Goal: Information Seeking & Learning: Learn about a topic

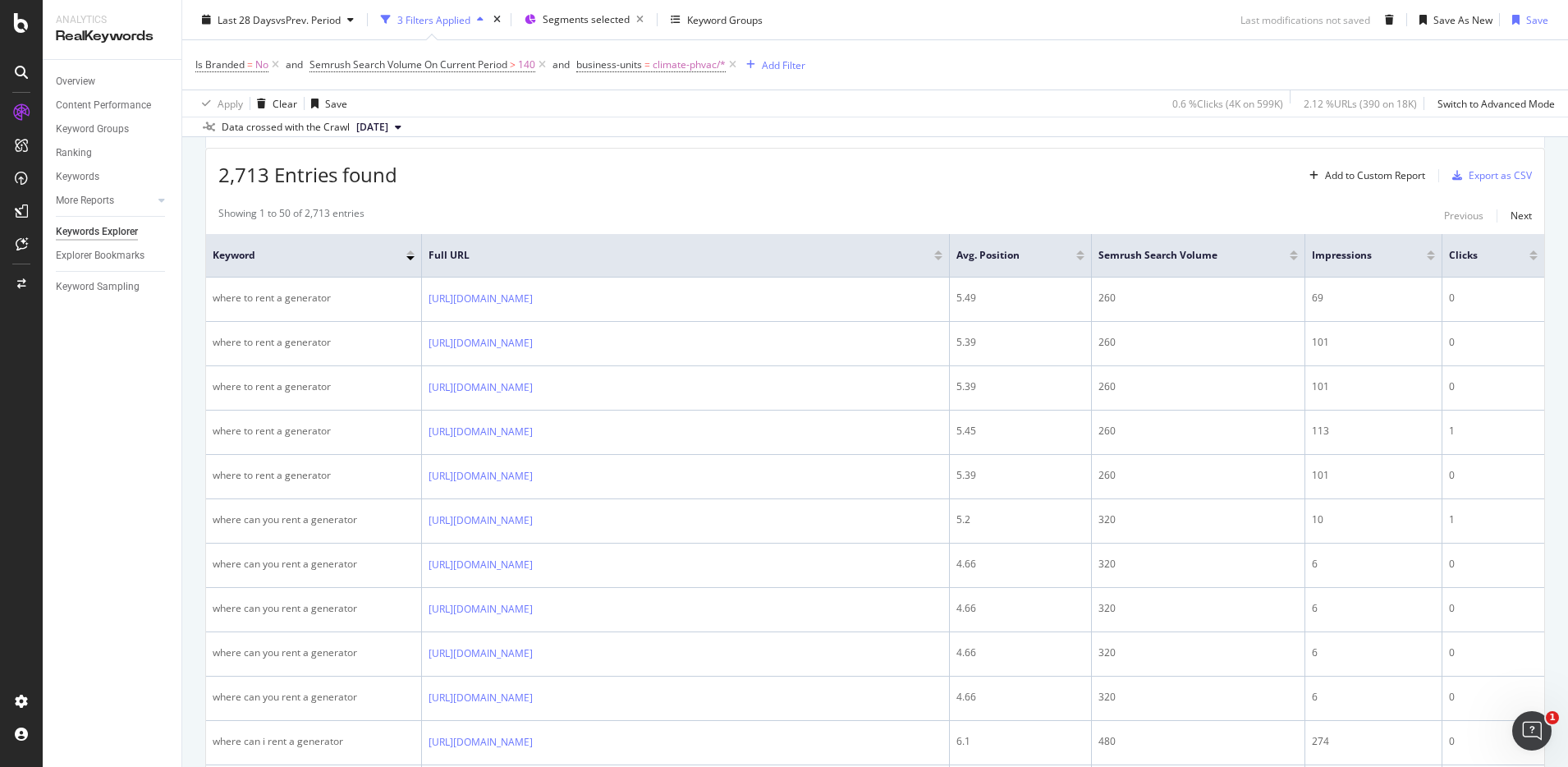
scroll to position [537, 0]
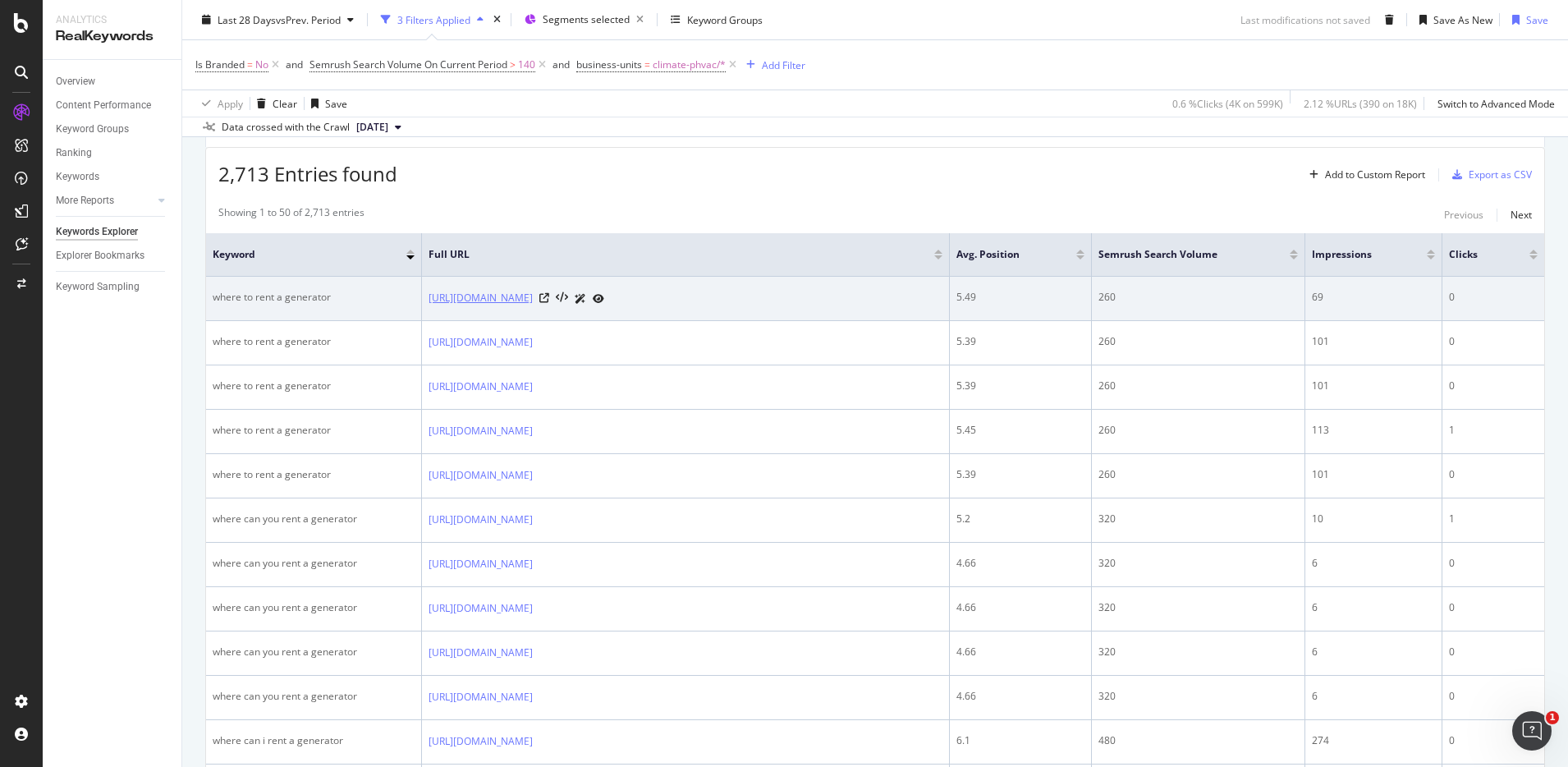
click at [533, 296] on link "https://www.unitedrentals.com/marketplace/equipment/power-generation-equipment/…" at bounding box center [481, 298] width 104 height 16
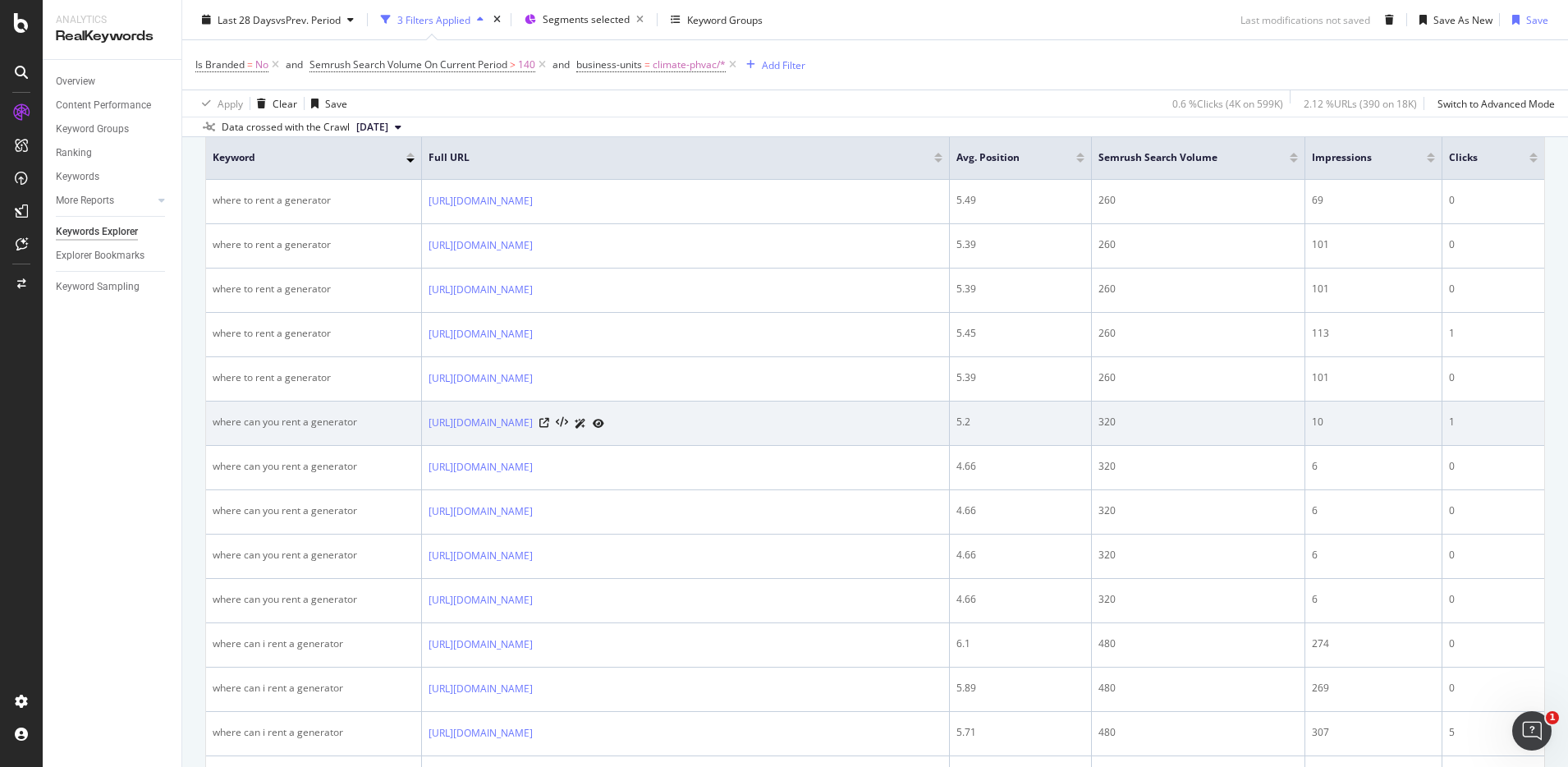
scroll to position [630, 0]
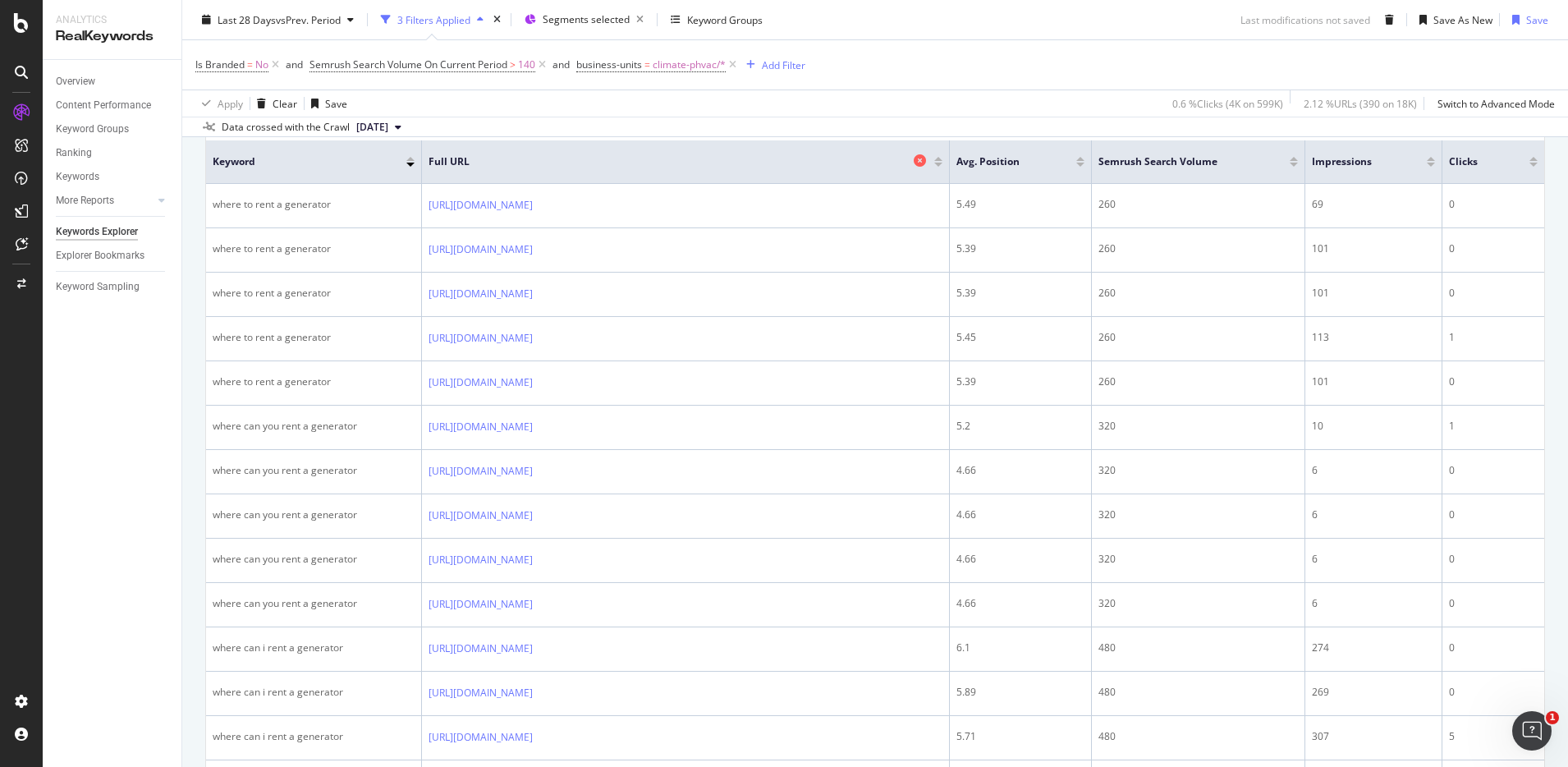
click at [726, 153] on div "Full URL" at bounding box center [682, 161] width 506 height 16
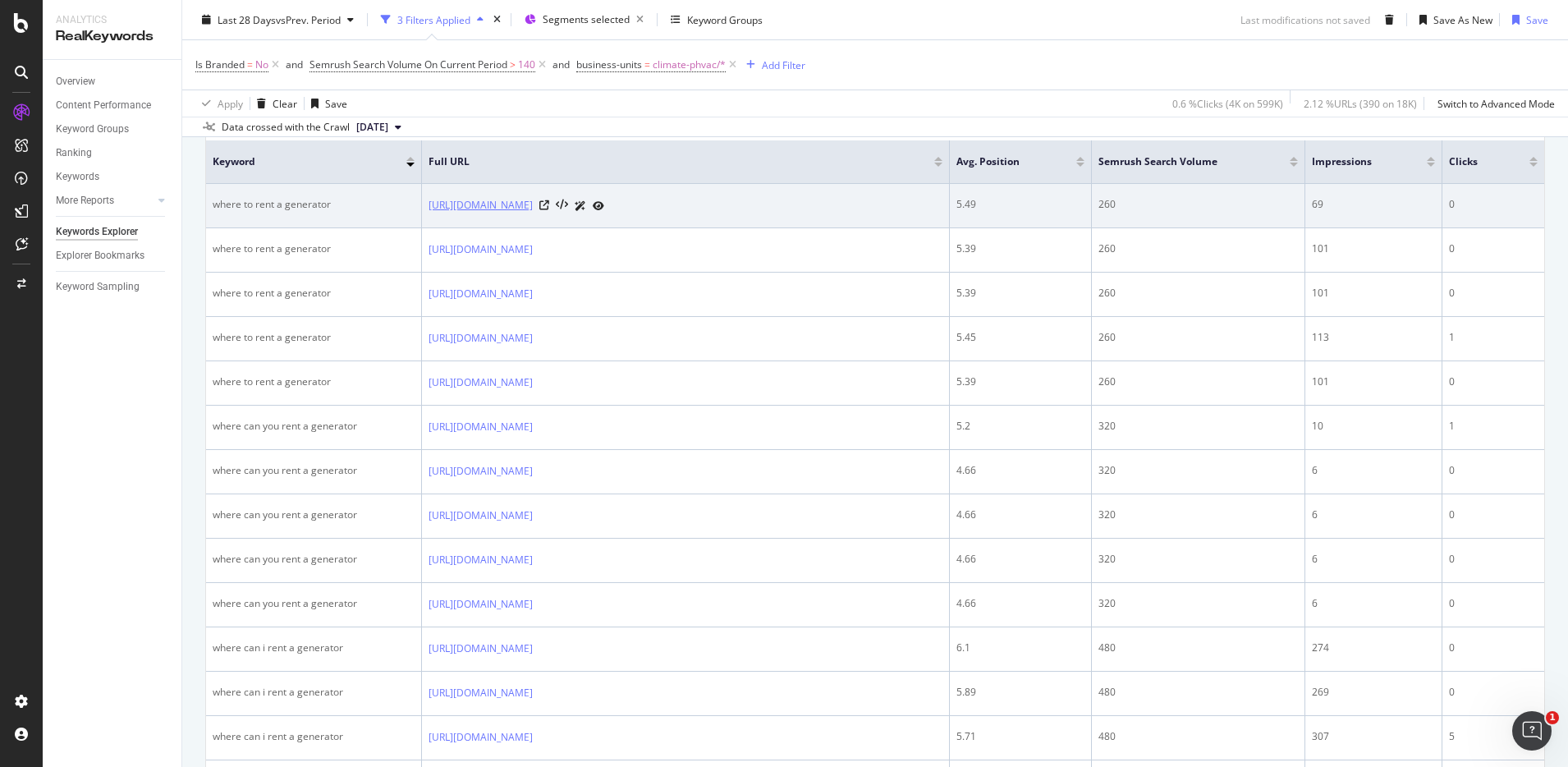
click at [533, 202] on link "https://www.unitedrentals.com/marketplace/equipment/power-generation-equipment/…" at bounding box center [481, 205] width 104 height 16
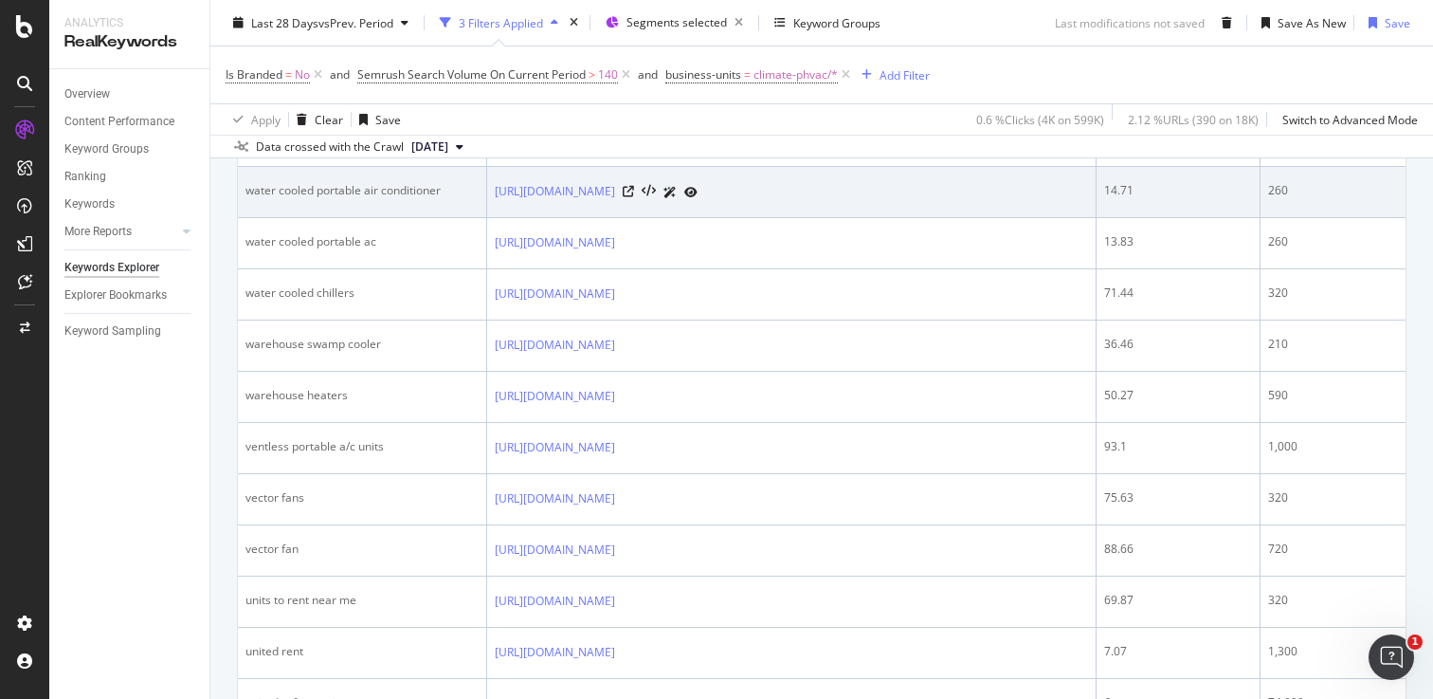
scroll to position [1591, 0]
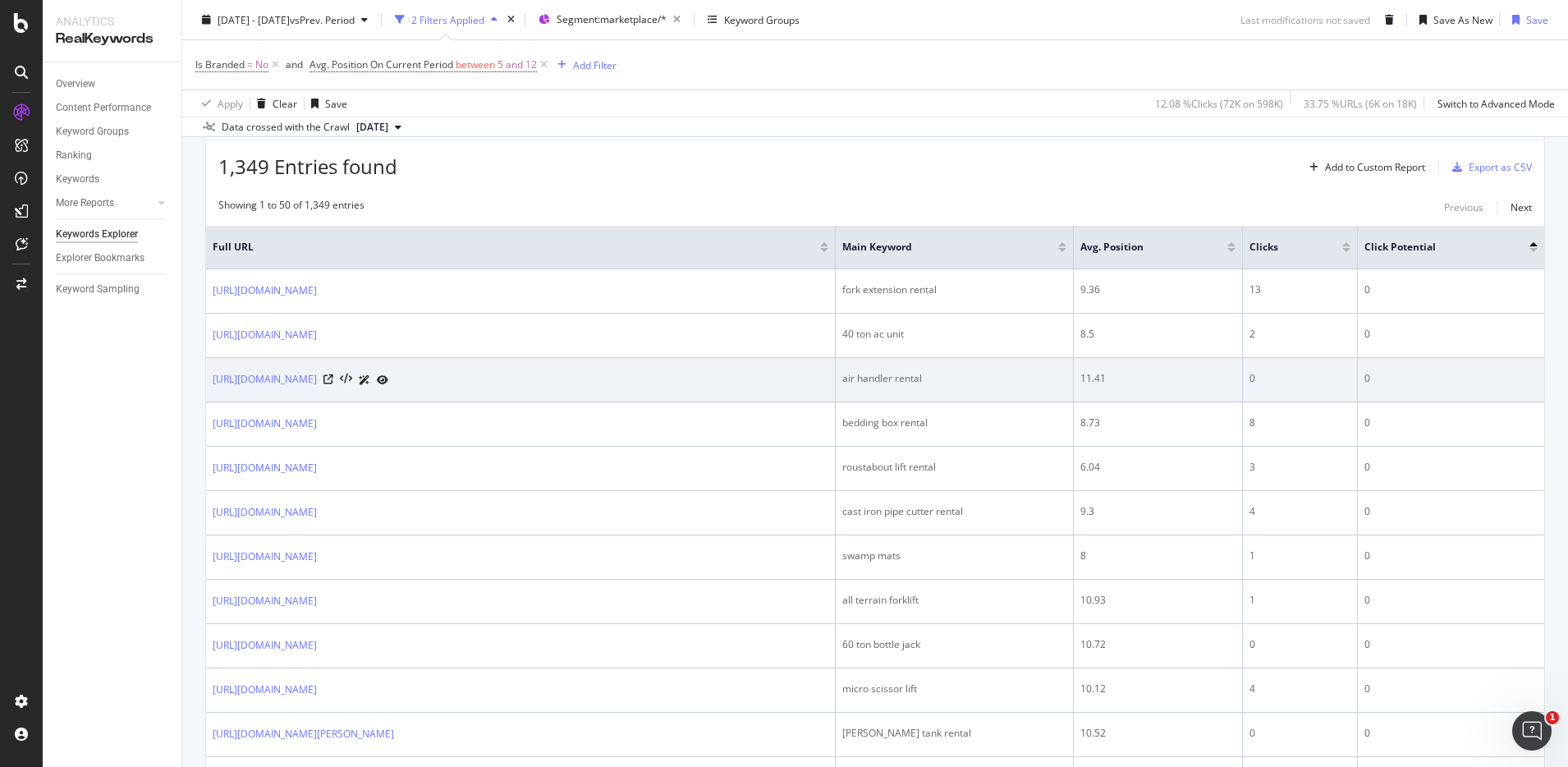
scroll to position [546, 0]
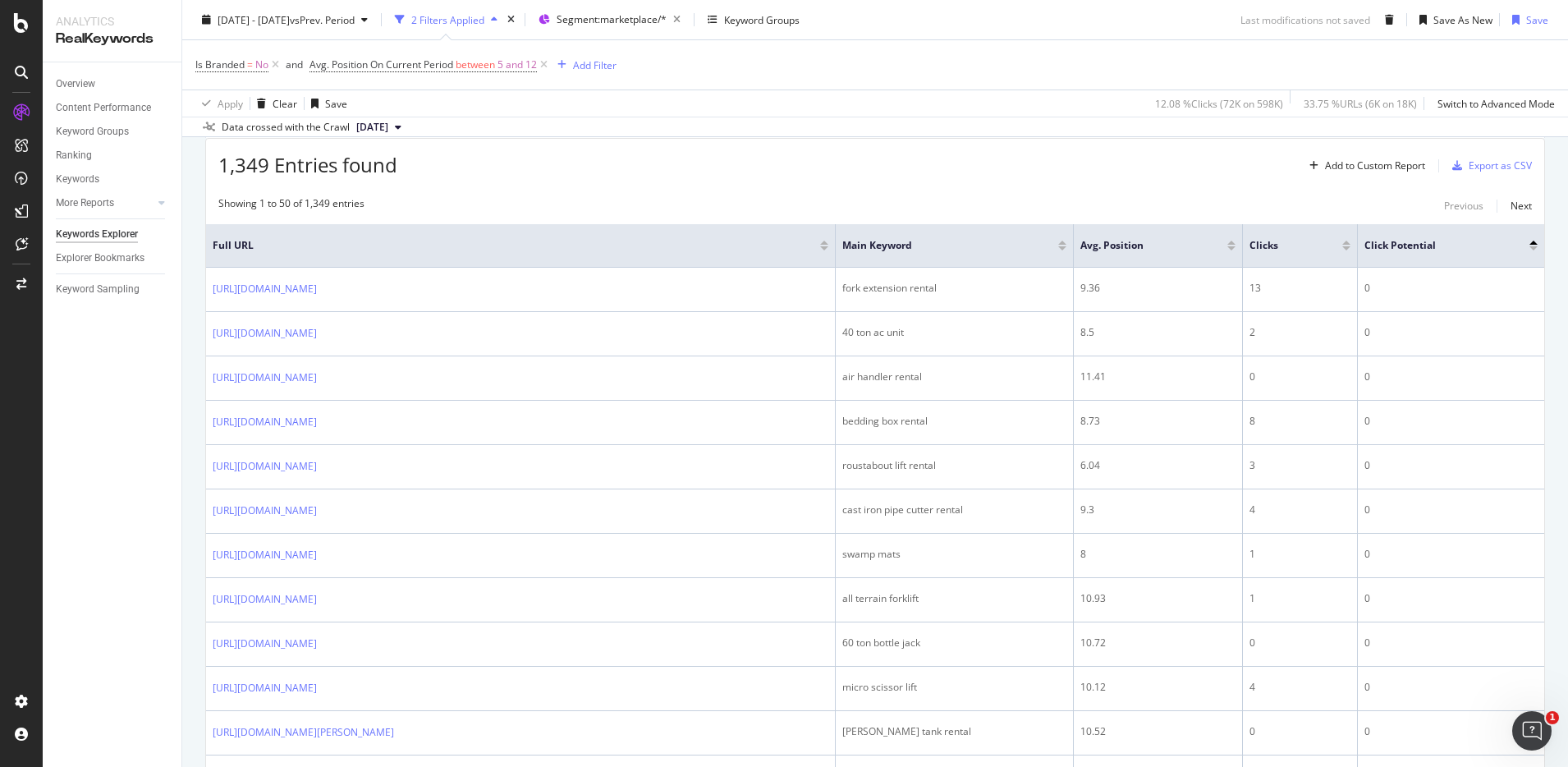
click at [1530, 250] on div at bounding box center [1533, 248] width 8 height 4
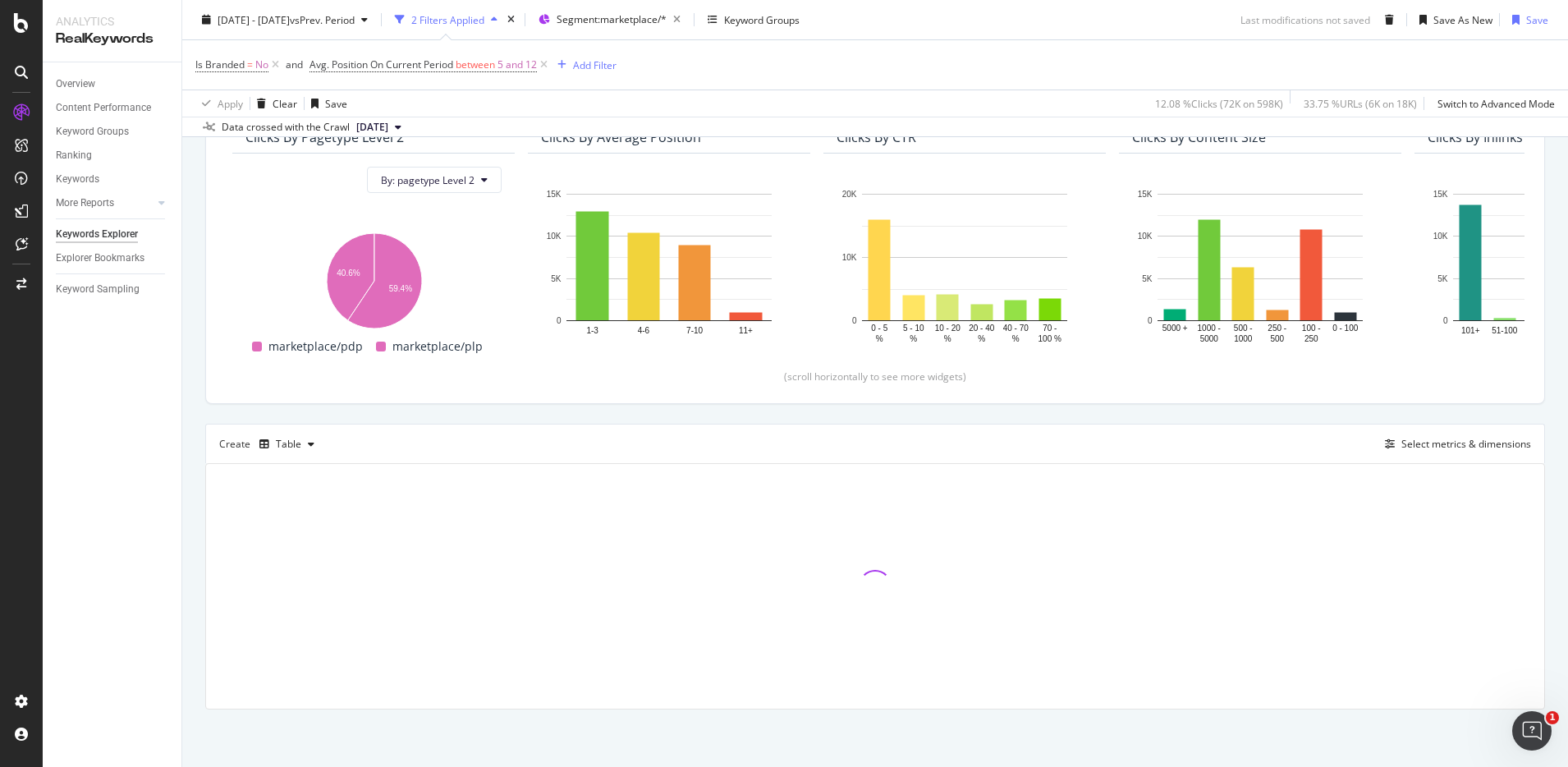
scroll to position [546, 0]
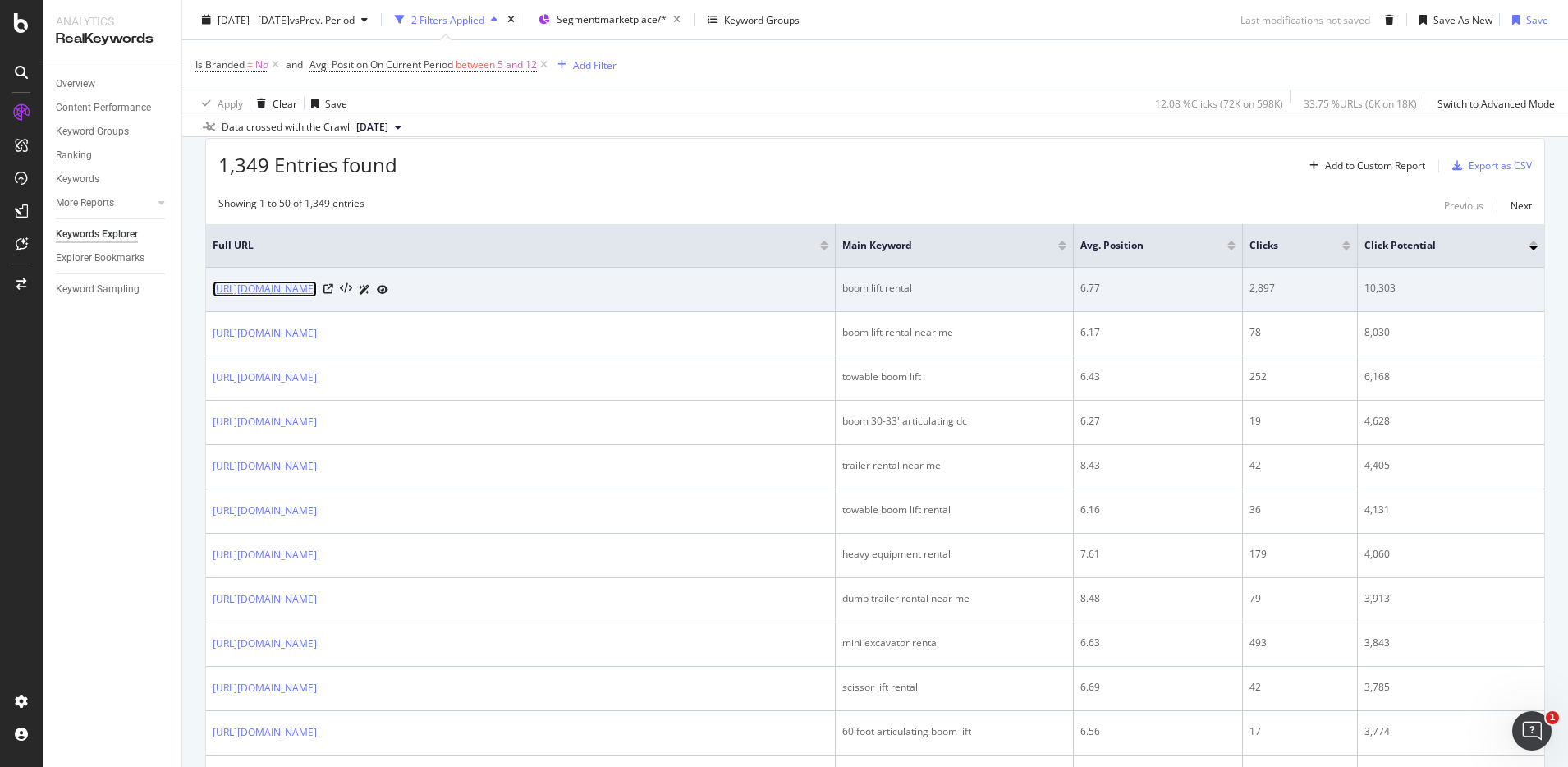
click at [317, 285] on link "https://www.unitedrentals.com/marketplace/equipment/aerial-work-platforms/boom-…" at bounding box center [264, 289] width 104 height 16
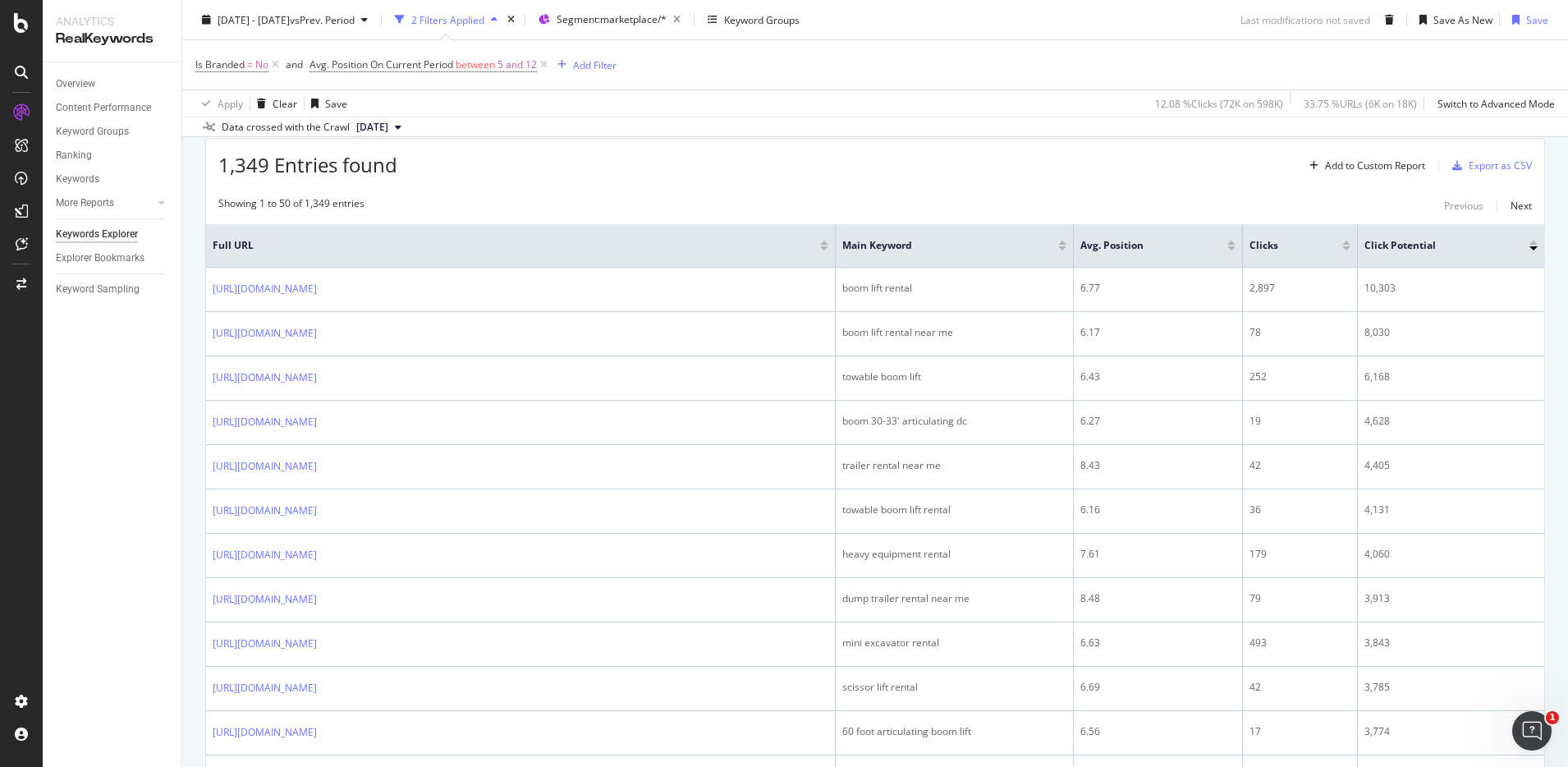
click at [1344, 248] on div at bounding box center [1346, 248] width 8 height 4
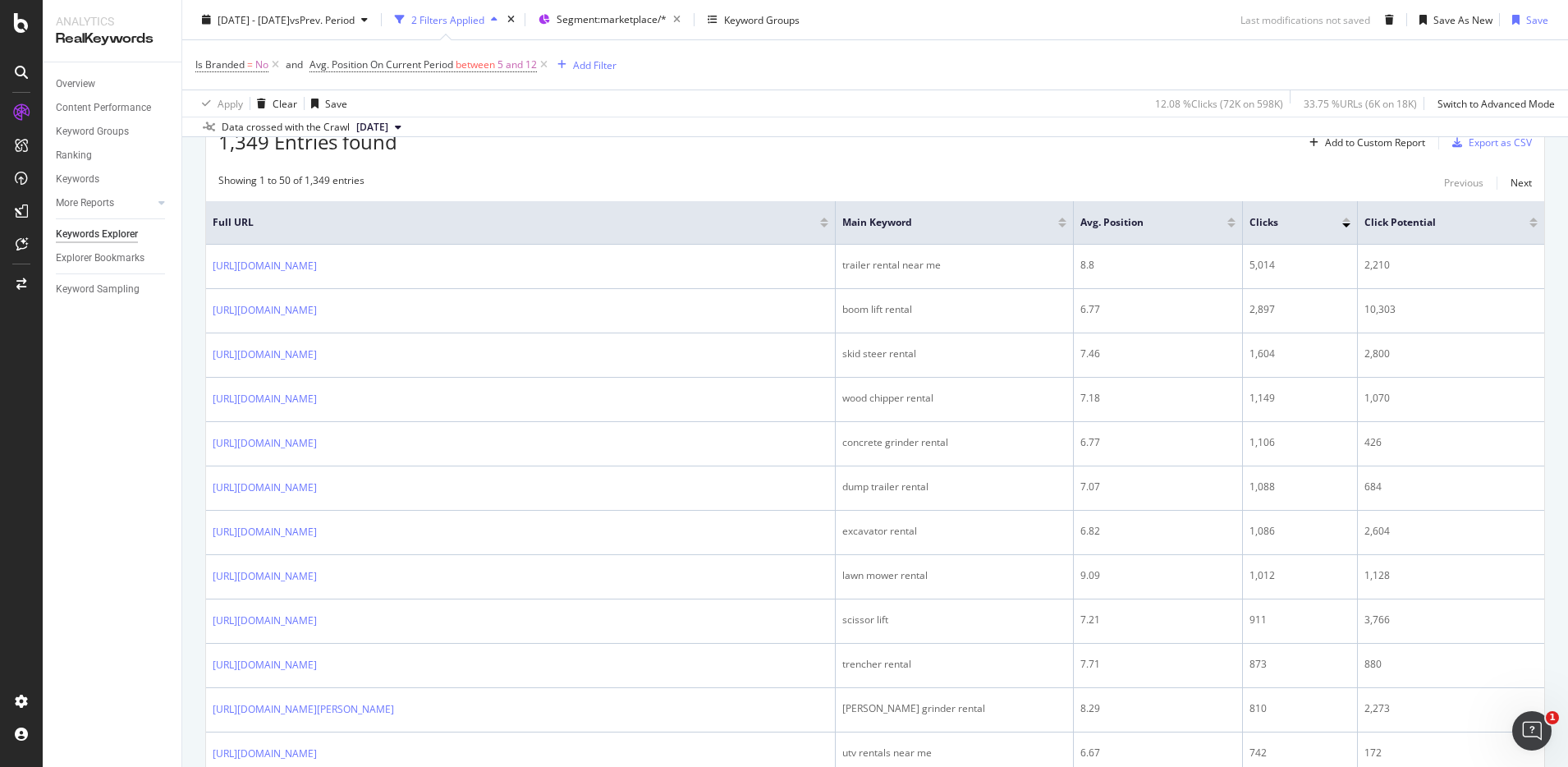
scroll to position [575, 0]
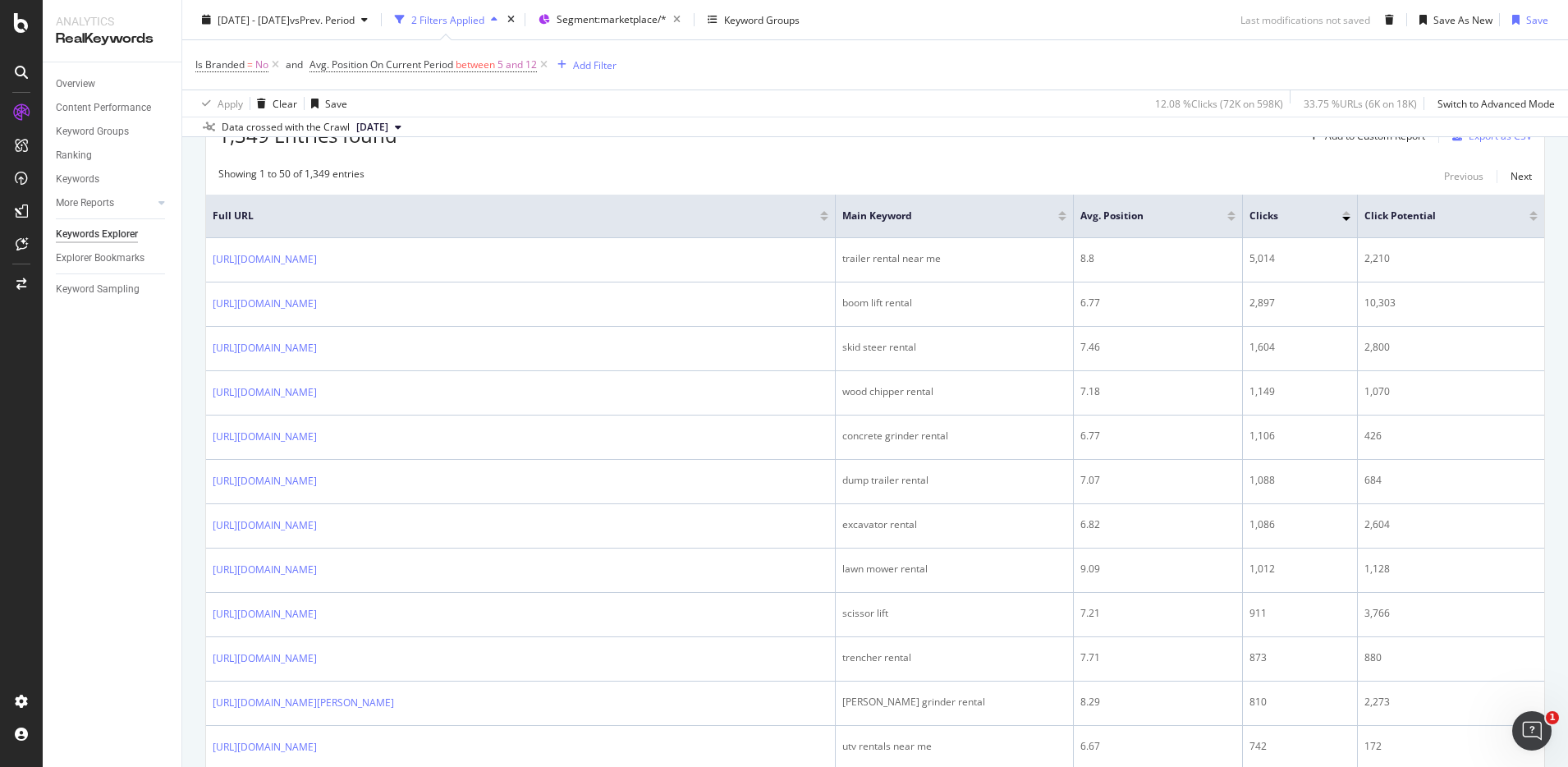
click at [1345, 212] on div at bounding box center [1346, 213] width 8 height 4
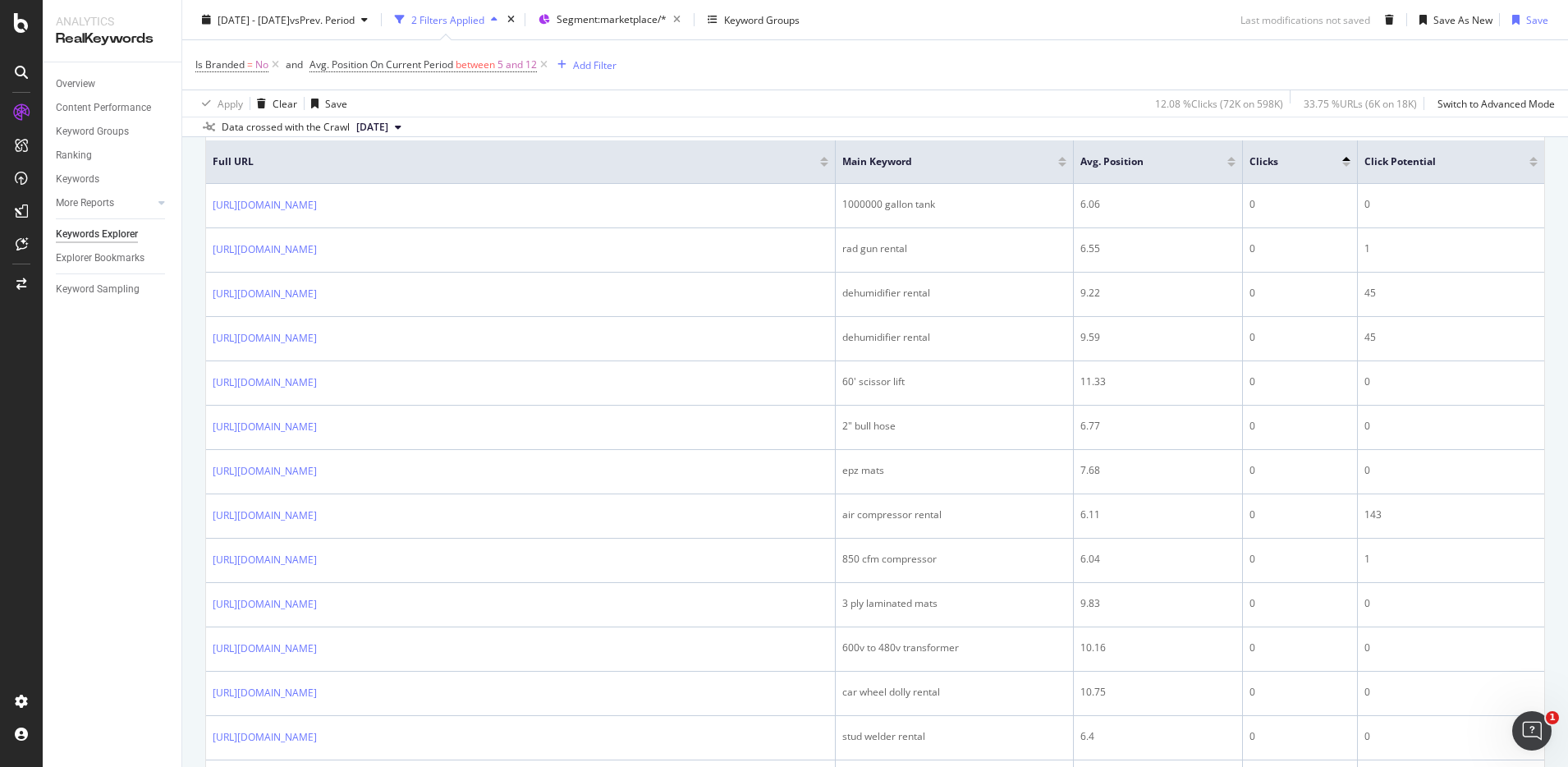
scroll to position [626, 0]
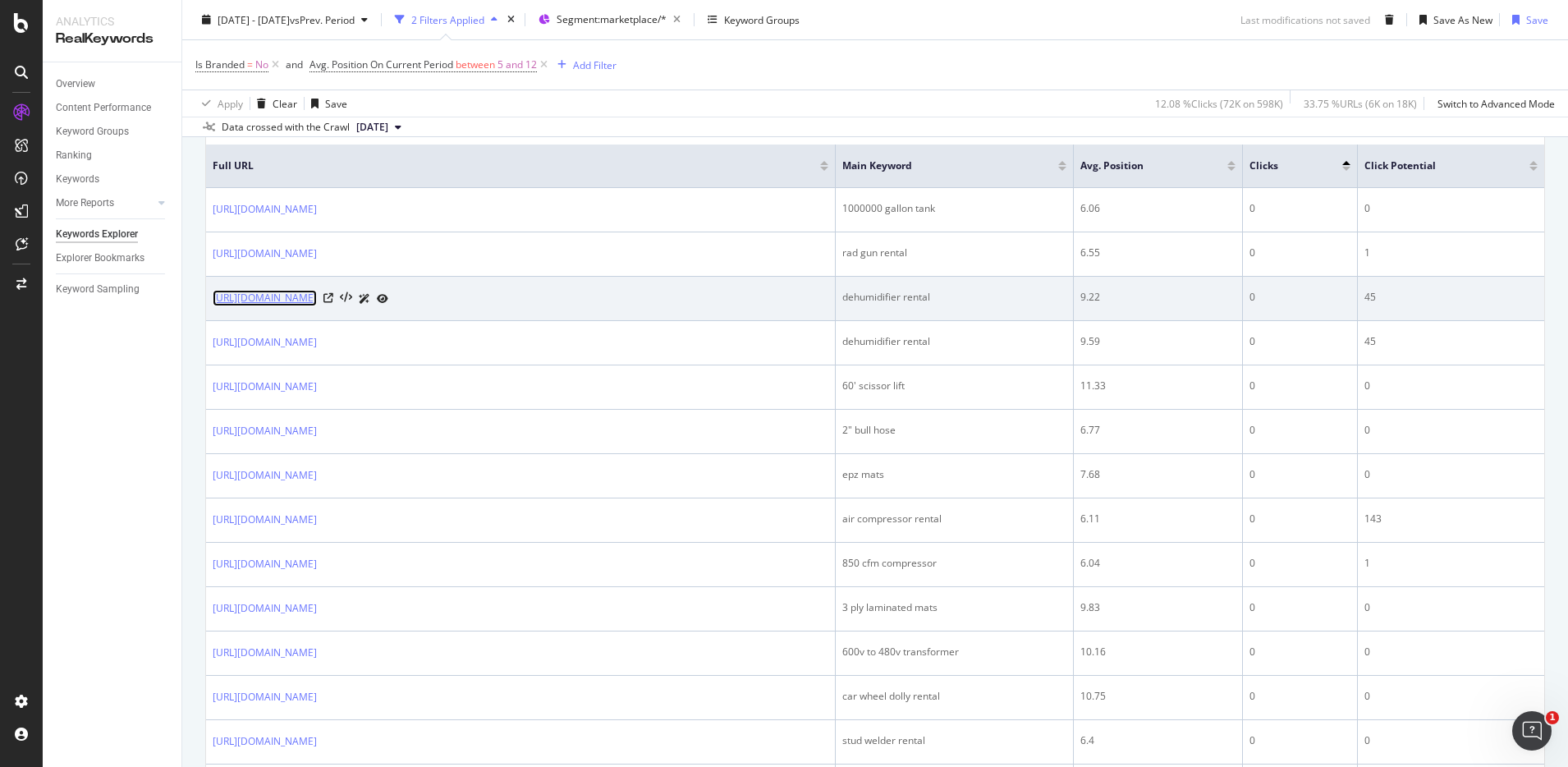
click at [317, 307] on link "[URL][DOMAIN_NAME]" at bounding box center [264, 298] width 104 height 16
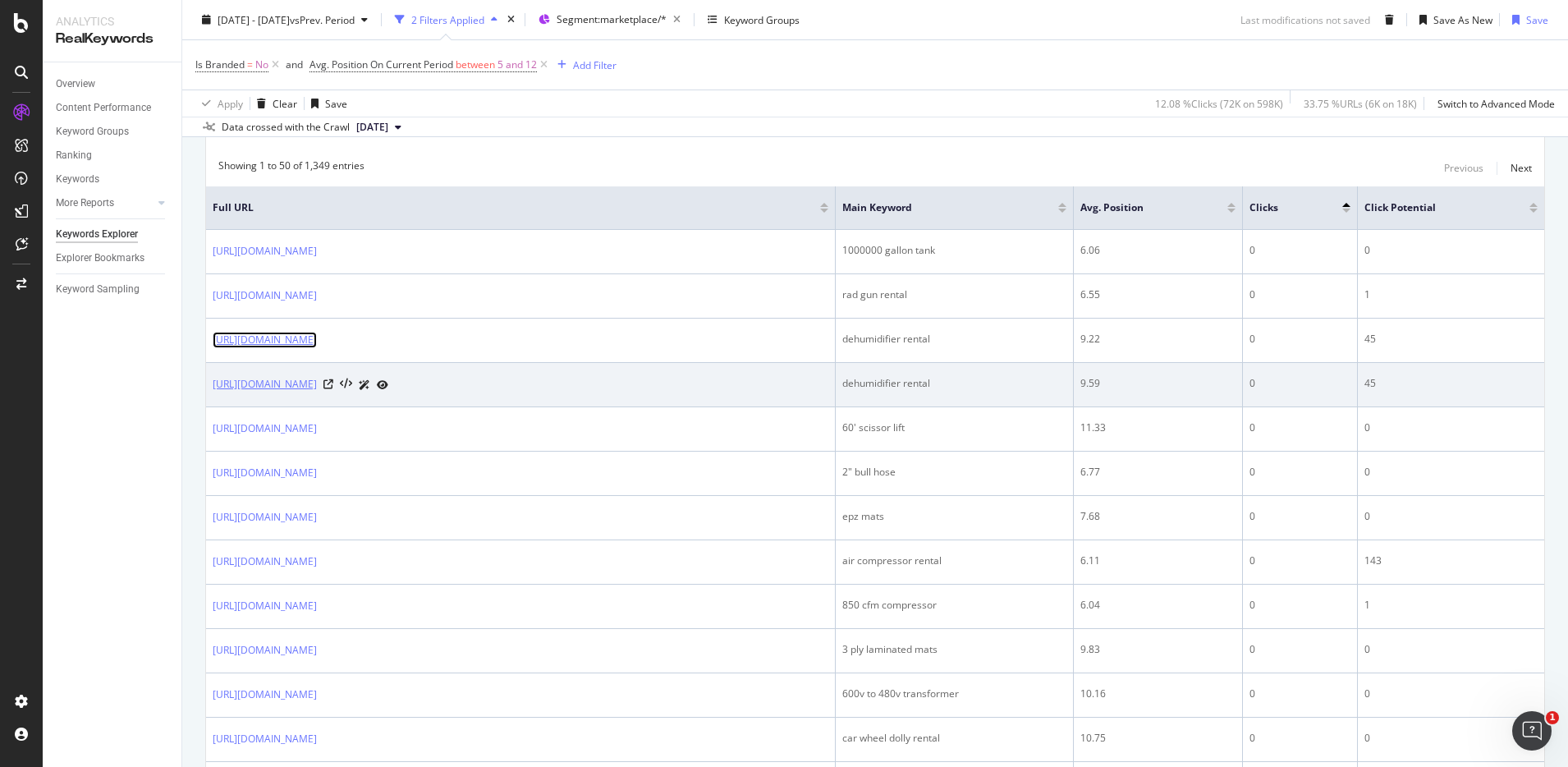
scroll to position [592, 0]
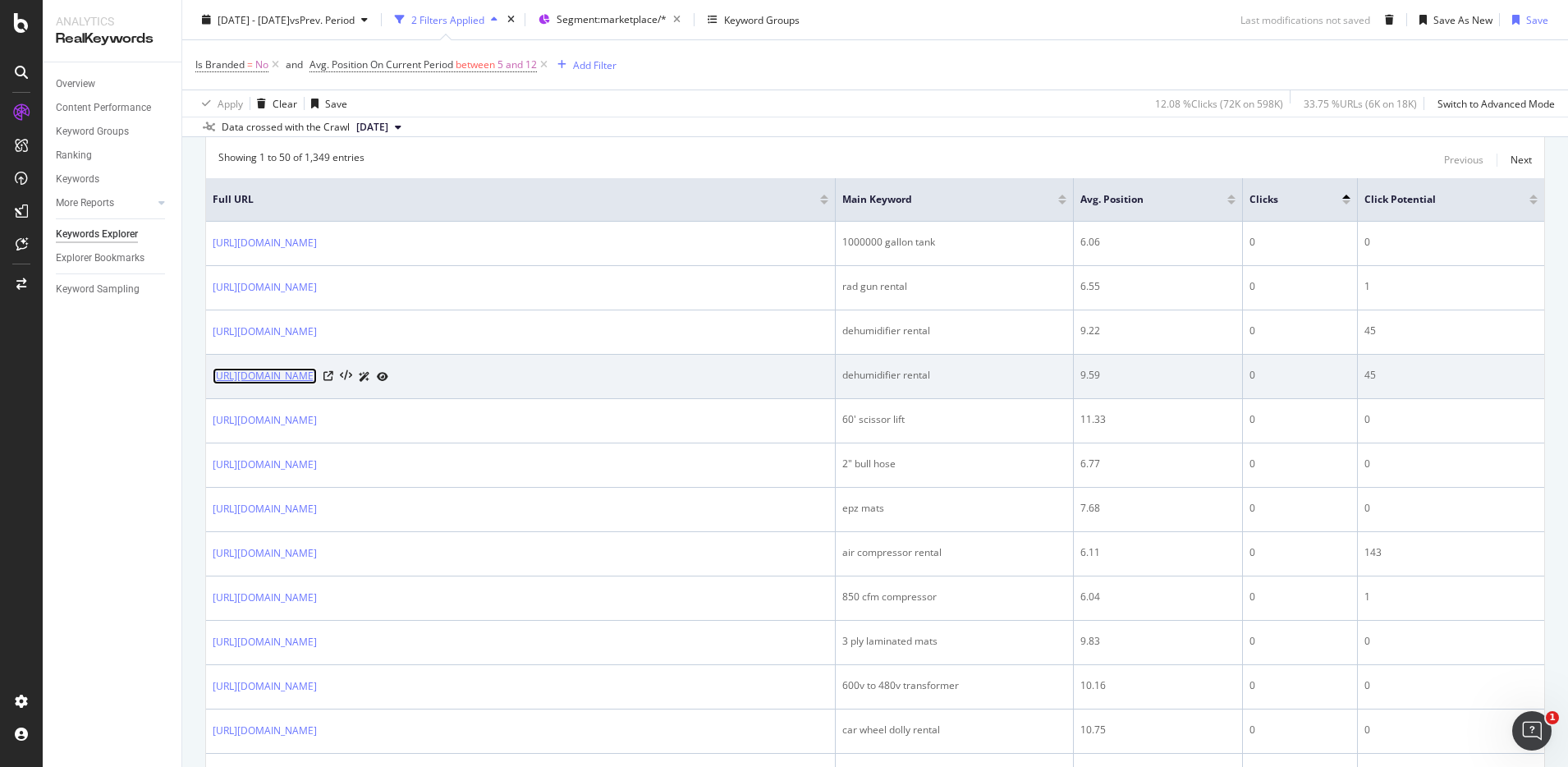
click at [317, 385] on link "[URL][DOMAIN_NAME]" at bounding box center [264, 376] width 104 height 16
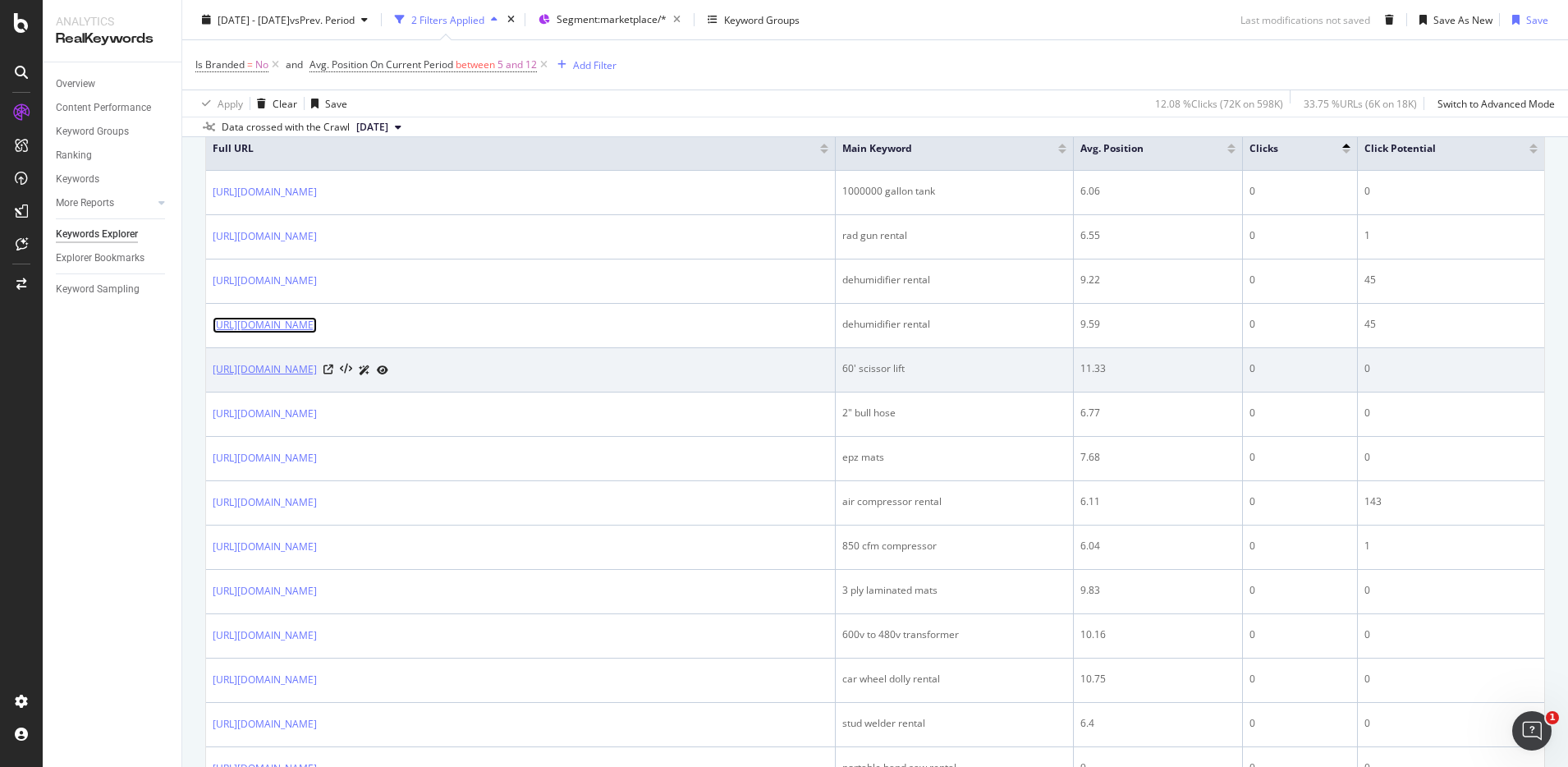
scroll to position [638, 0]
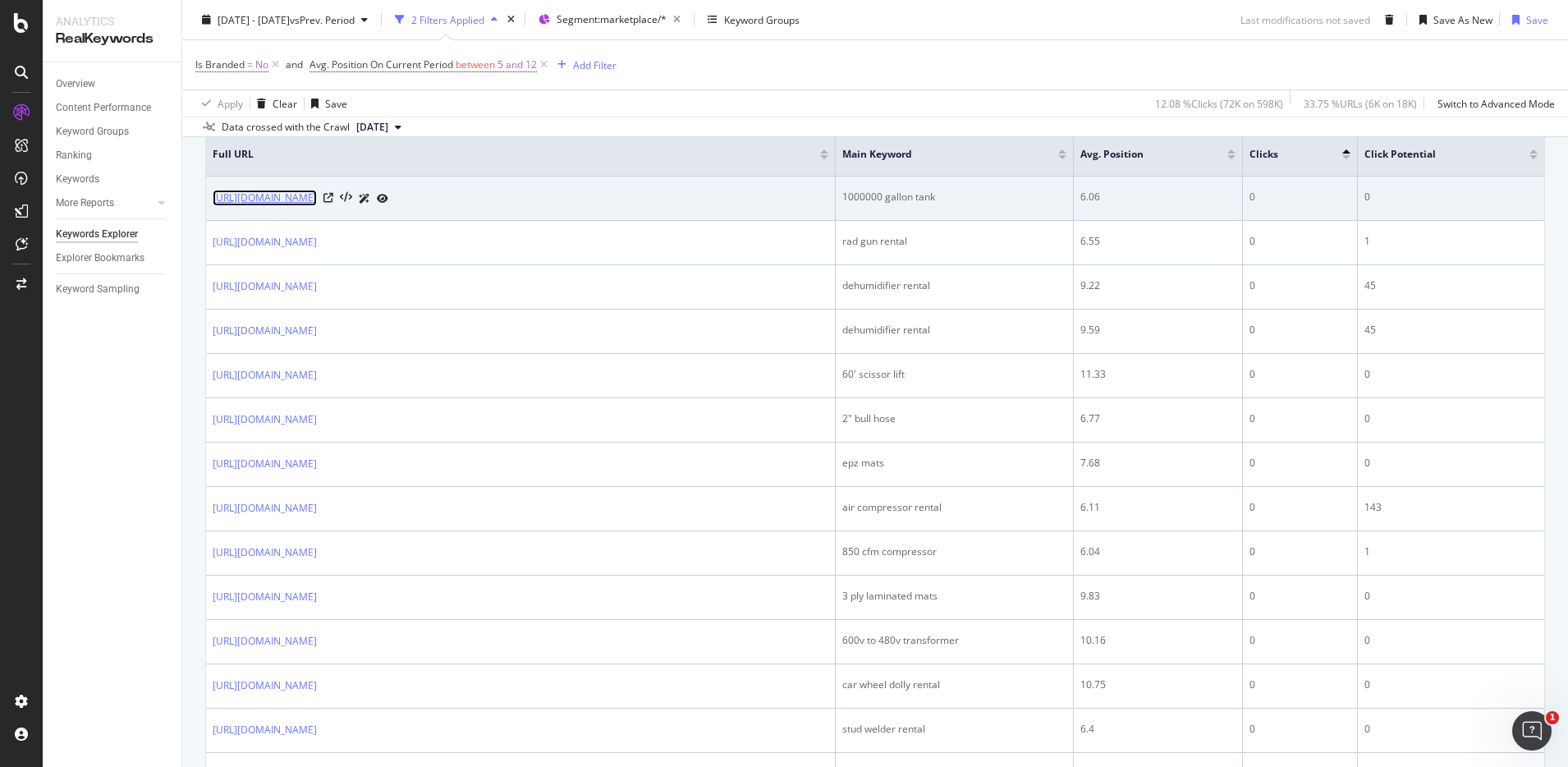
click at [317, 195] on link "https://www.unitedrentals.com/marketplace/equipment/pumps-tanks-filtration/tank…" at bounding box center [264, 198] width 104 height 16
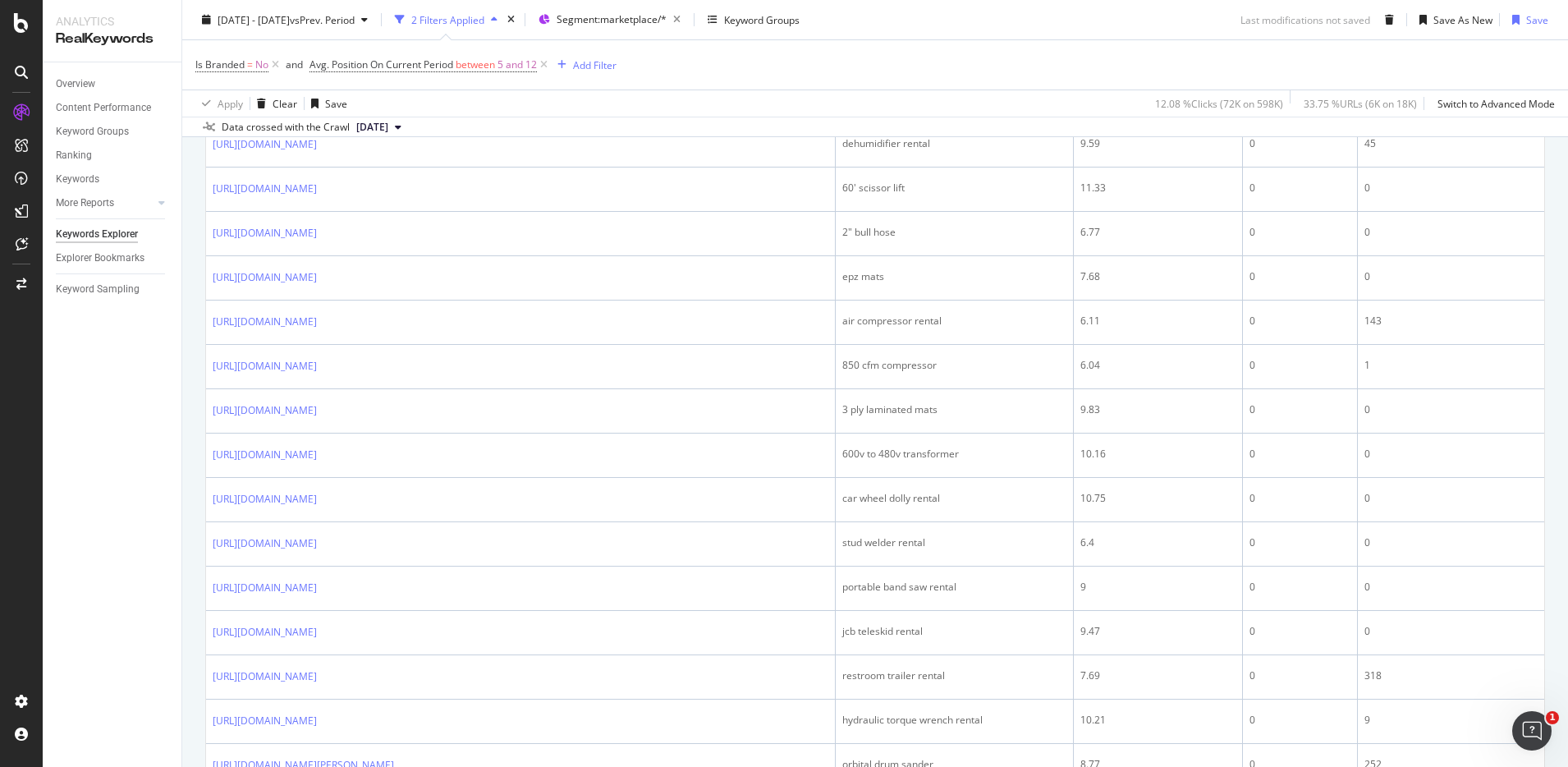
scroll to position [825, 0]
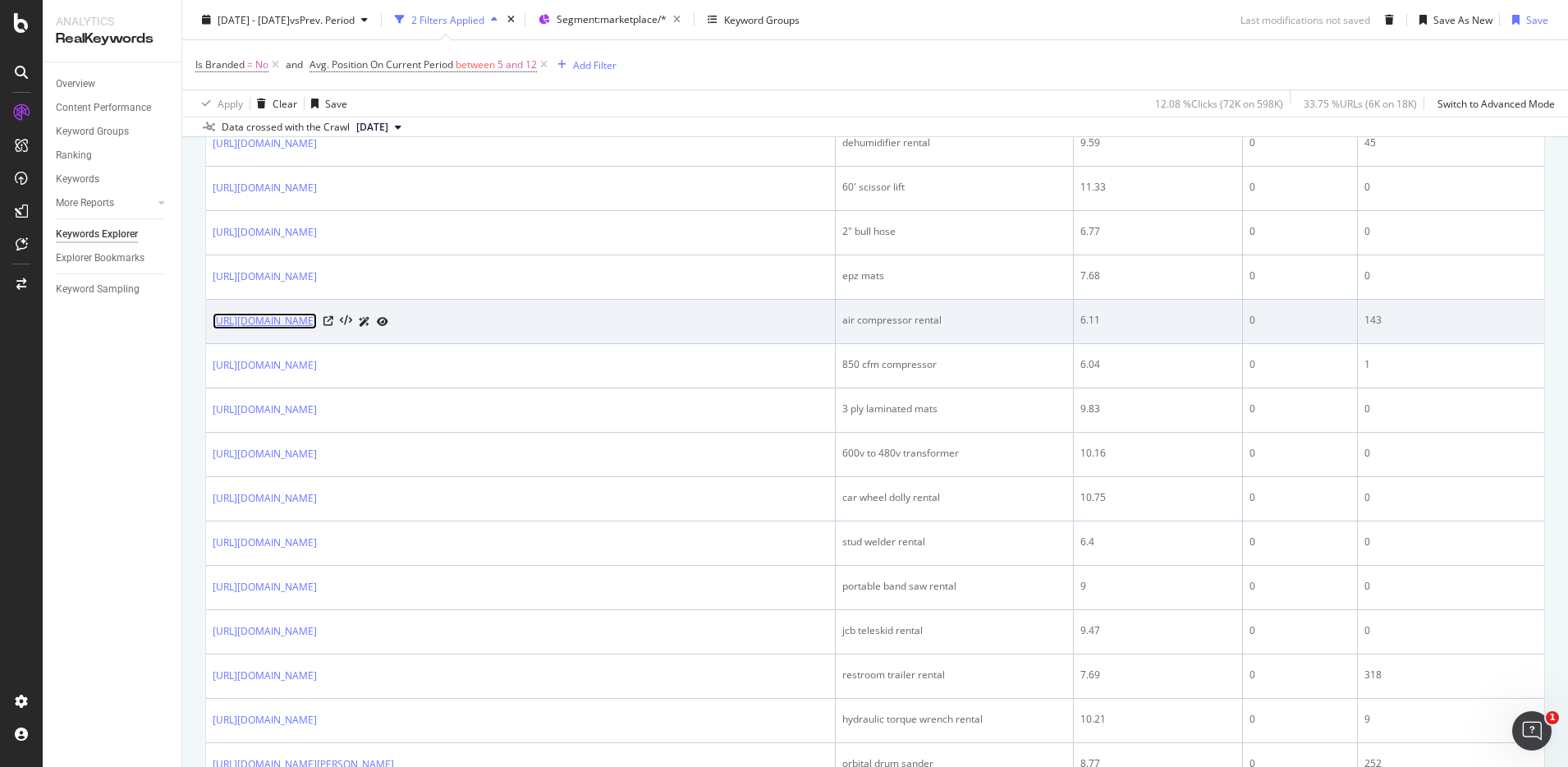
click at [317, 329] on link "https://www.unitedrentals.com/marketplace/equipment/air-compressors-air-tools/a…" at bounding box center [264, 321] width 104 height 16
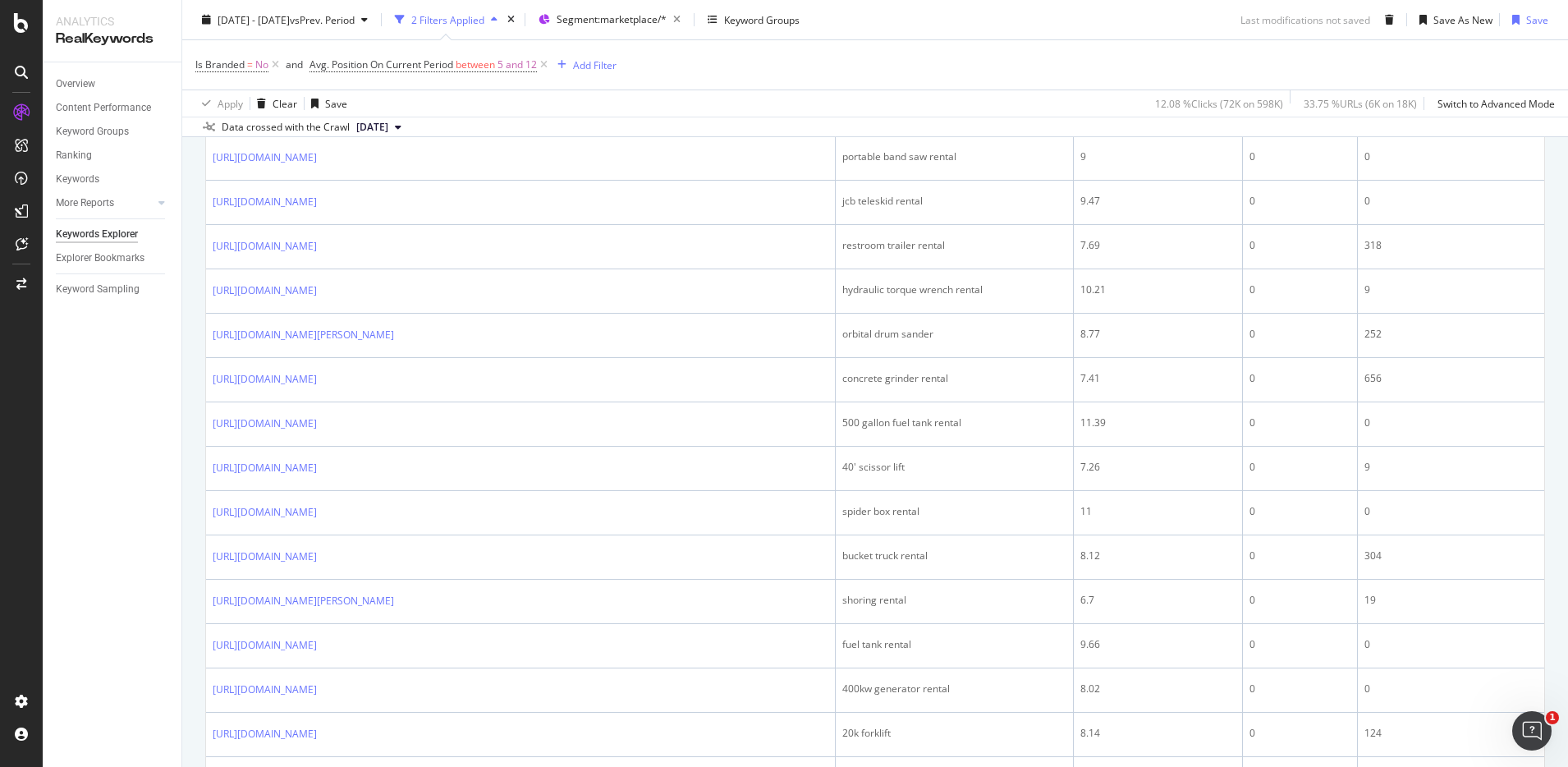
scroll to position [1256, 0]
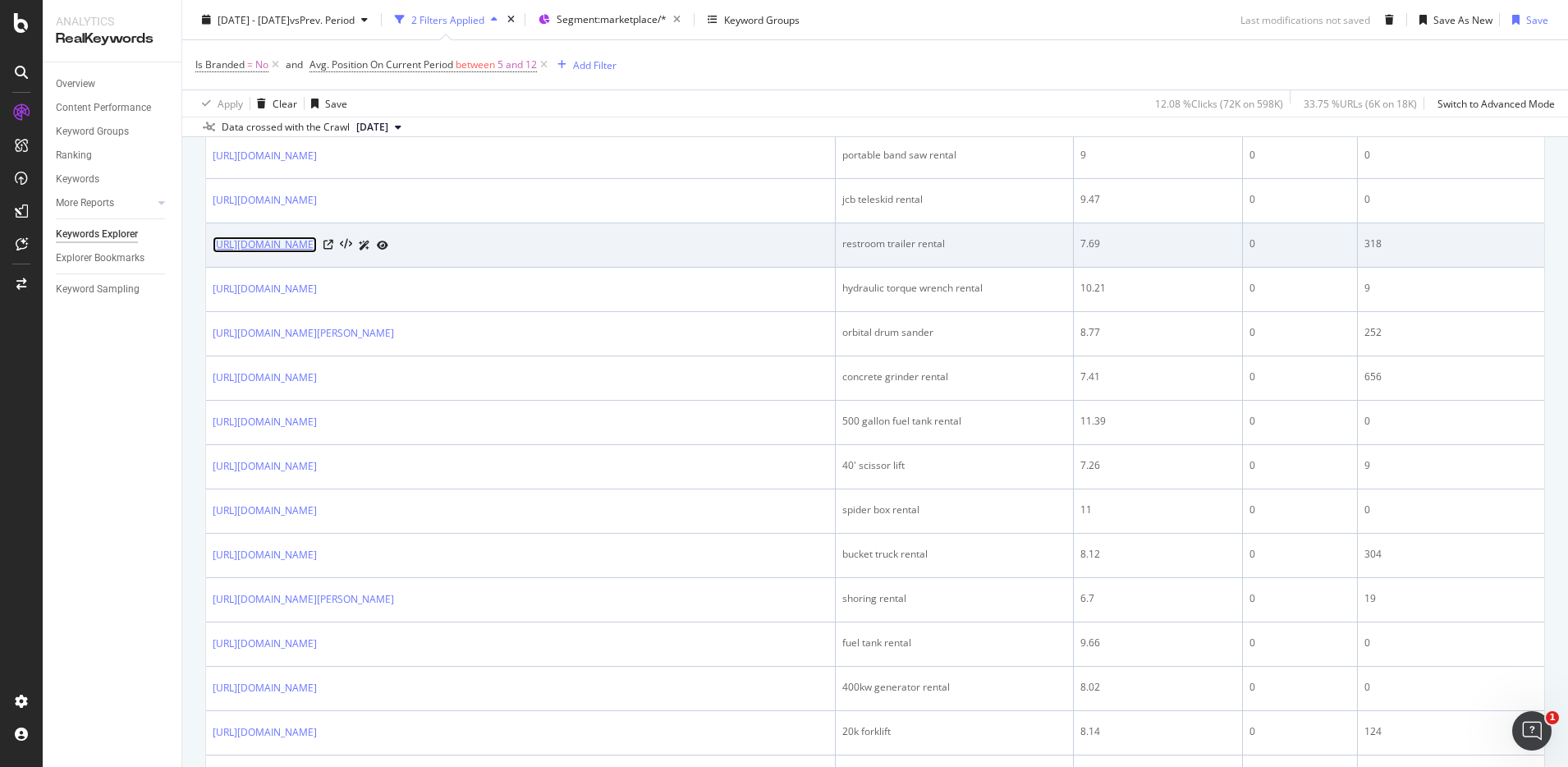
click at [317, 253] on link "https://www.unitedrentals.com/marketplace/equipment/portable-restrooms-sanitati…" at bounding box center [264, 244] width 104 height 16
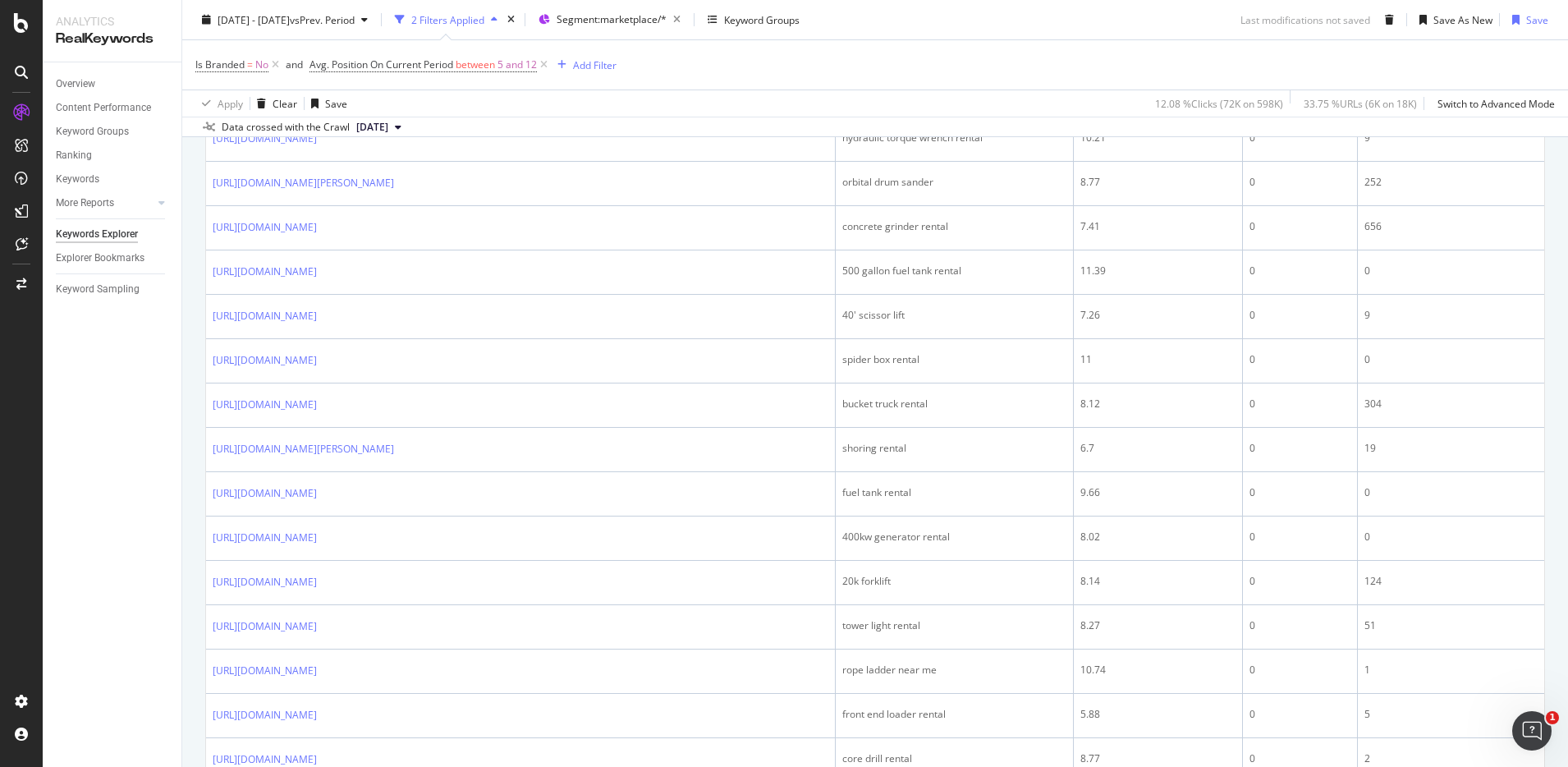
scroll to position [1410, 0]
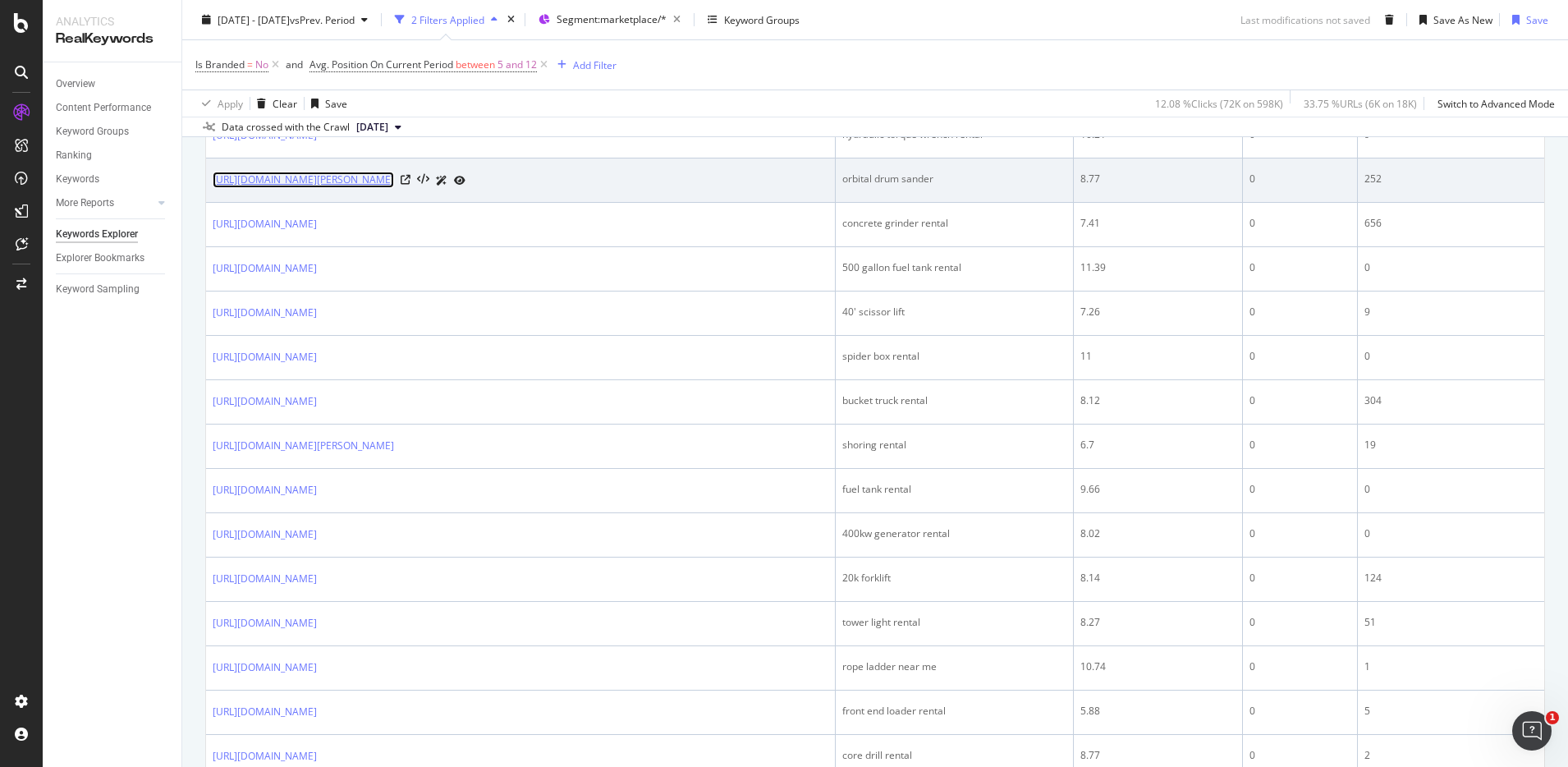
click at [394, 188] on link "https://www.unitedrentals.com/marketplace/equipment/surface-preparation/sanders…" at bounding box center [302, 179] width 181 height 16
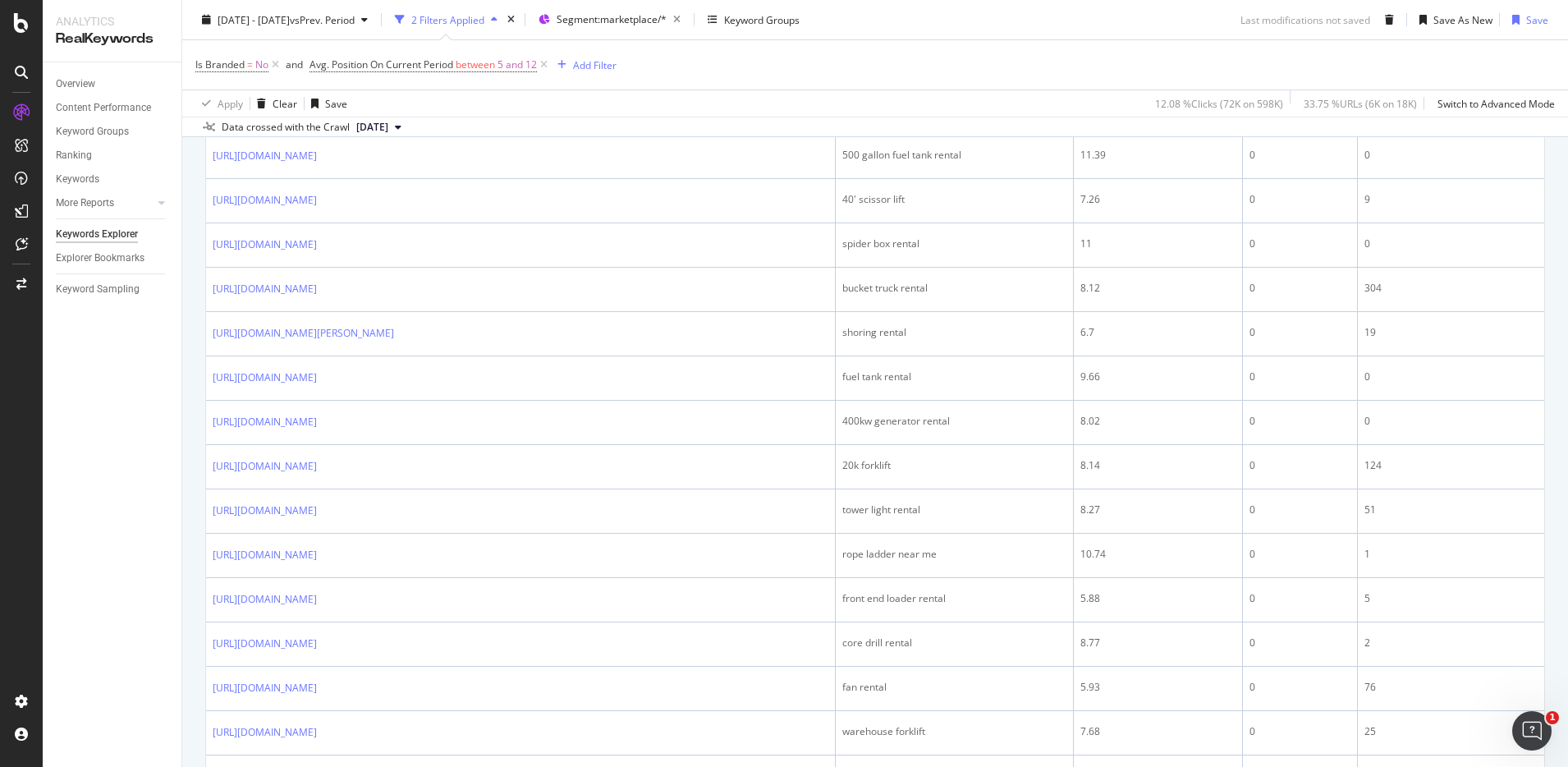
scroll to position [1531, 0]
click at [317, 112] on link "https://www.unitedrentals.com/marketplace/equipment/concrete-masonry/concrete-g…" at bounding box center [264, 103] width 104 height 16
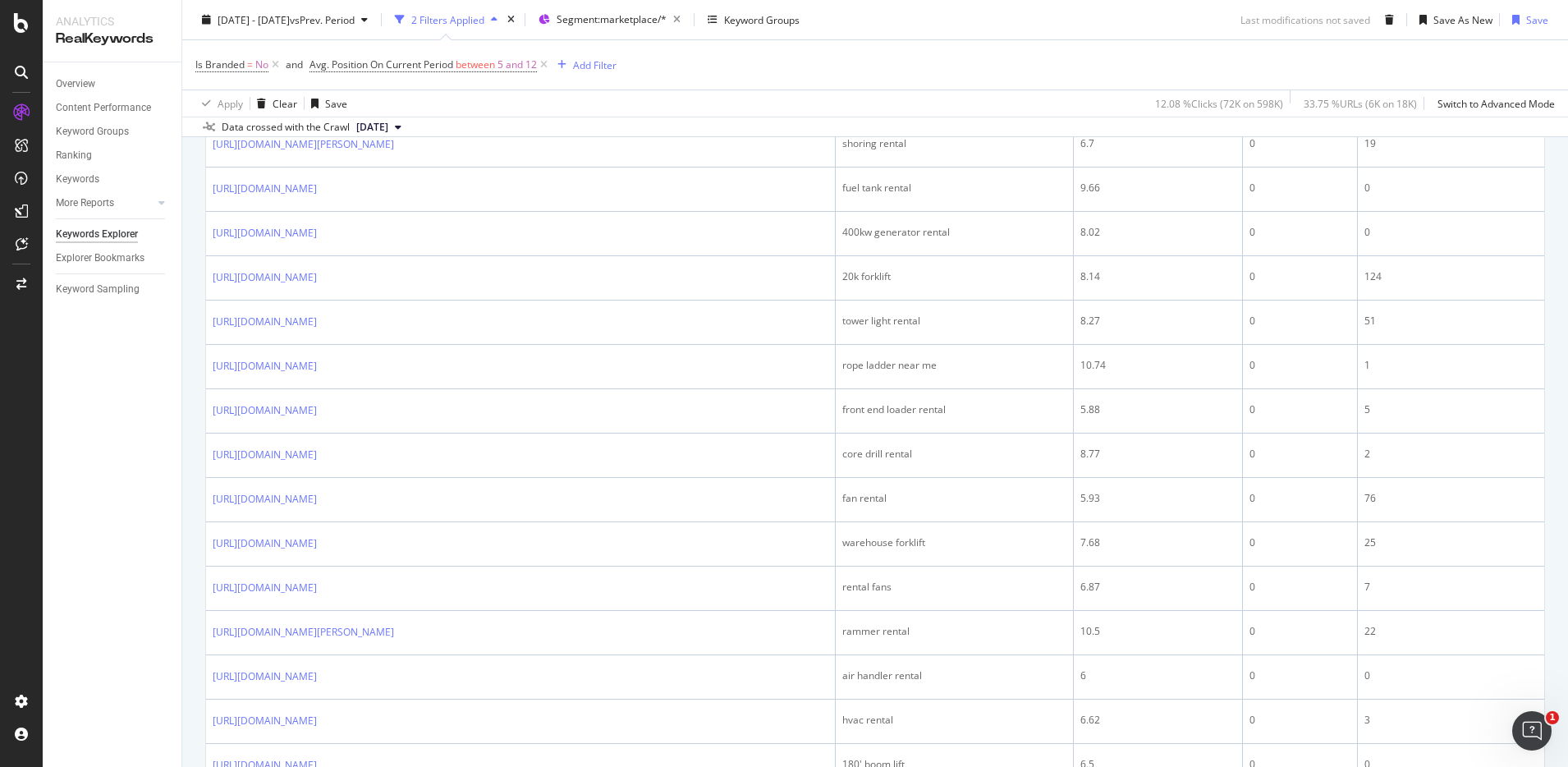
scroll to position [1711, 0]
click at [317, 108] on link "https://www.unitedrentals.com/marketplace/equipment/aerial-work-platforms/boom-…" at bounding box center [264, 100] width 104 height 16
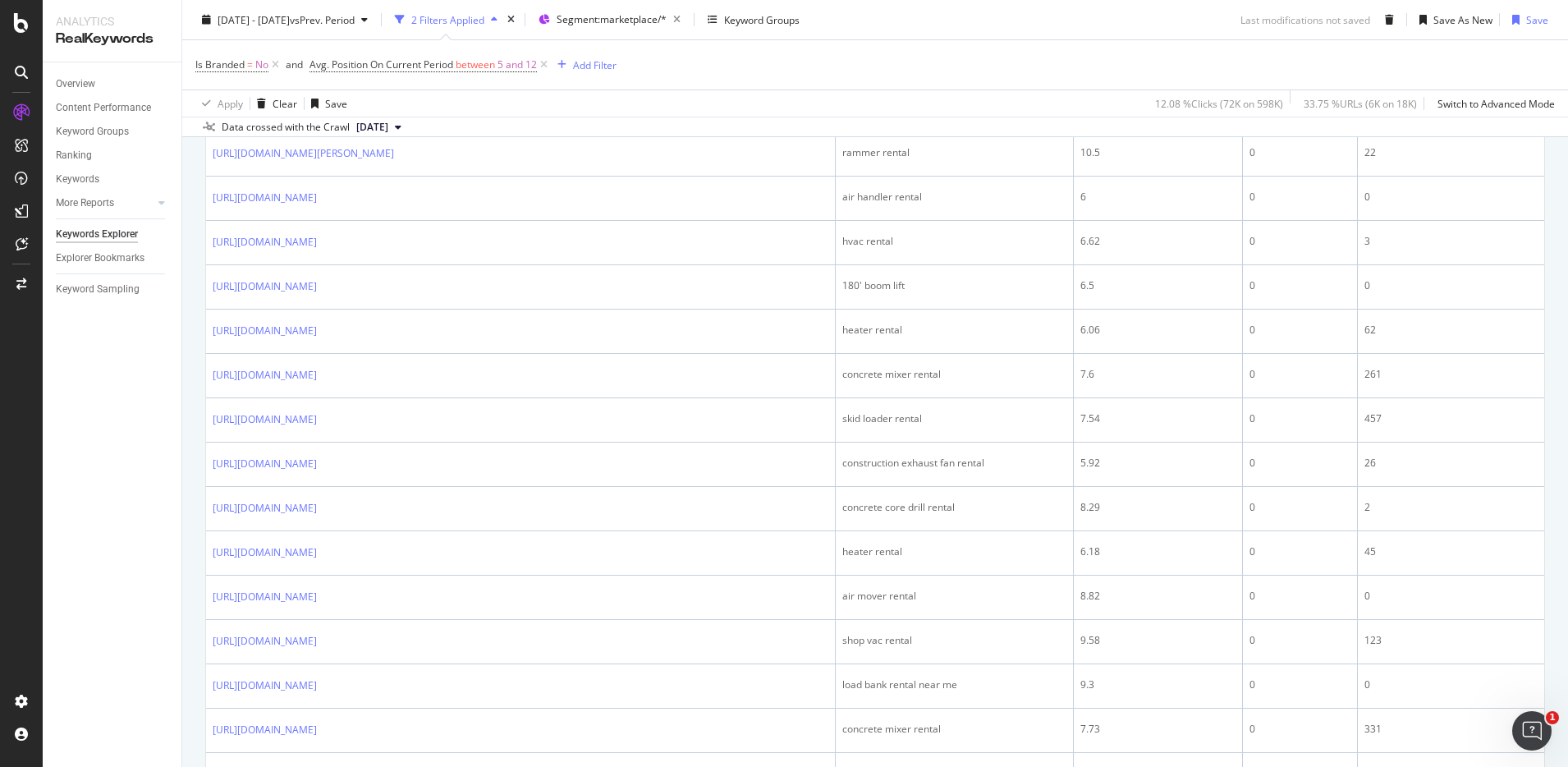
scroll to position [2191, 0]
click at [317, 28] on link "https://www.unitedrentals.com/marketplace/equipment/hvac-equipment/fans-blowers…" at bounding box center [264, 19] width 104 height 16
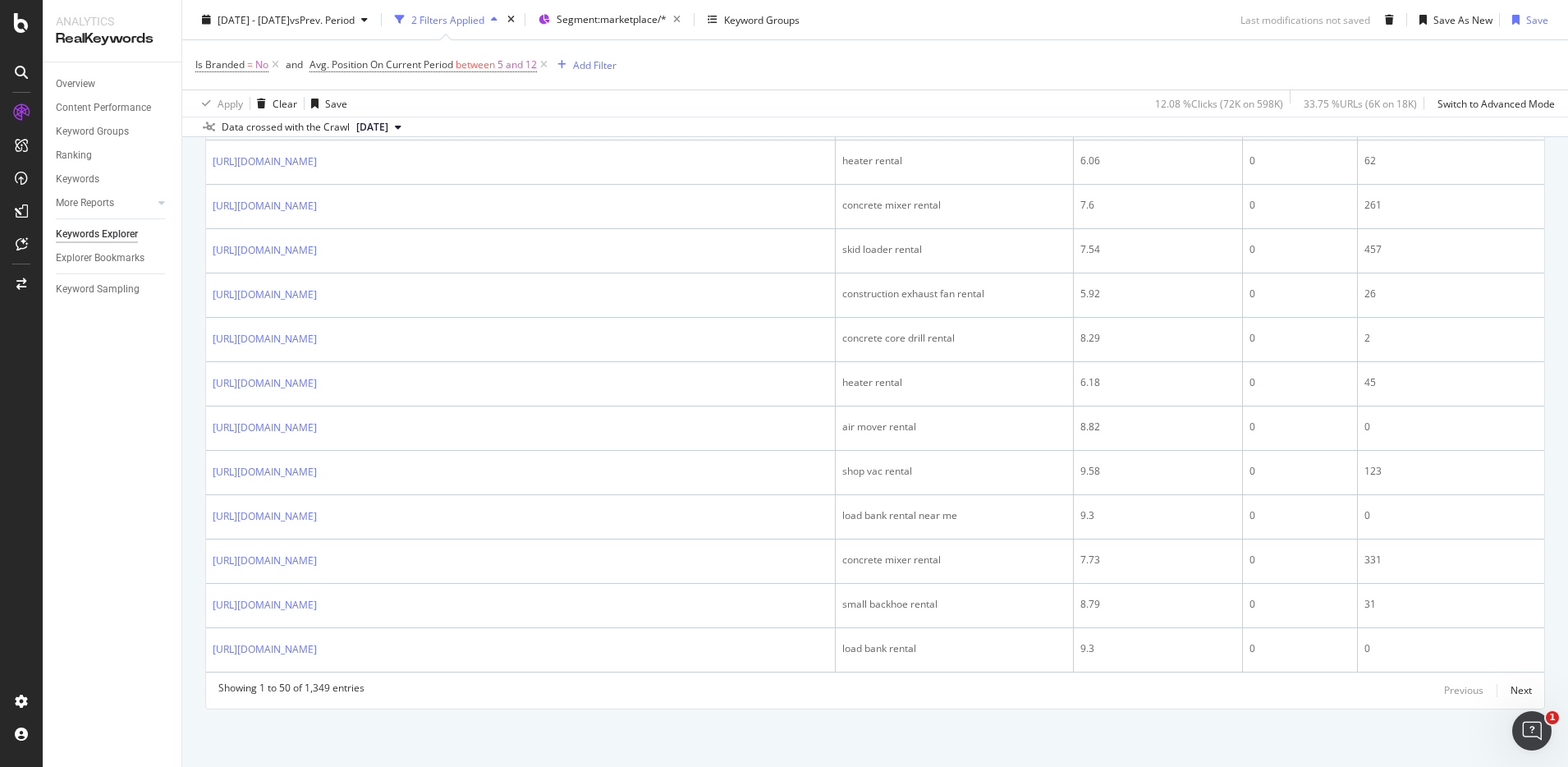
scroll to position [2629, 0]
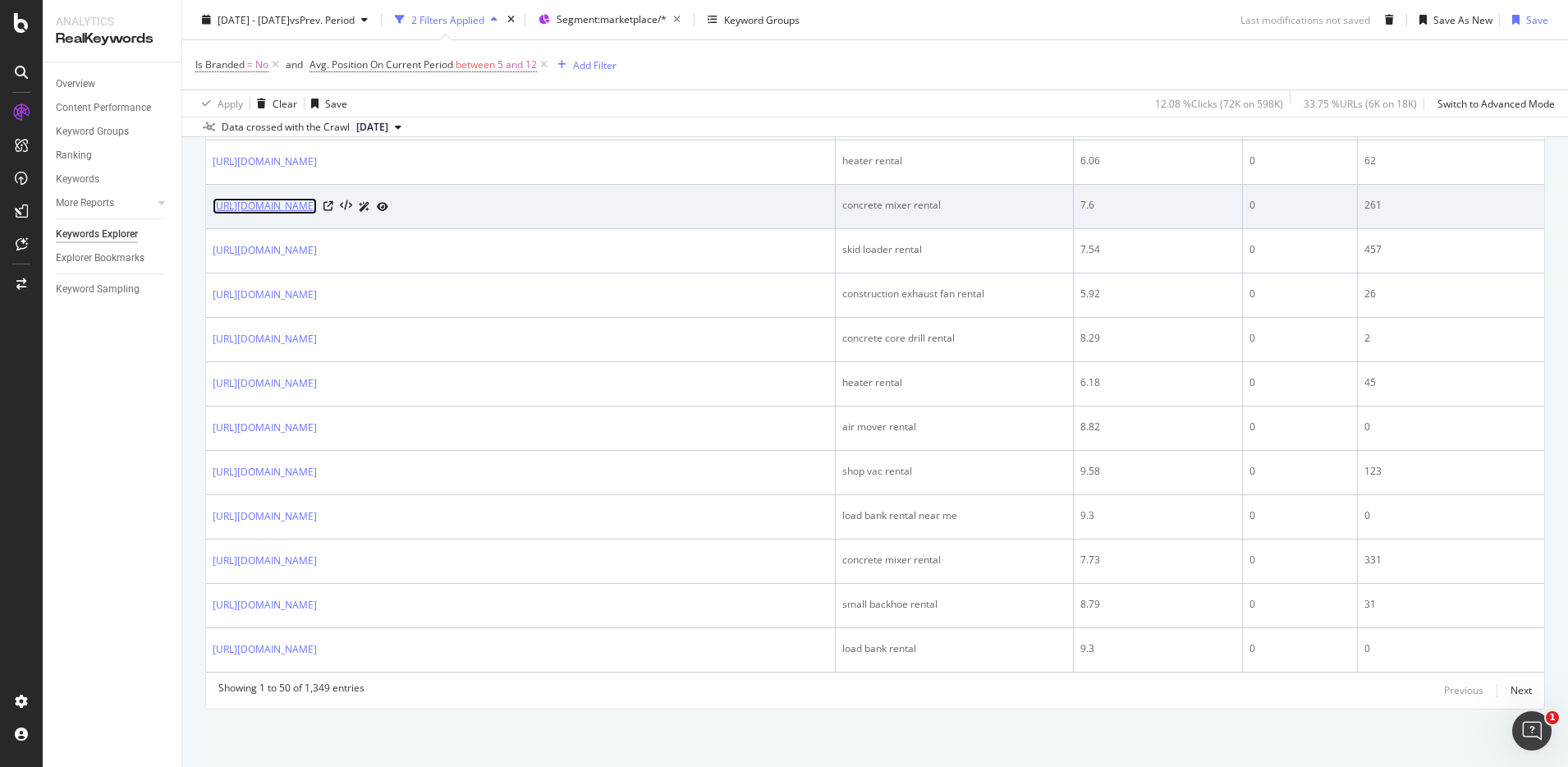
click at [317, 214] on link "https://www.unitedrentals.com/marketplace/equipment/concrete-masonry/mixers/mor…" at bounding box center [264, 205] width 104 height 16
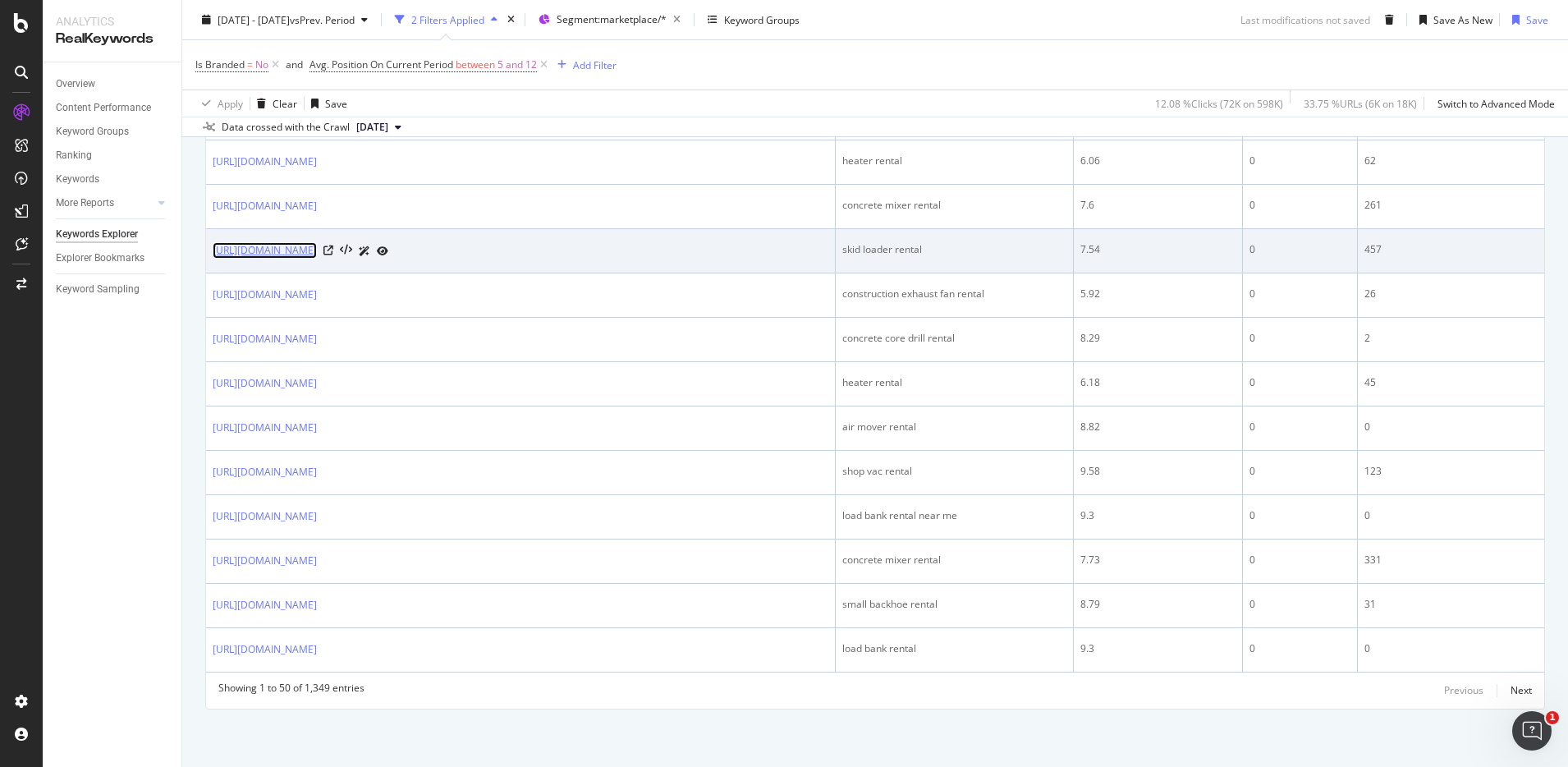
click at [317, 259] on link "https://www.unitedrentals.com/marketplace/equipment/earthmoving-equipment/skid-…" at bounding box center [264, 250] width 104 height 16
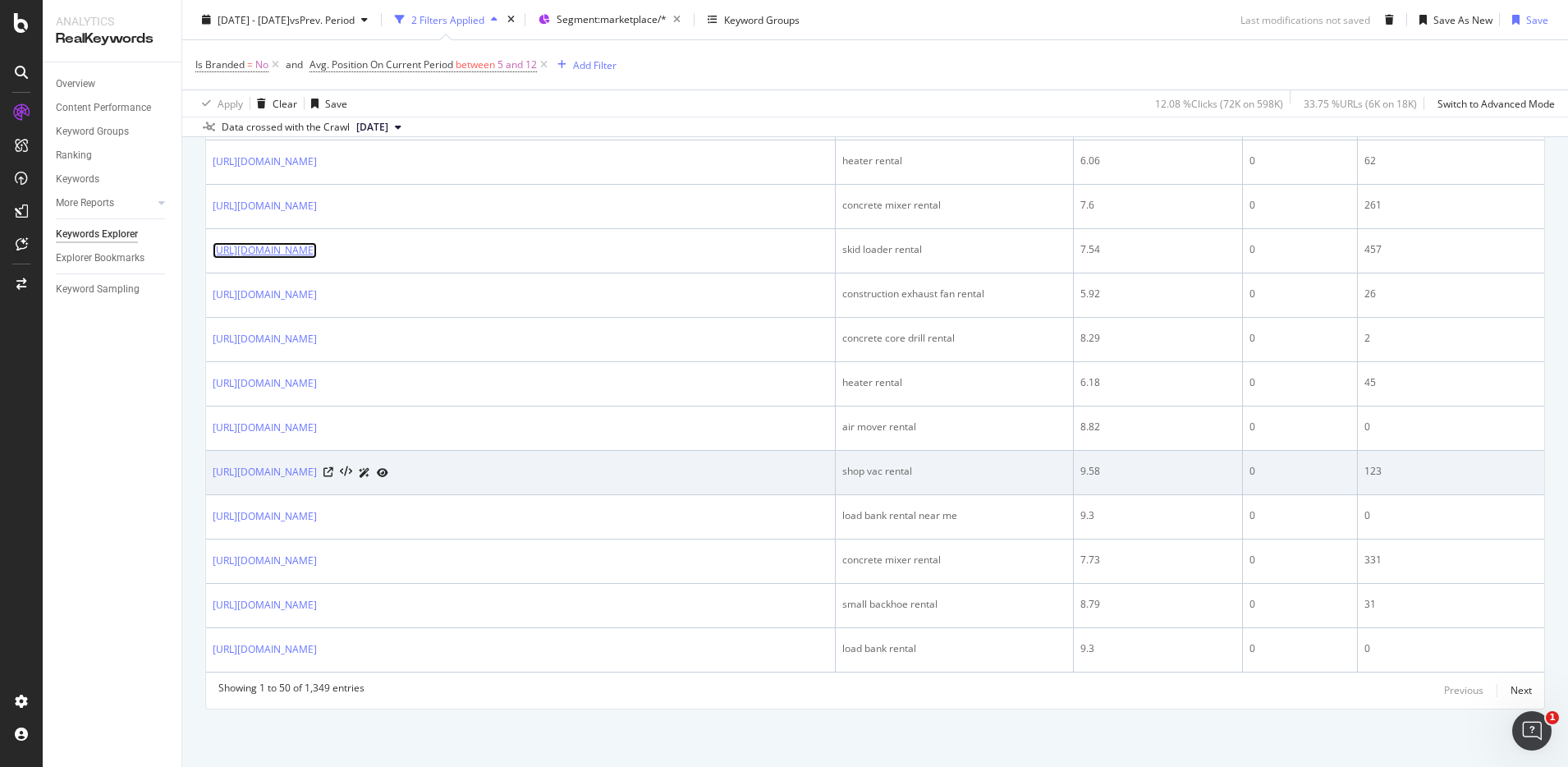
scroll to position [2906, 0]
click at [317, 465] on link "https://www.unitedrentals.com/marketplace/equipment/surface-preparation/vacuums…" at bounding box center [264, 472] width 104 height 16
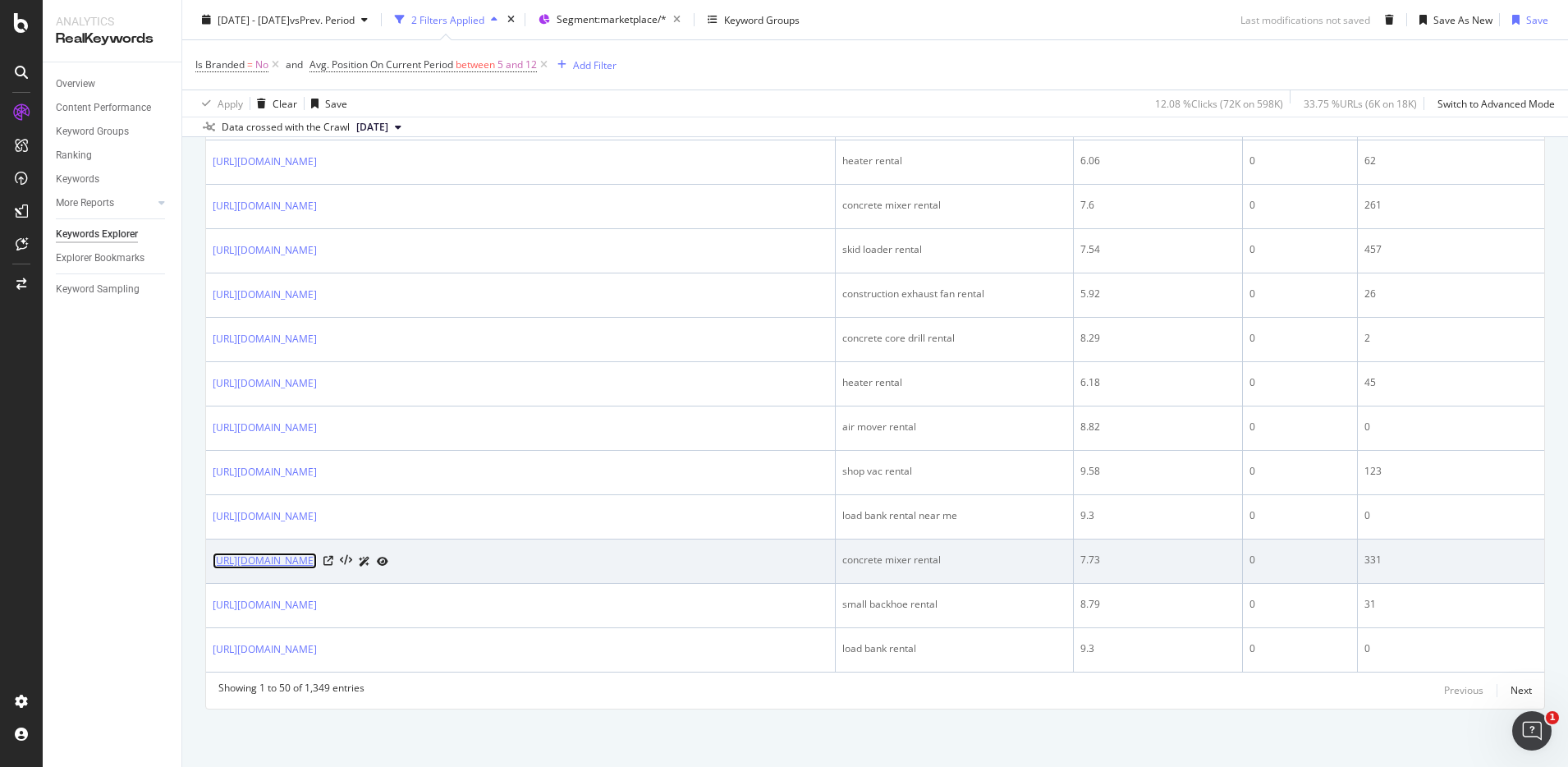
click at [317, 553] on link "https://www.unitedrentals.com/marketplace/equipment/concrete-masonry/mixers/mor…" at bounding box center [264, 561] width 104 height 16
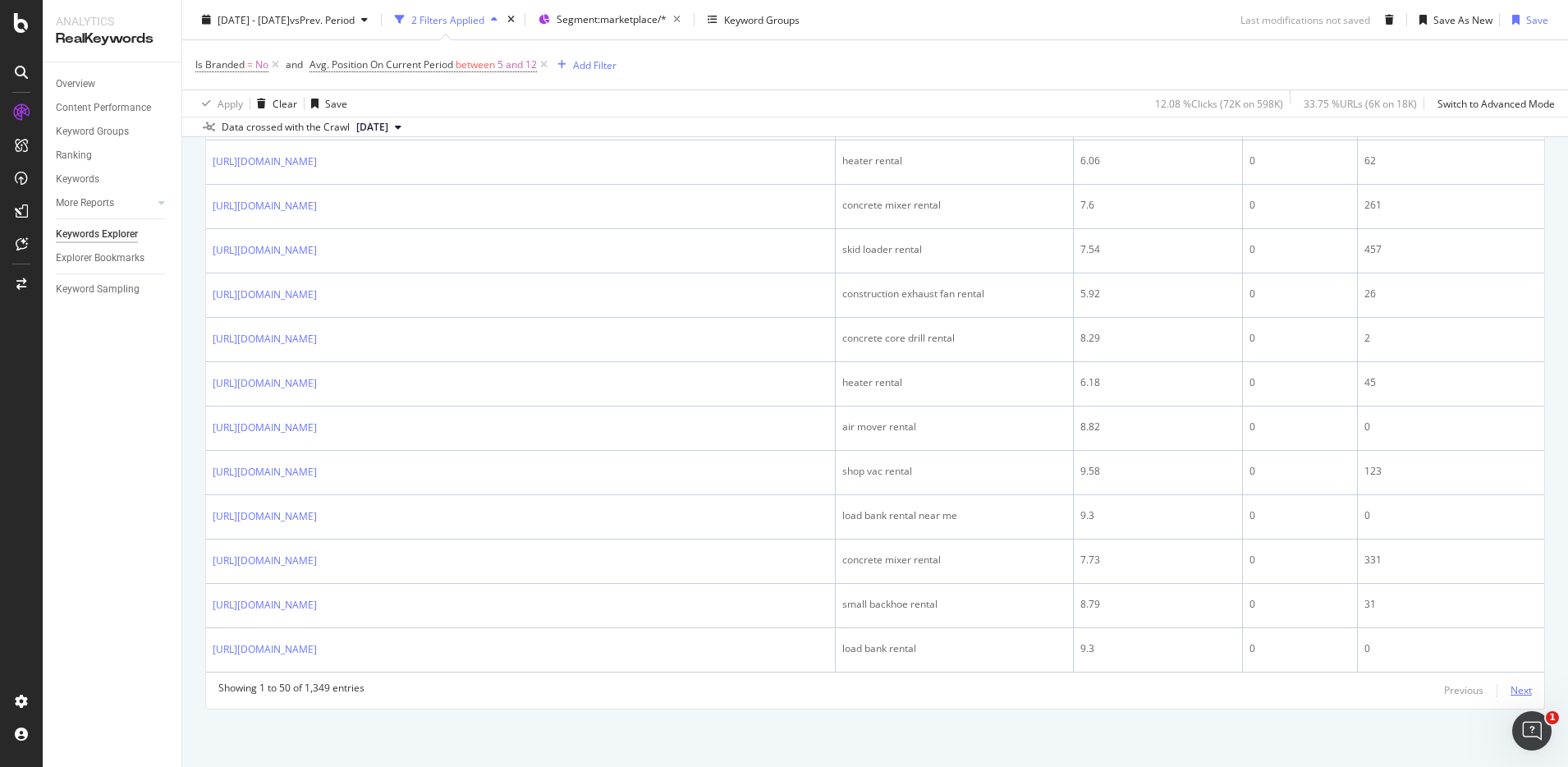
click at [1511, 690] on div "Next" at bounding box center [1521, 691] width 22 height 14
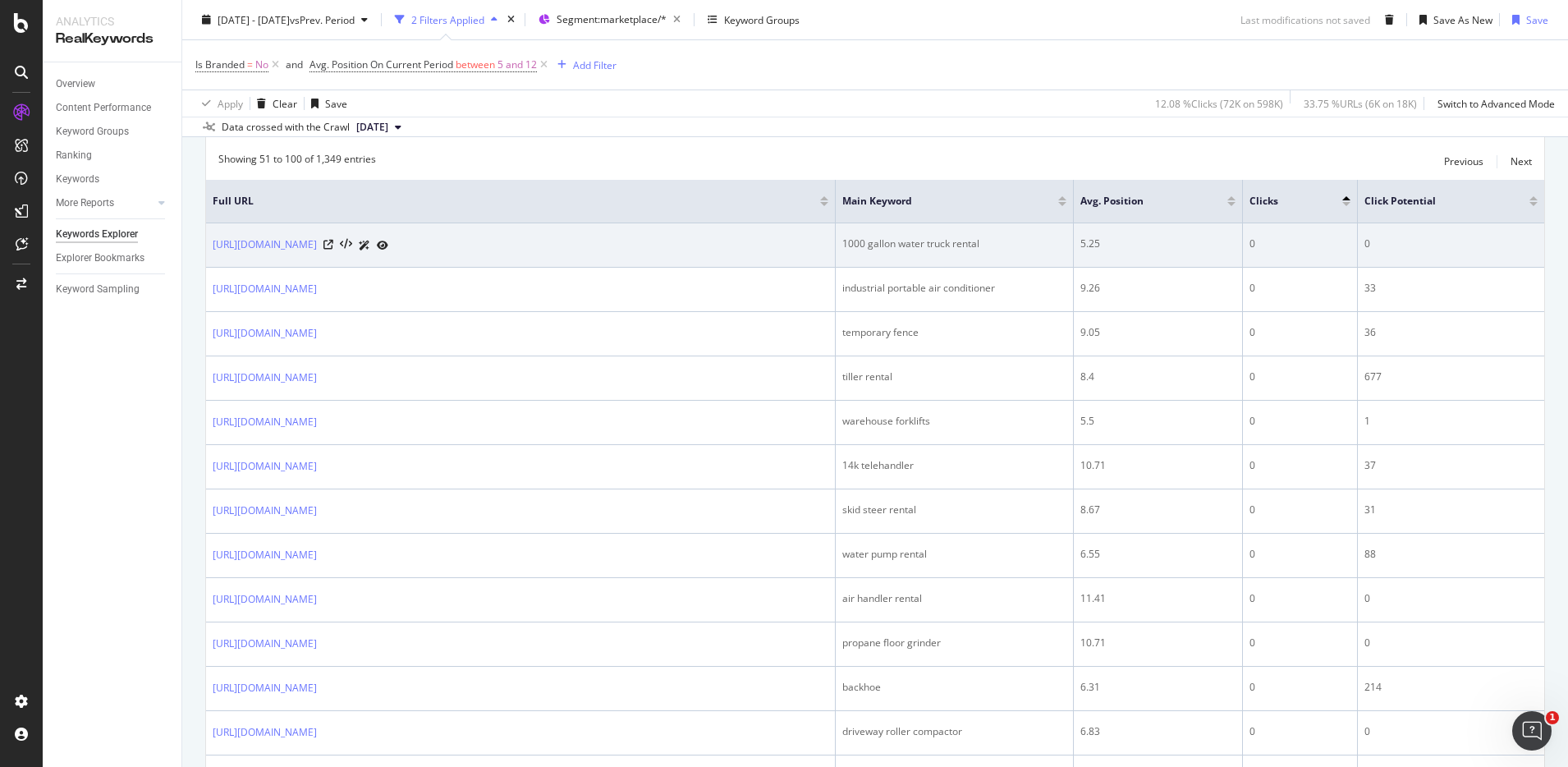
scroll to position [592, 0]
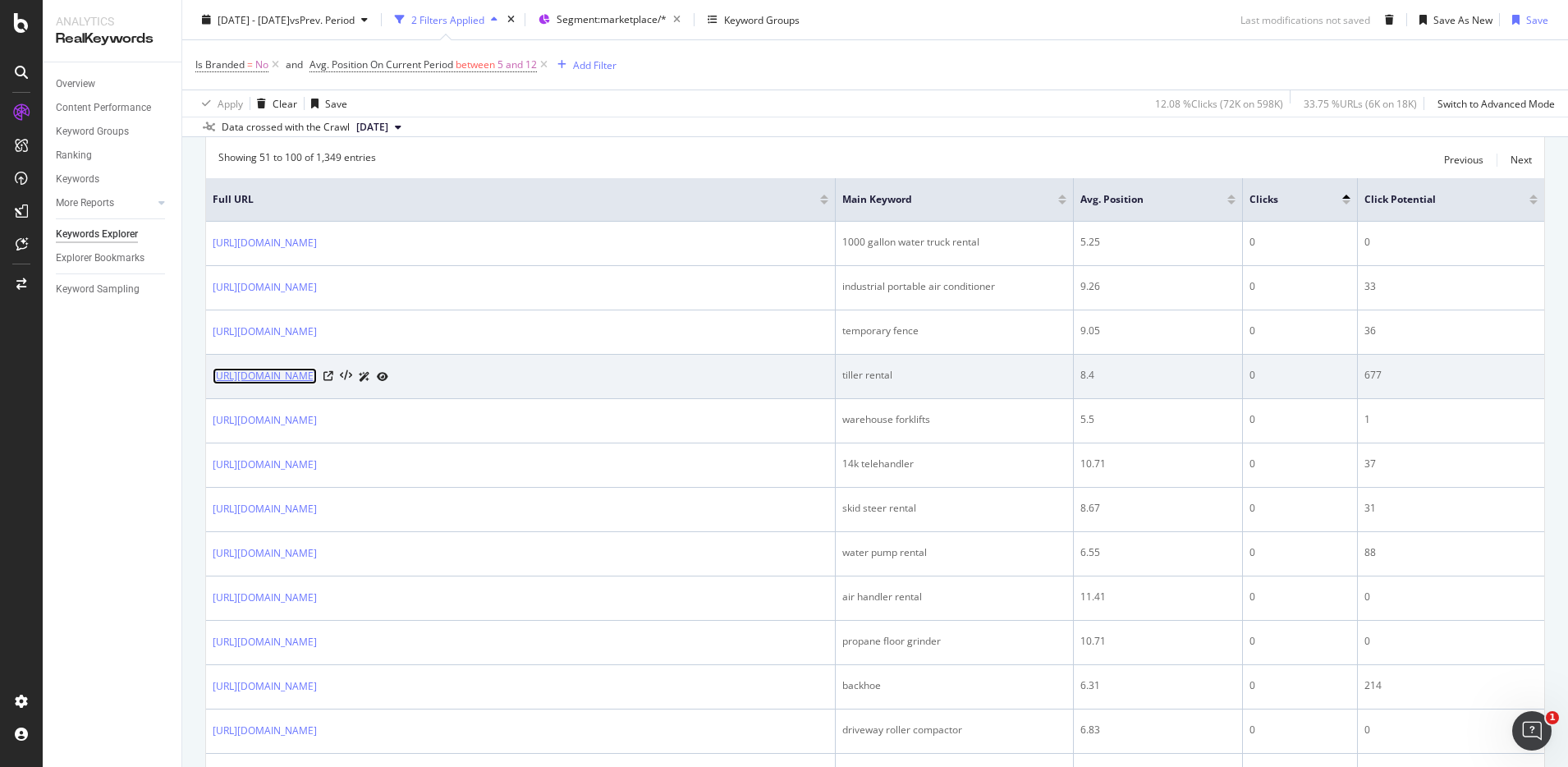
click at [317, 385] on link "https://www.unitedrentals.com/marketplace/equipment/lawn-landscape/tillers/walk…" at bounding box center [264, 376] width 104 height 16
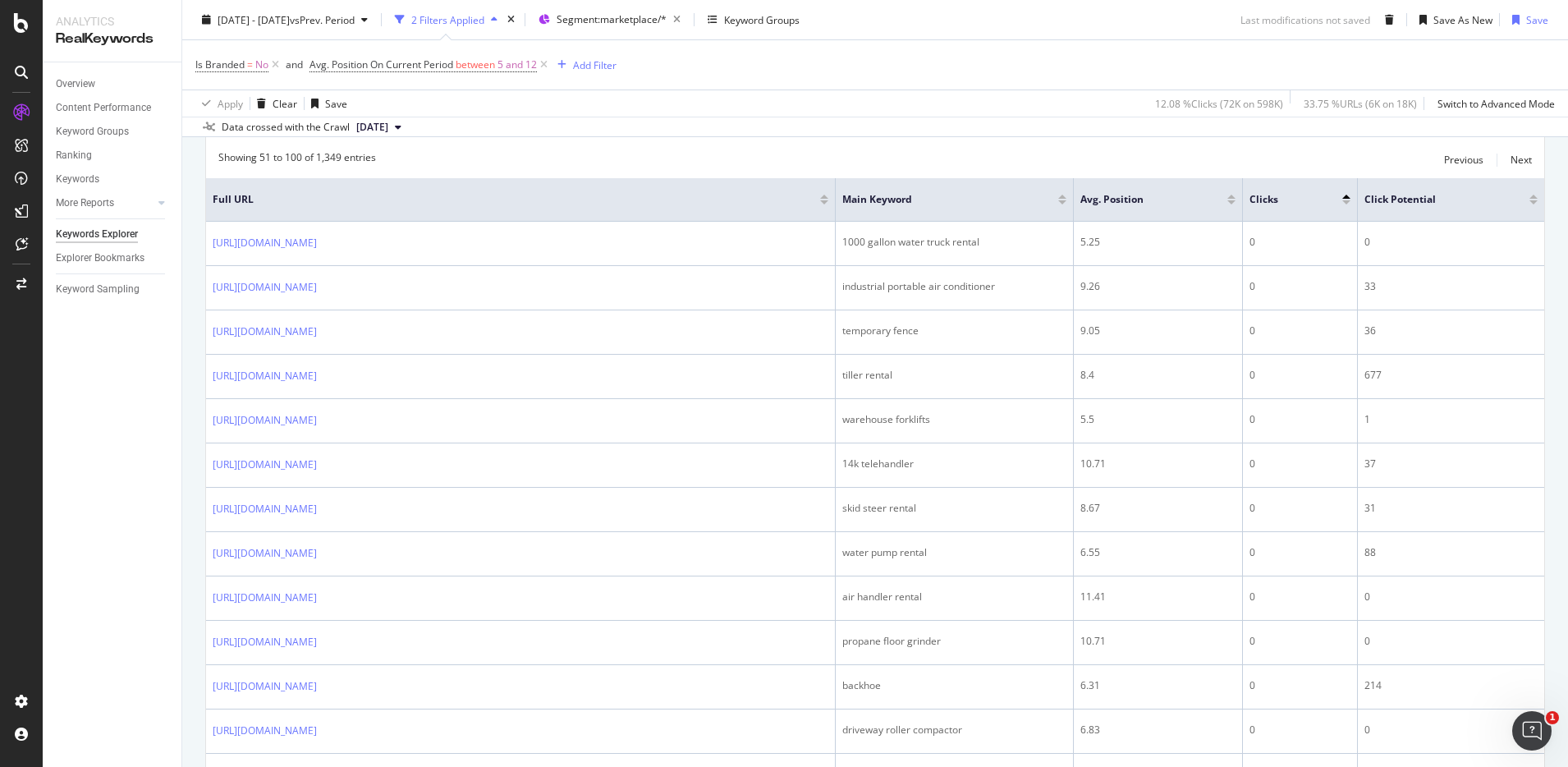
click at [715, 157] on div "Showing 51 to 100 of 1,349 entries Previous Next" at bounding box center [875, 159] width 1338 height 20
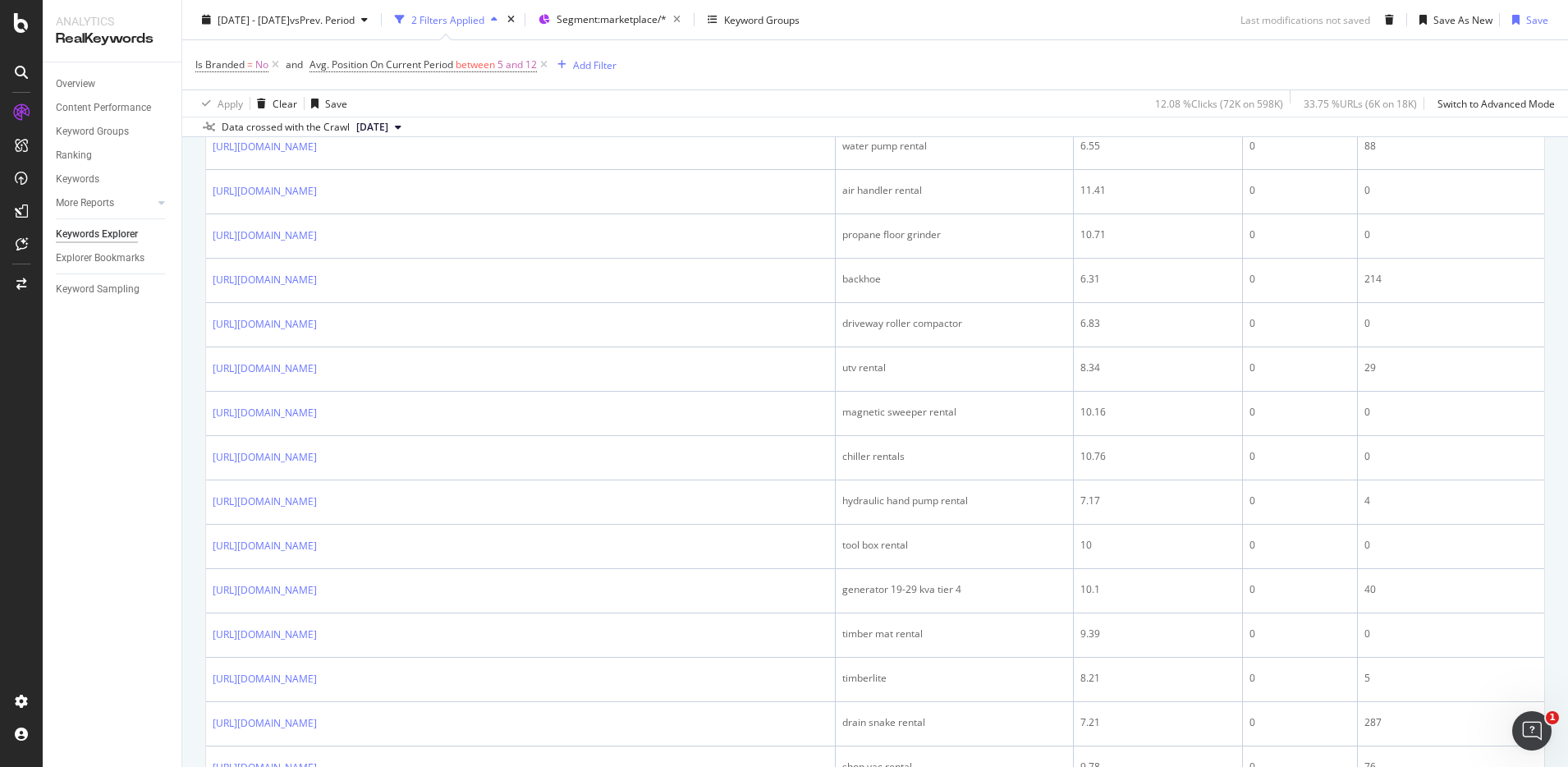
scroll to position [1001, 0]
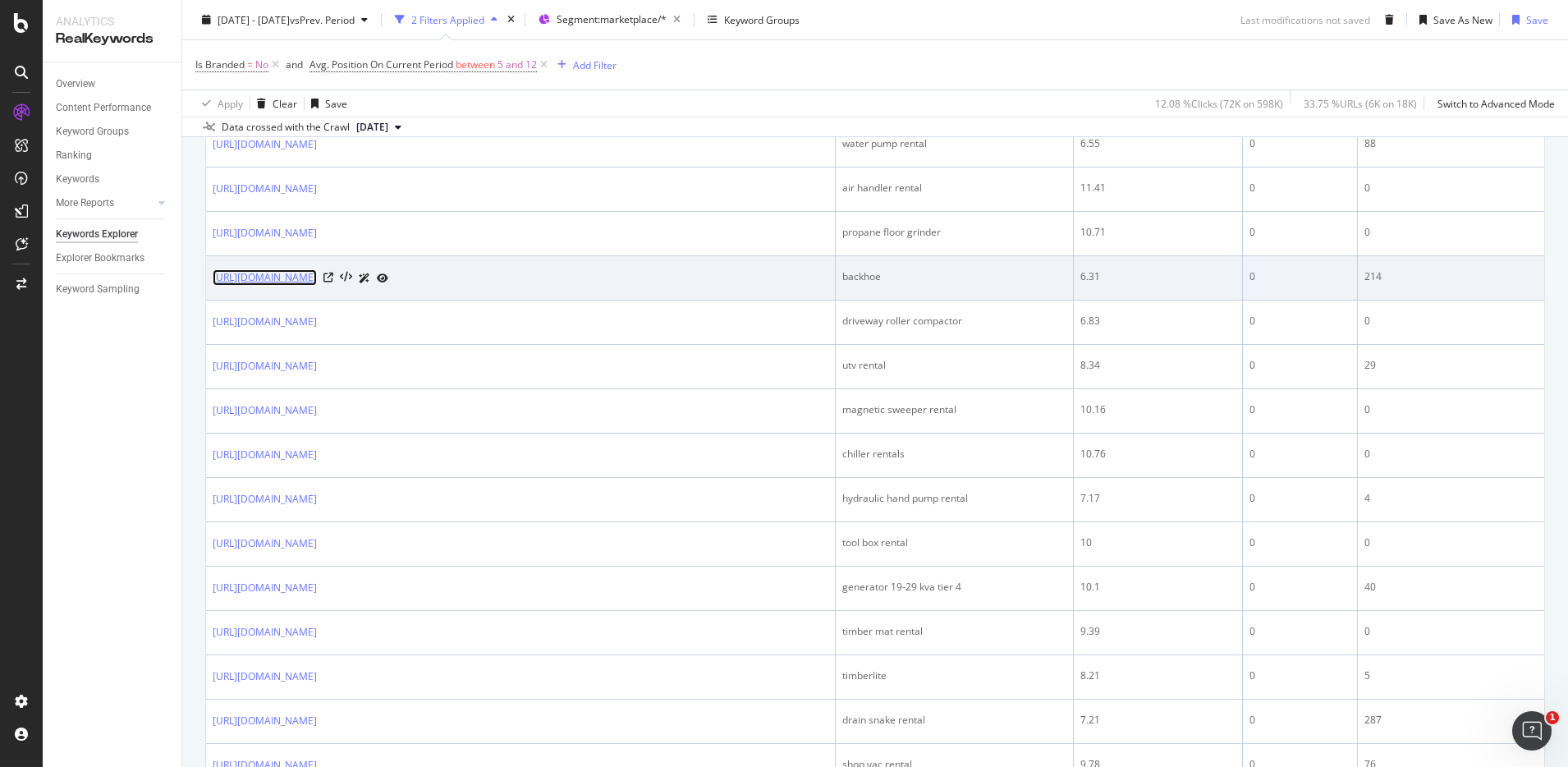
click at [317, 286] on link "https://www.unitedrentals.com/marketplace/equipment/earthmoving-equipment/backh…" at bounding box center [264, 277] width 104 height 16
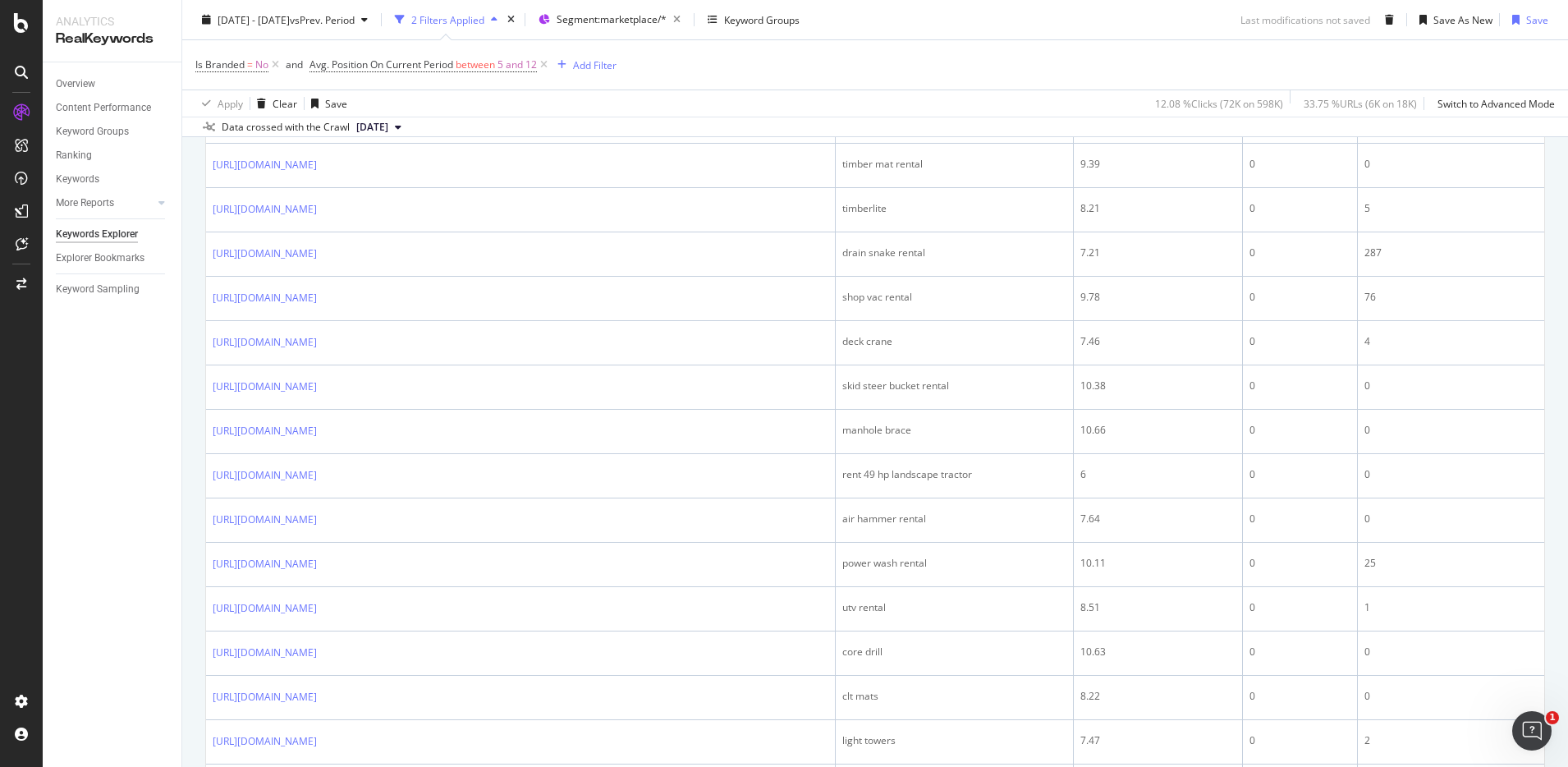
scroll to position [1470, 0]
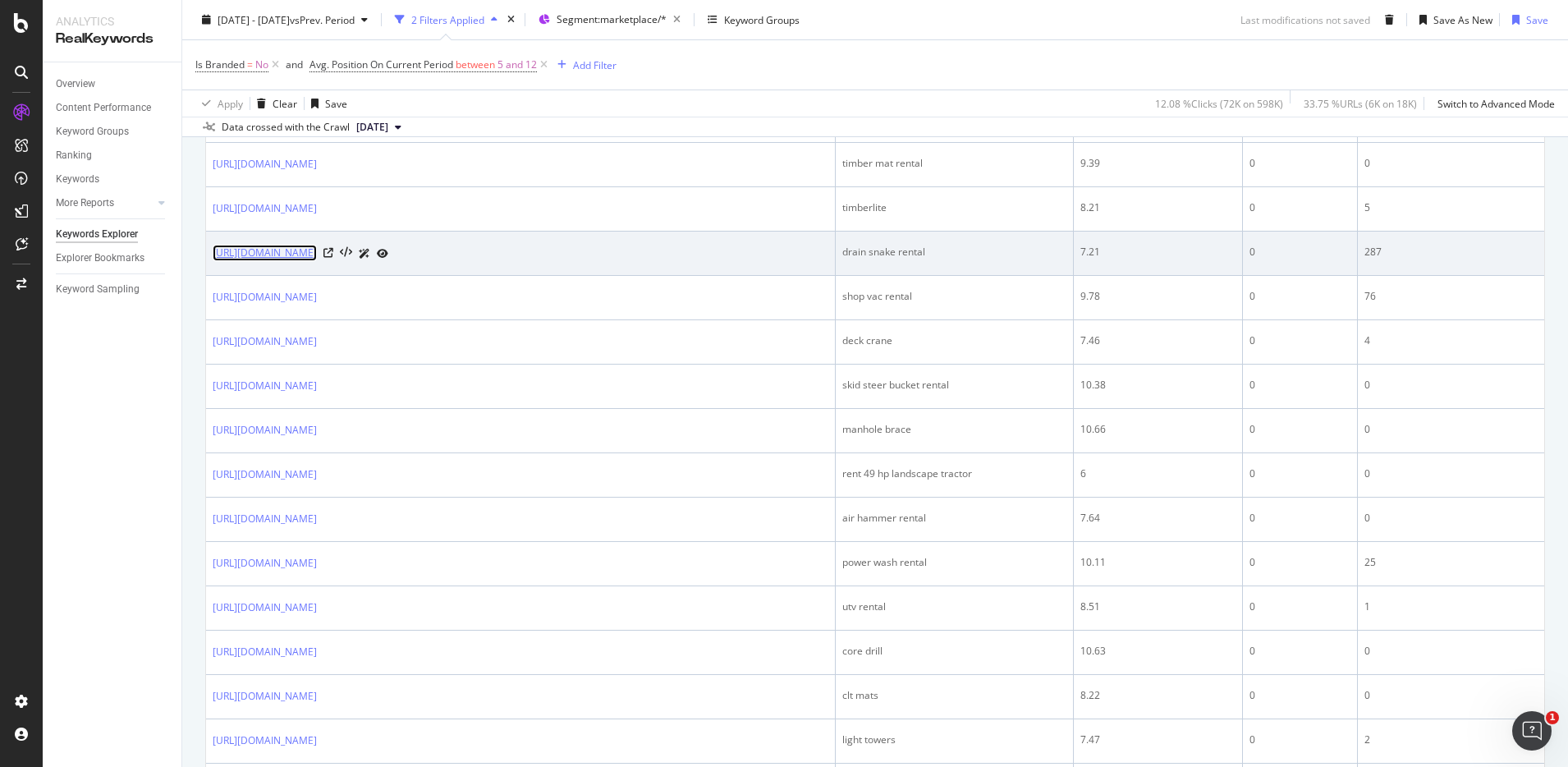
click at [317, 261] on link "https://www.unitedrentals.com/marketplace/equipment/other-equipment/plumbing-sn…" at bounding box center [264, 252] width 104 height 16
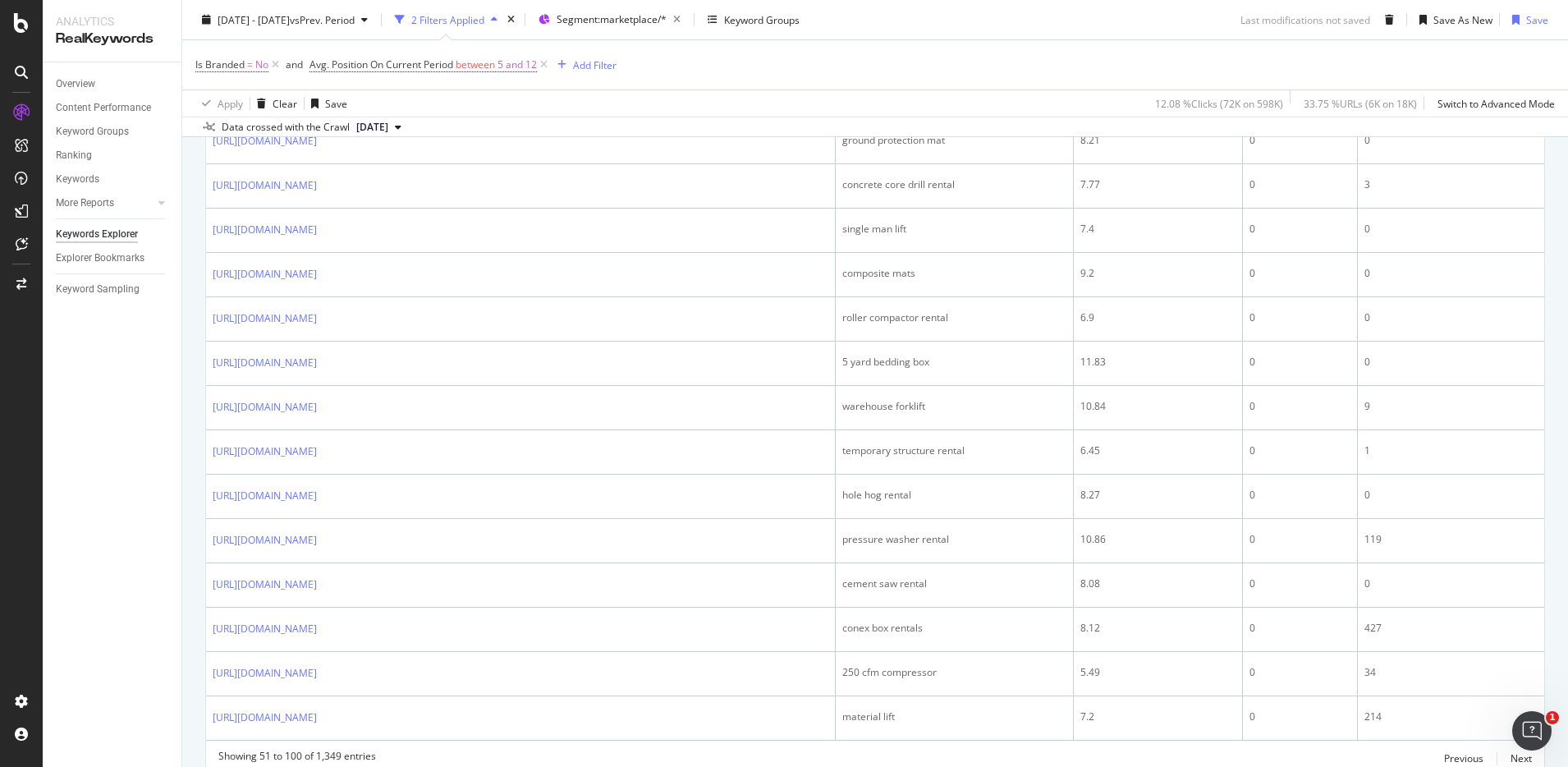
scroll to position [2306, 0]
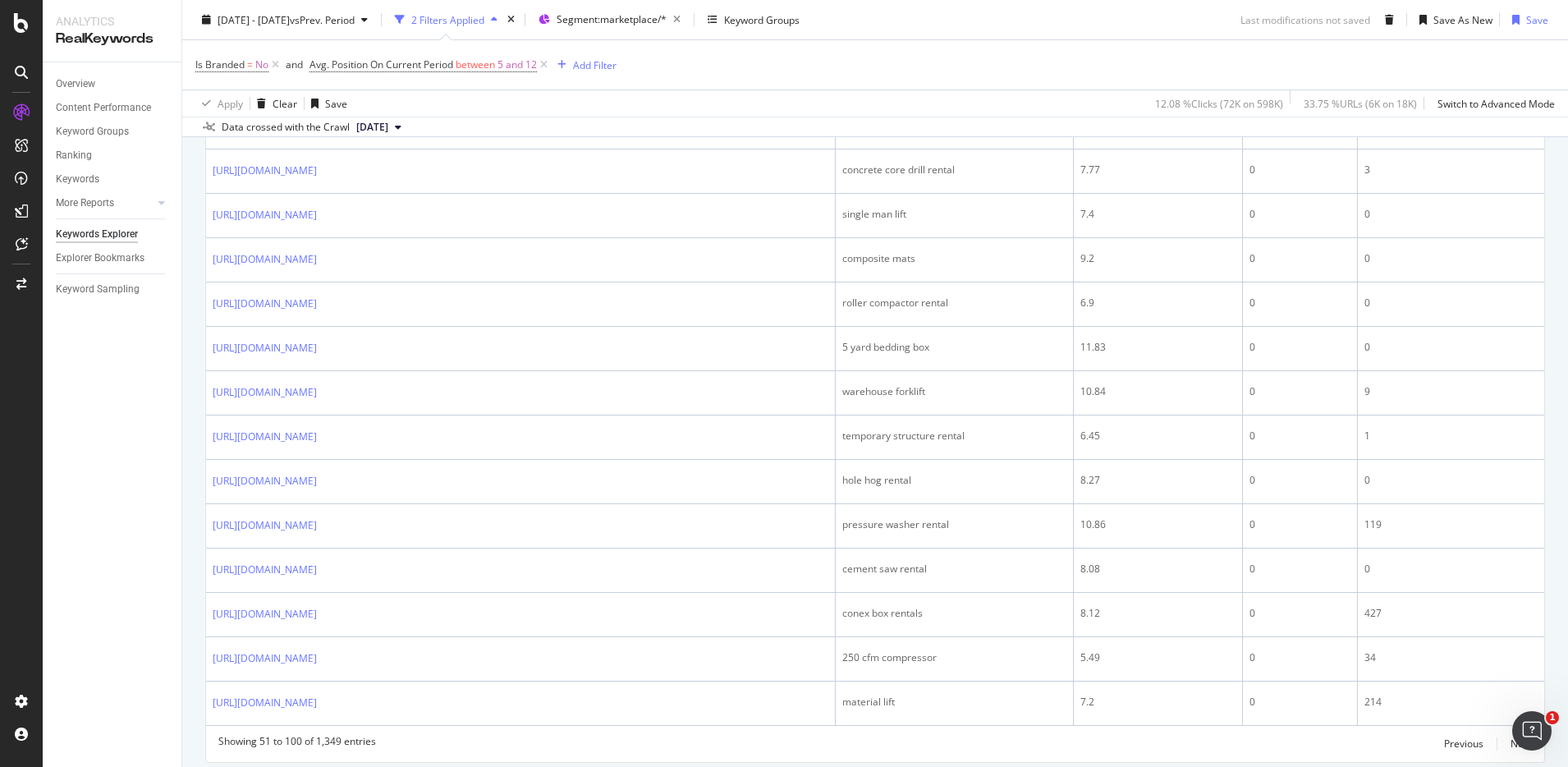
click at [317, 90] on link "https://www.unitedrentals.com/marketplace/equipment/surface-preparation/pressur…" at bounding box center [264, 81] width 104 height 16
click at [317, 37] on link "https://www.unitedrentals.com/marketplace/equipment/other-equipment/plumbing-sn…" at bounding box center [264, 29] width 104 height 16
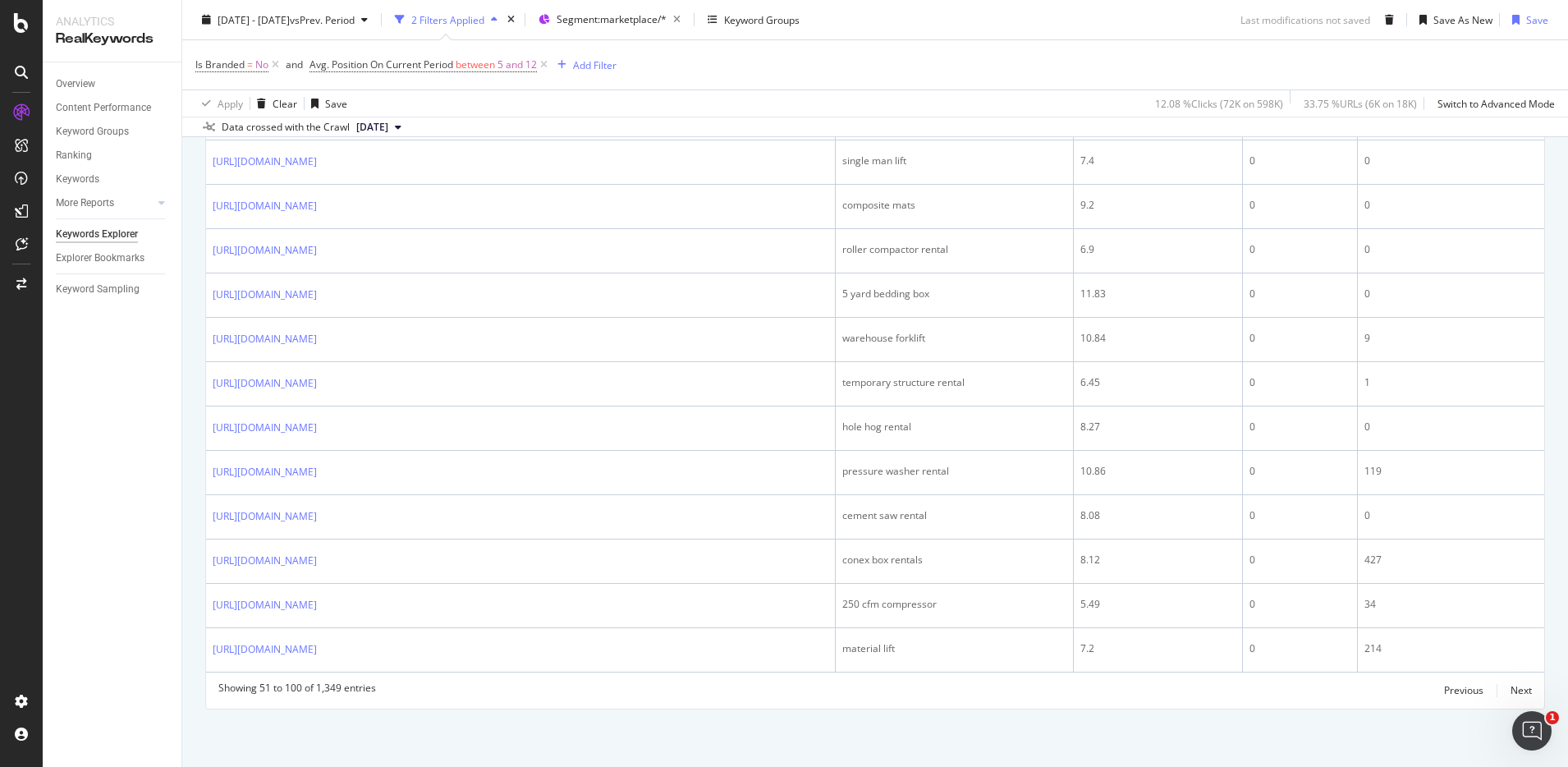
scroll to position [2875, 0]
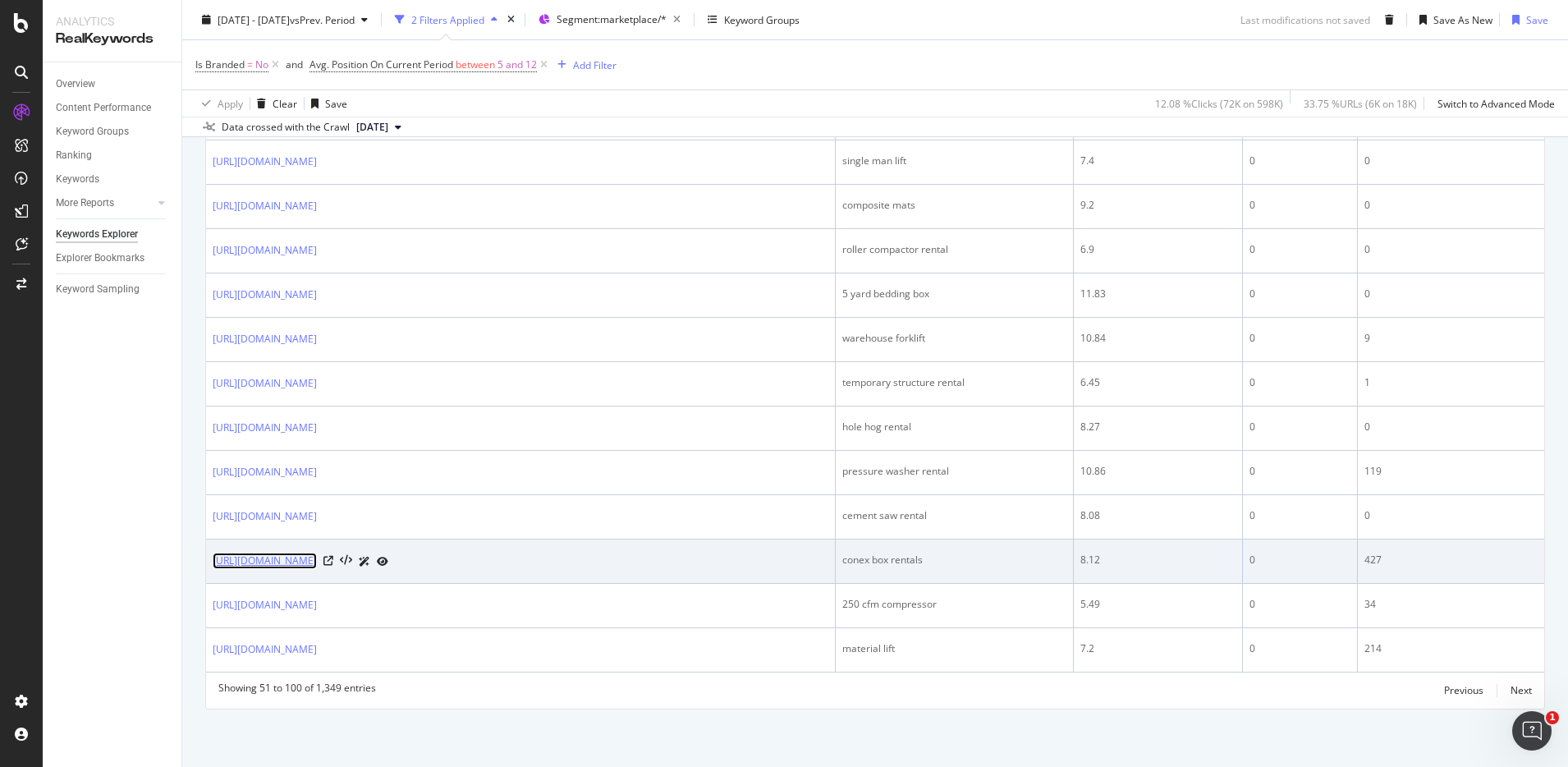
click at [317, 553] on link "https://www.unitedrentals.com/marketplace/equipment/storage-containers/20-ft-st…" at bounding box center [264, 561] width 104 height 16
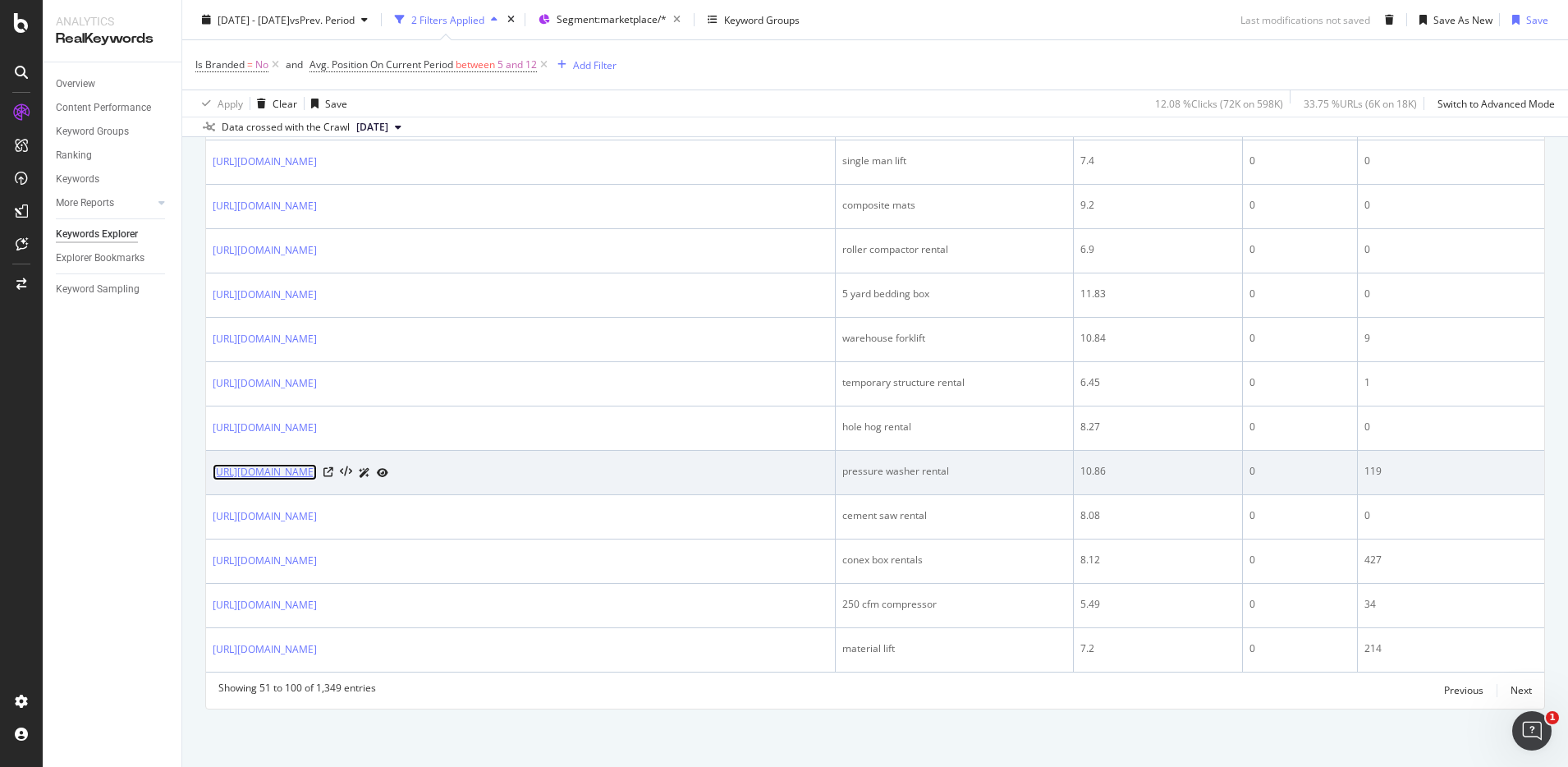
click at [317, 465] on link "https://www.unitedrentals.com/marketplace/equipment/surface-preparation/pressur…" at bounding box center [264, 472] width 104 height 16
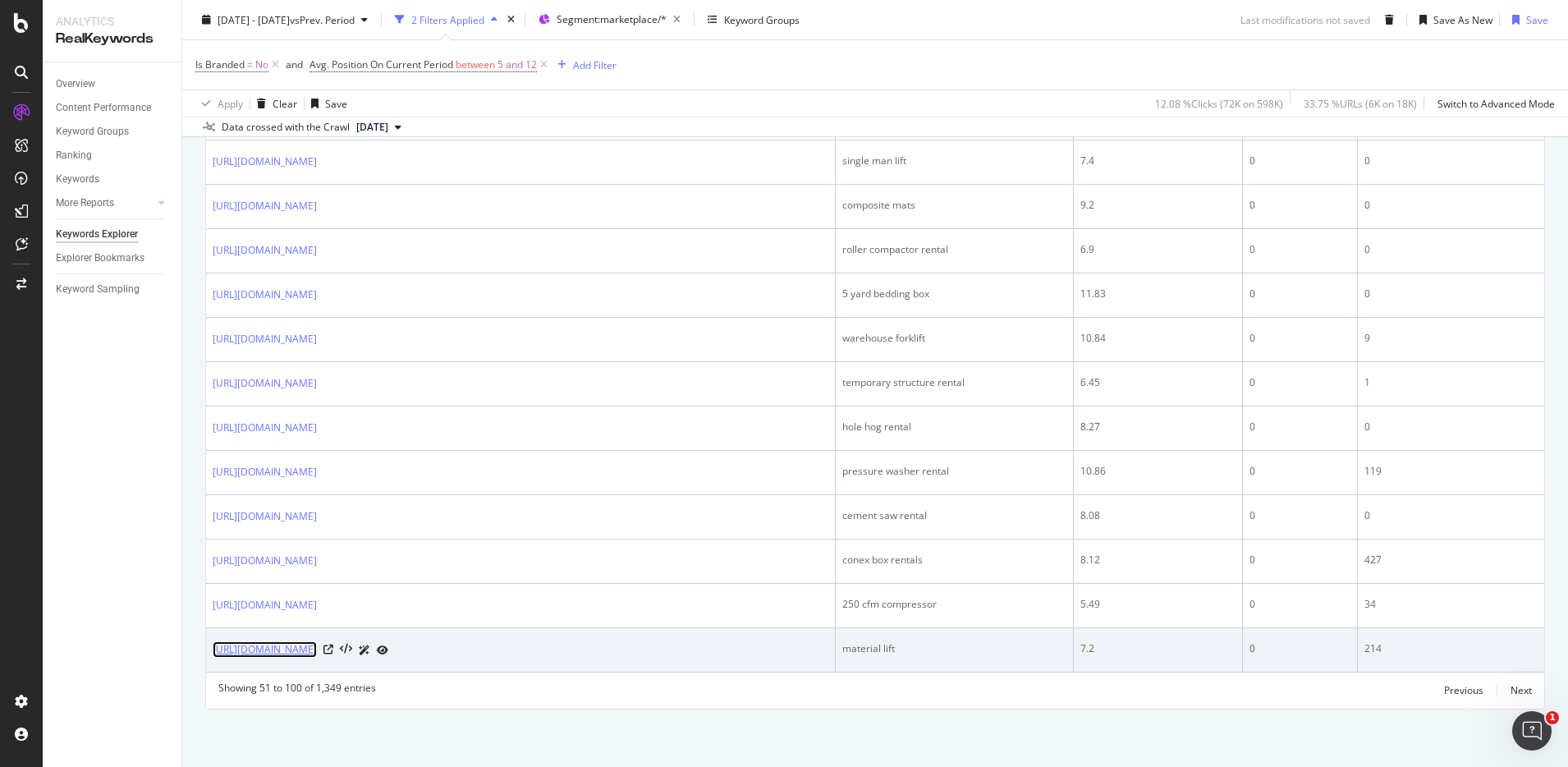
click at [317, 643] on link "https://www.unitedrentals.com/marketplace/equipment/material-handling/material-…" at bounding box center [264, 649] width 104 height 16
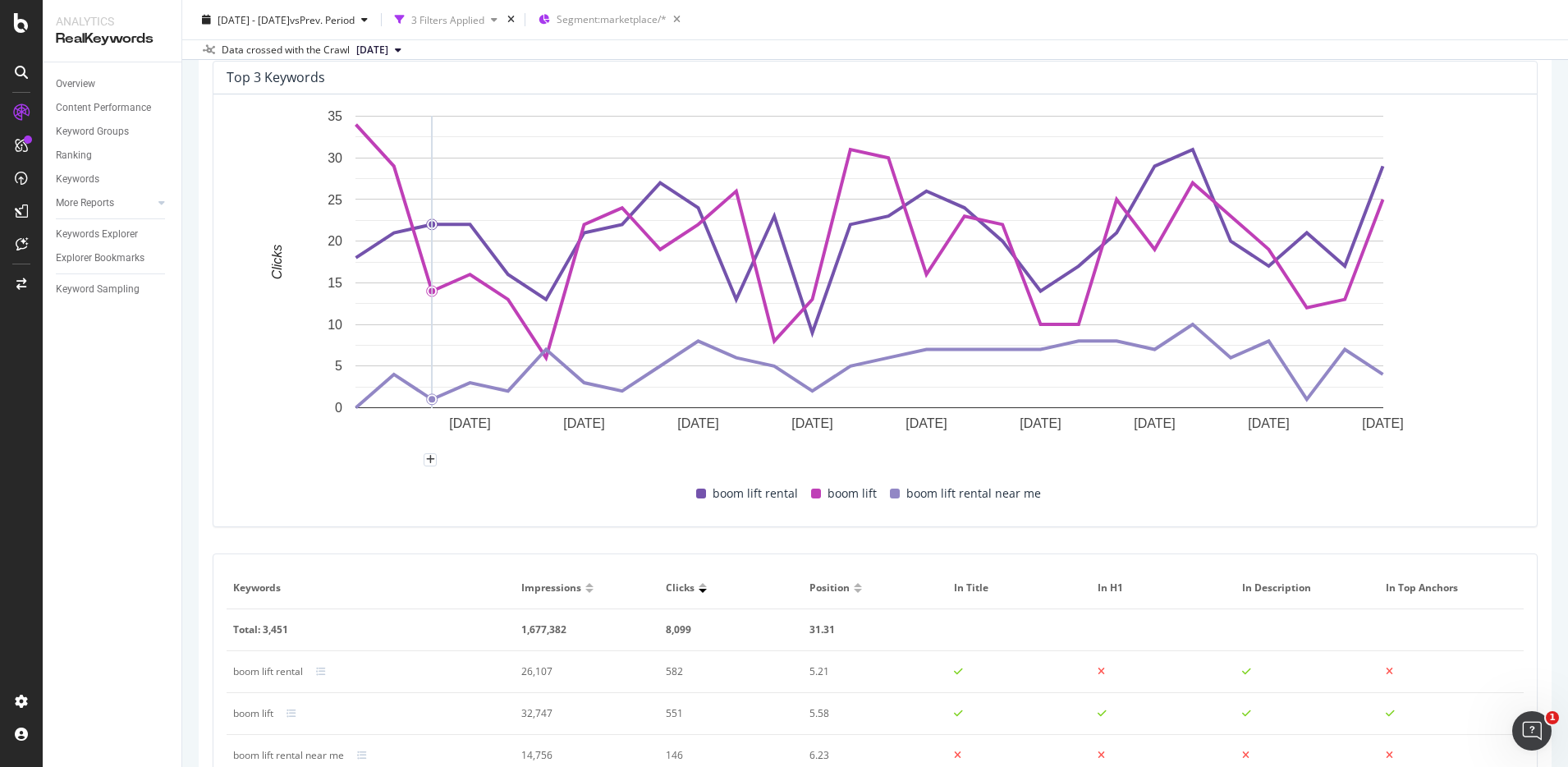
scroll to position [976, 0]
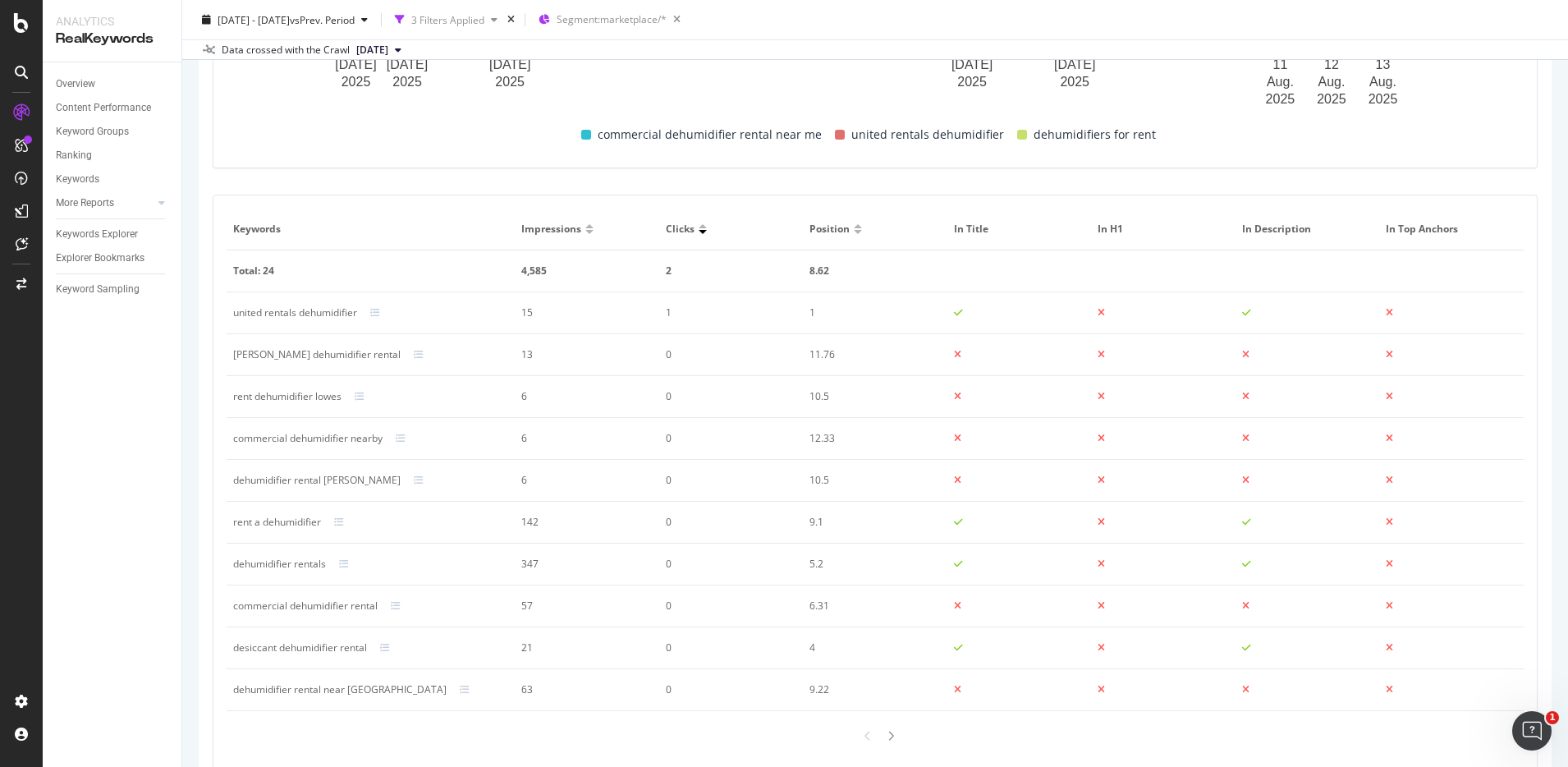
scroll to position [860, 0]
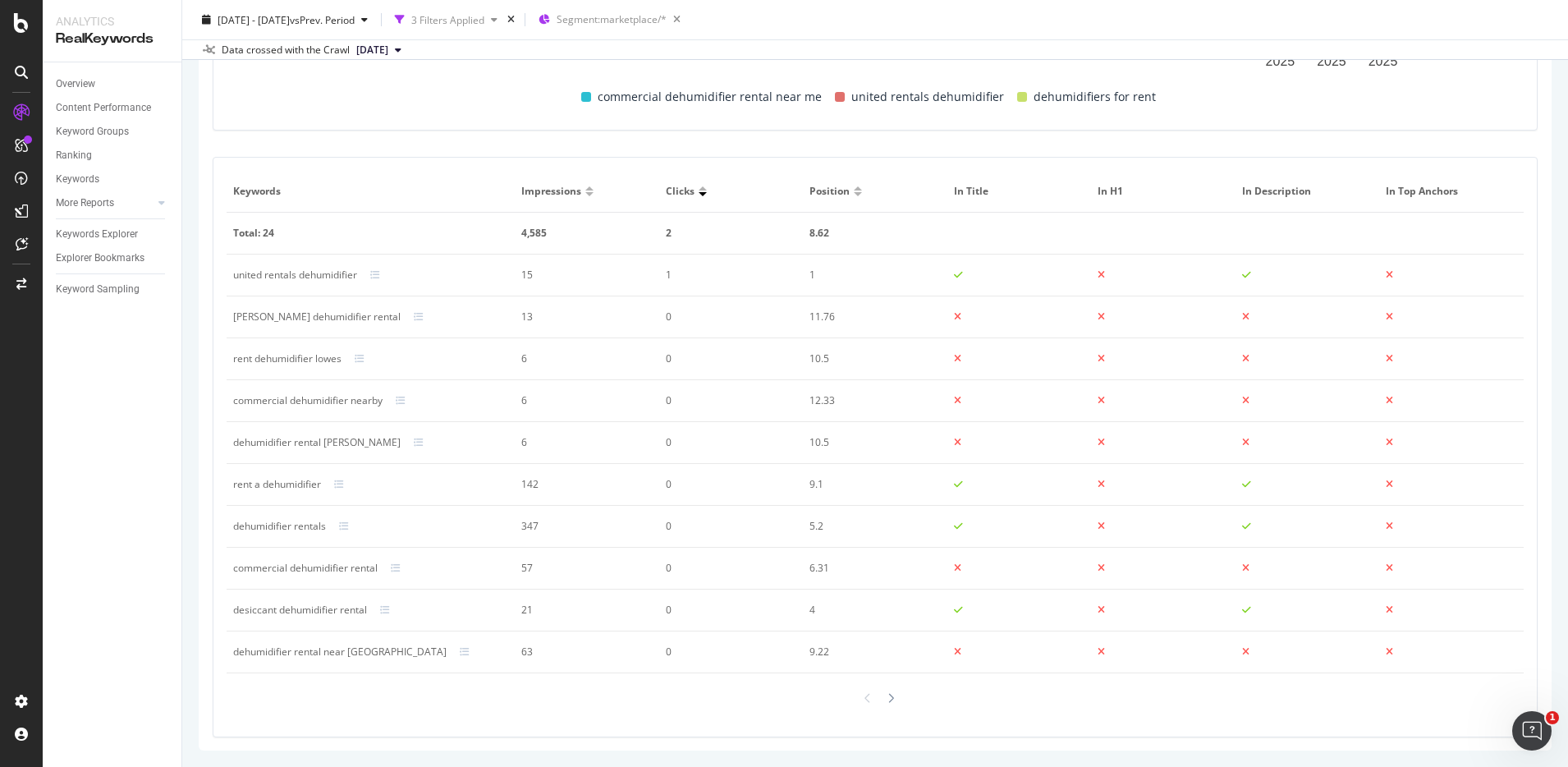
click at [586, 195] on div at bounding box center [589, 194] width 8 height 4
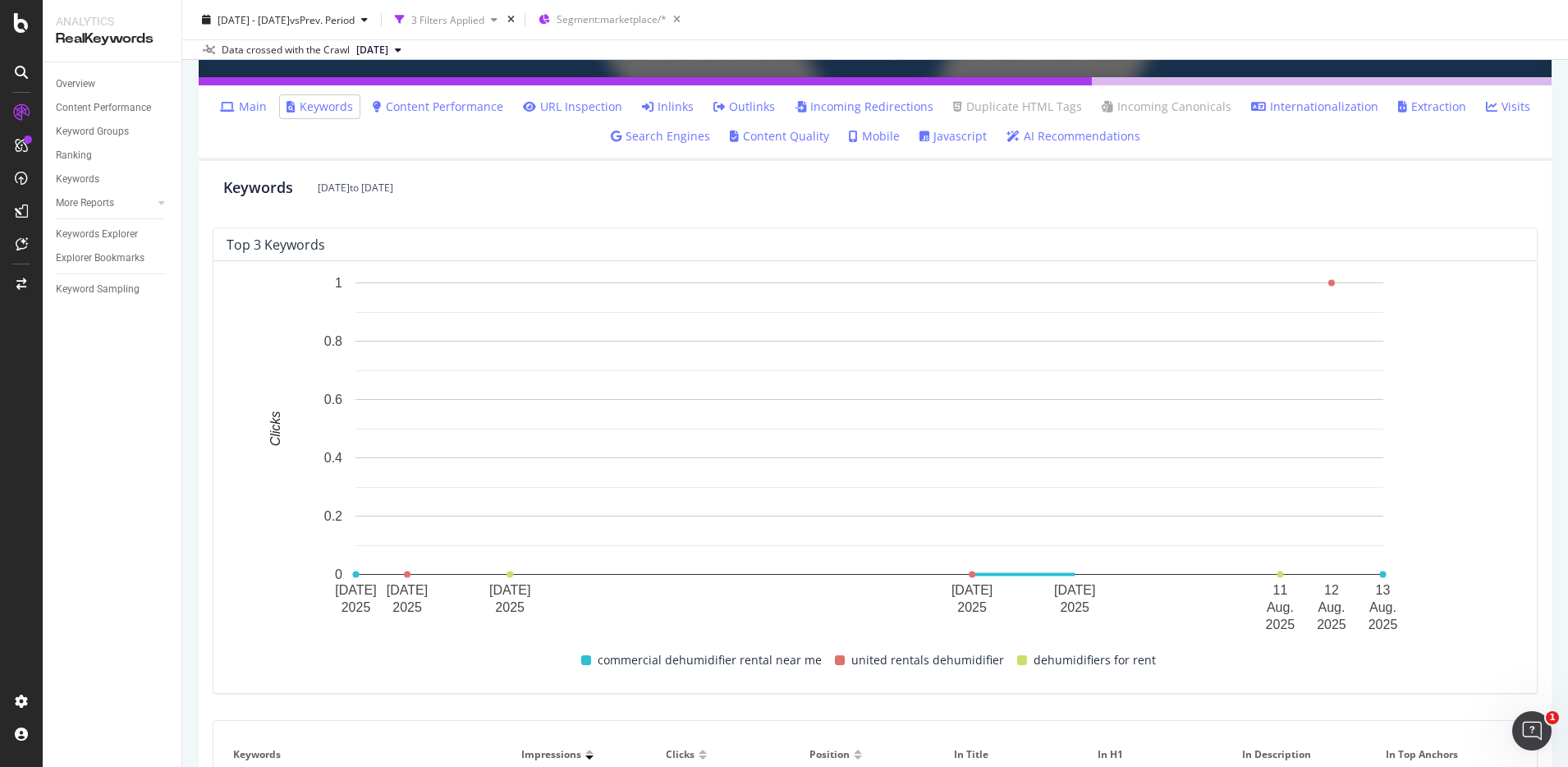
scroll to position [0, 0]
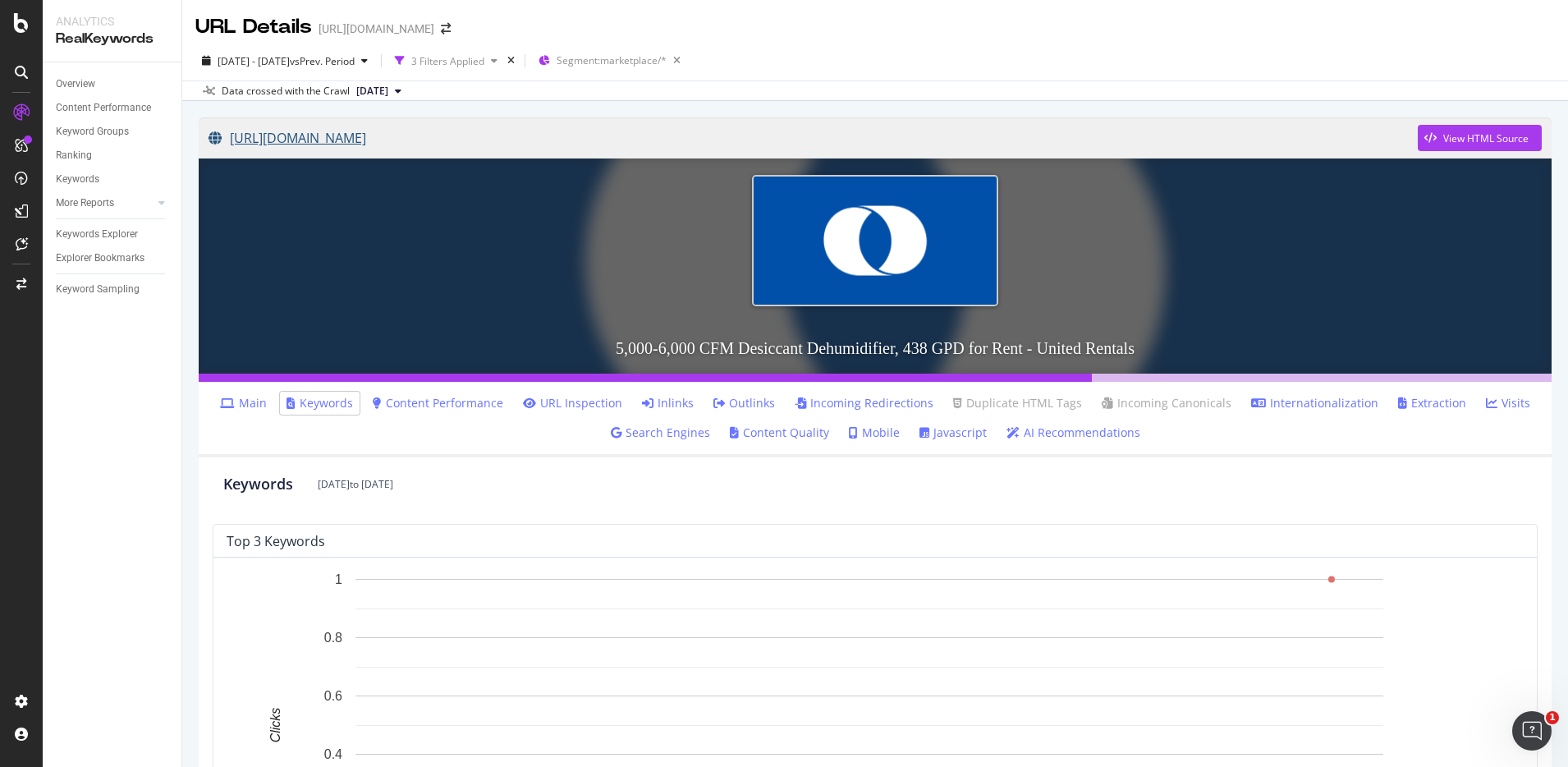
click at [736, 141] on link "https://www.unitedrentals.com/marketplace/equipment/hvac-equipment/dehumidifier…" at bounding box center [813, 138] width 1209 height 41
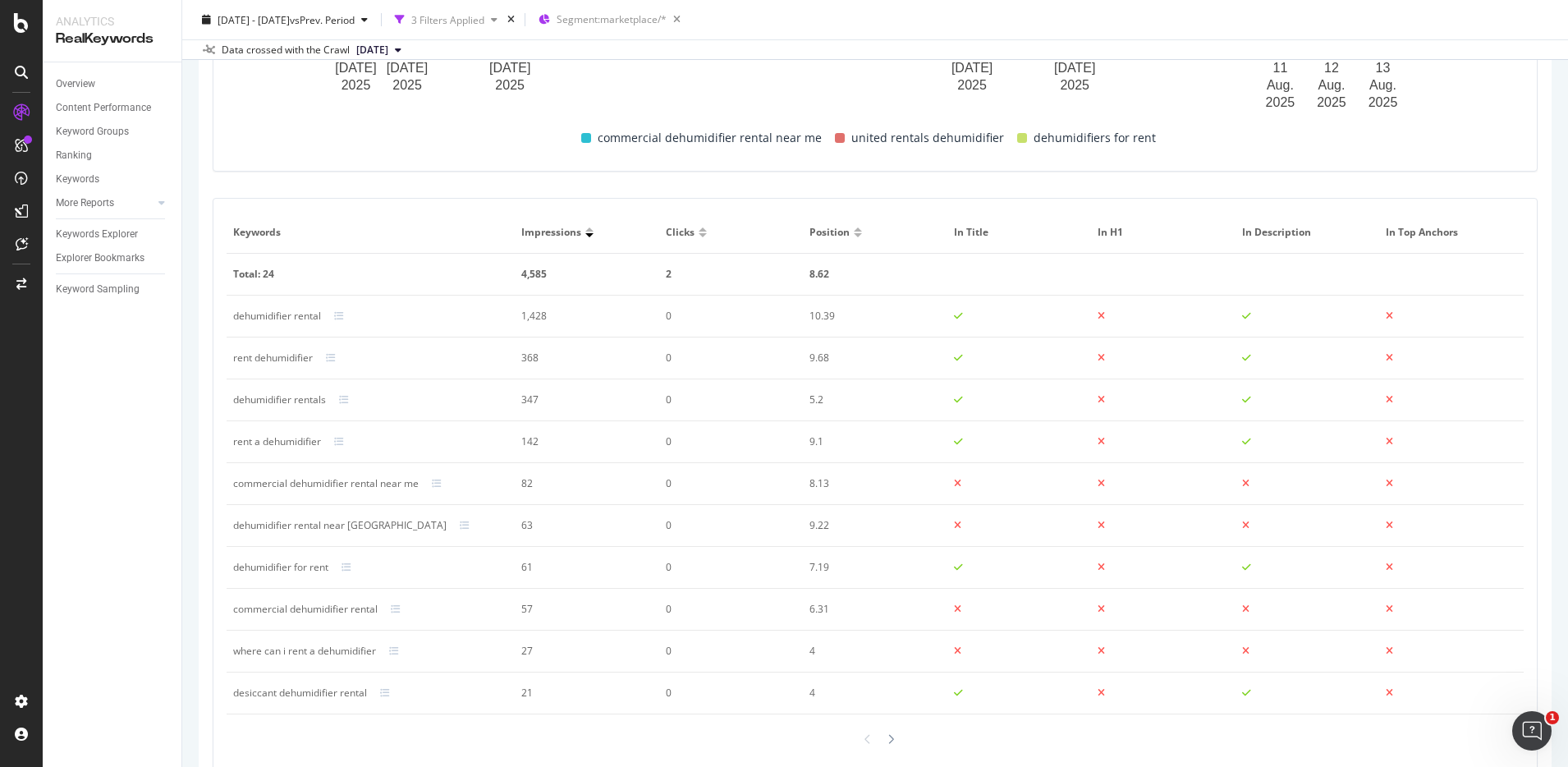
scroll to position [860, 0]
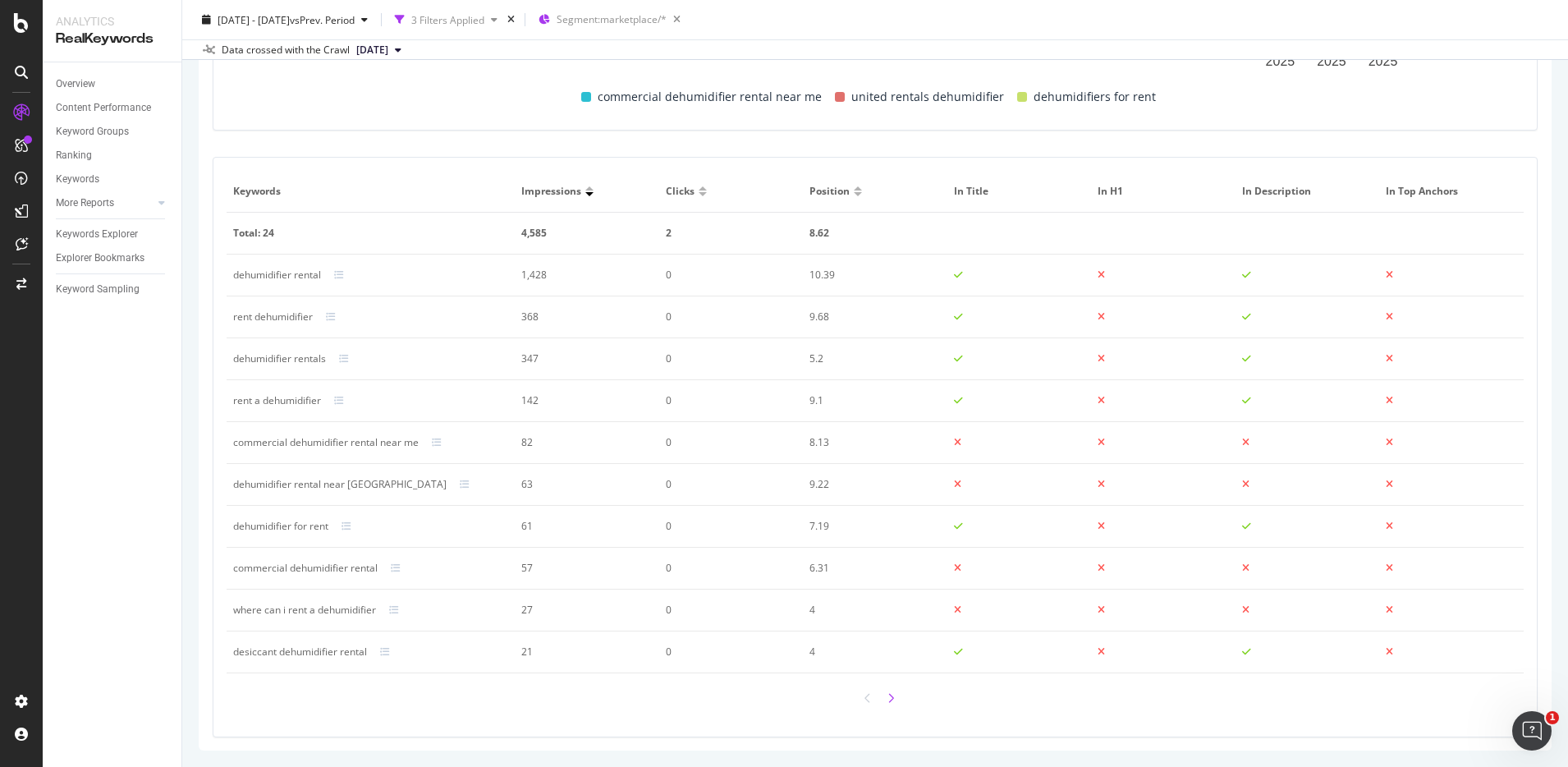
click at [888, 701] on icon at bounding box center [891, 699] width 7 height 10
click at [865, 701] on icon at bounding box center [868, 699] width 7 height 10
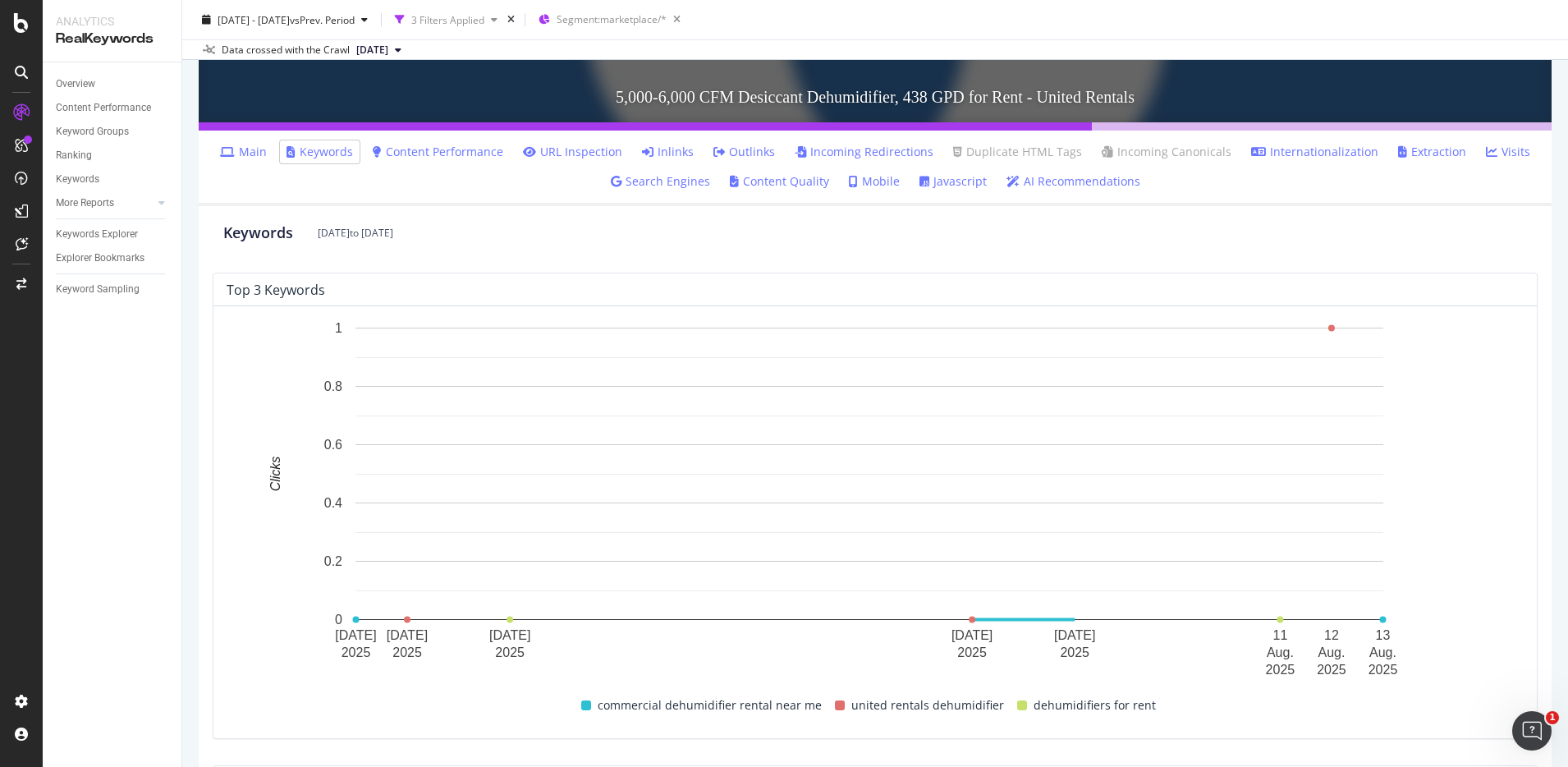
scroll to position [203, 0]
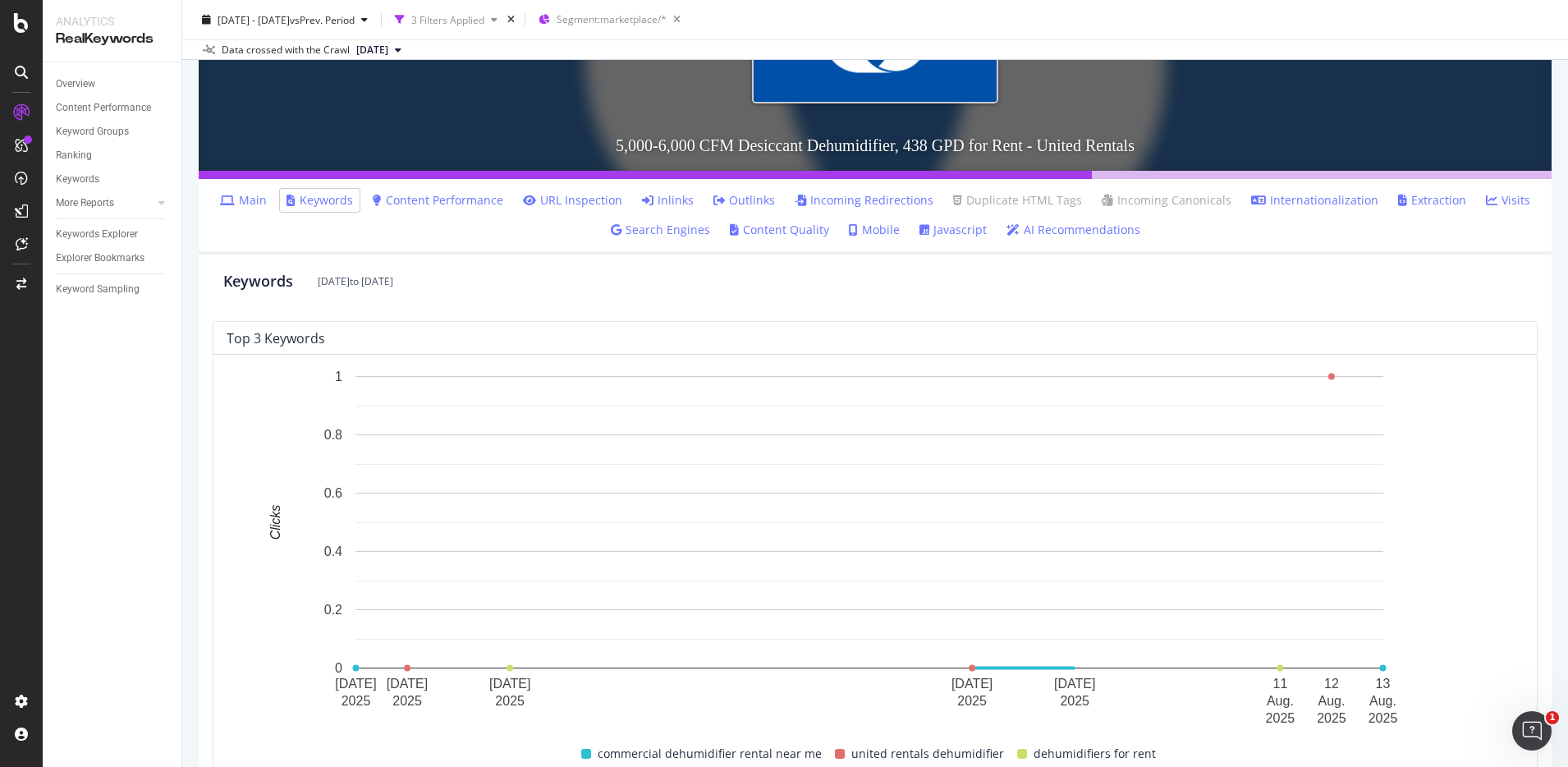
click at [424, 193] on link "Content Performance" at bounding box center [437, 200] width 131 height 16
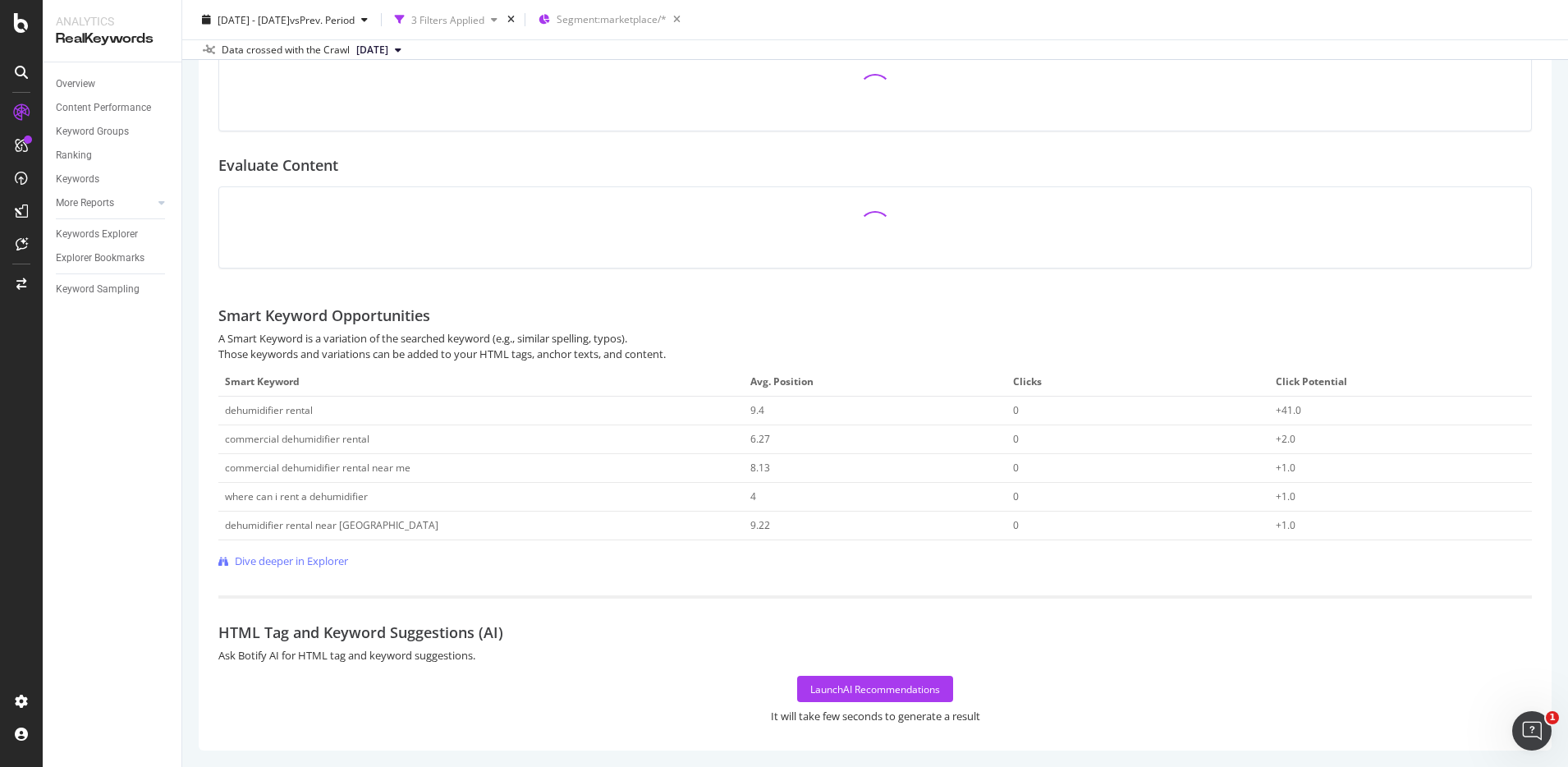
scroll to position [449, 0]
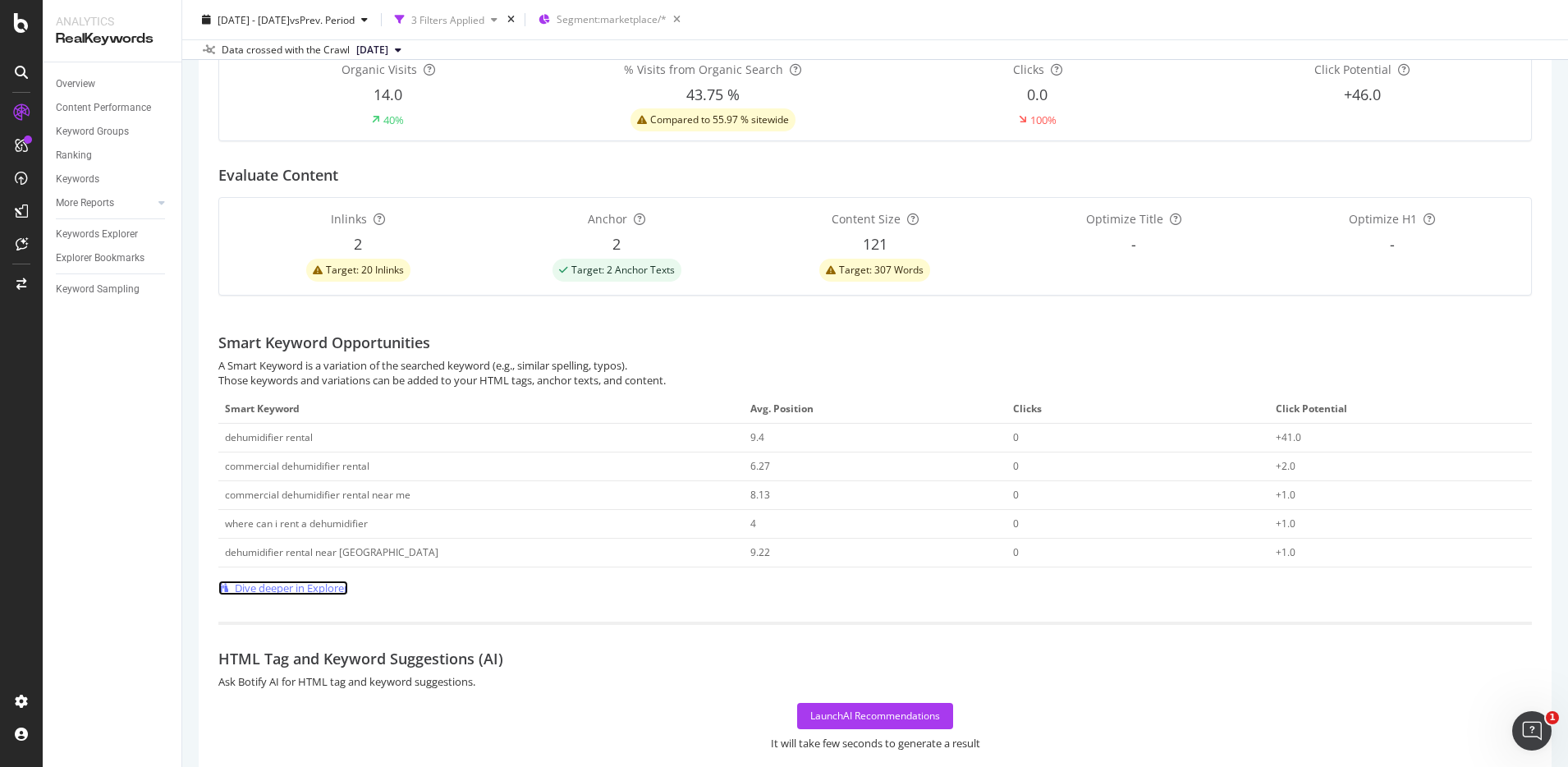
click at [329, 585] on span "Dive deeper in Explorer" at bounding box center [291, 588] width 113 height 16
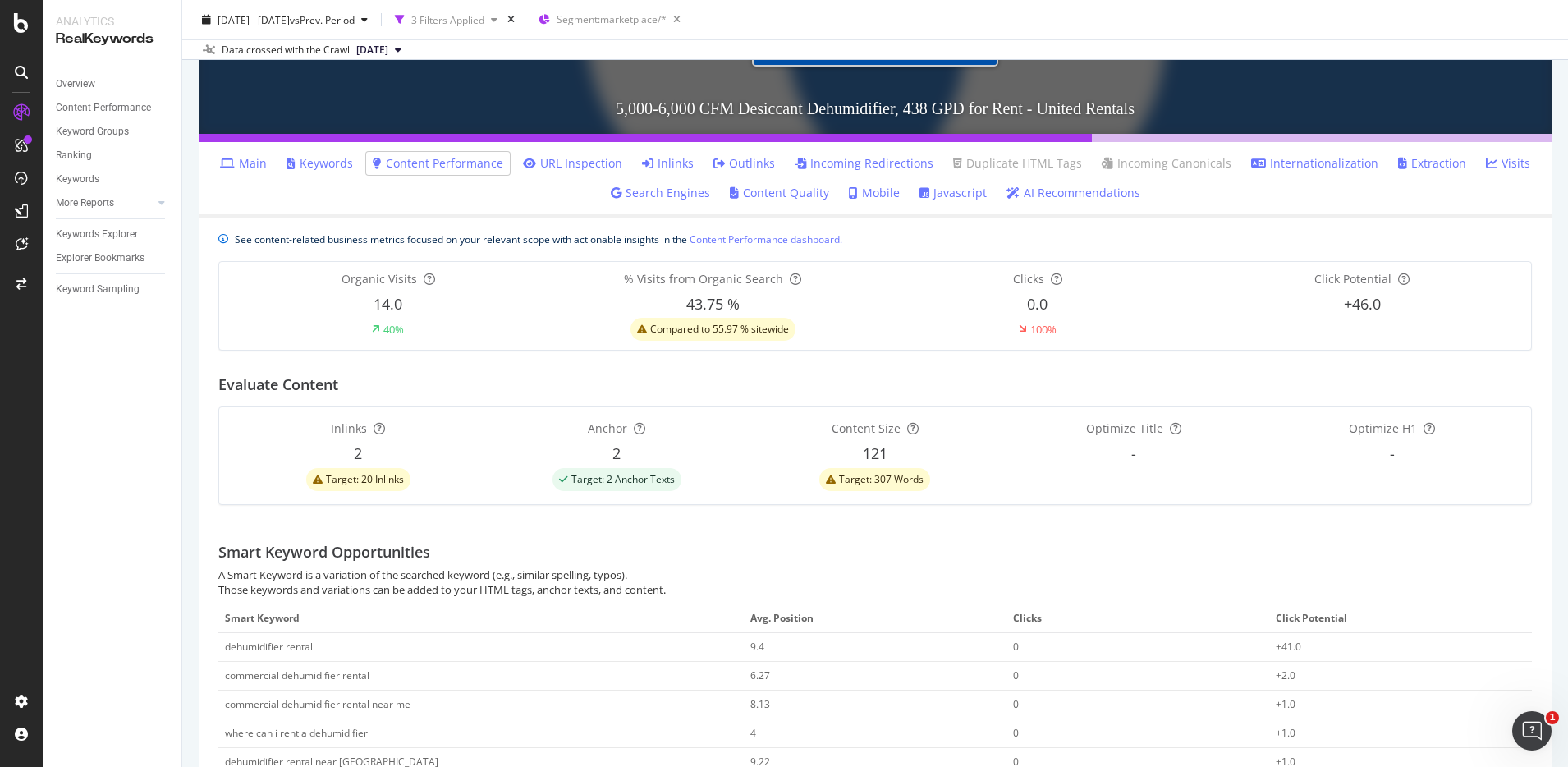
scroll to position [242, 0]
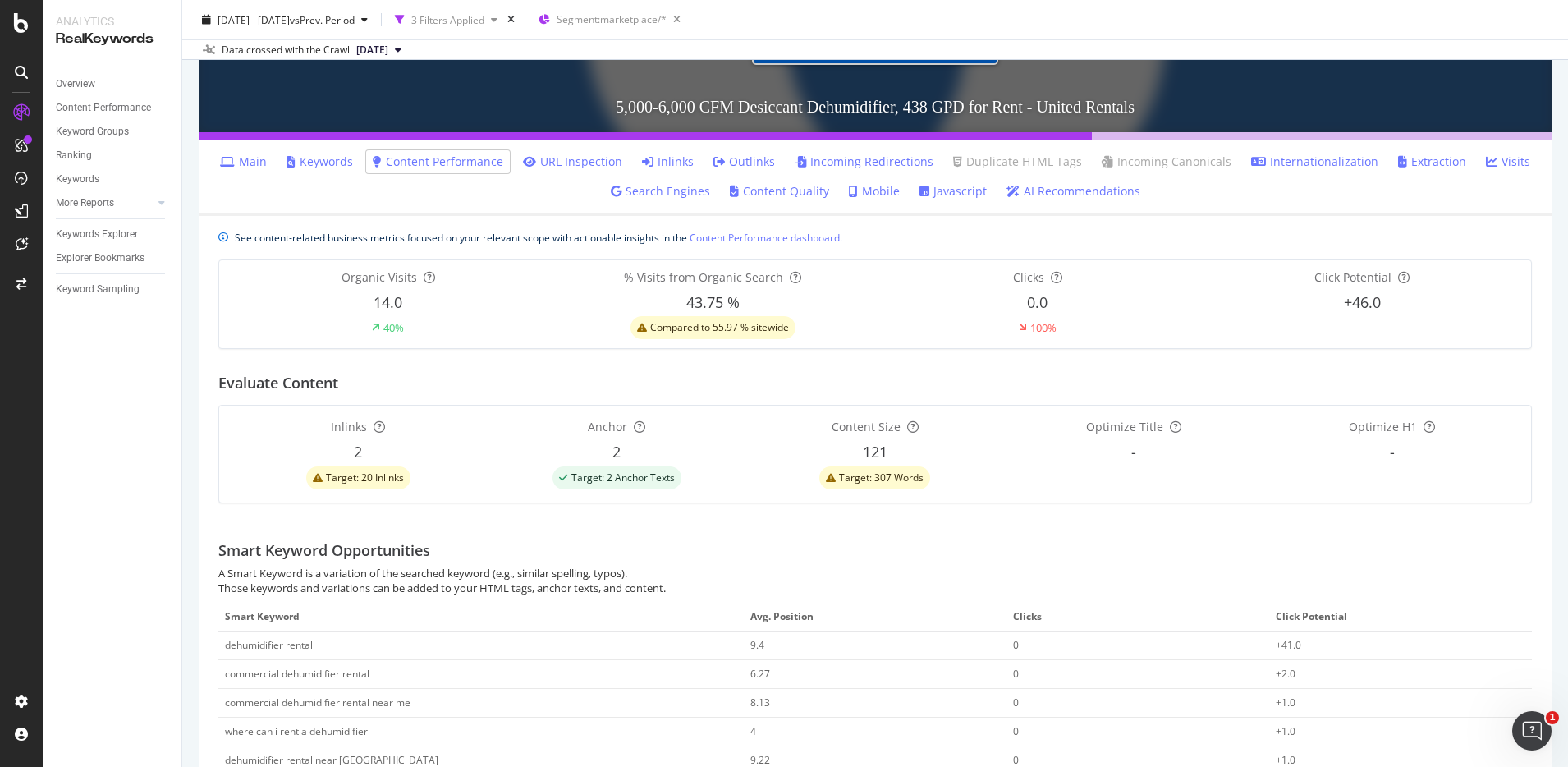
click at [712, 480] on div "Target: 2 Anchor Texts" at bounding box center [617, 478] width 252 height 23
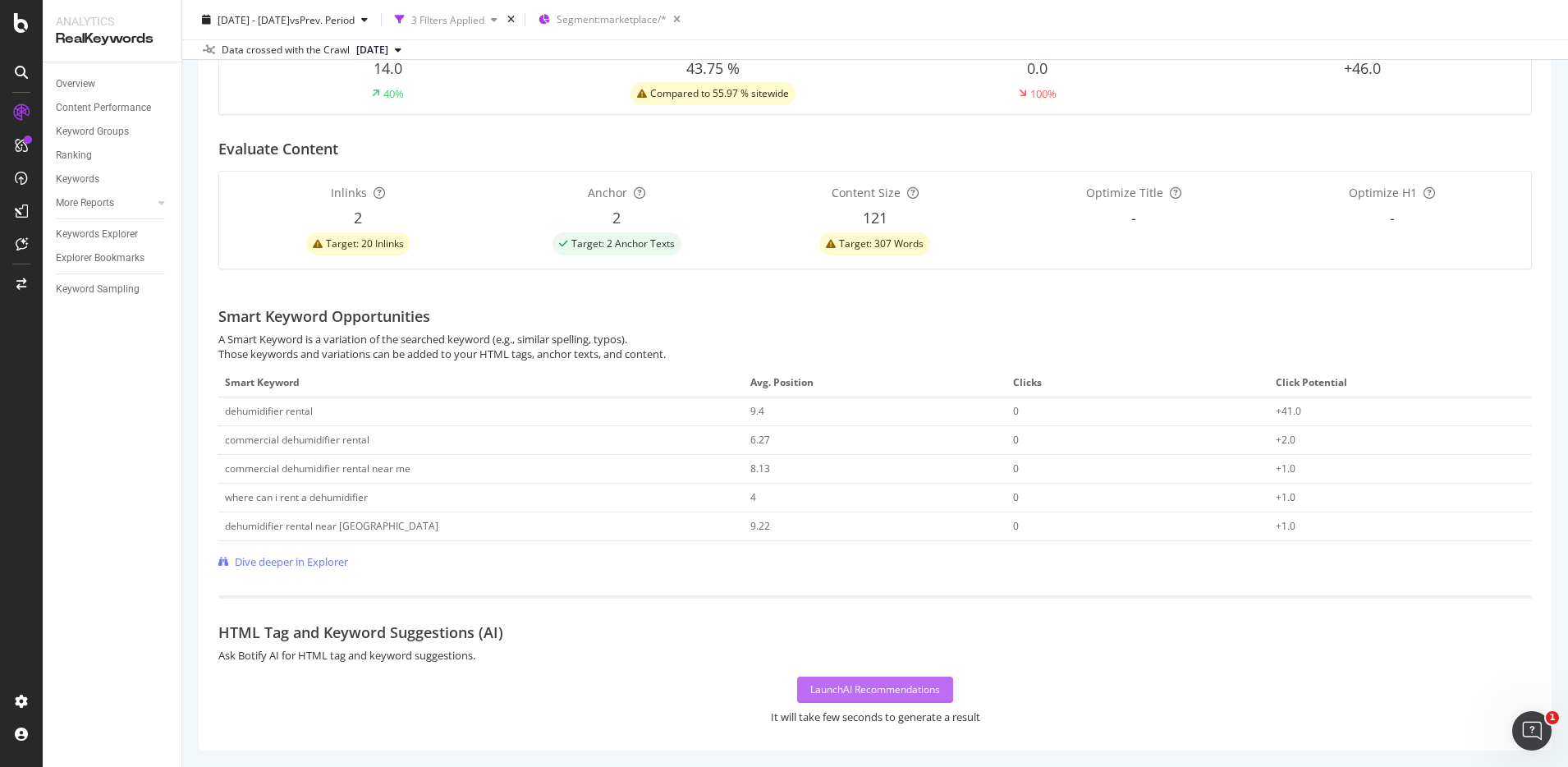
click at [845, 699] on div "Launch AI Recommendations" at bounding box center [876, 690] width 130 height 24
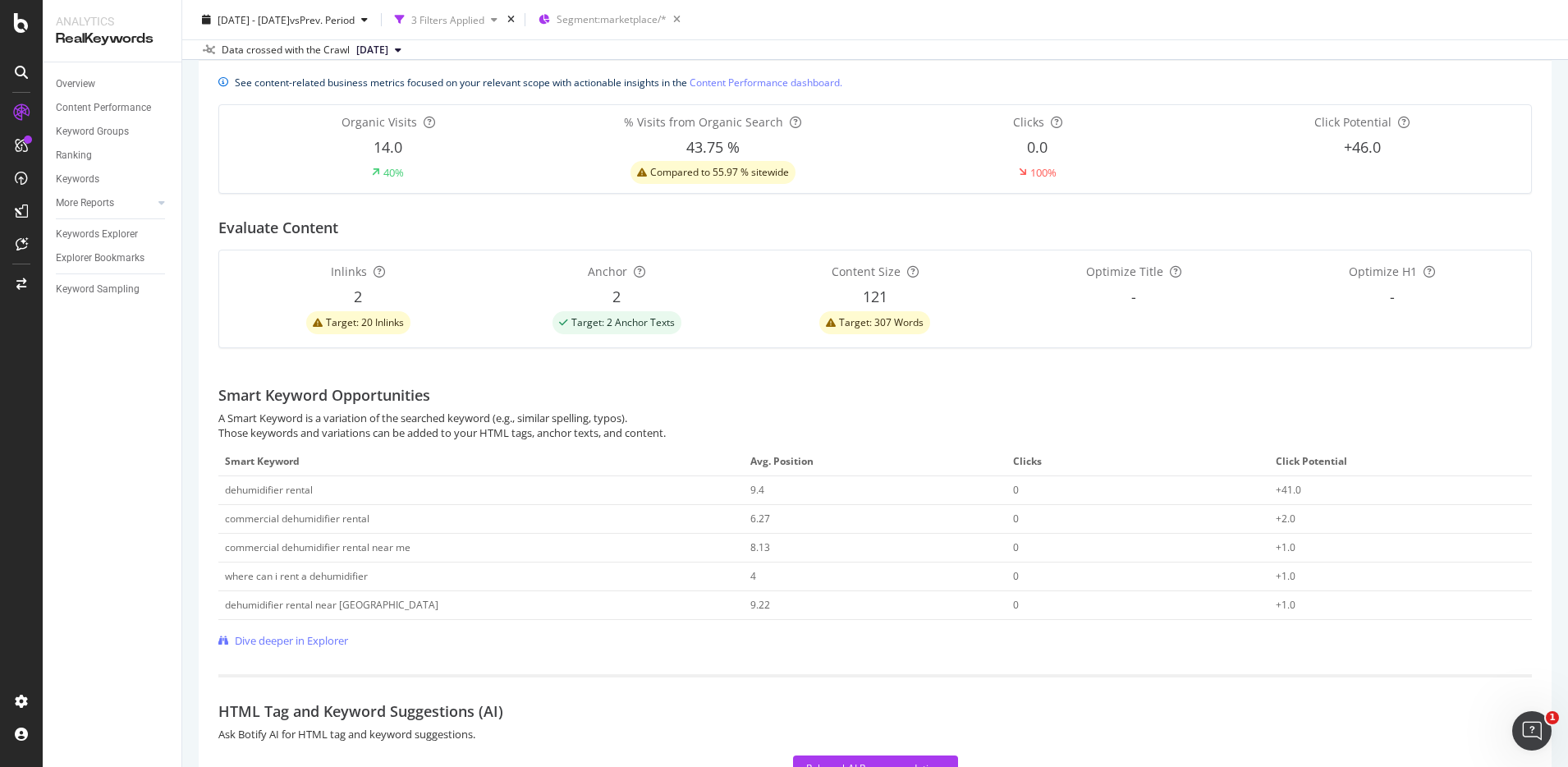
scroll to position [439, 0]
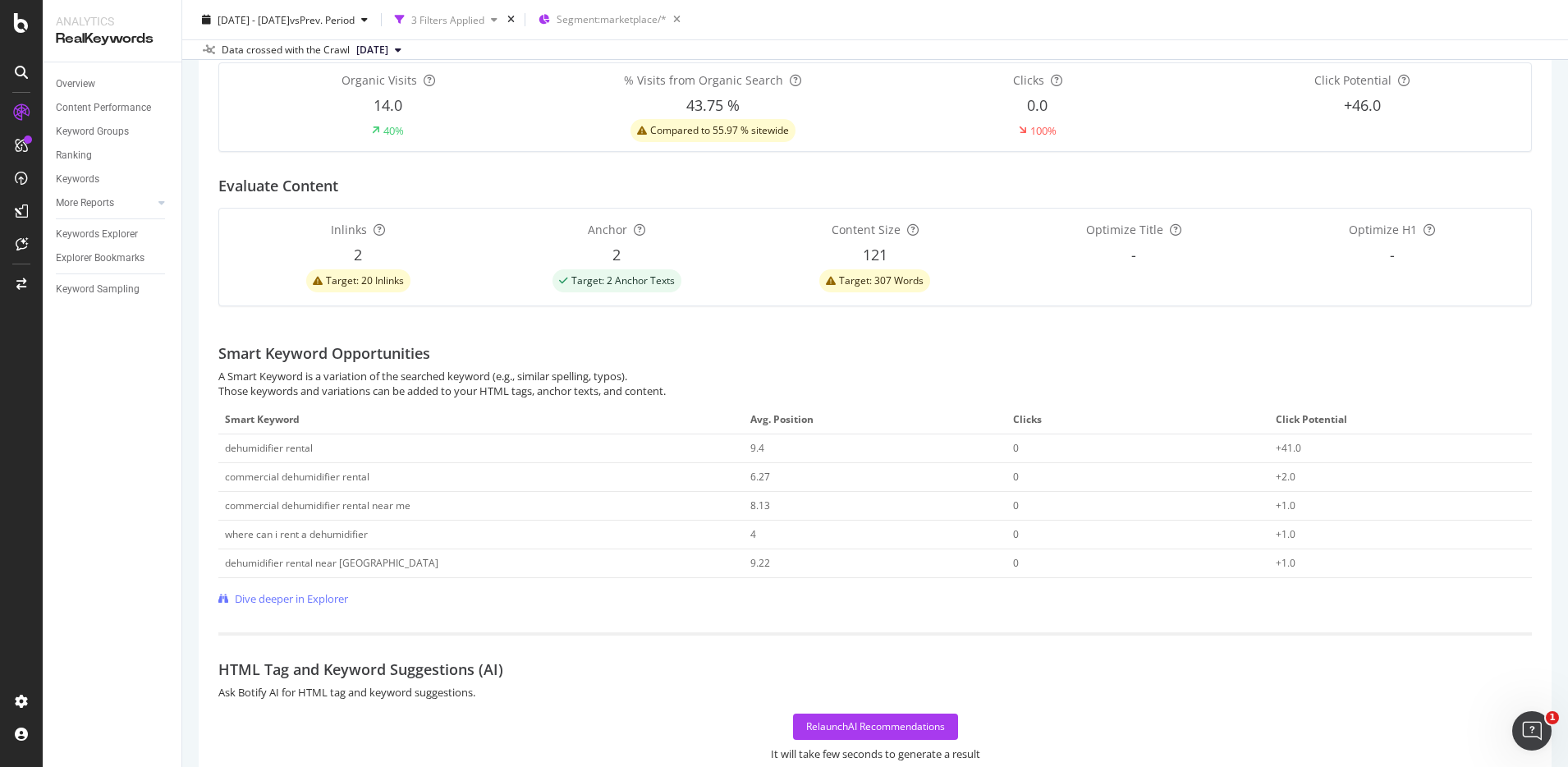
click at [835, 328] on div "Smart Keyword Opportunities" at bounding box center [875, 344] width 1314 height 49
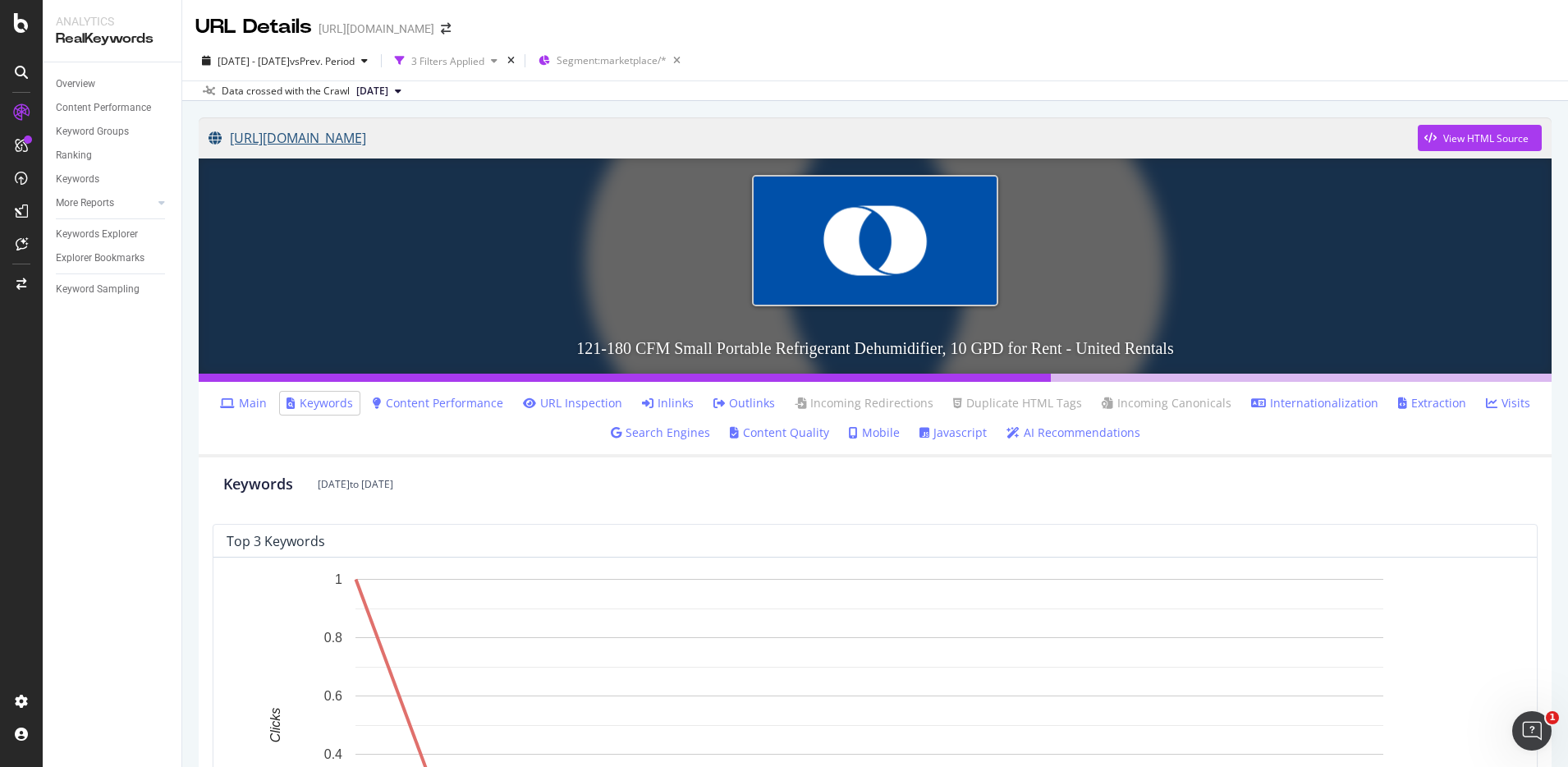
click at [524, 133] on link "[URL][DOMAIN_NAME]" at bounding box center [813, 138] width 1209 height 41
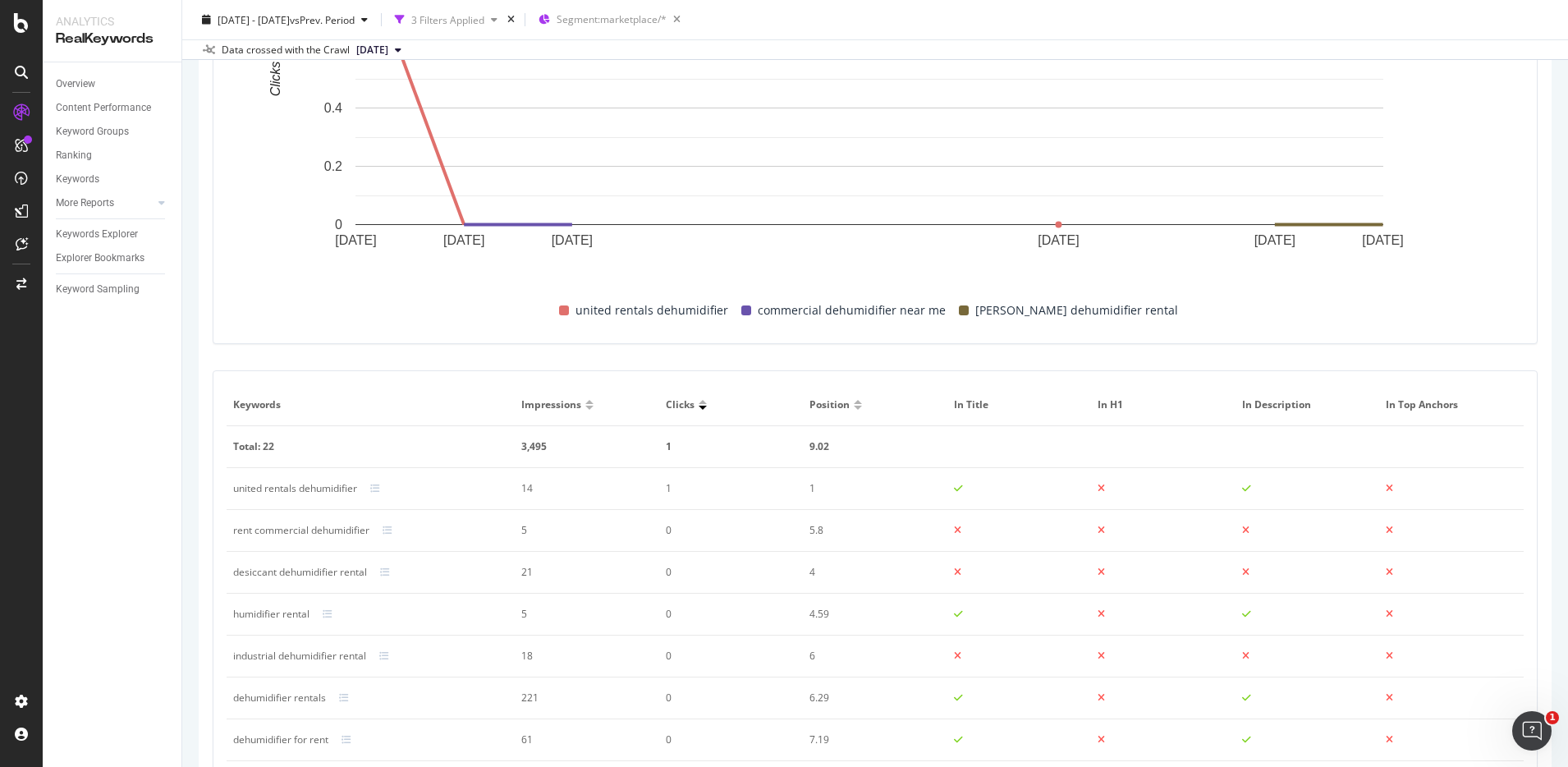
scroll to position [835, 0]
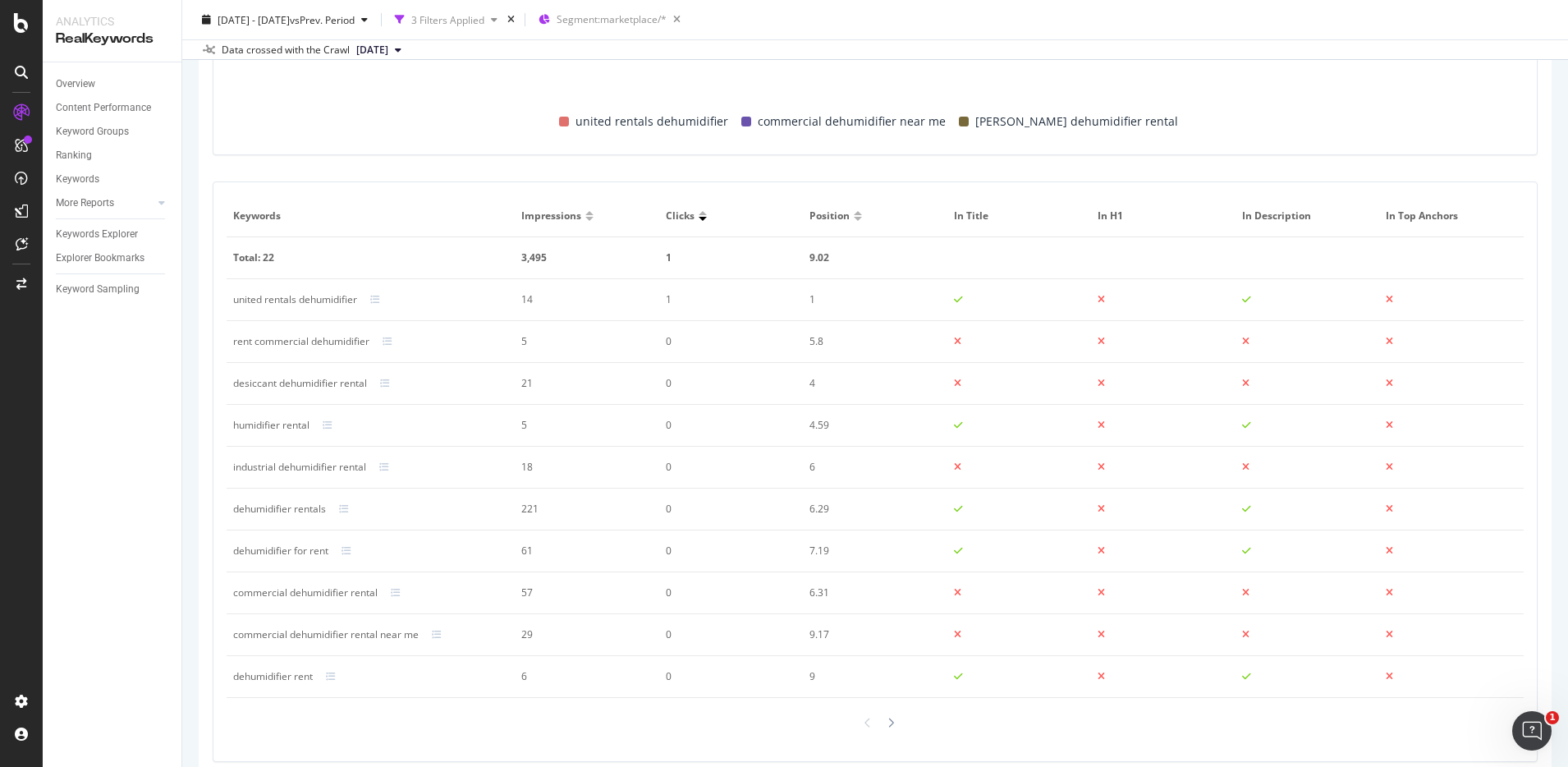
click at [854, 212] on div at bounding box center [858, 213] width 8 height 4
click at [854, 217] on div at bounding box center [858, 218] width 8 height 4
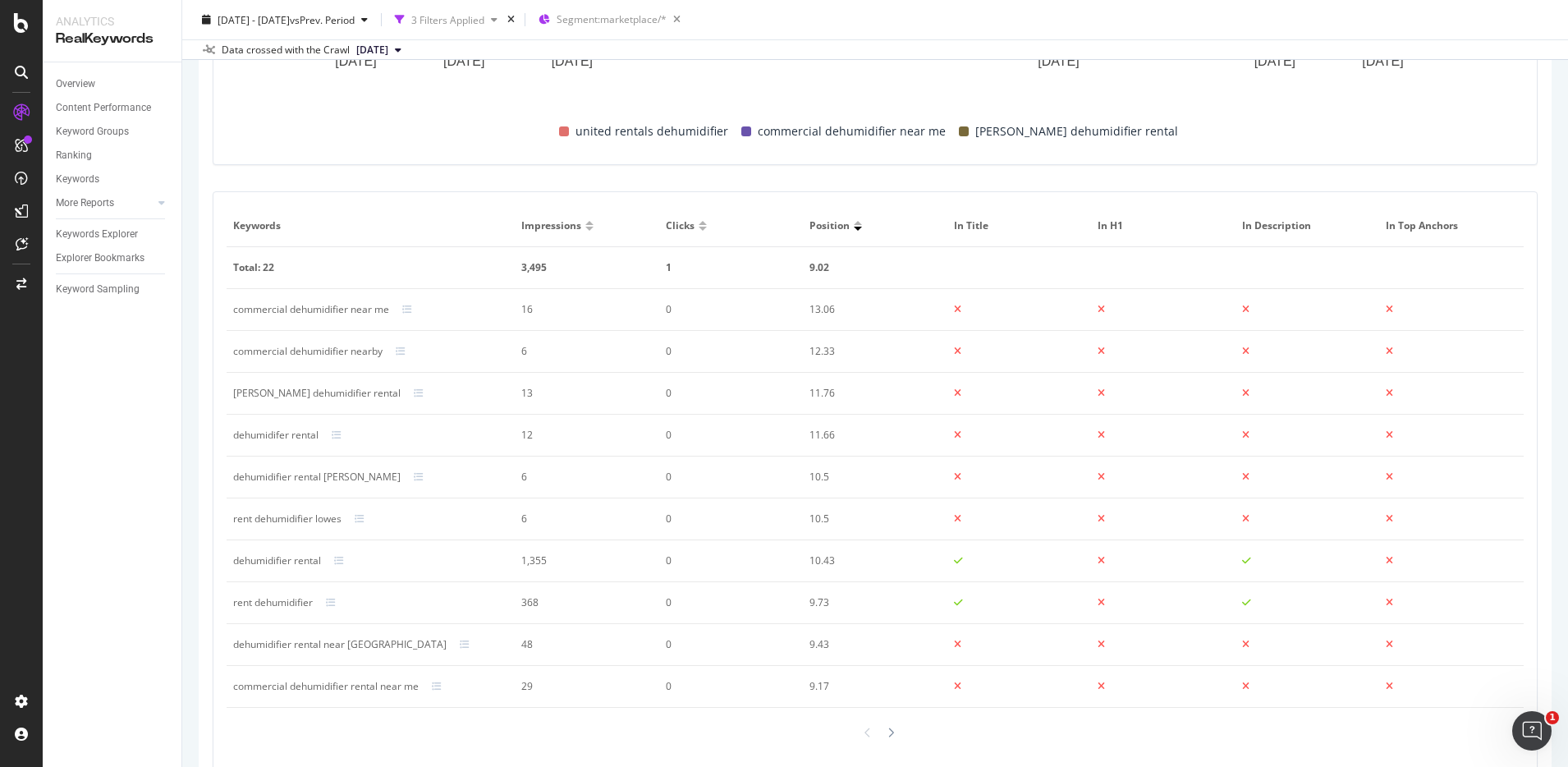
scroll to position [860, 0]
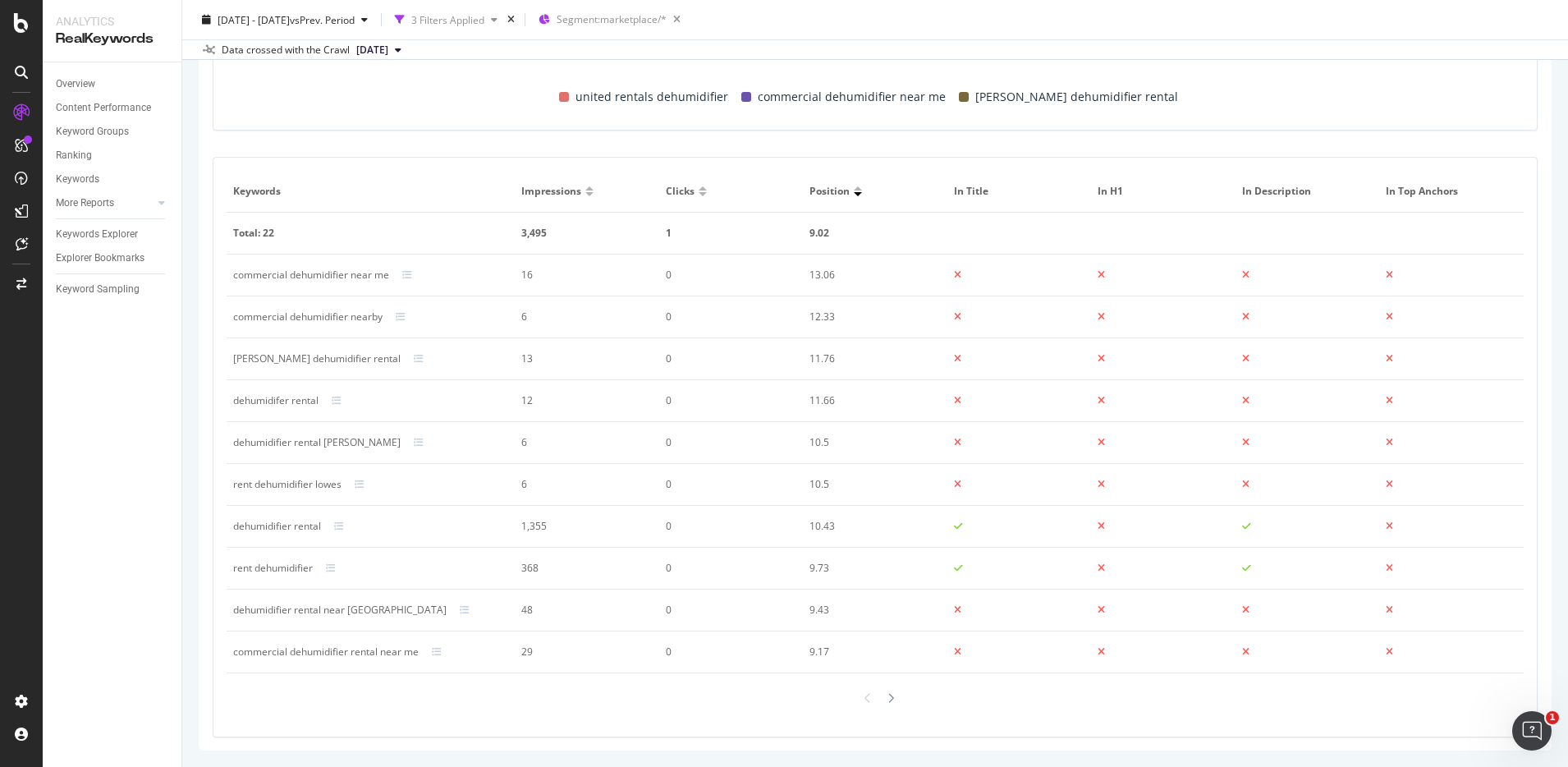
click at [699, 193] on div at bounding box center [703, 194] width 8 height 4
click at [699, 185] on div "Clicks" at bounding box center [732, 191] width 132 height 15
click at [700, 193] on div at bounding box center [703, 194] width 8 height 4
click at [854, 187] on div at bounding box center [858, 188] width 8 height 4
click at [854, 188] on div at bounding box center [858, 188] width 8 height 4
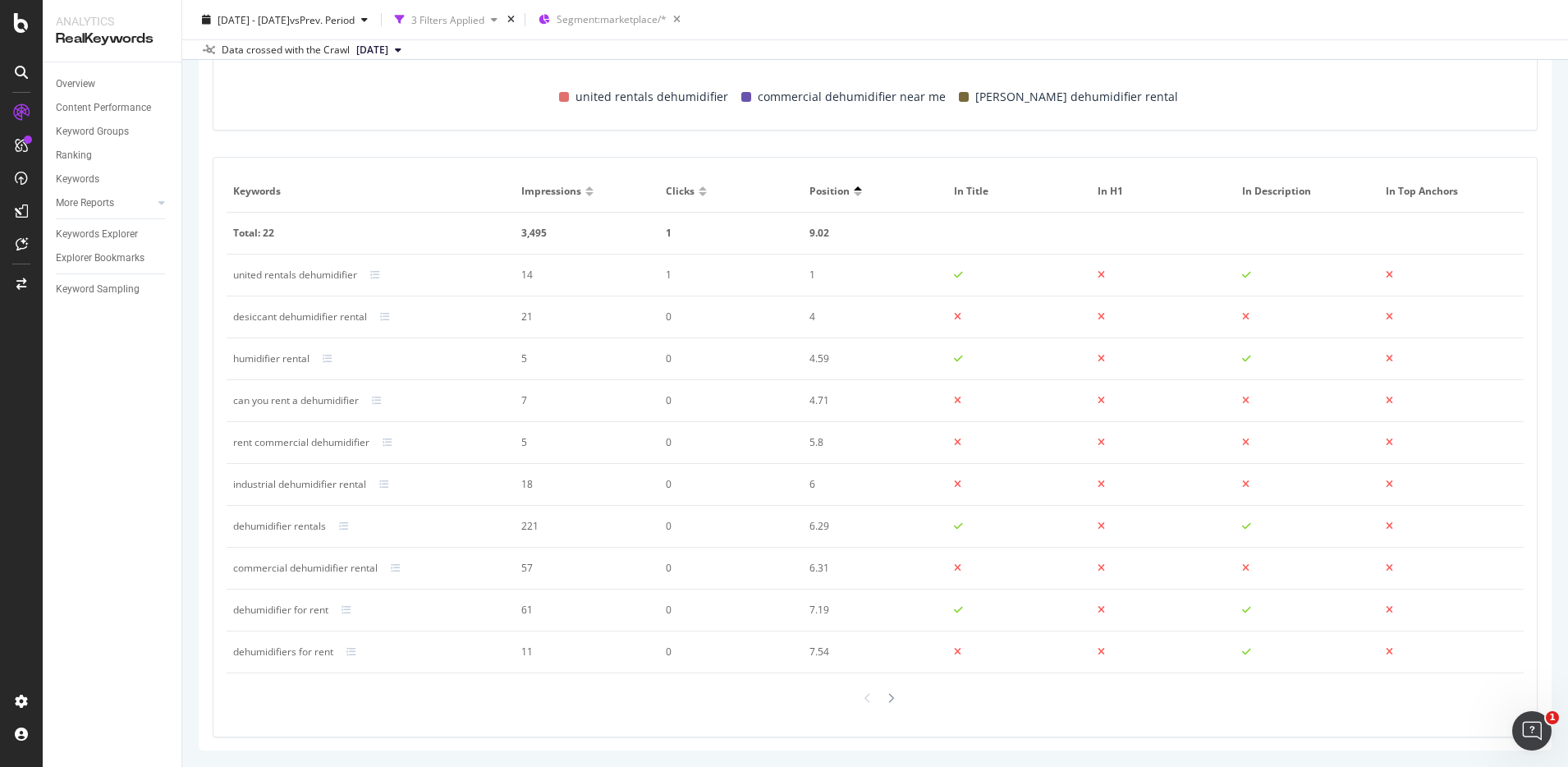
click at [855, 195] on div at bounding box center [858, 194] width 8 height 4
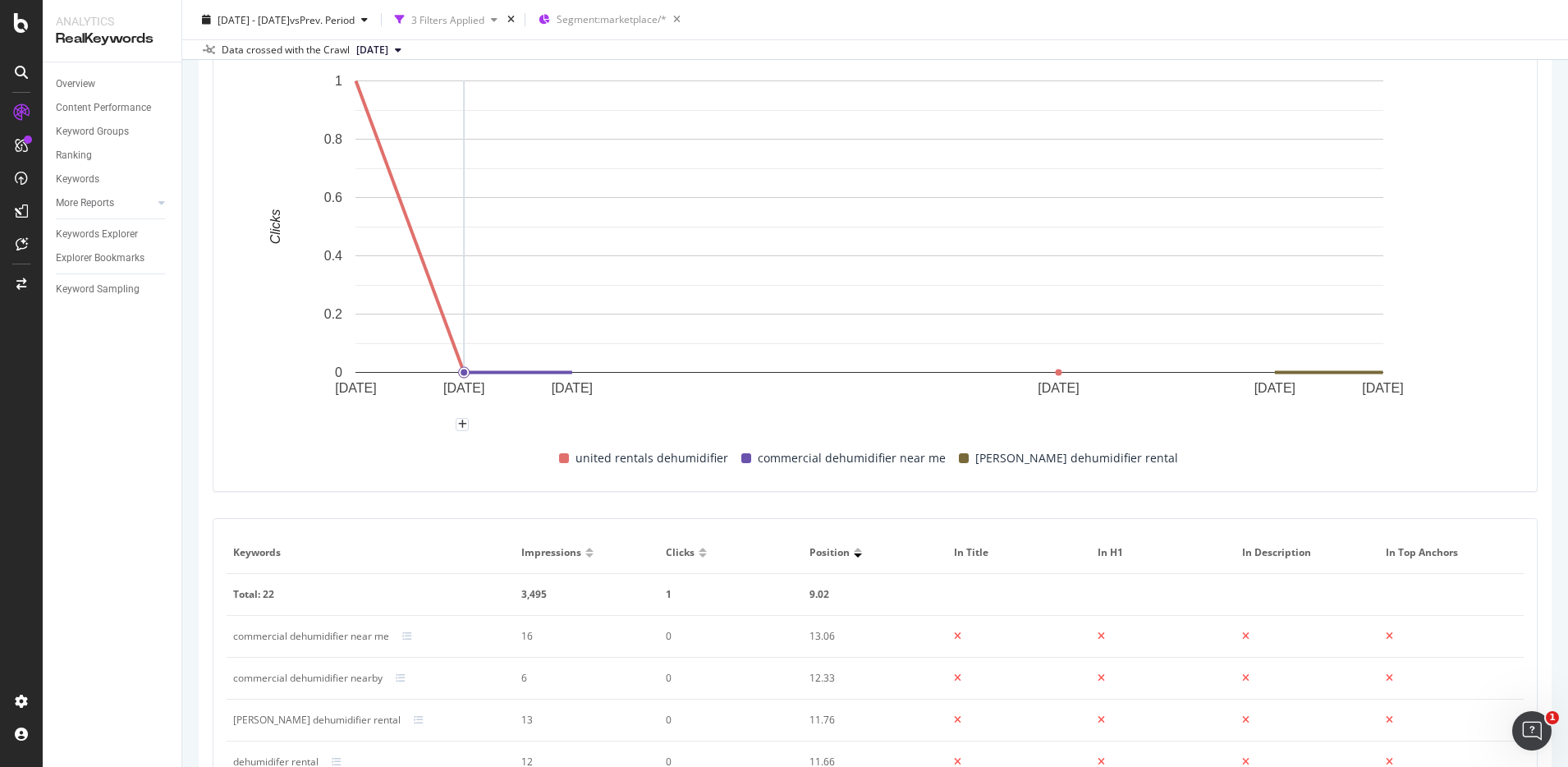
scroll to position [274, 0]
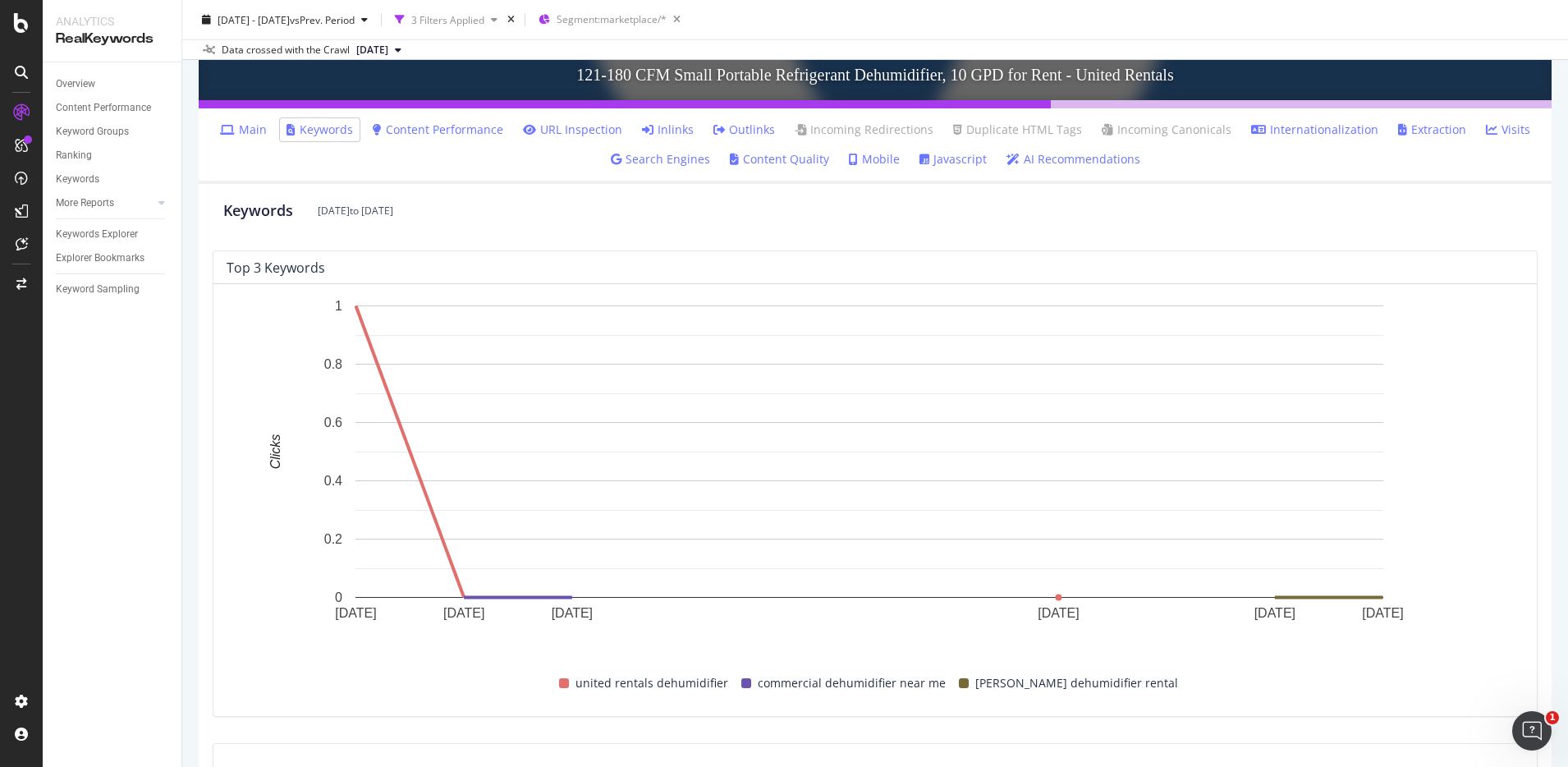
click at [465, 131] on link "Content Performance" at bounding box center [437, 129] width 131 height 16
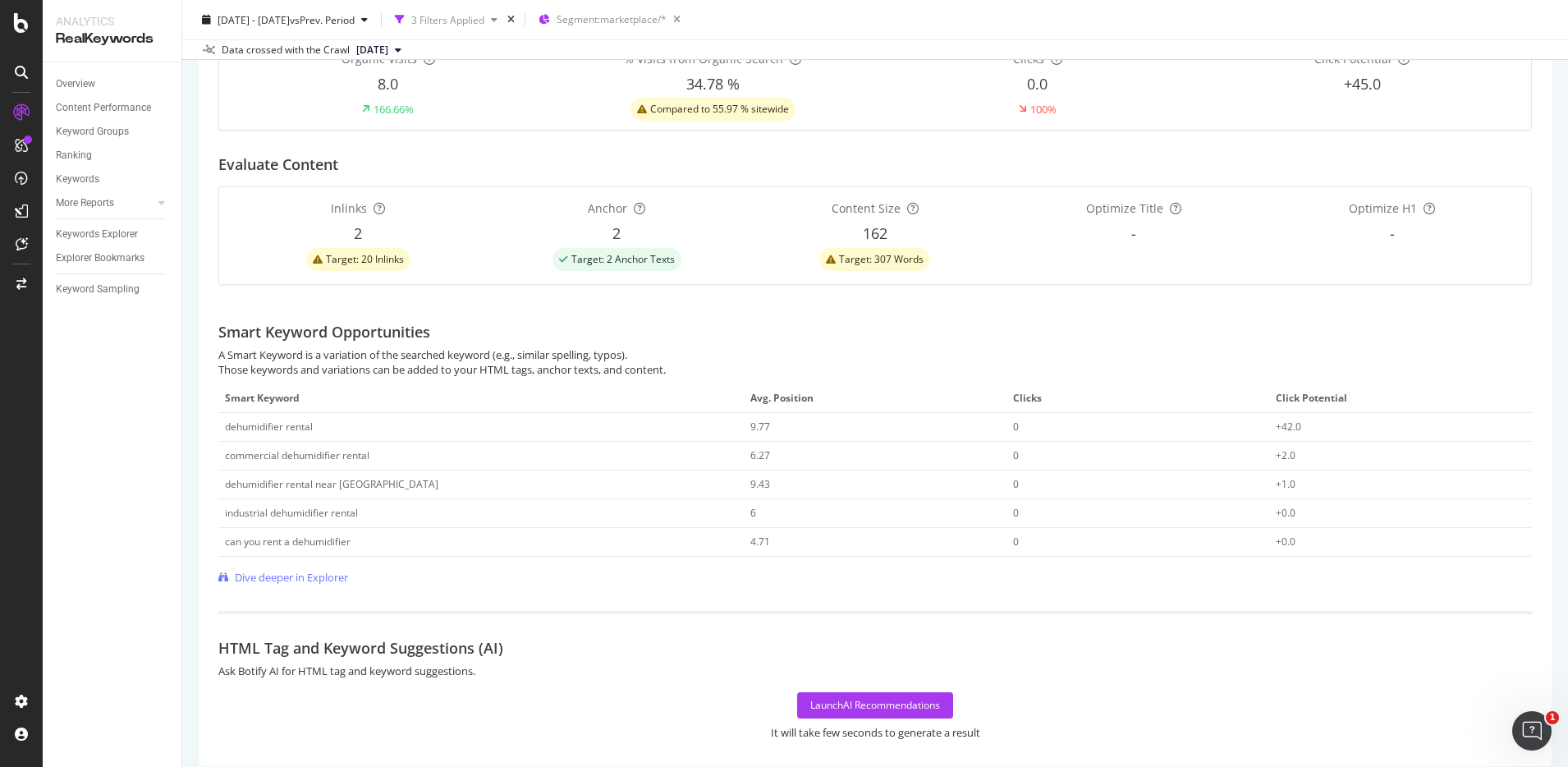
scroll to position [476, 0]
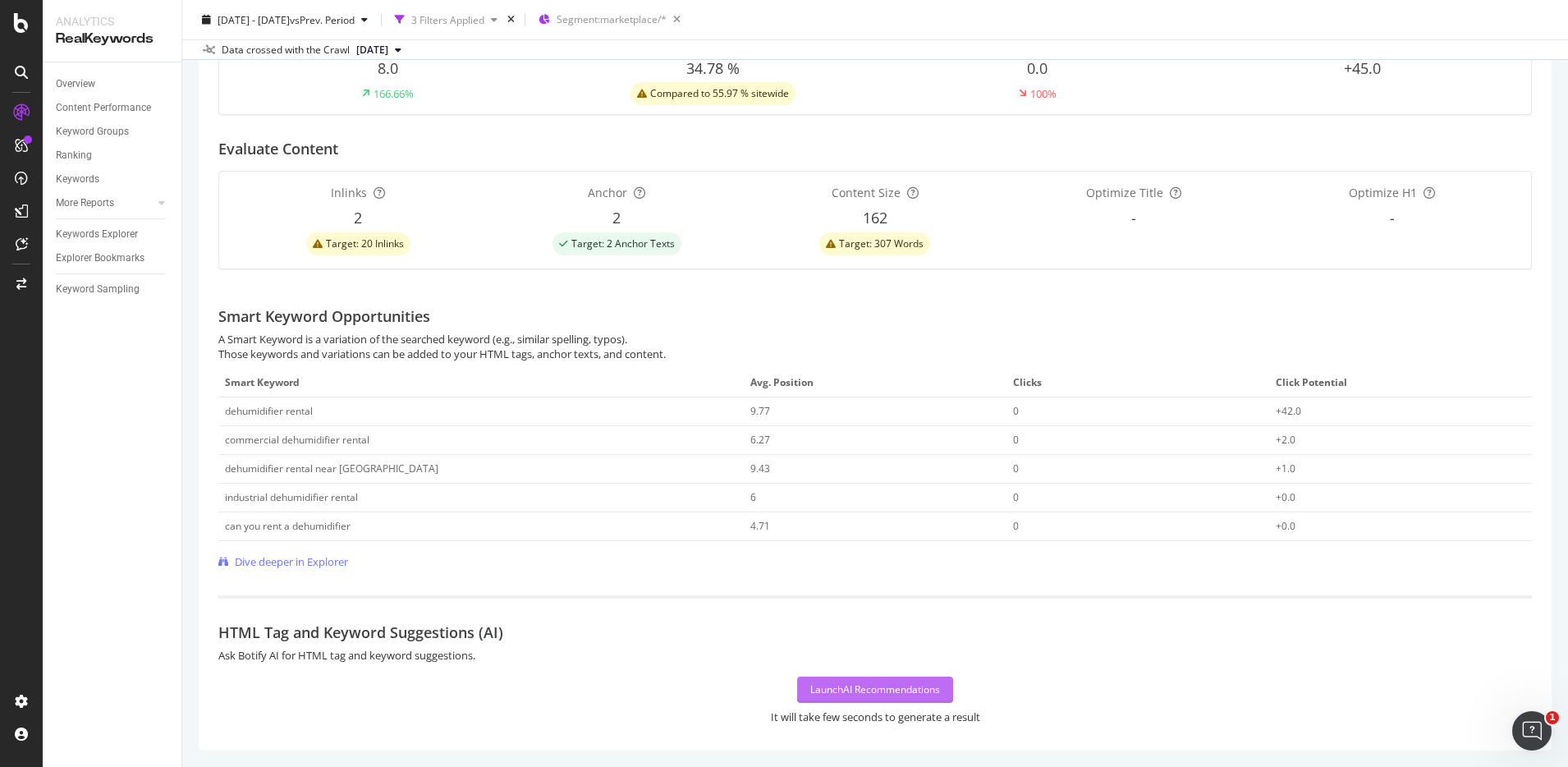
click at [932, 694] on div "Launch AI Recommendations" at bounding box center [876, 690] width 130 height 14
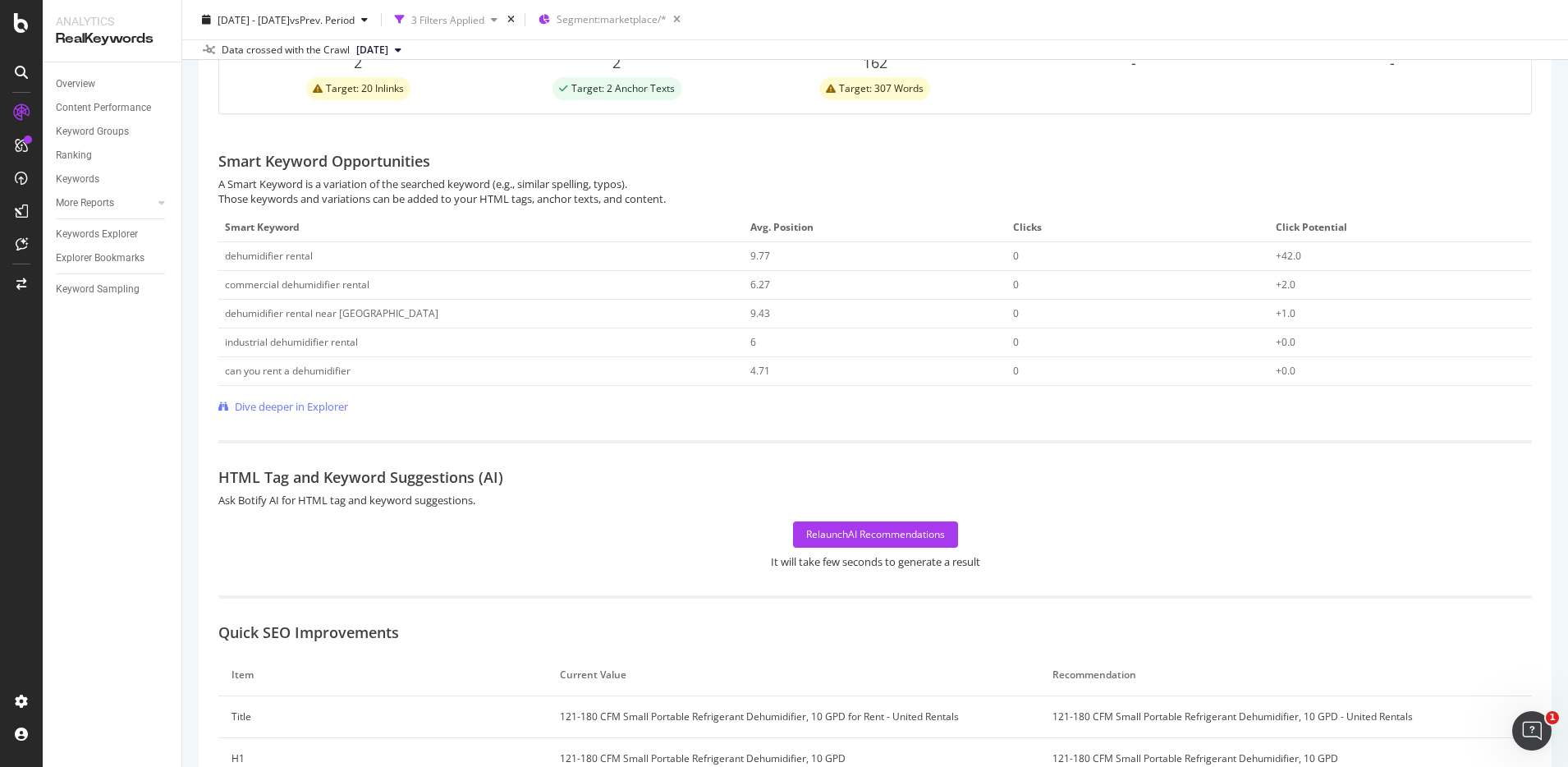
scroll to position [625, 0]
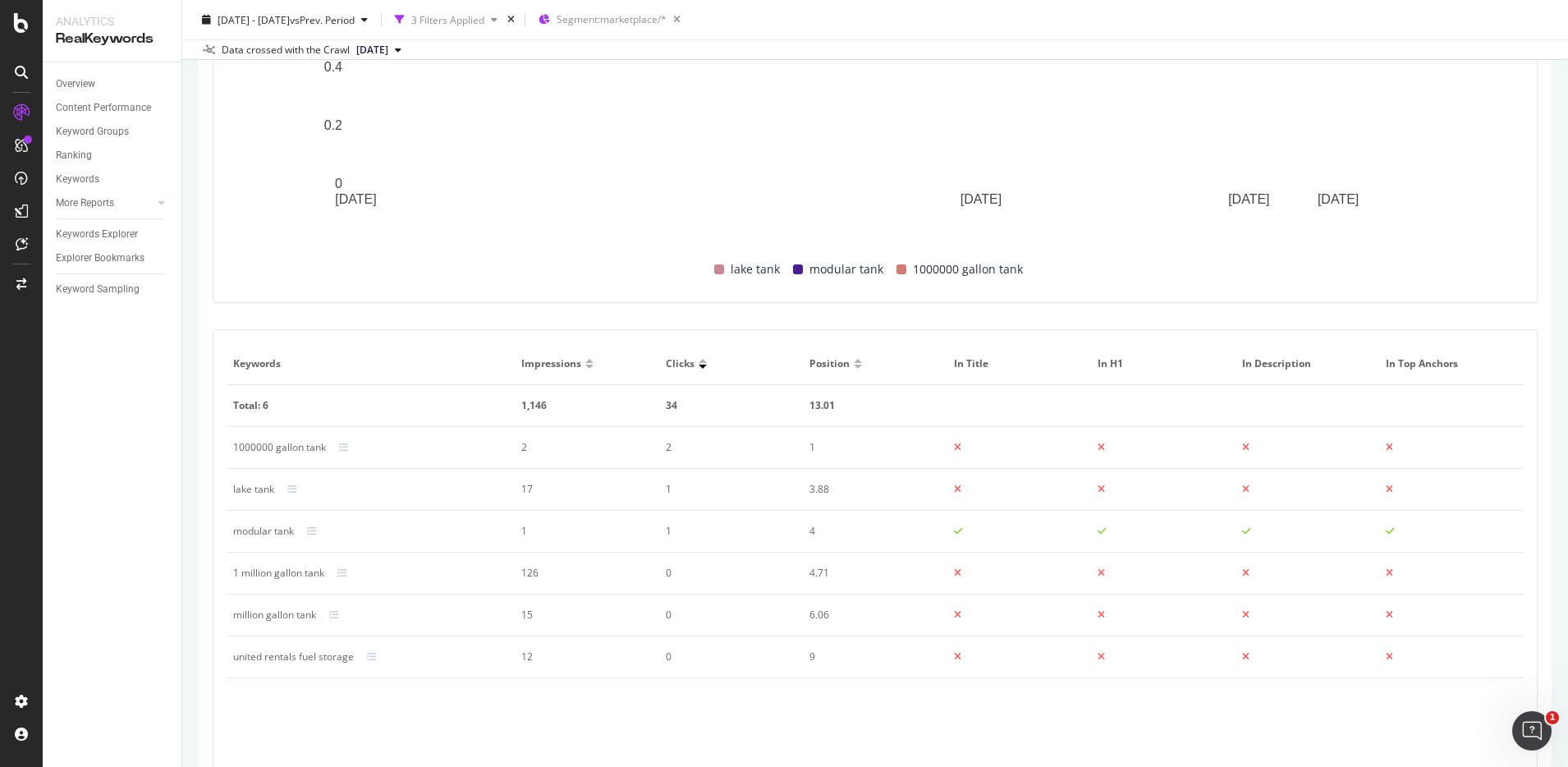
scroll to position [717, 0]
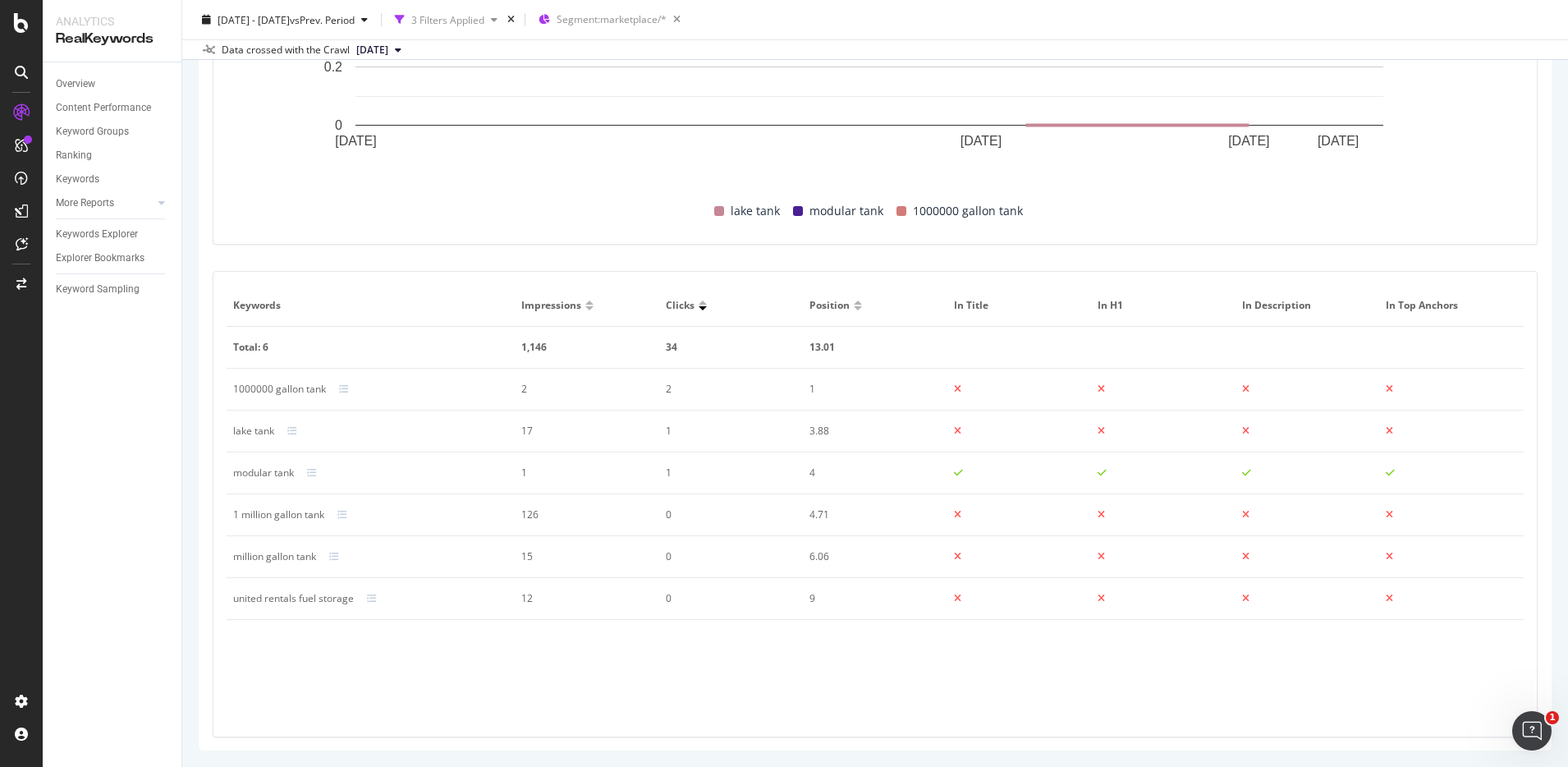
click at [854, 302] on div at bounding box center [858, 302] width 8 height 4
click at [855, 309] on div at bounding box center [858, 309] width 8 height 4
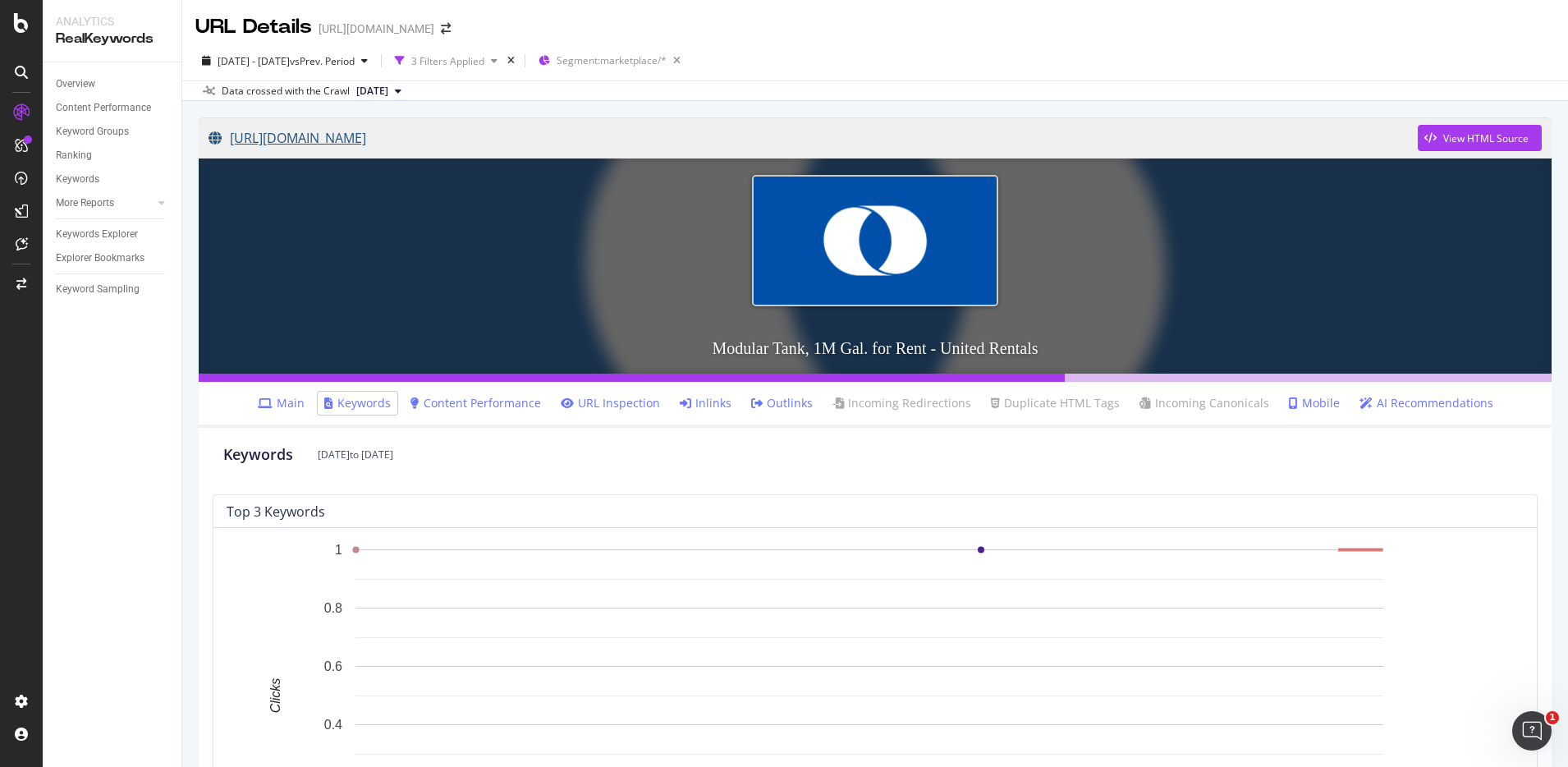
click at [610, 139] on link "[URL][DOMAIN_NAME]" at bounding box center [813, 138] width 1209 height 41
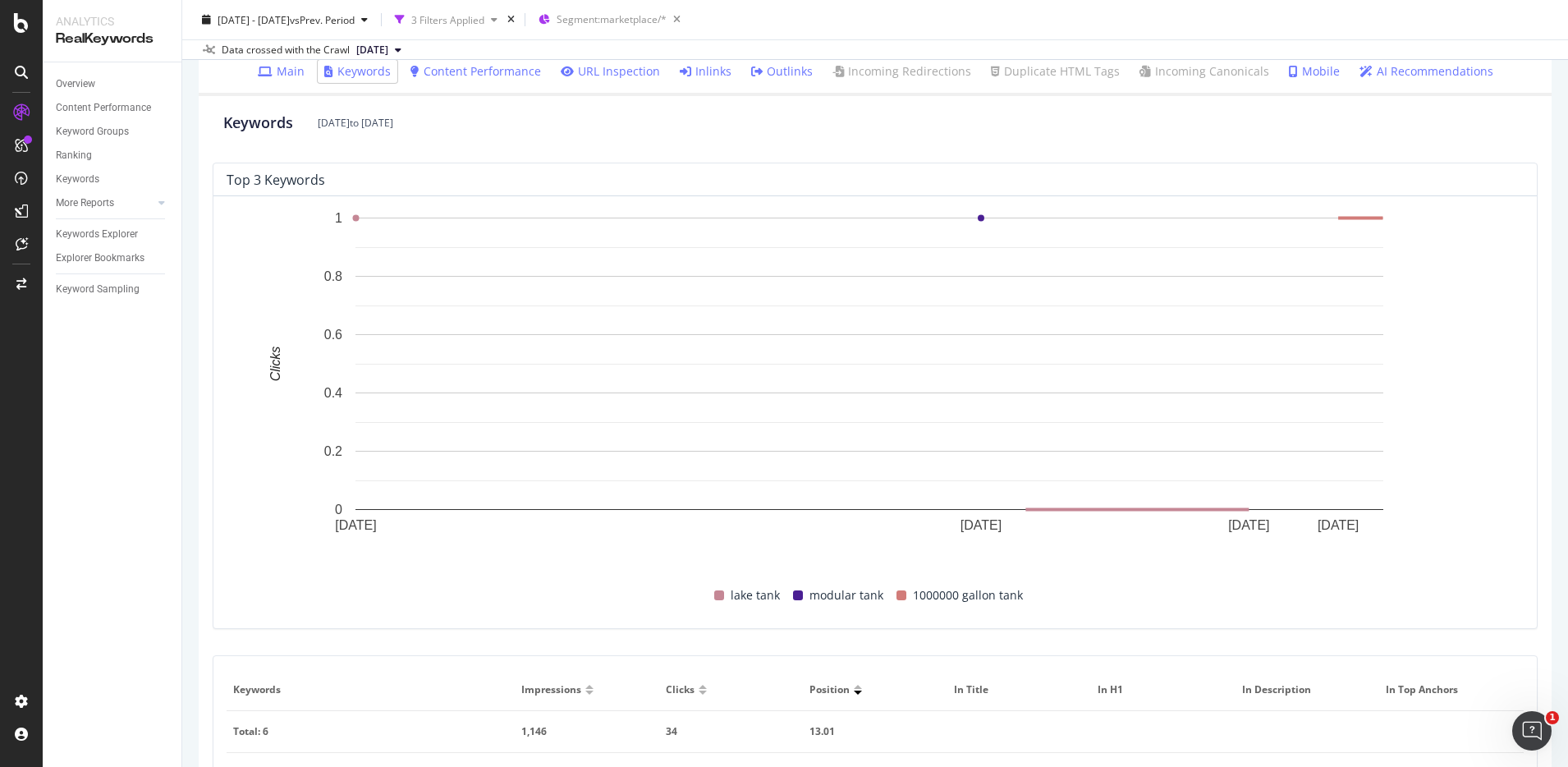
scroll to position [717, 0]
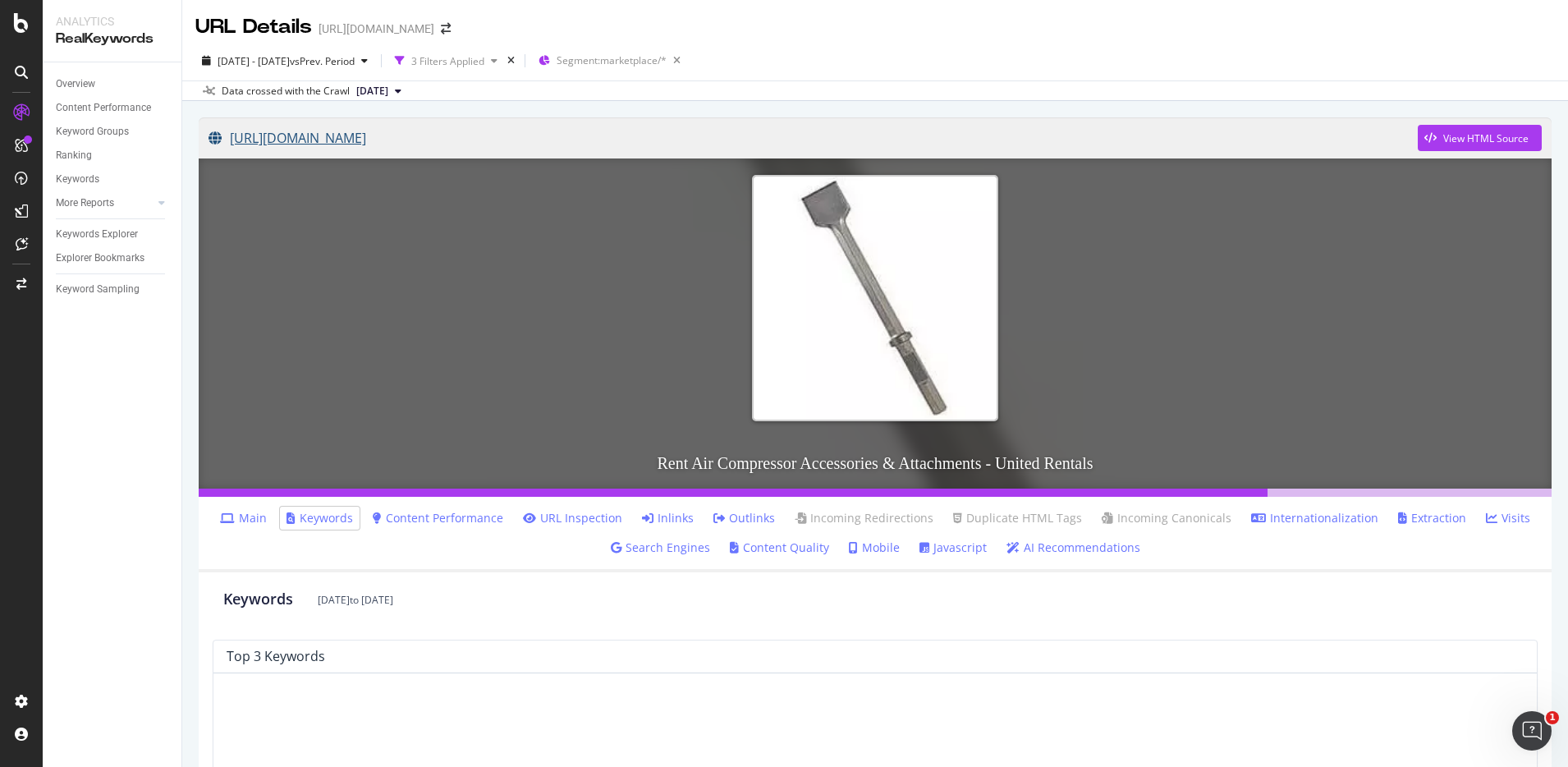
click at [551, 146] on link "[URL][DOMAIN_NAME]" at bounding box center [813, 138] width 1209 height 41
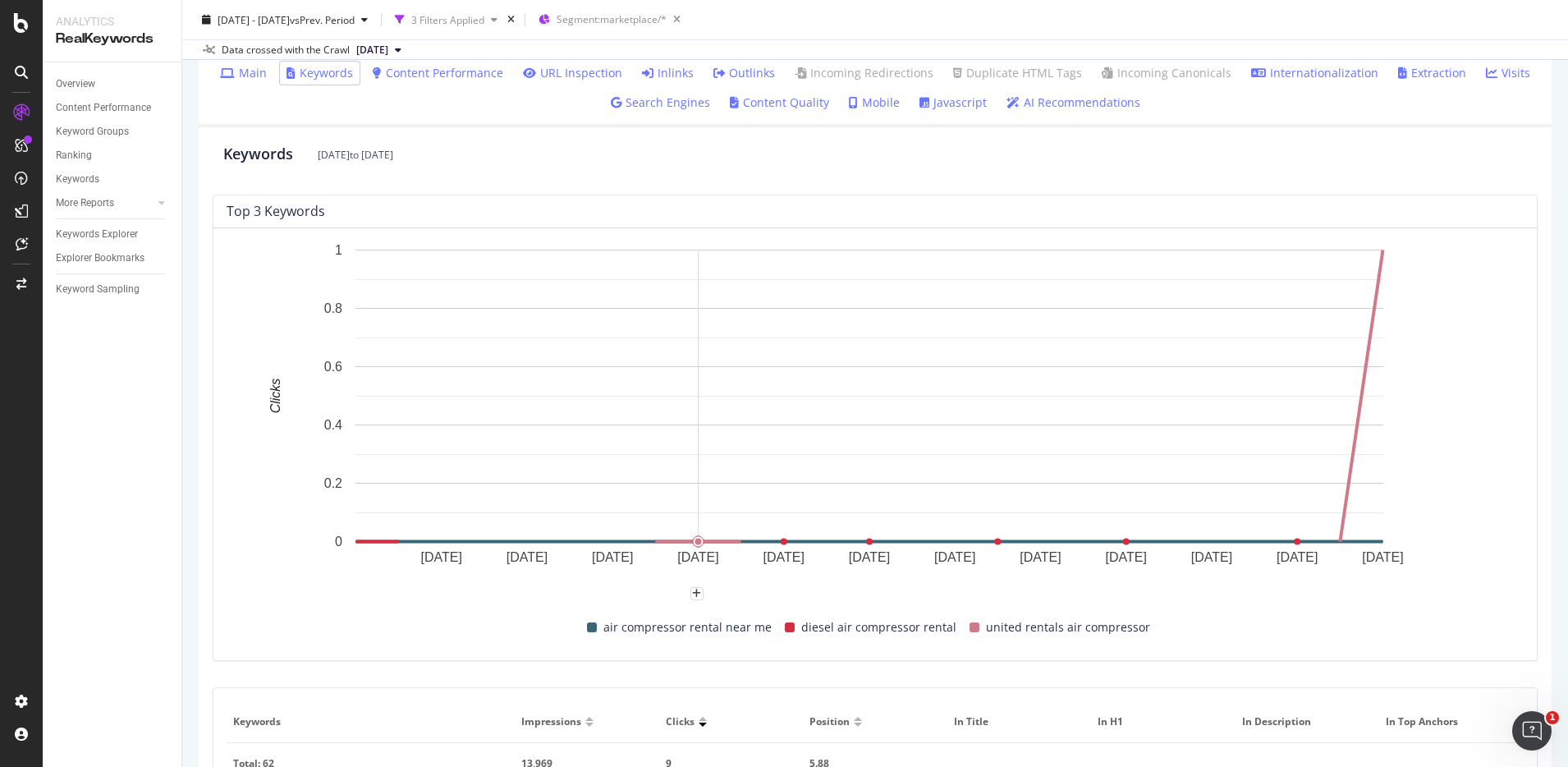
scroll to position [62, 0]
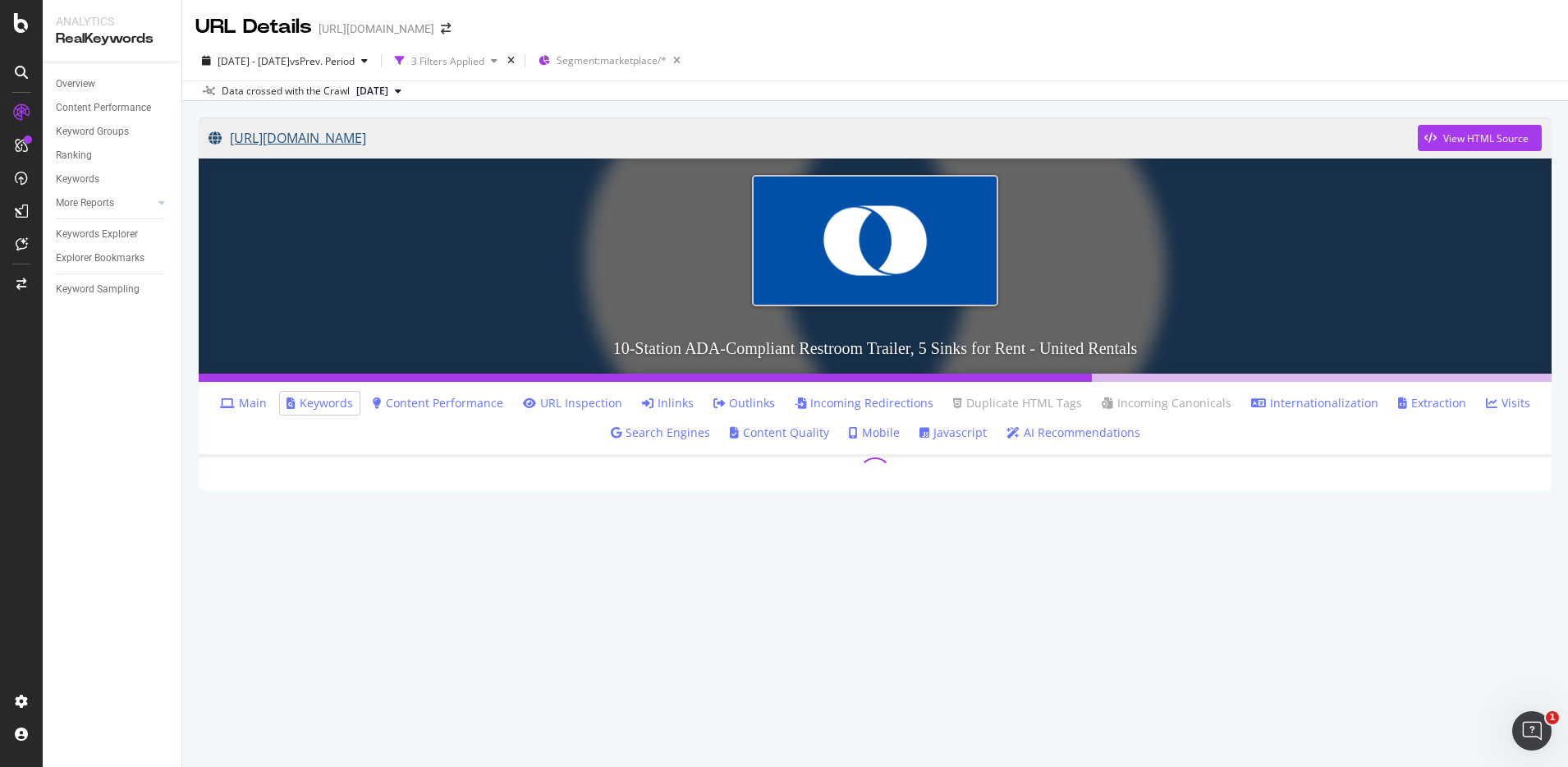
click at [525, 133] on link "[URL][DOMAIN_NAME]" at bounding box center [813, 138] width 1209 height 41
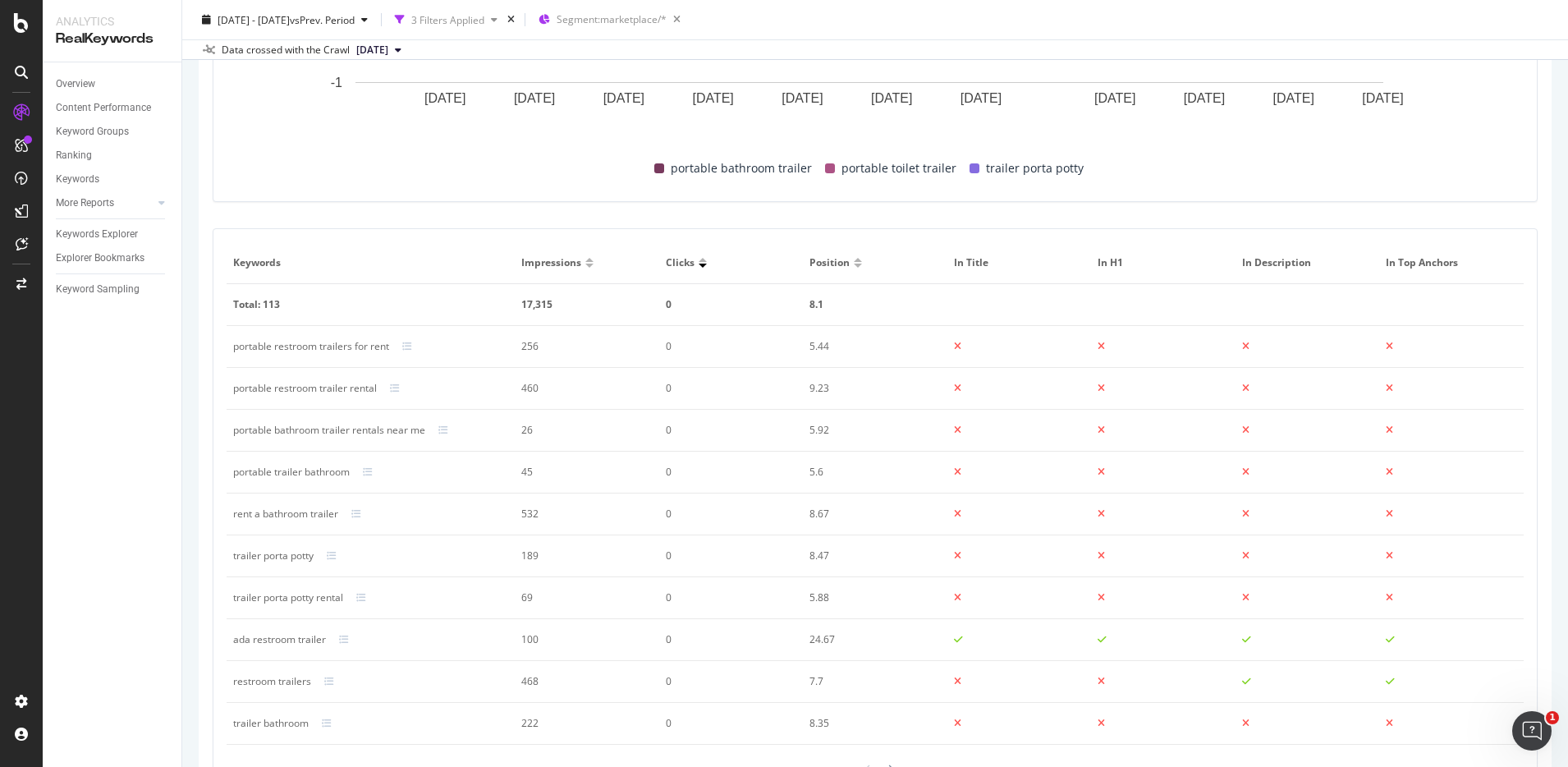
scroll to position [804, 0]
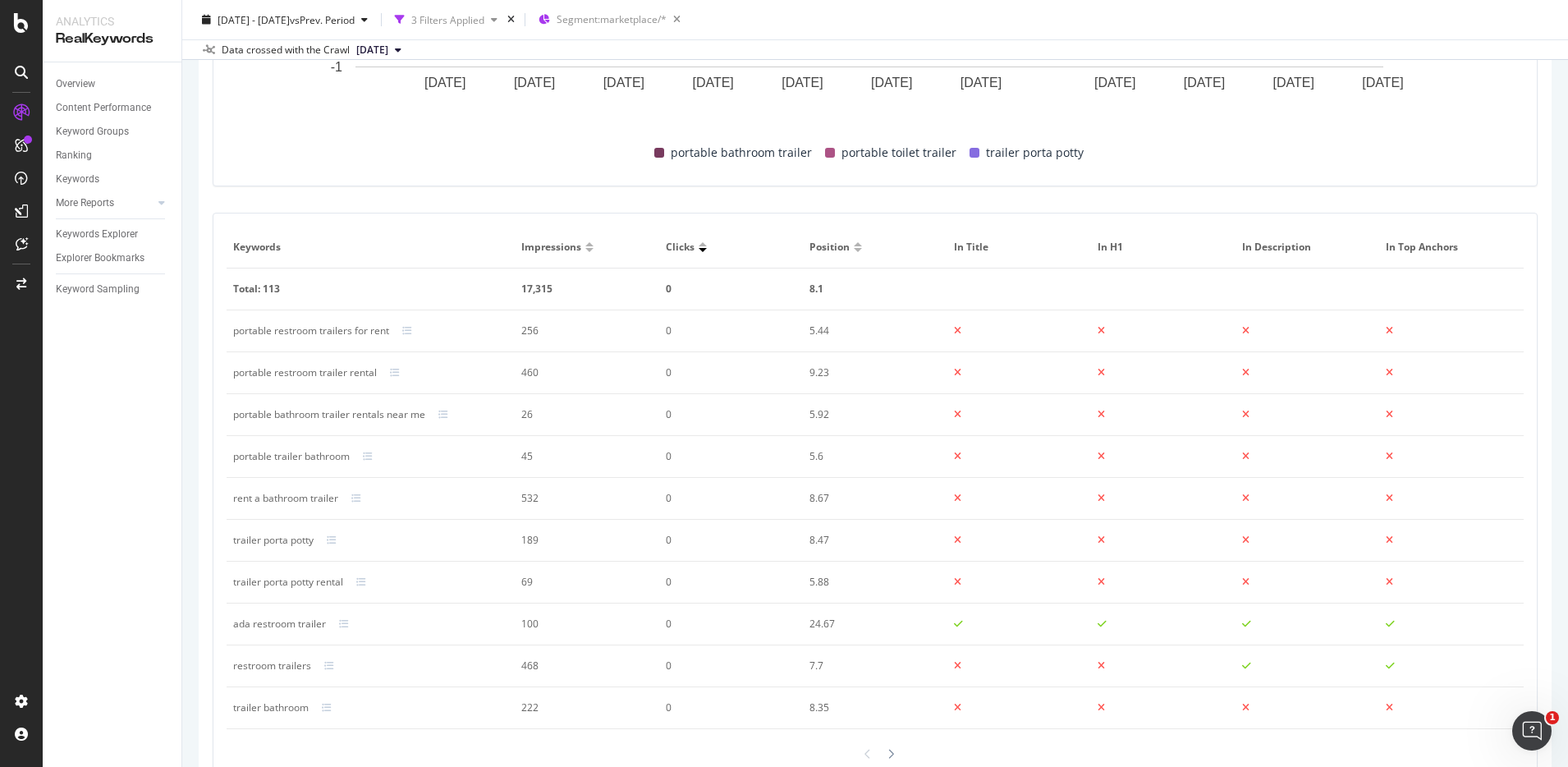
click at [854, 250] on div at bounding box center [858, 250] width 8 height 4
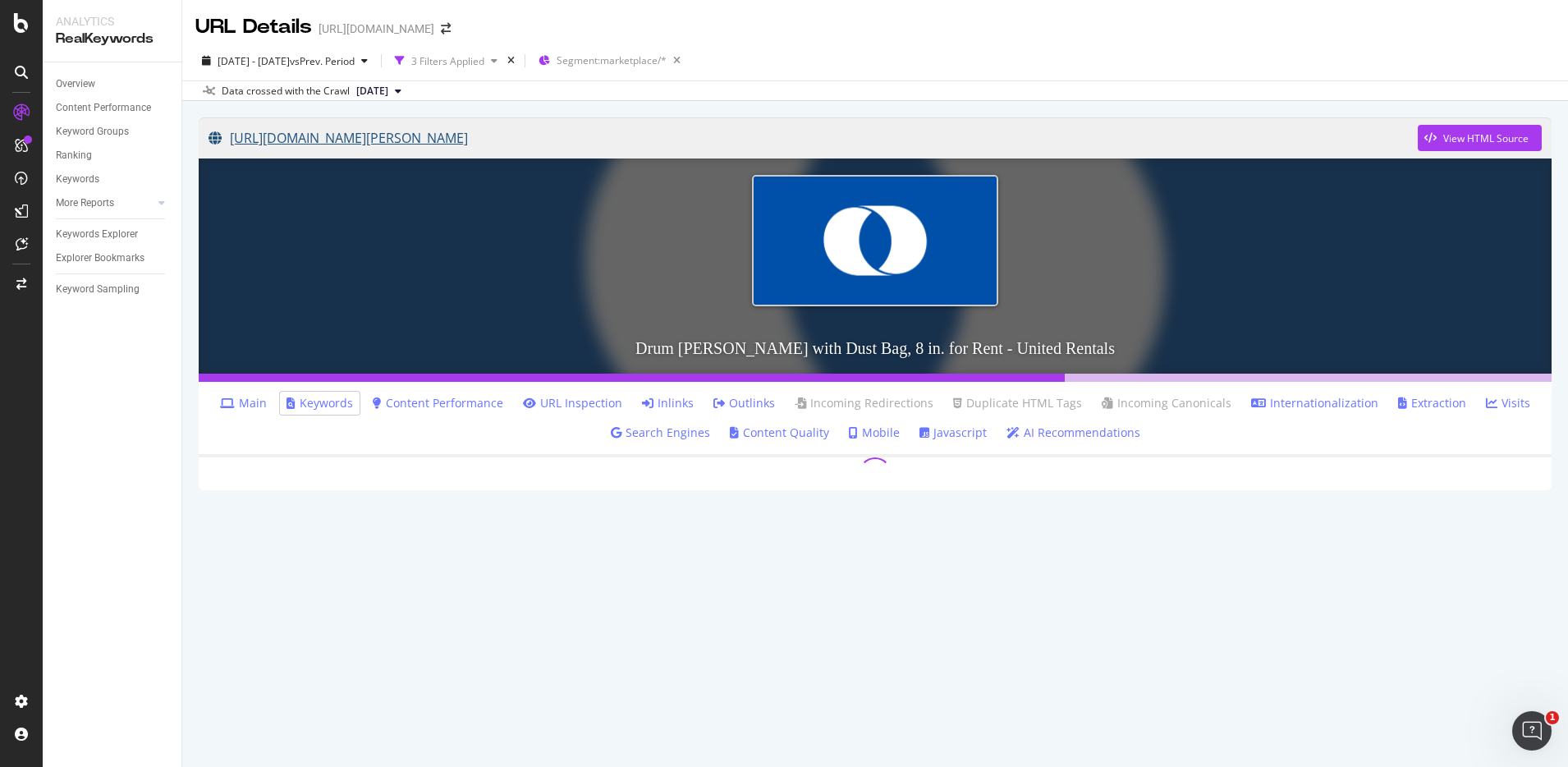
click at [508, 140] on link "[URL][DOMAIN_NAME][PERSON_NAME]" at bounding box center [813, 138] width 1209 height 41
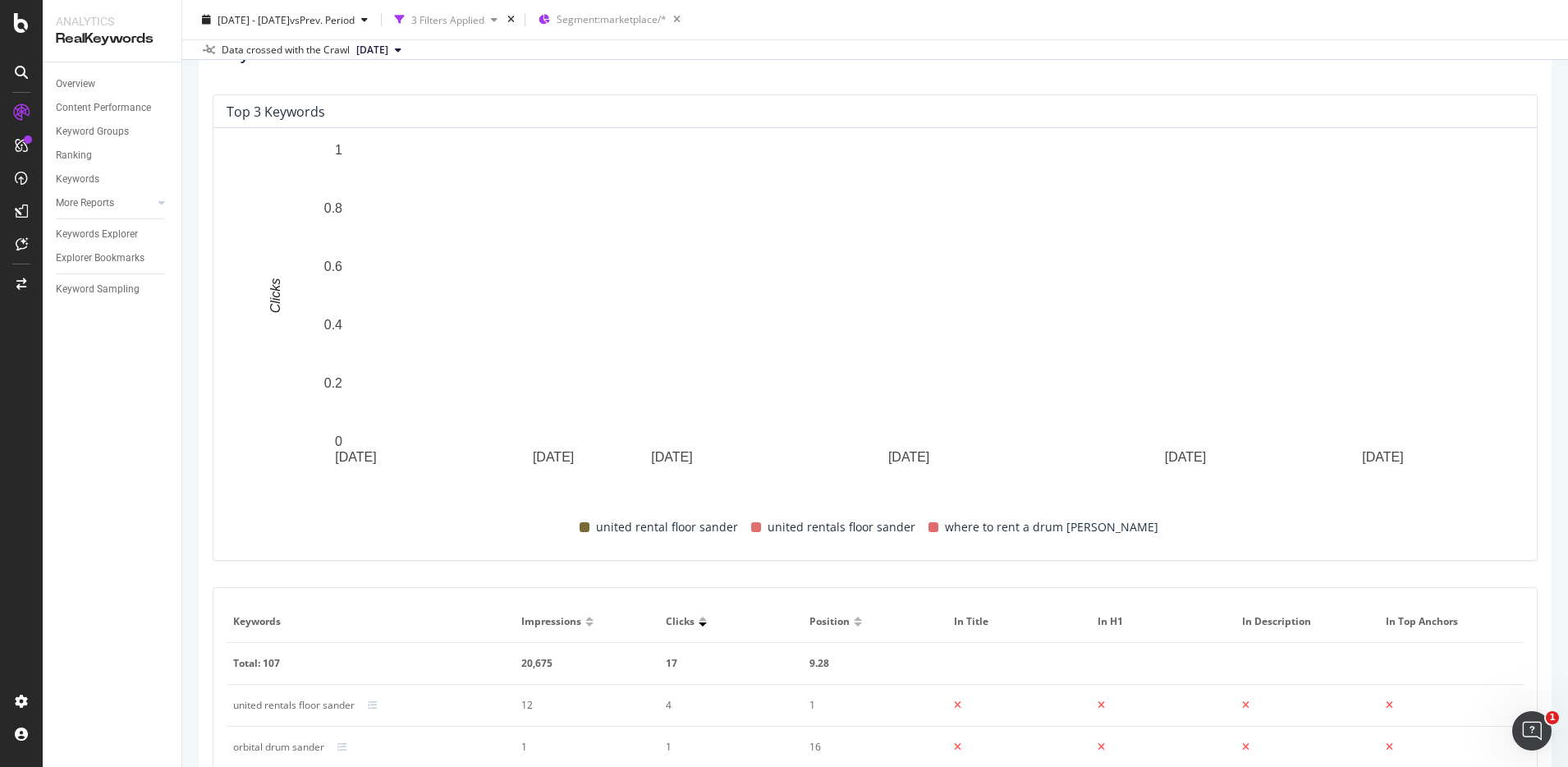
scroll to position [860, 0]
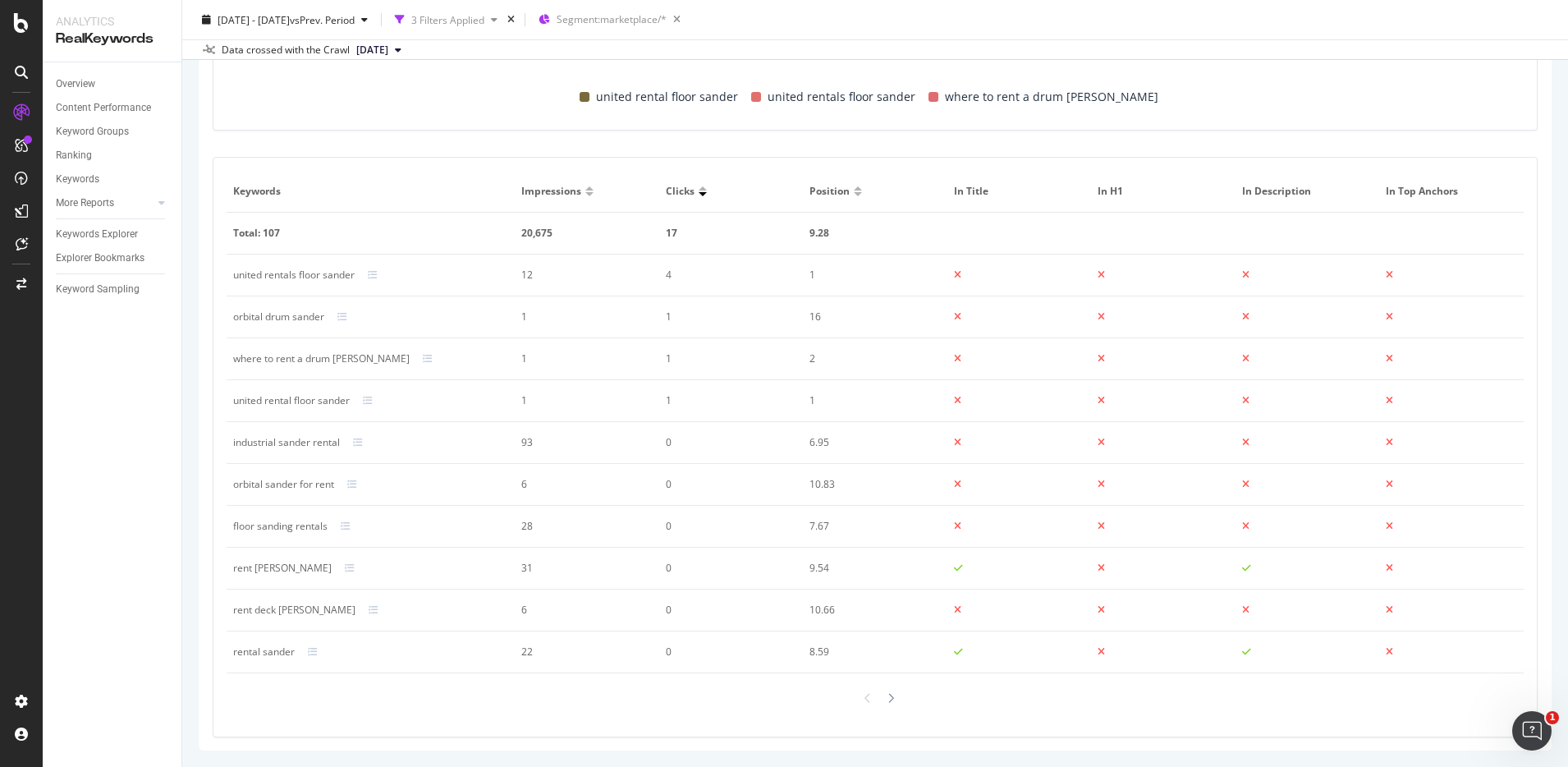
click at [851, 198] on div "Position" at bounding box center [876, 191] width 132 height 15
click at [854, 195] on div at bounding box center [858, 194] width 8 height 4
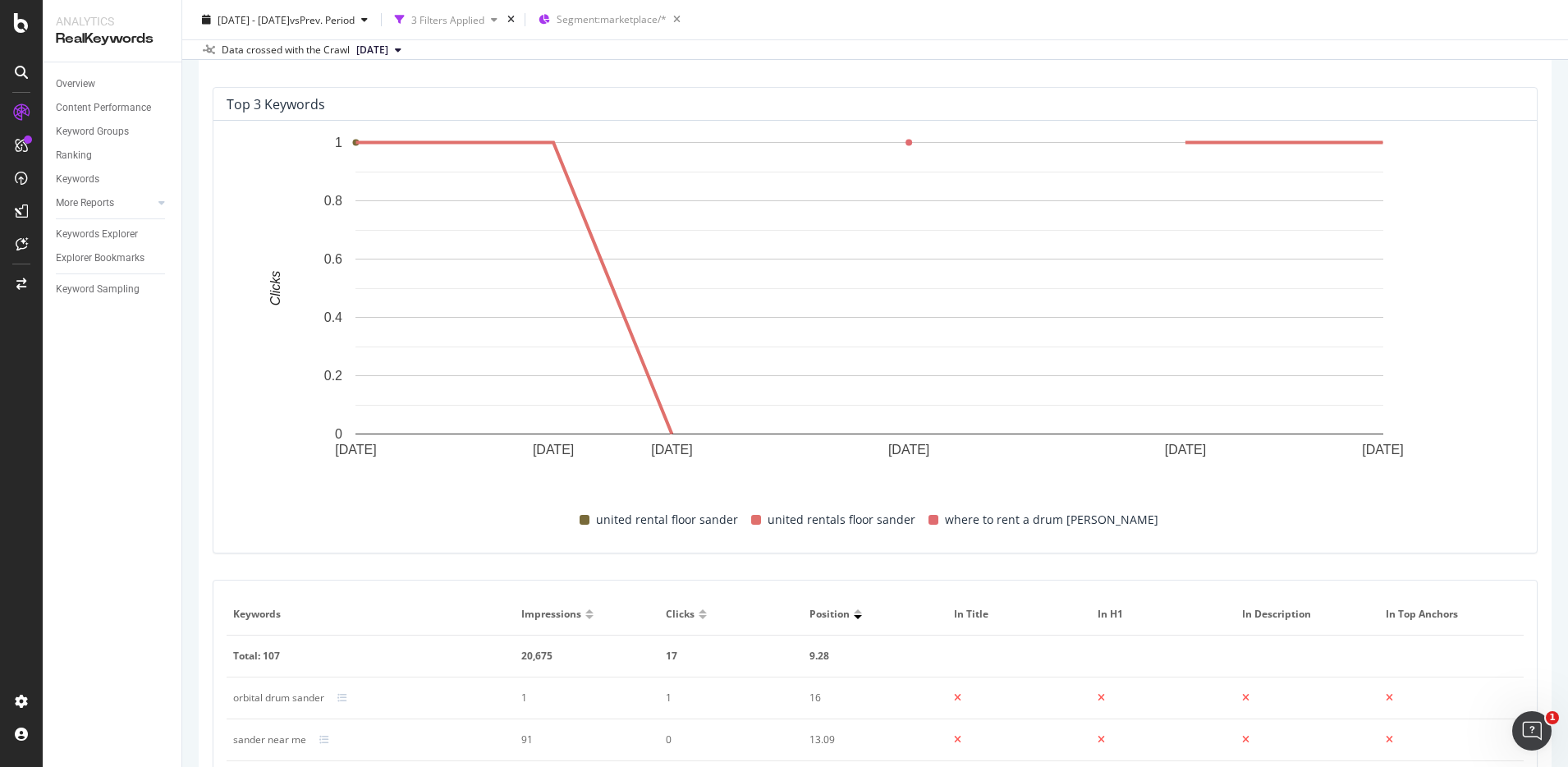
scroll to position [135, 0]
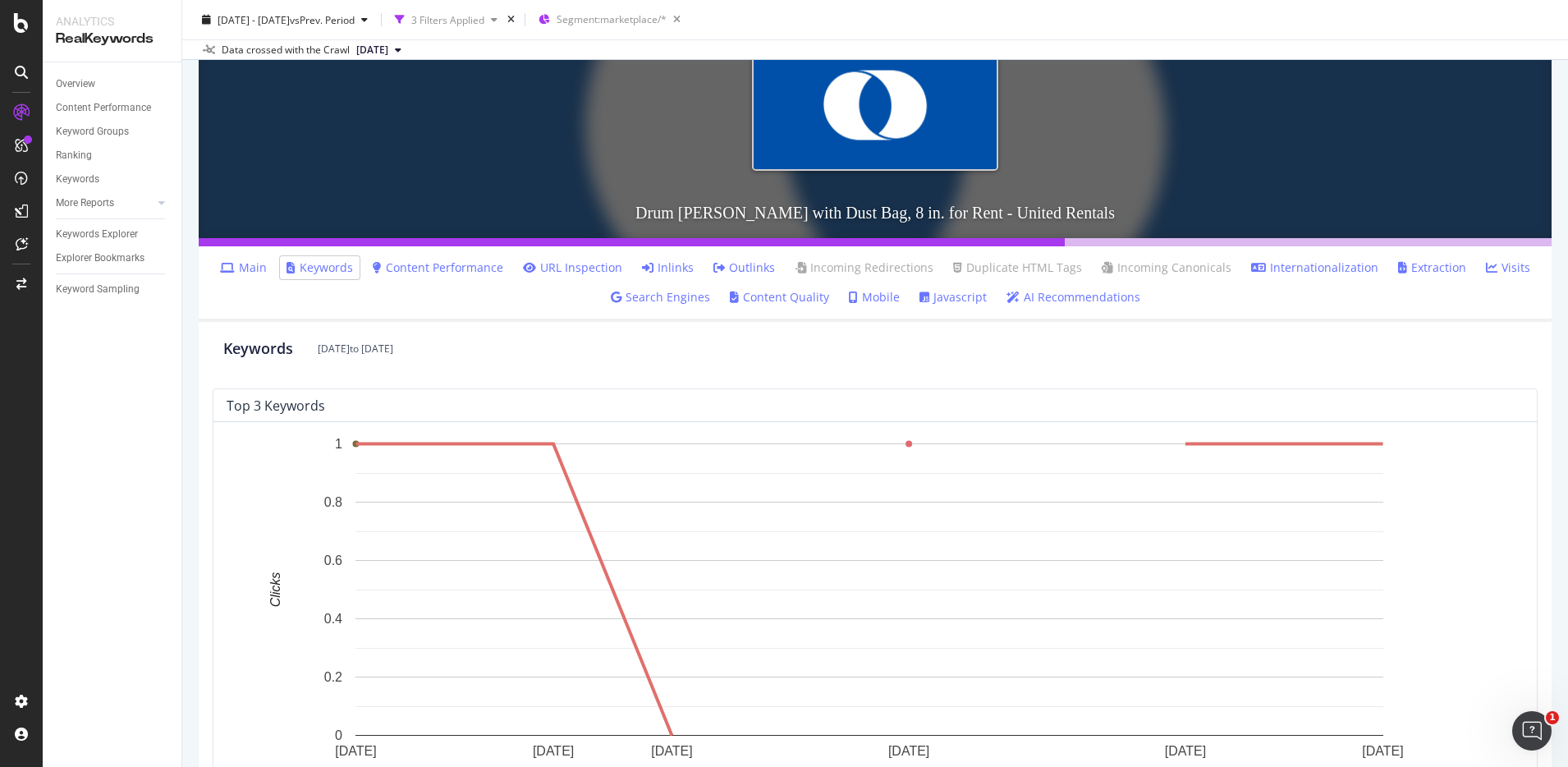
click at [466, 272] on link "Content Performance" at bounding box center [437, 268] width 131 height 16
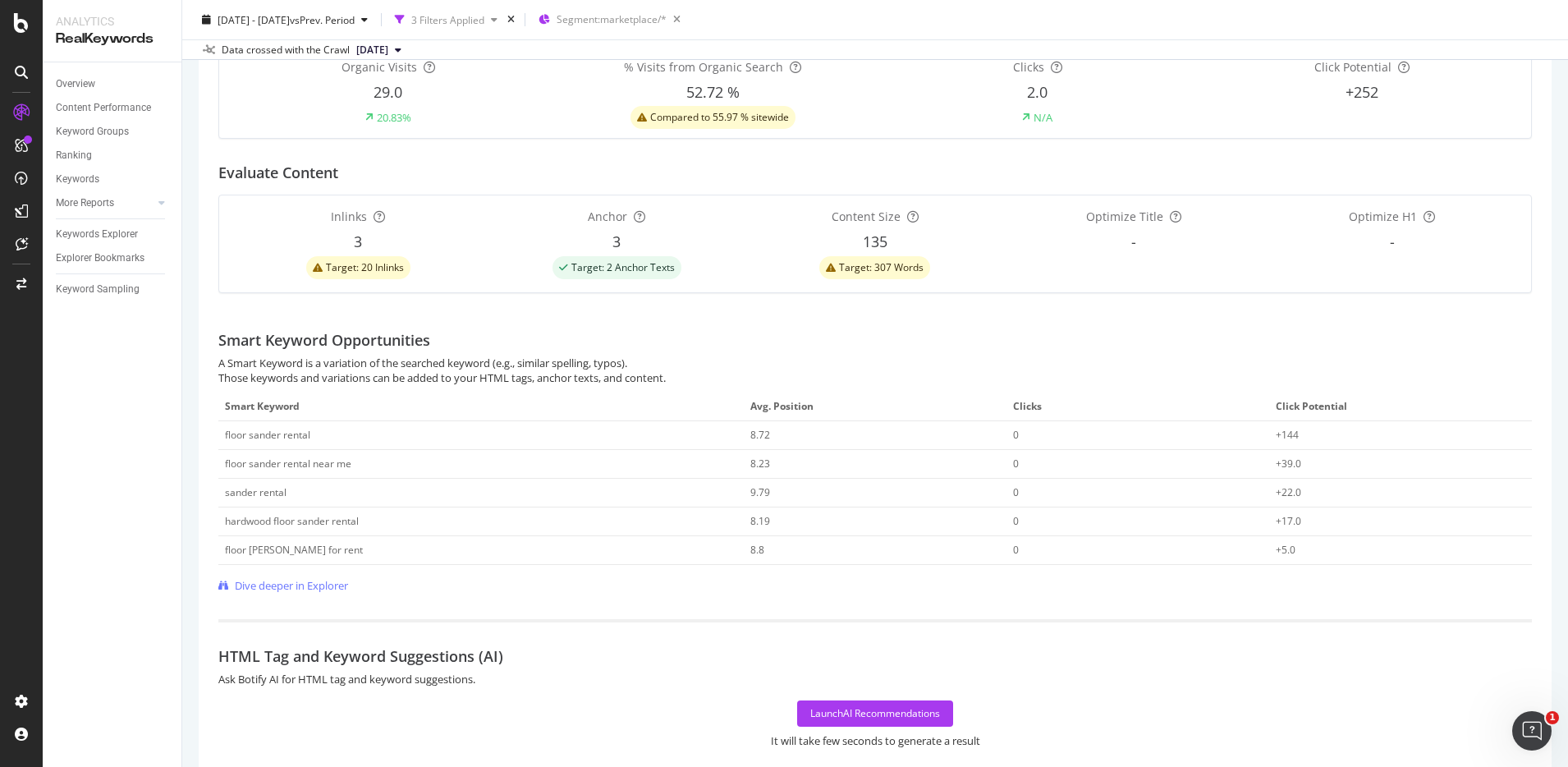
scroll to position [476, 0]
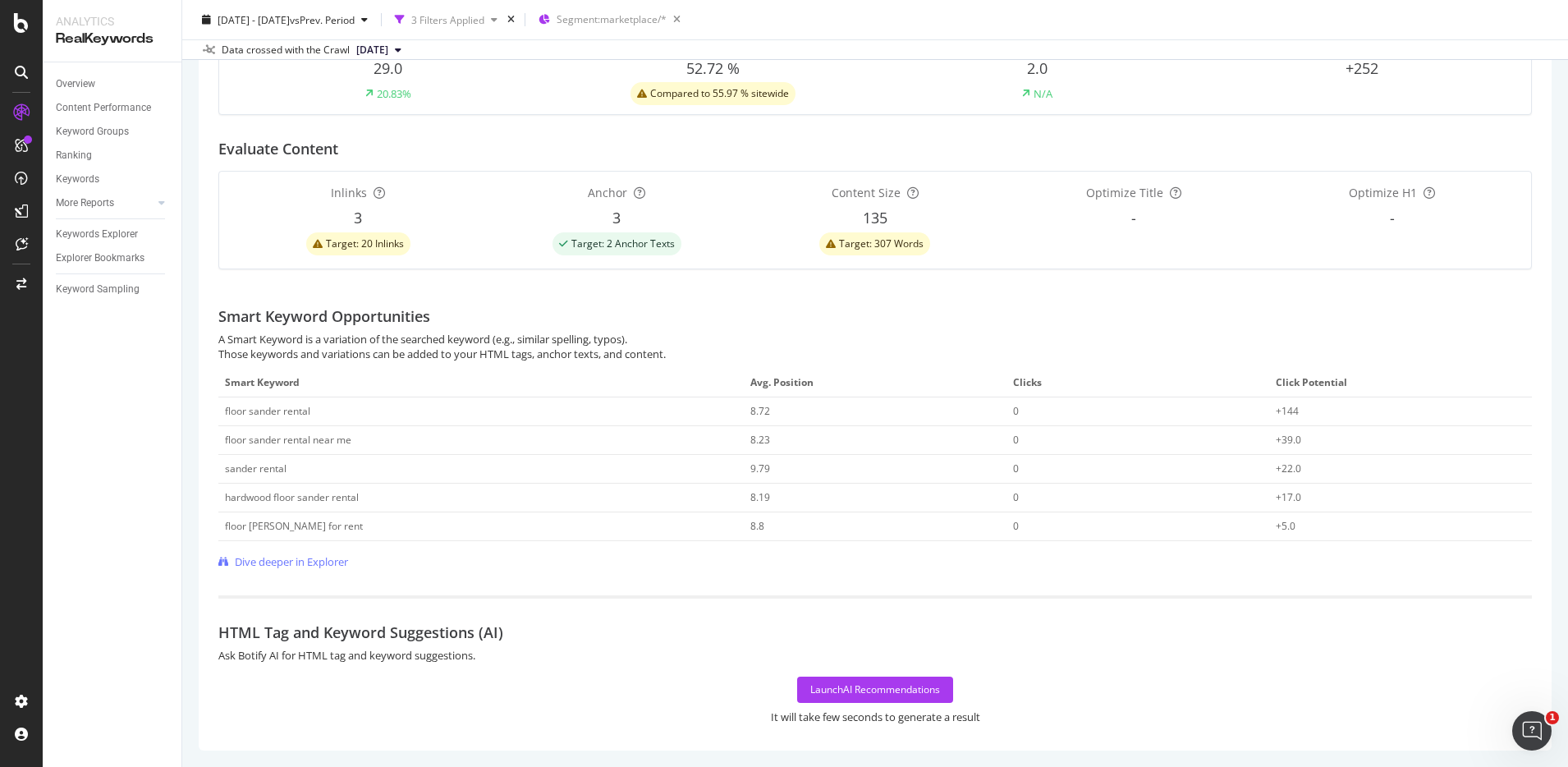
click at [613, 286] on div "Smart Keyword Opportunities" at bounding box center [875, 307] width 1314 height 49
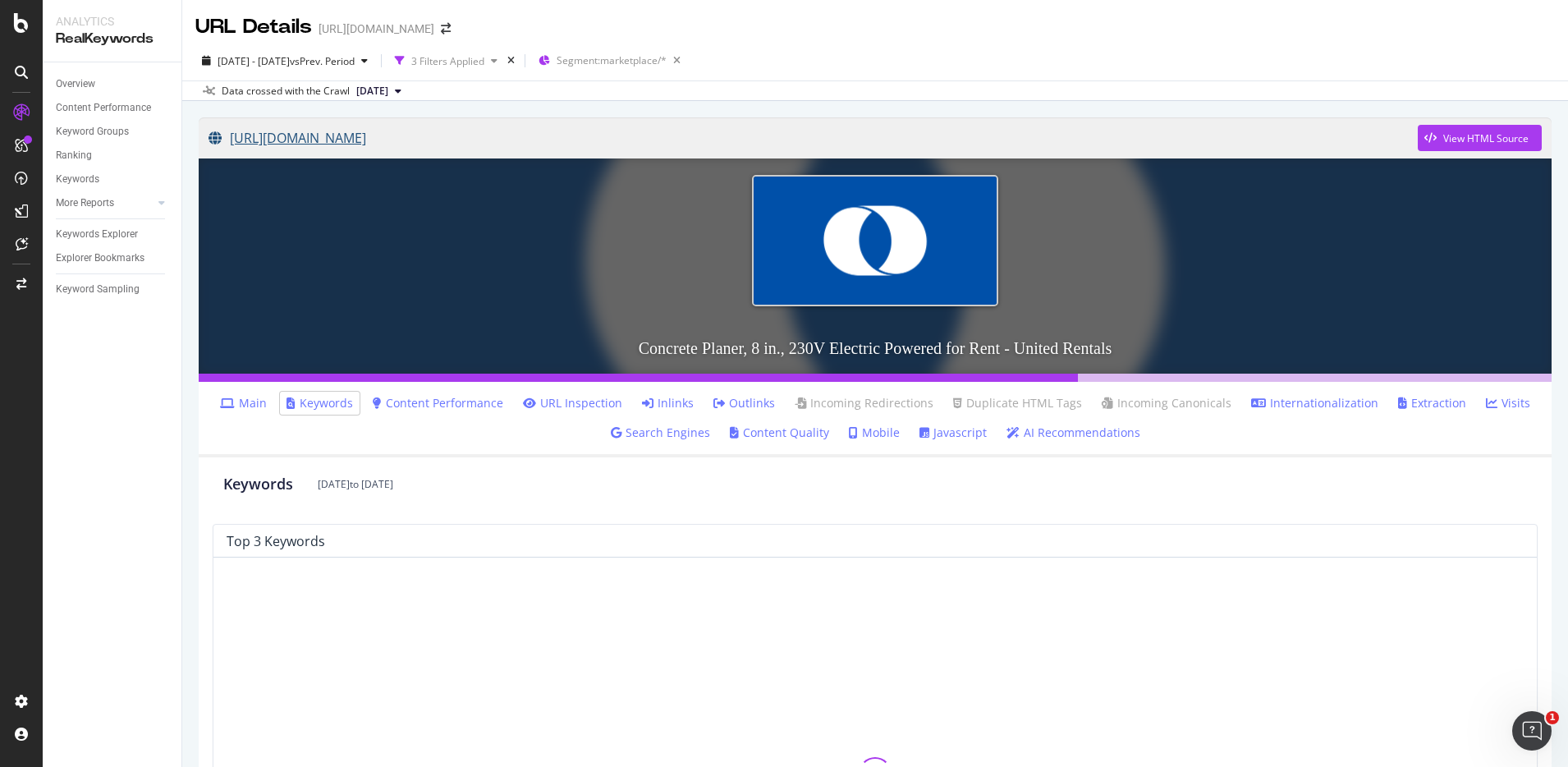
click at [653, 137] on link "[URL][DOMAIN_NAME]" at bounding box center [813, 138] width 1209 height 41
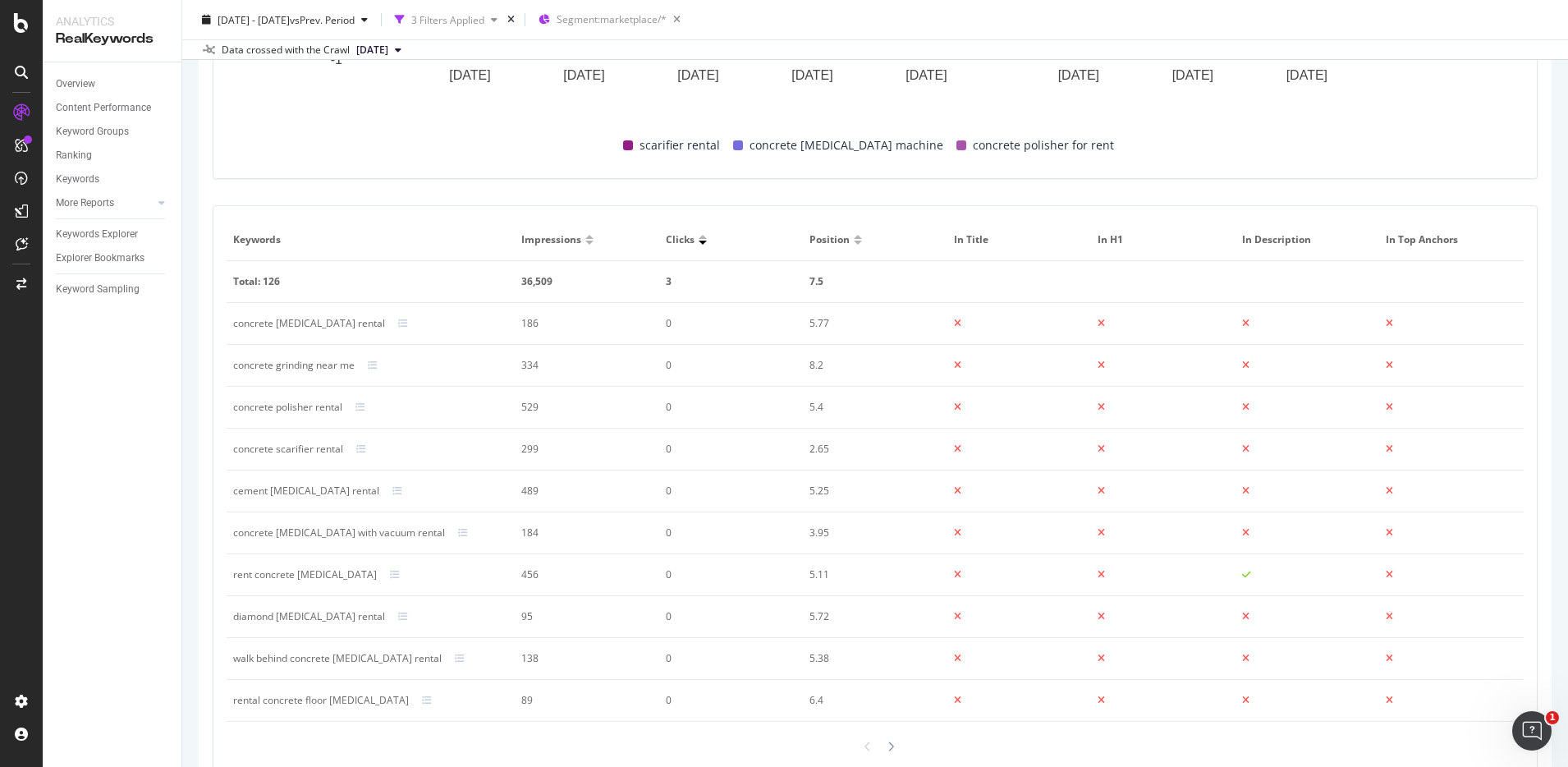
scroll to position [179, 0]
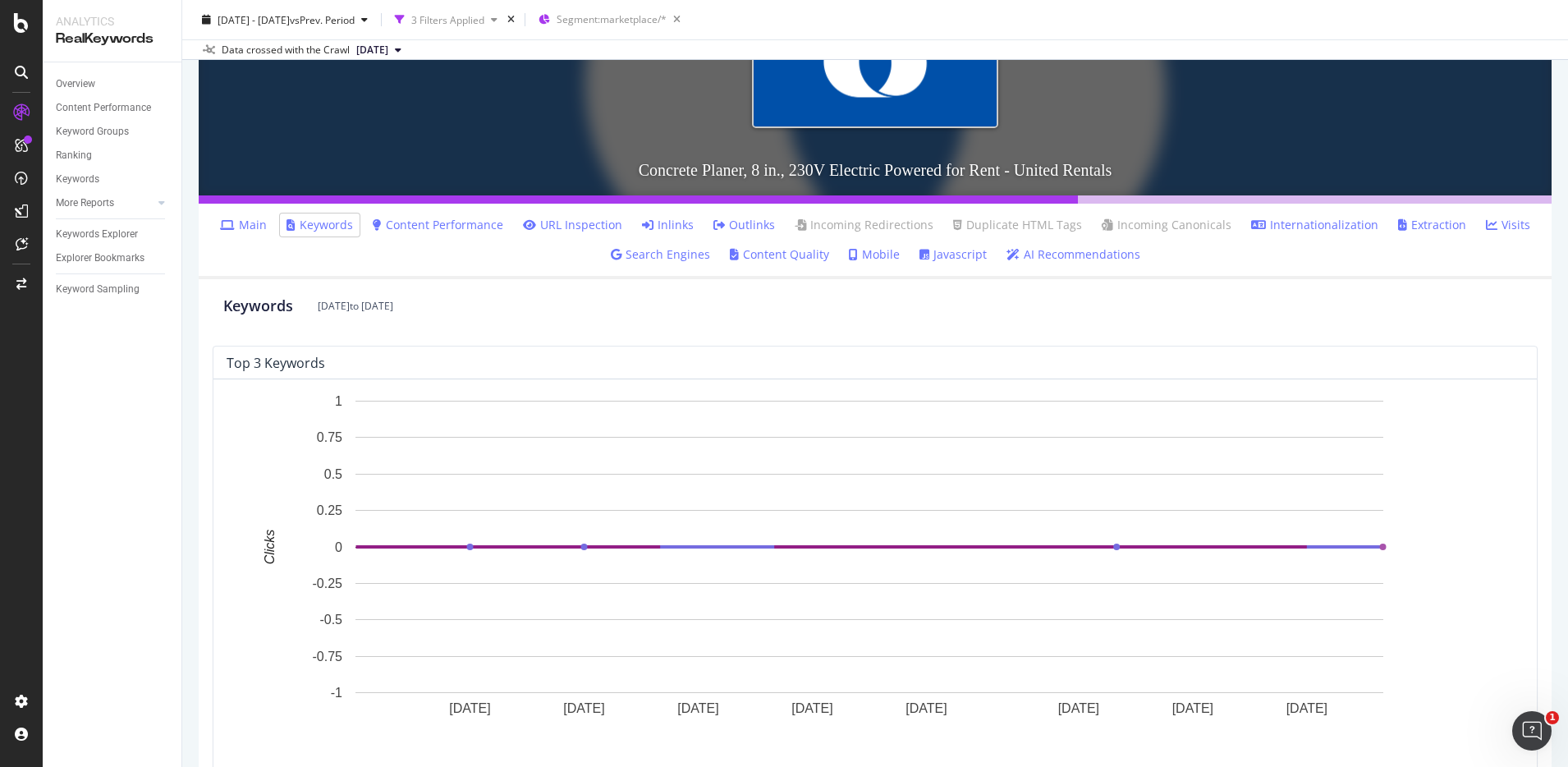
click at [460, 218] on link "Content Performance" at bounding box center [437, 224] width 131 height 16
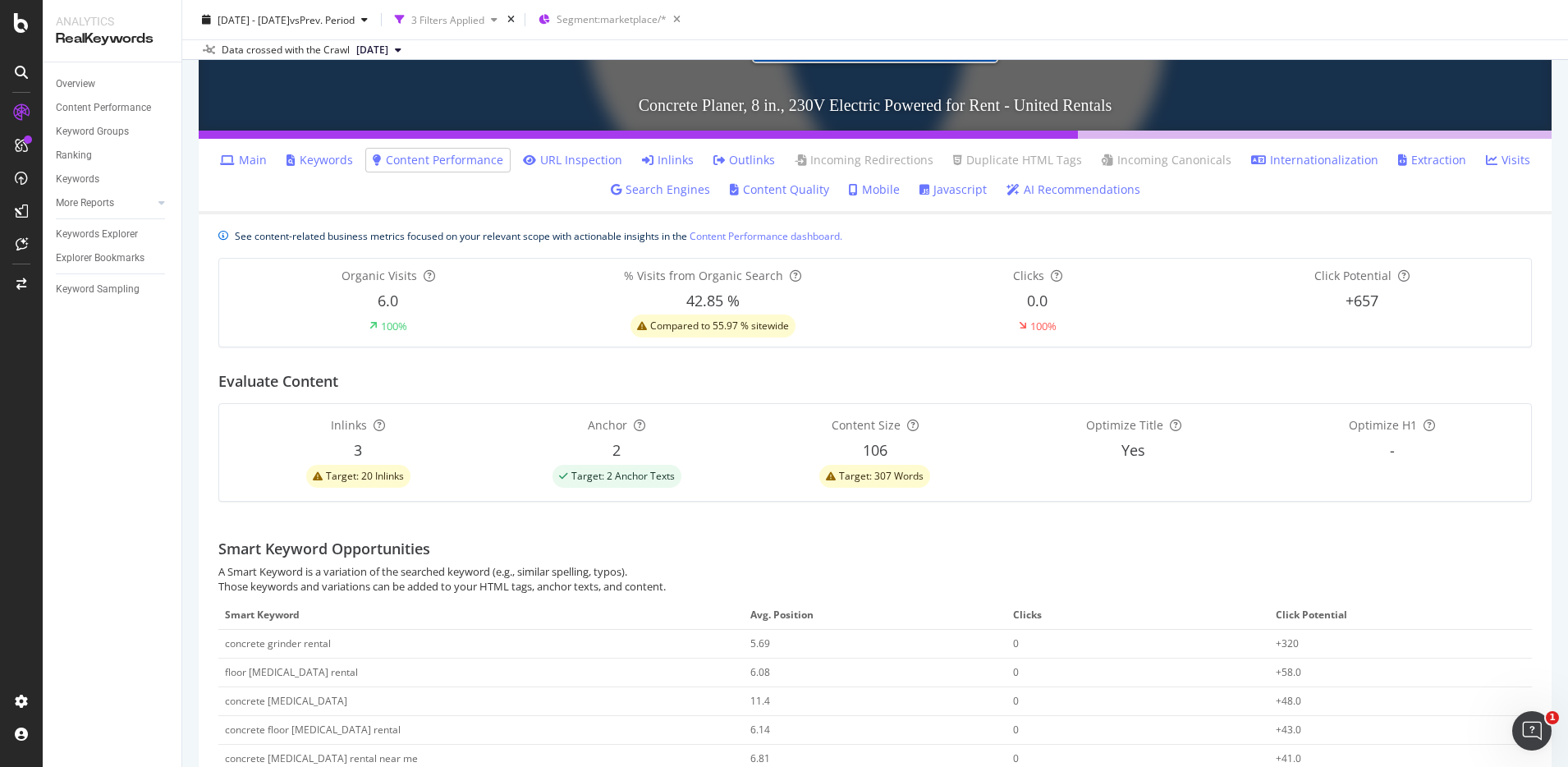
scroll to position [476, 0]
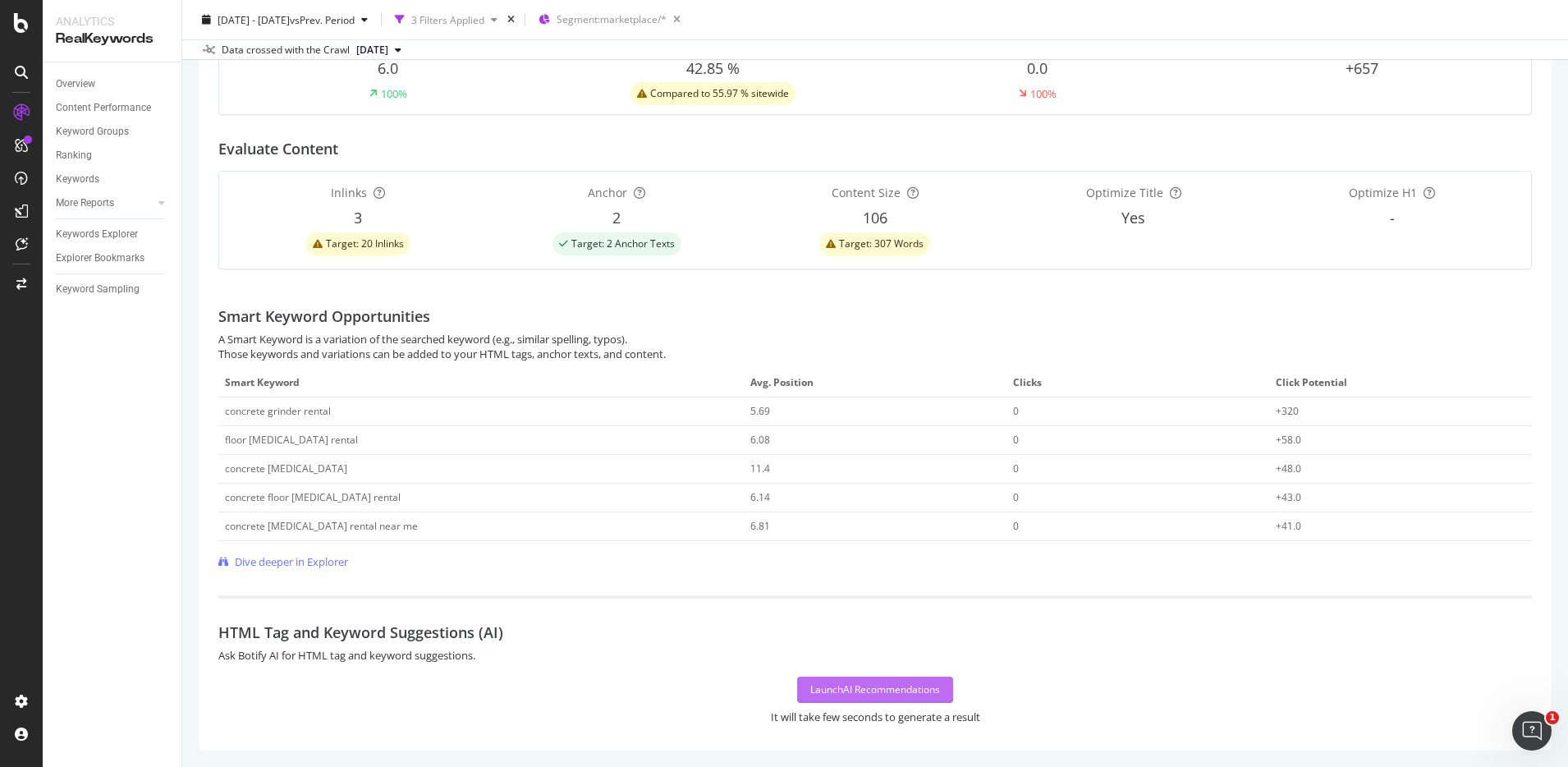
click at [921, 692] on div "Launch AI Recommendations" at bounding box center [876, 690] width 130 height 14
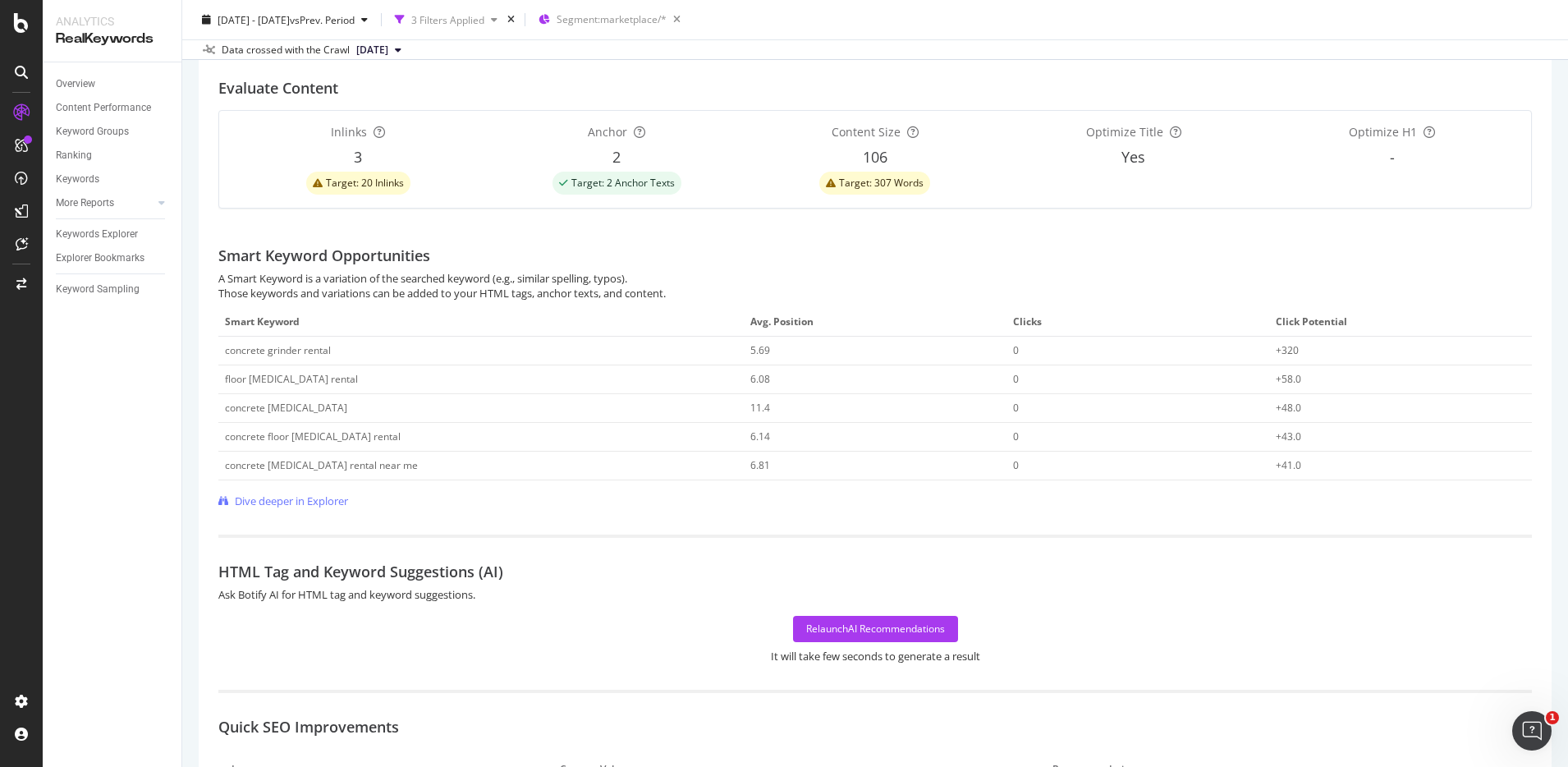
scroll to position [559, 0]
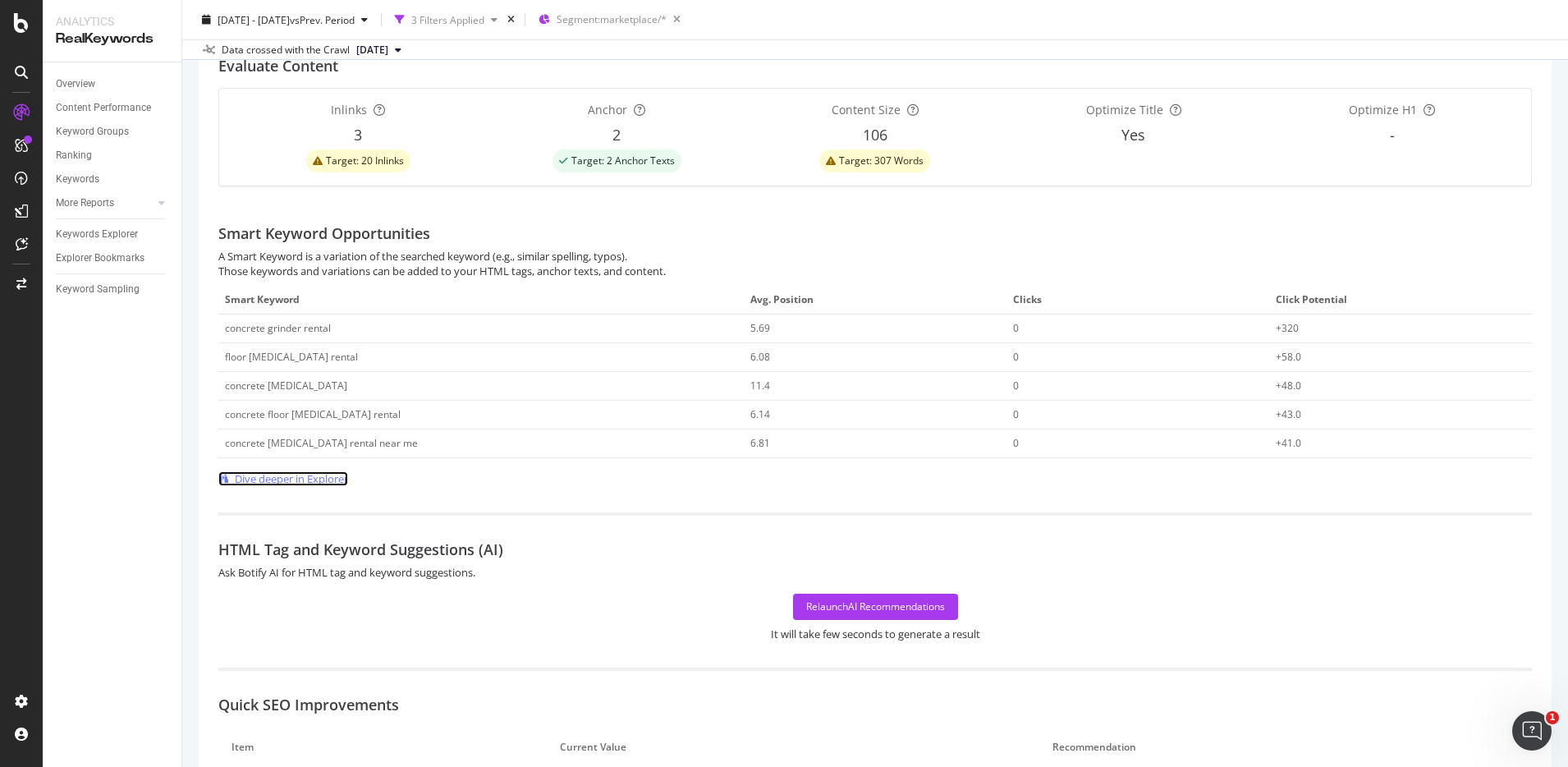
click at [254, 475] on span "Dive deeper in Explorer" at bounding box center [291, 479] width 113 height 16
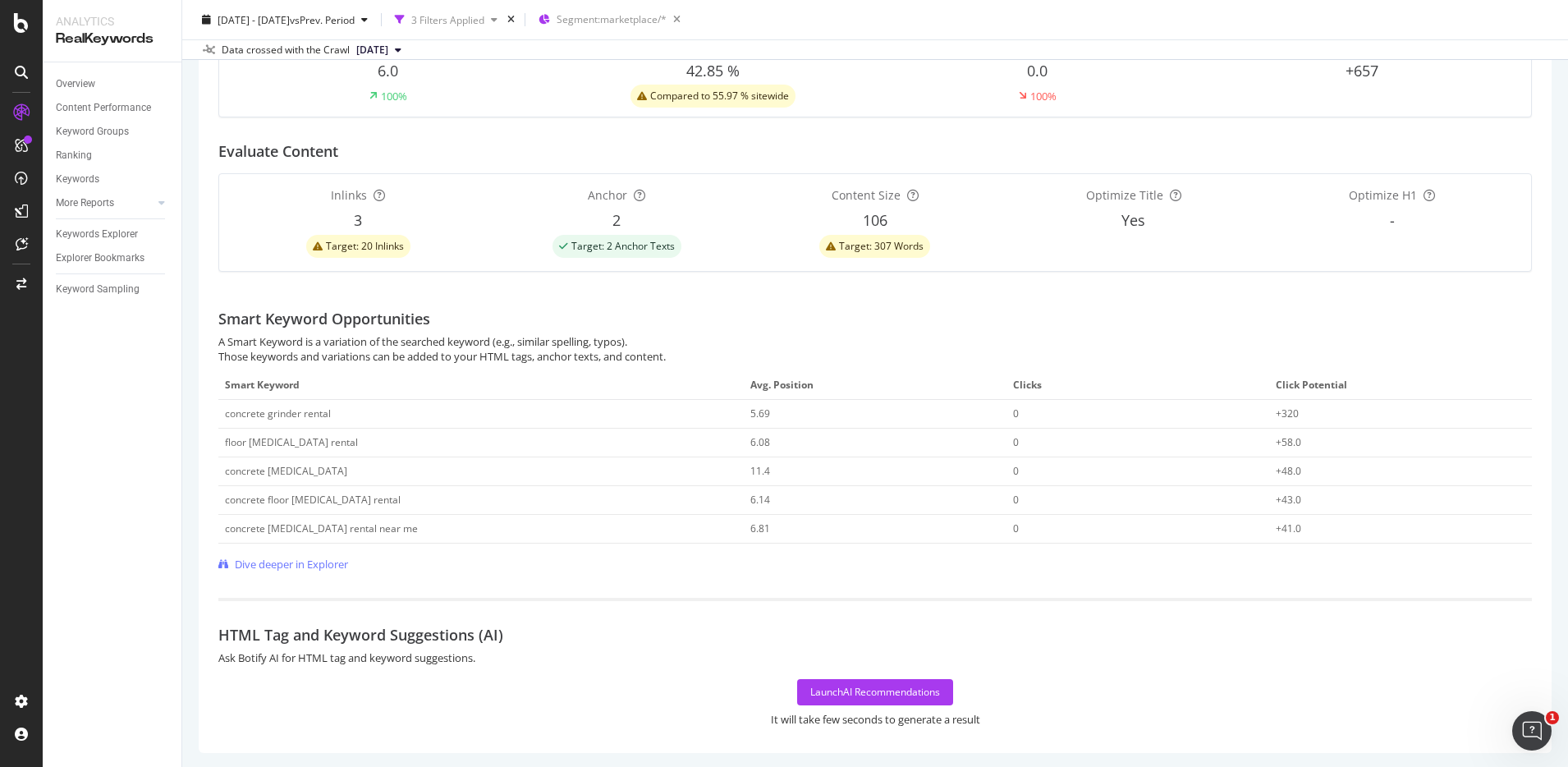
scroll to position [476, 0]
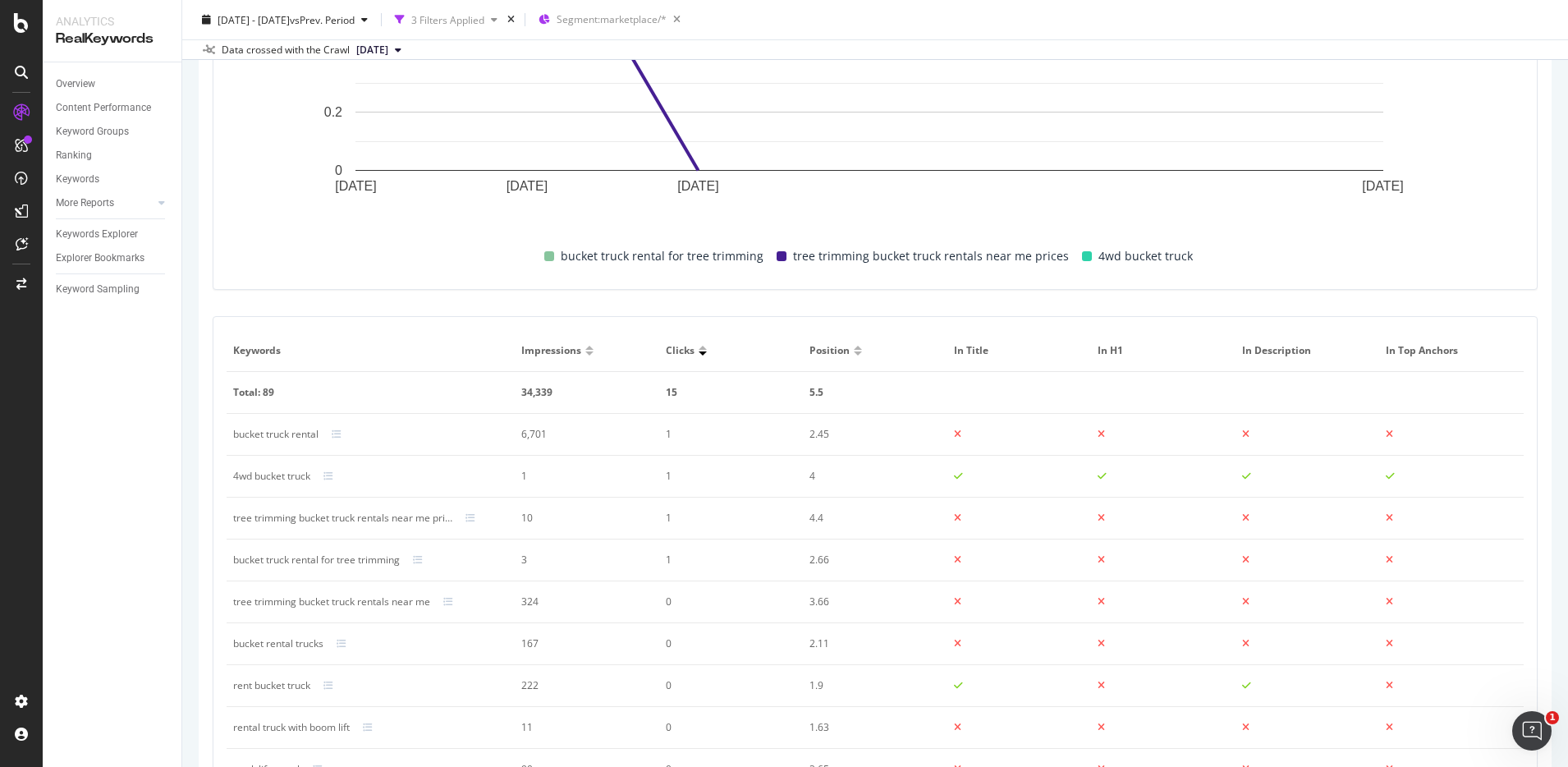
scroll to position [244, 0]
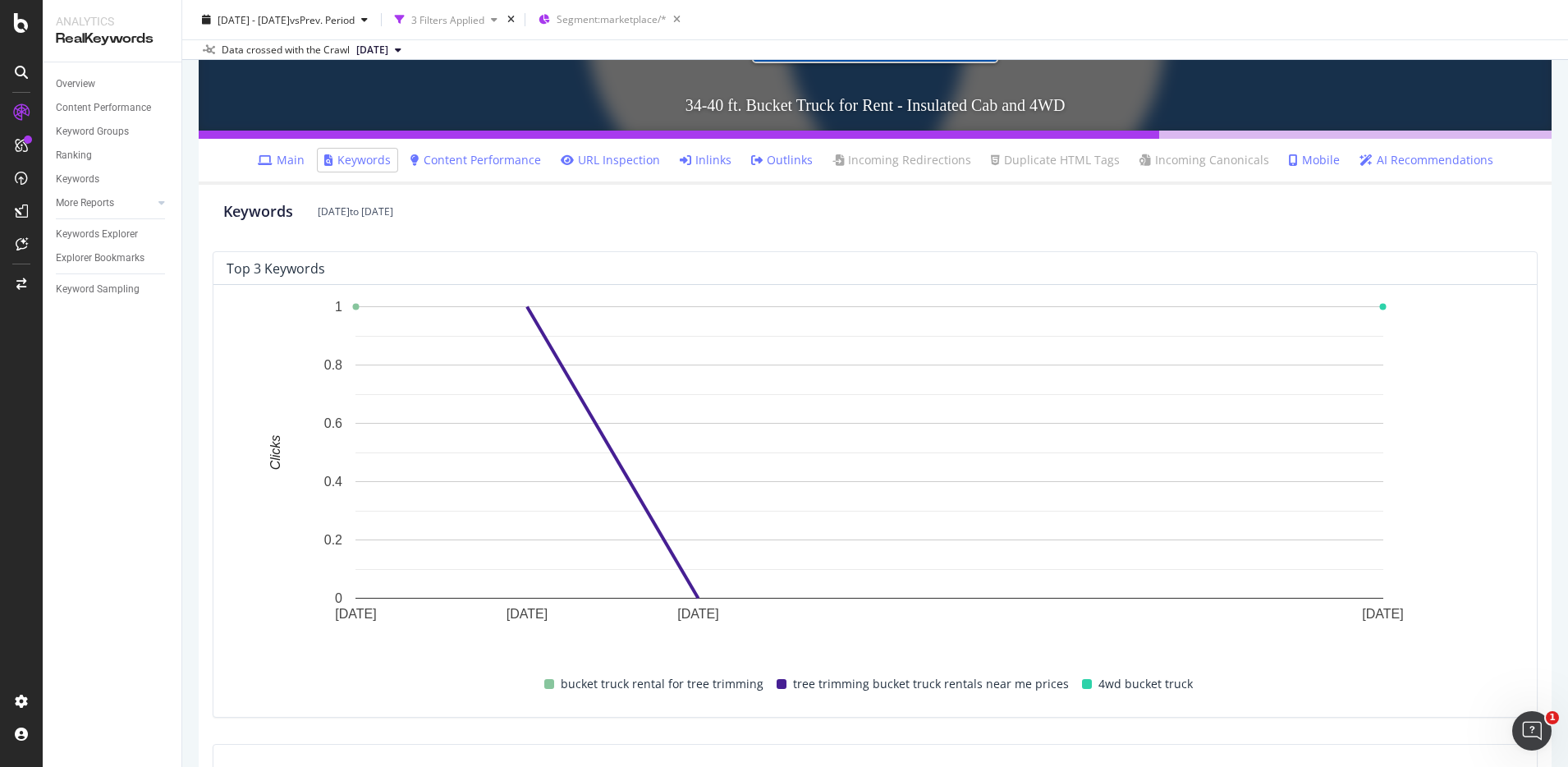
drag, startPoint x: 496, startPoint y: 159, endPoint x: 514, endPoint y: 173, distance: 22.8
click at [496, 159] on link "Content Performance" at bounding box center [476, 159] width 131 height 16
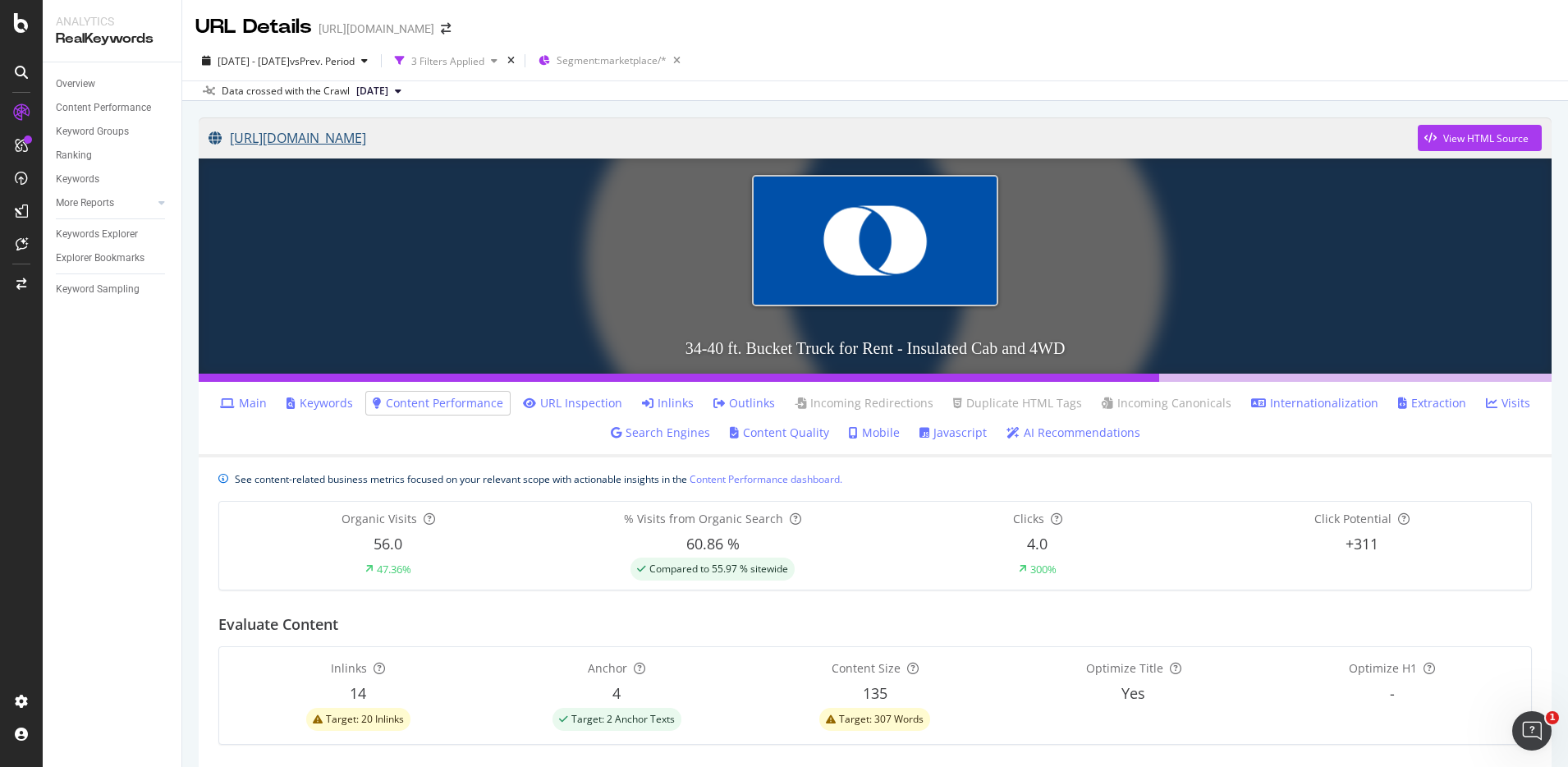
click at [626, 137] on link "https://www.unitedrentals.com/marketplace/equipment/aerial-work-platforms/boom-…" at bounding box center [813, 138] width 1209 height 41
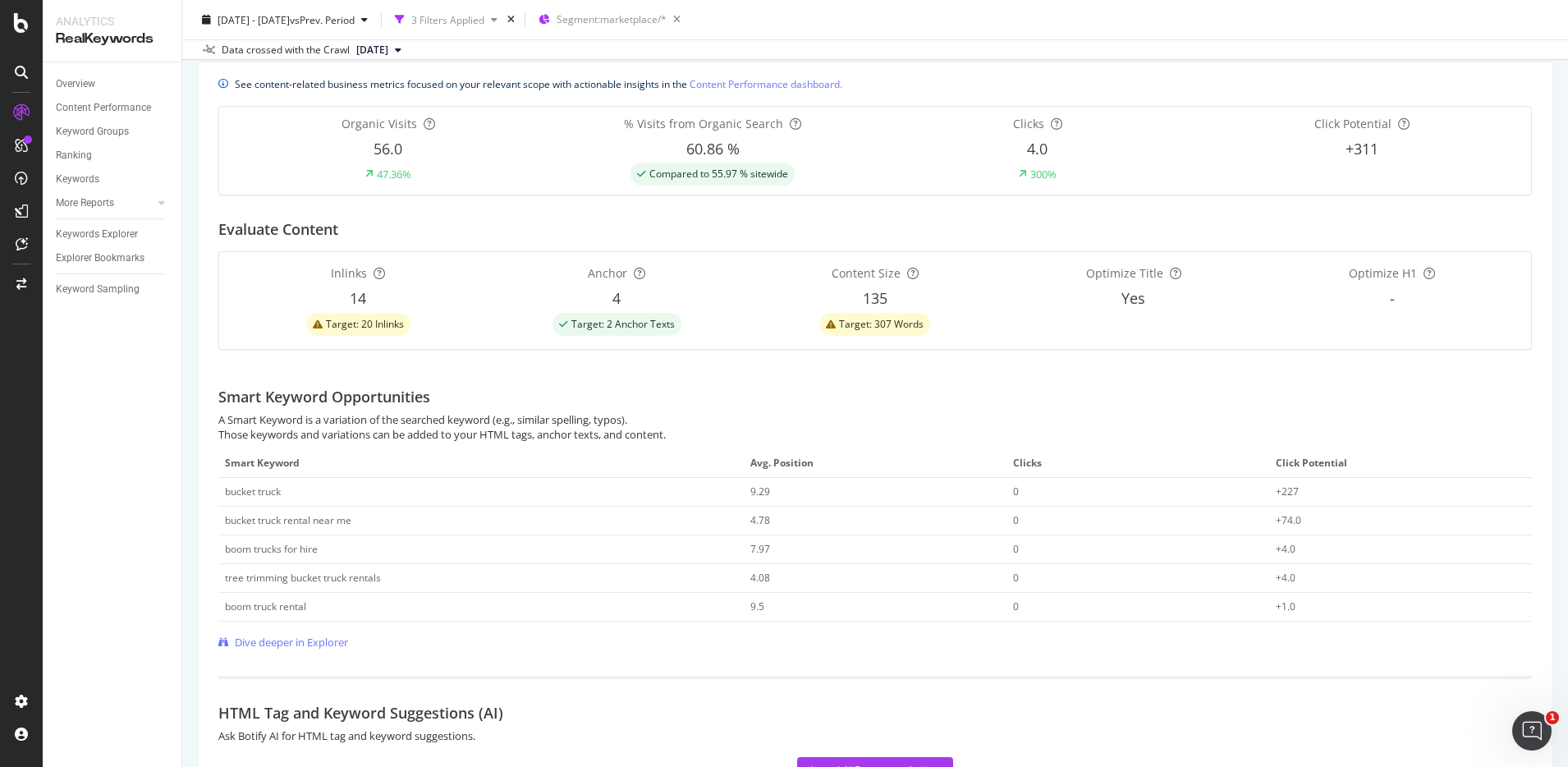
scroll to position [476, 0]
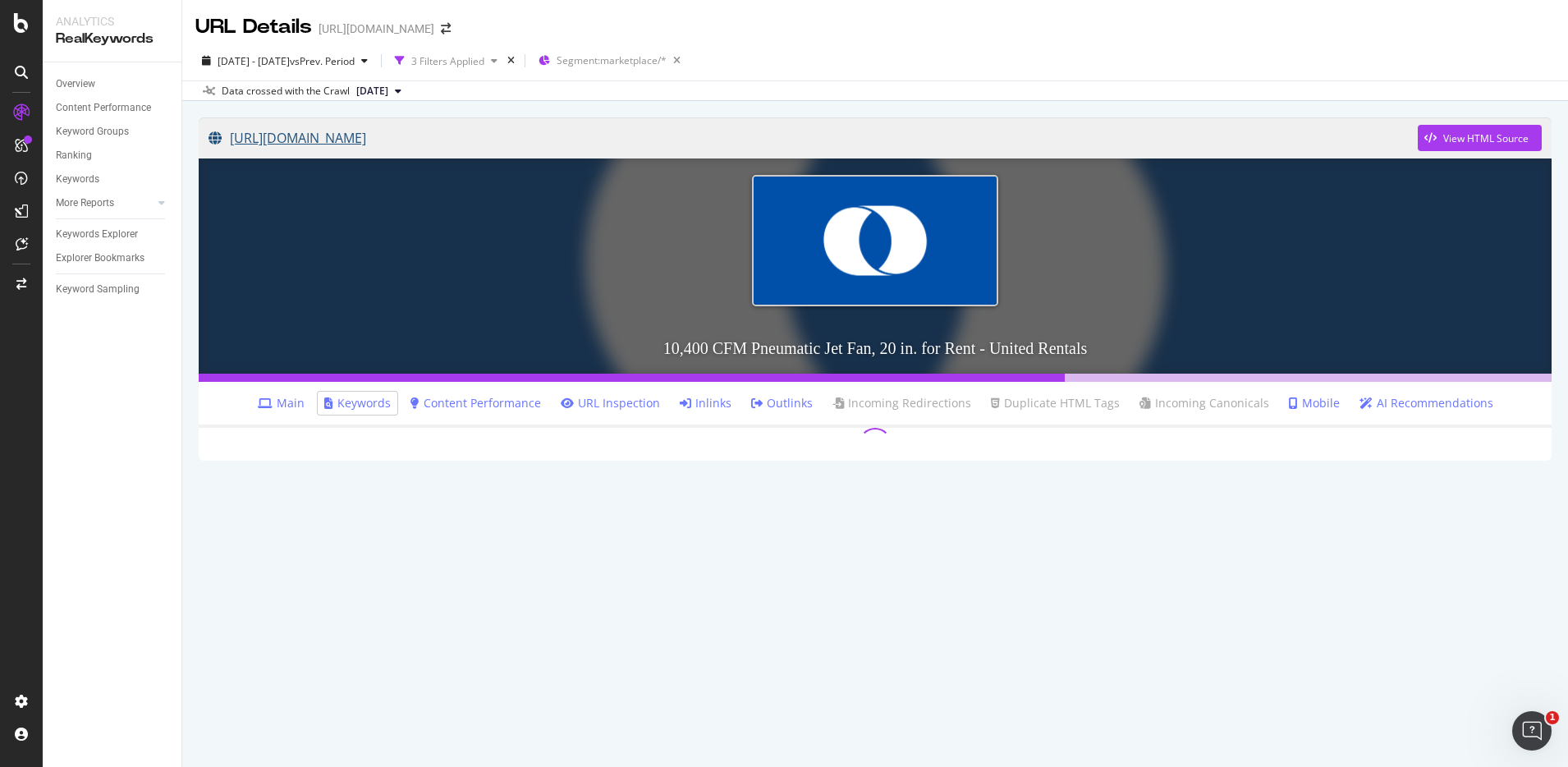
click at [483, 140] on link "[URL][DOMAIN_NAME]" at bounding box center [813, 138] width 1209 height 41
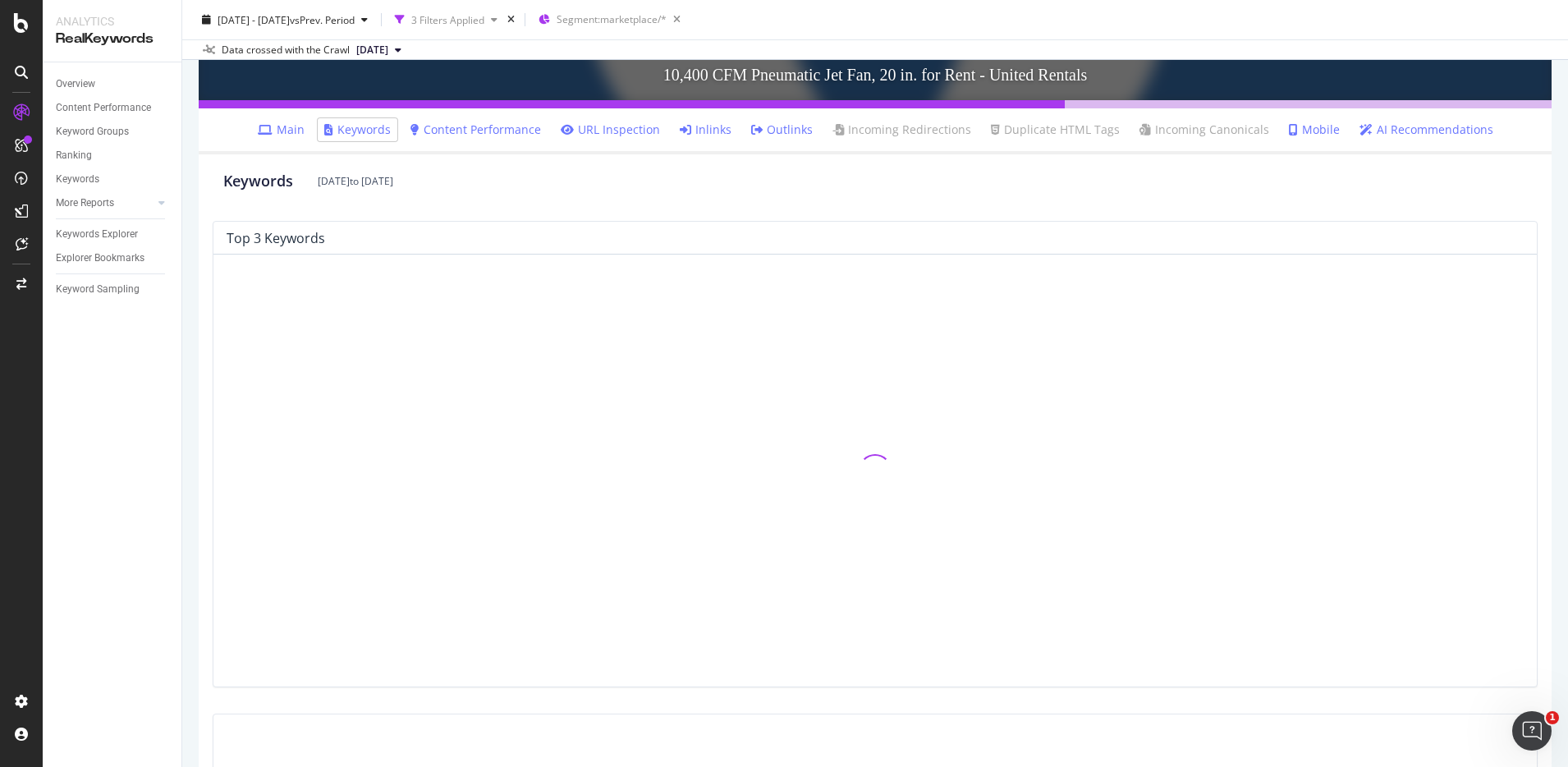
scroll to position [275, 0]
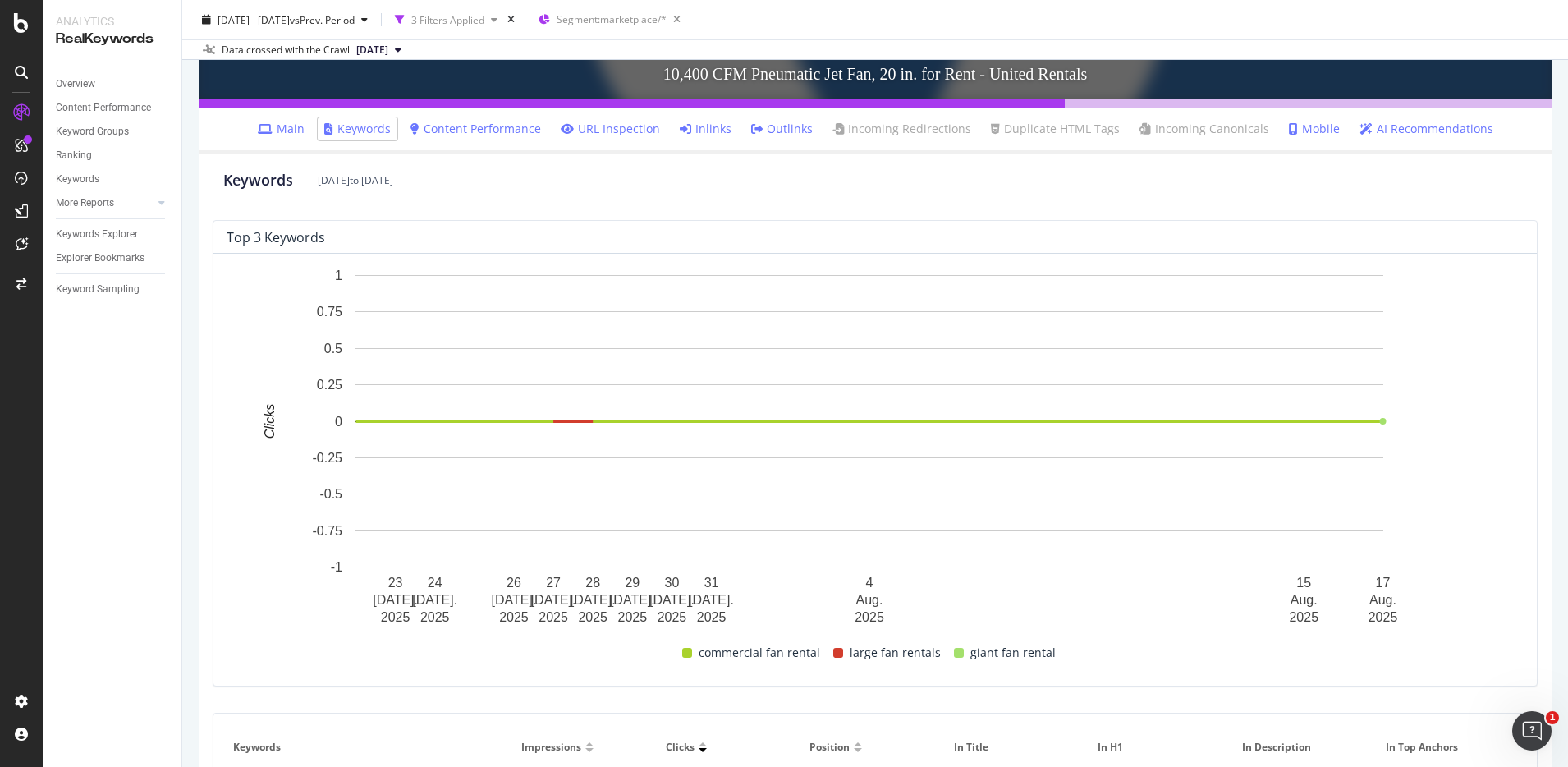
click at [442, 128] on link "Content Performance" at bounding box center [476, 128] width 131 height 16
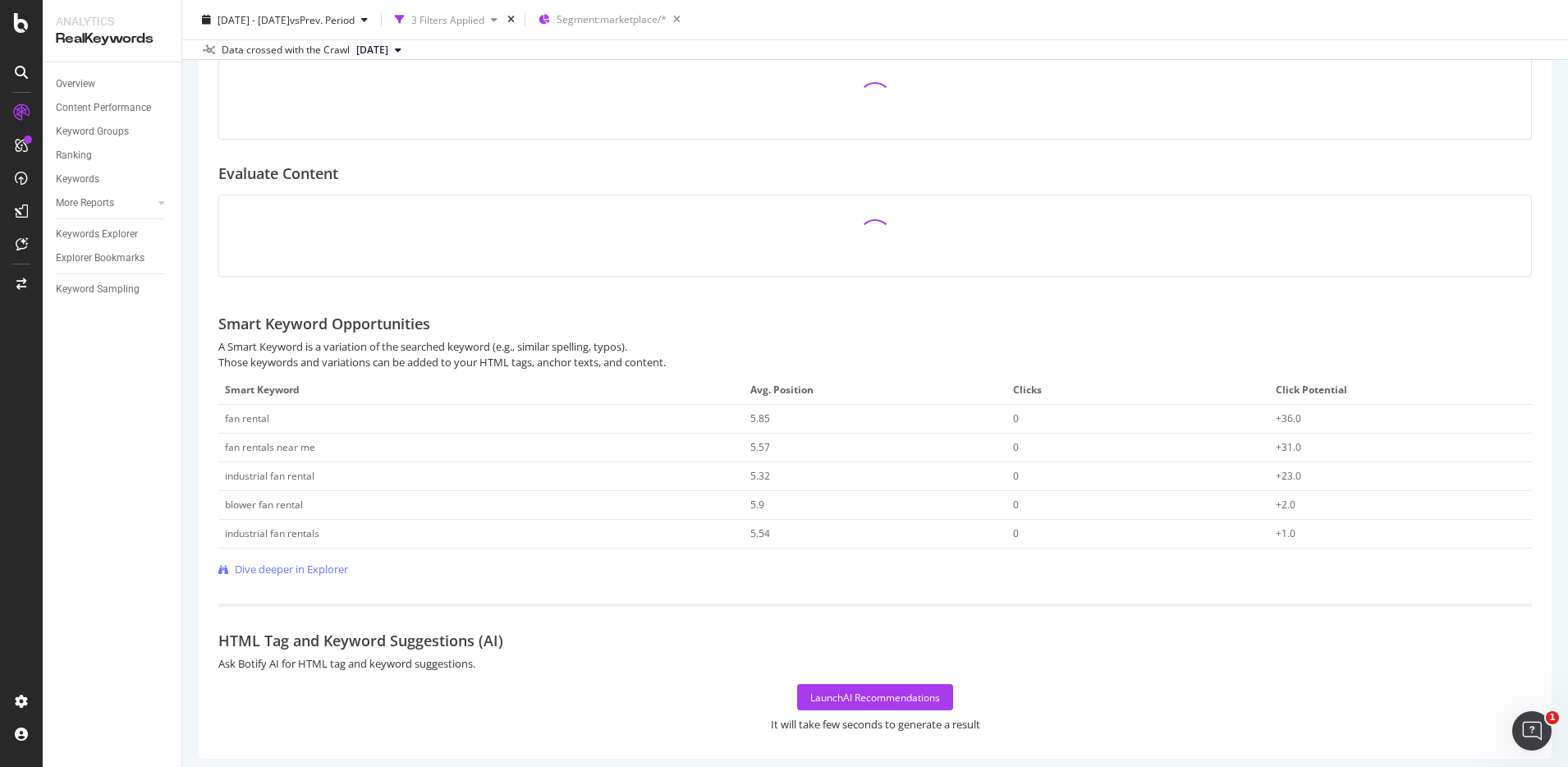
scroll to position [452, 0]
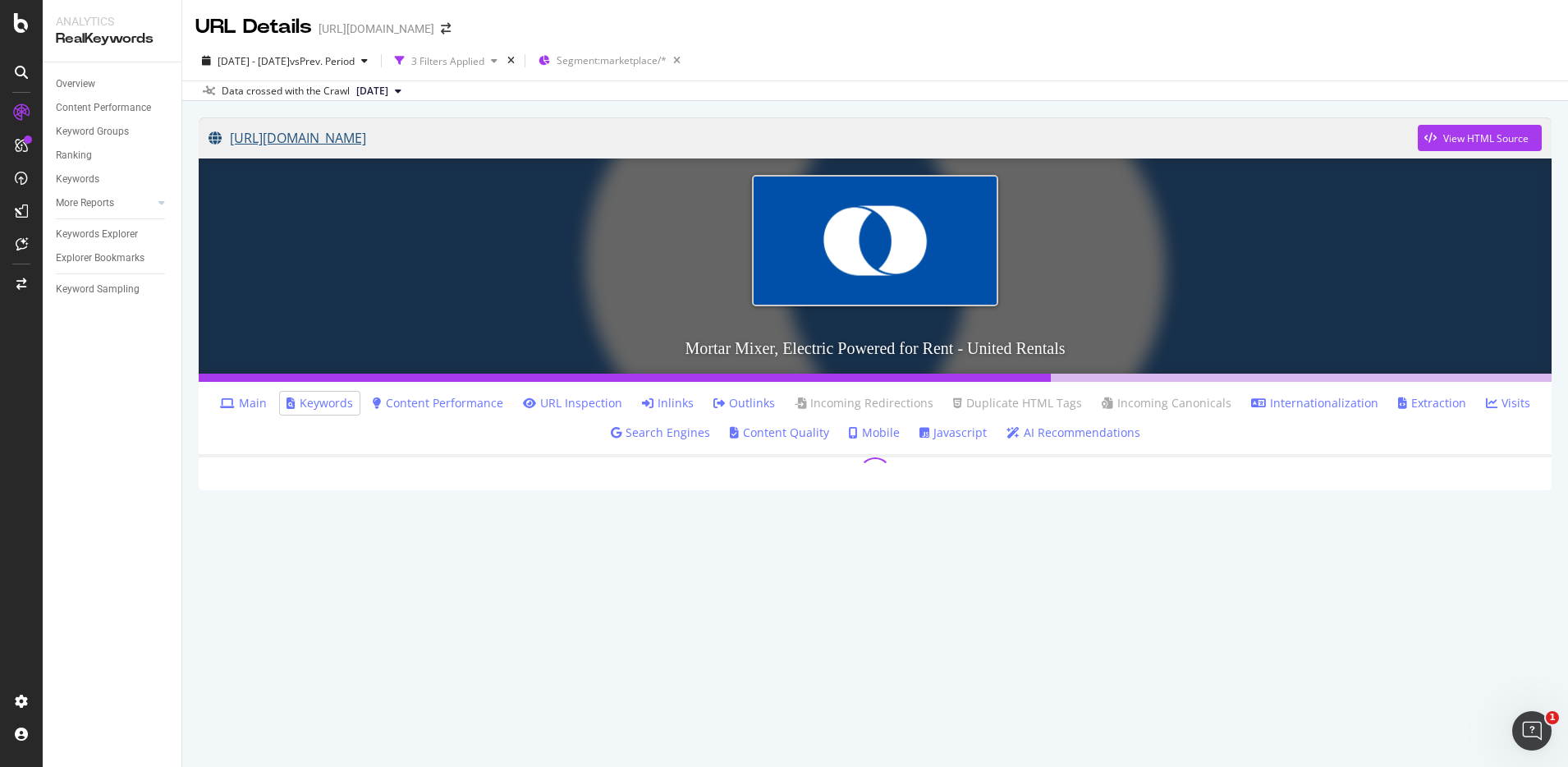
click at [526, 139] on link "https://www.unitedrentals.com/marketplace/equipment/concrete-masonry/mixers/mor…" at bounding box center [813, 138] width 1209 height 41
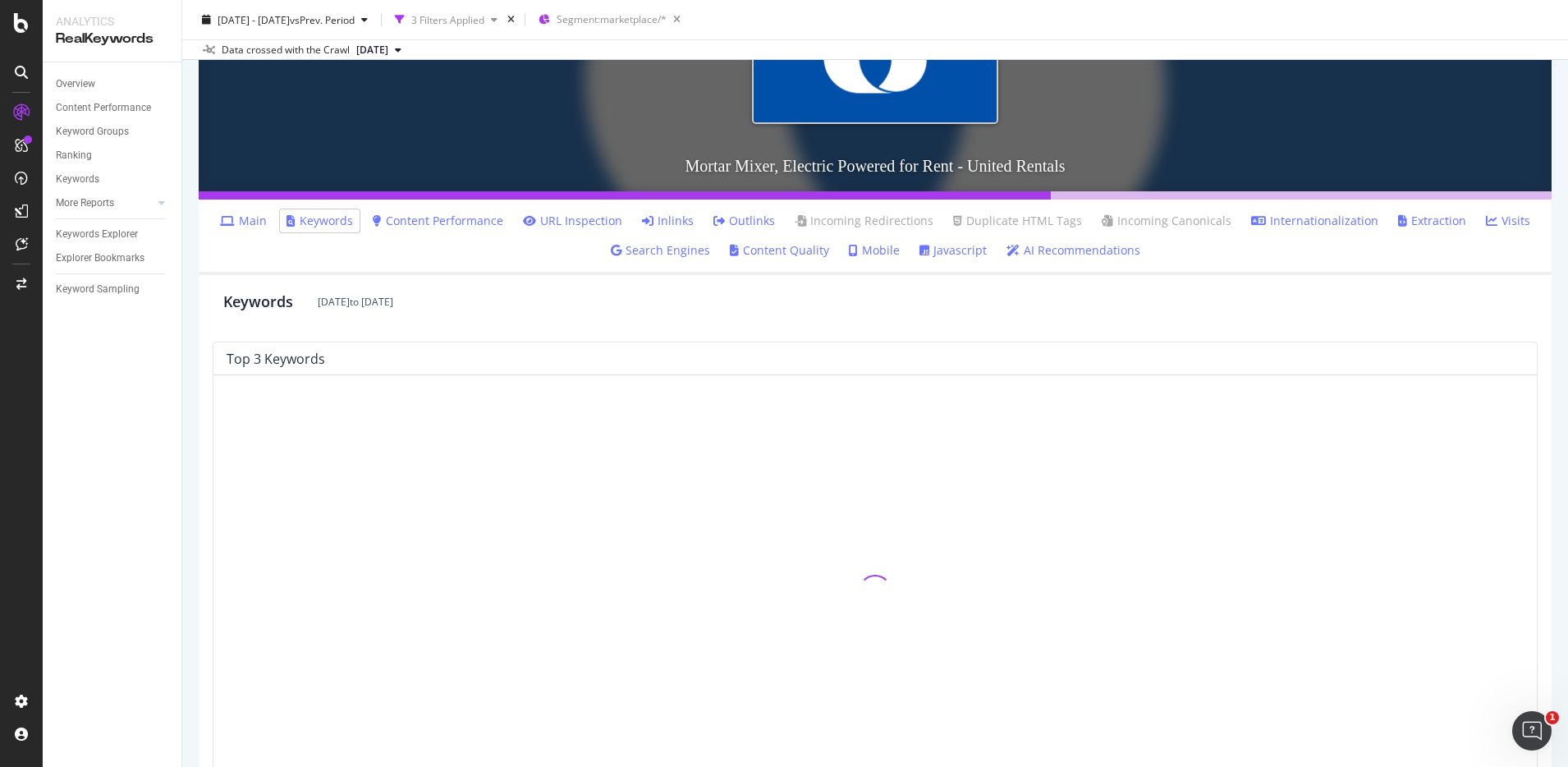
scroll to position [183, 0]
drag, startPoint x: 462, startPoint y: 219, endPoint x: 463, endPoint y: 167, distance: 52.0
click at [462, 219] on link "Content Performance" at bounding box center [437, 220] width 131 height 16
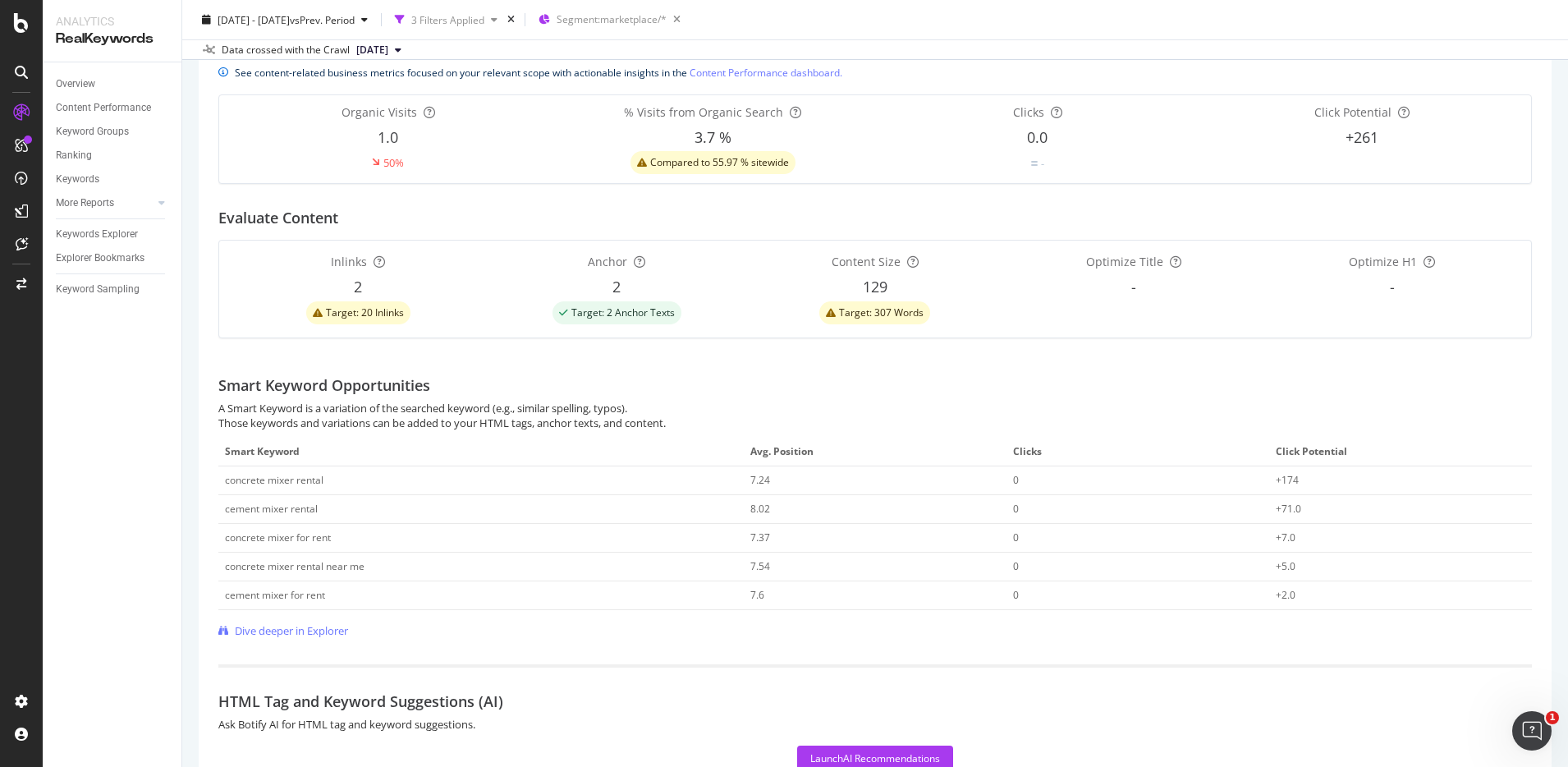
scroll to position [476, 0]
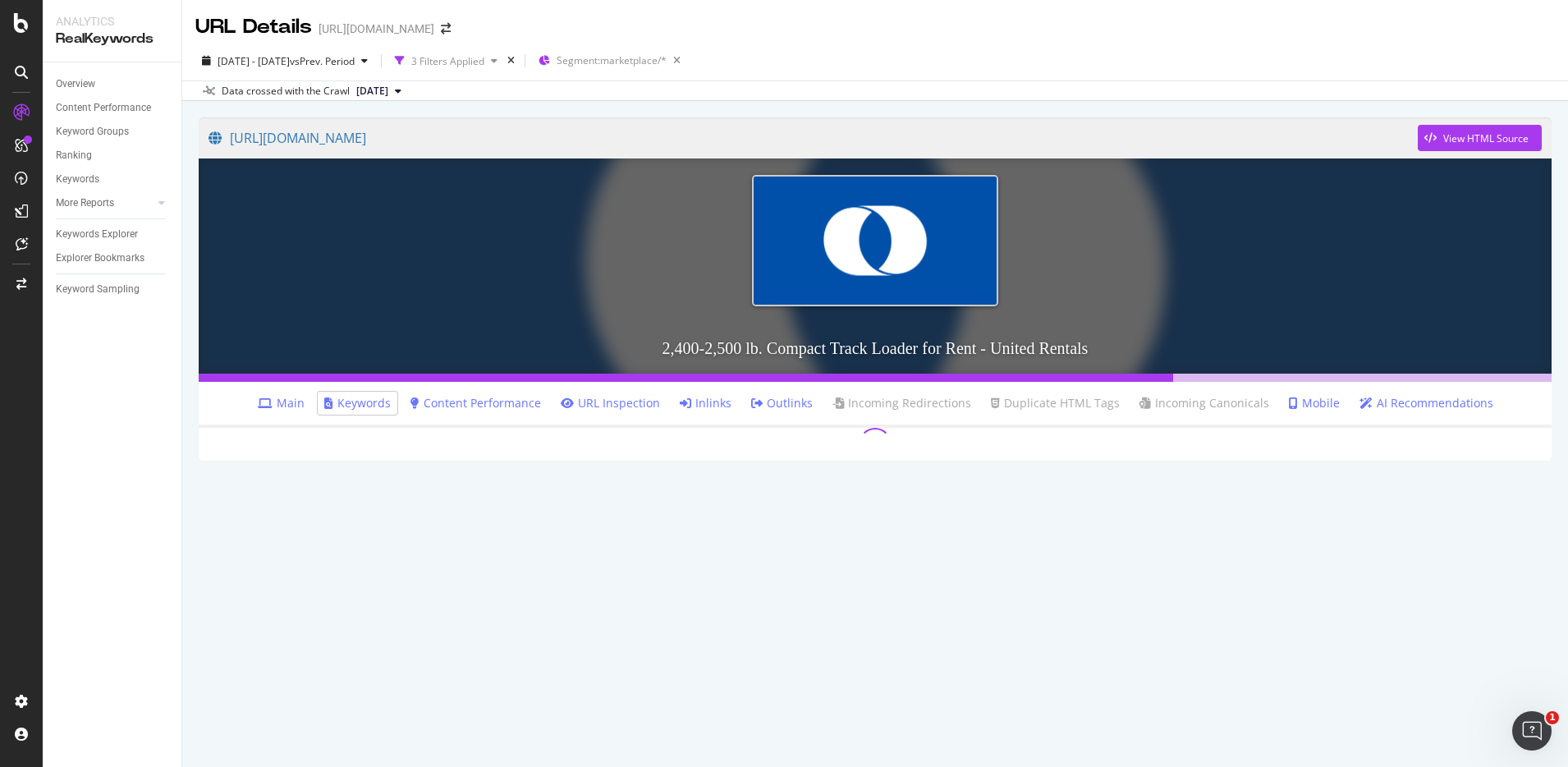
click at [499, 403] on link "Content Performance" at bounding box center [476, 403] width 131 height 16
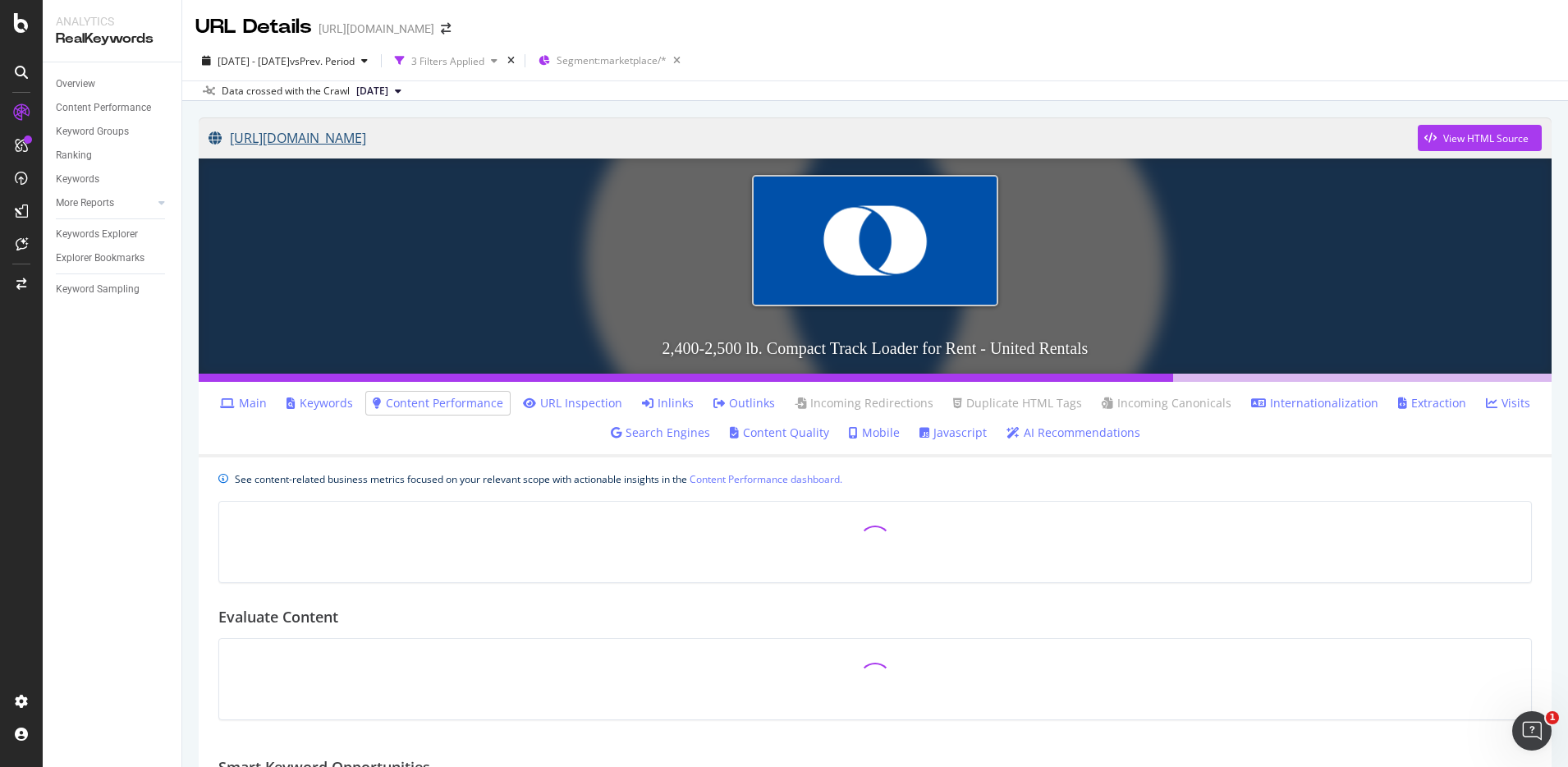
click at [554, 133] on link "https://www.unitedrentals.com/marketplace/equipment/earthmoving-equipment/skid-…" at bounding box center [813, 138] width 1209 height 41
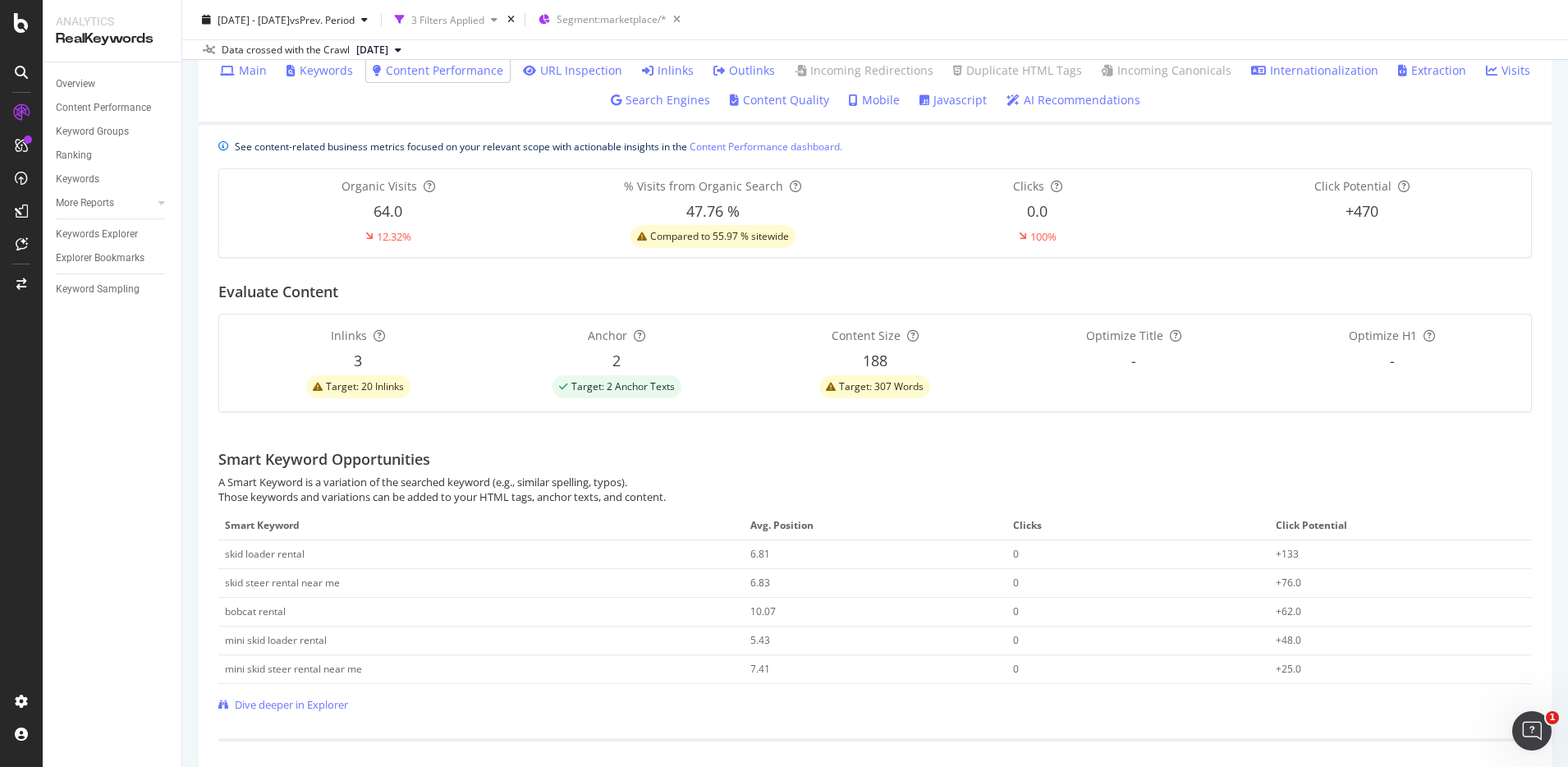
scroll to position [476, 0]
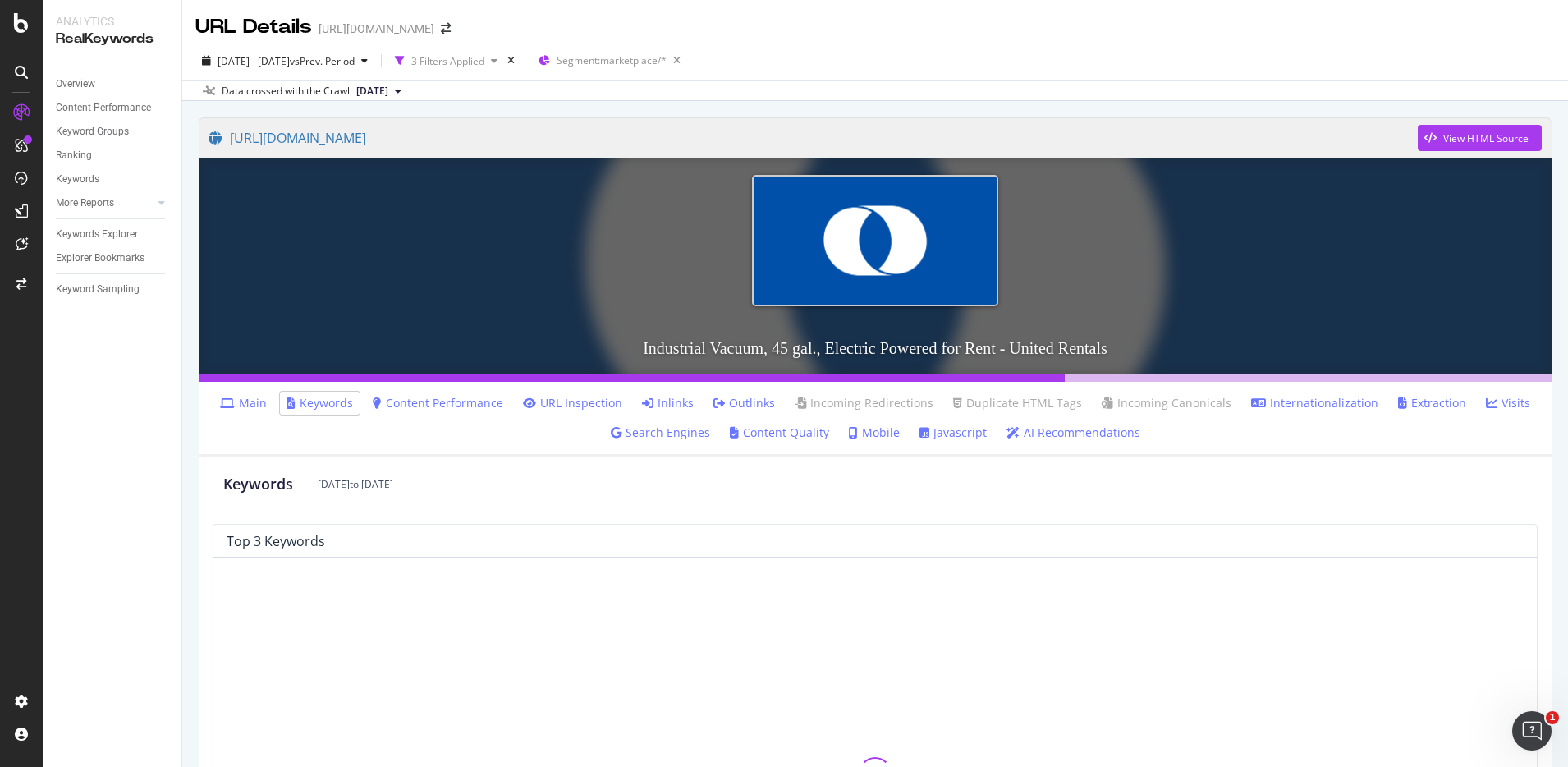
drag, startPoint x: 437, startPoint y: 405, endPoint x: 512, endPoint y: 172, distance: 244.8
click at [437, 405] on link "Content Performance" at bounding box center [437, 403] width 131 height 16
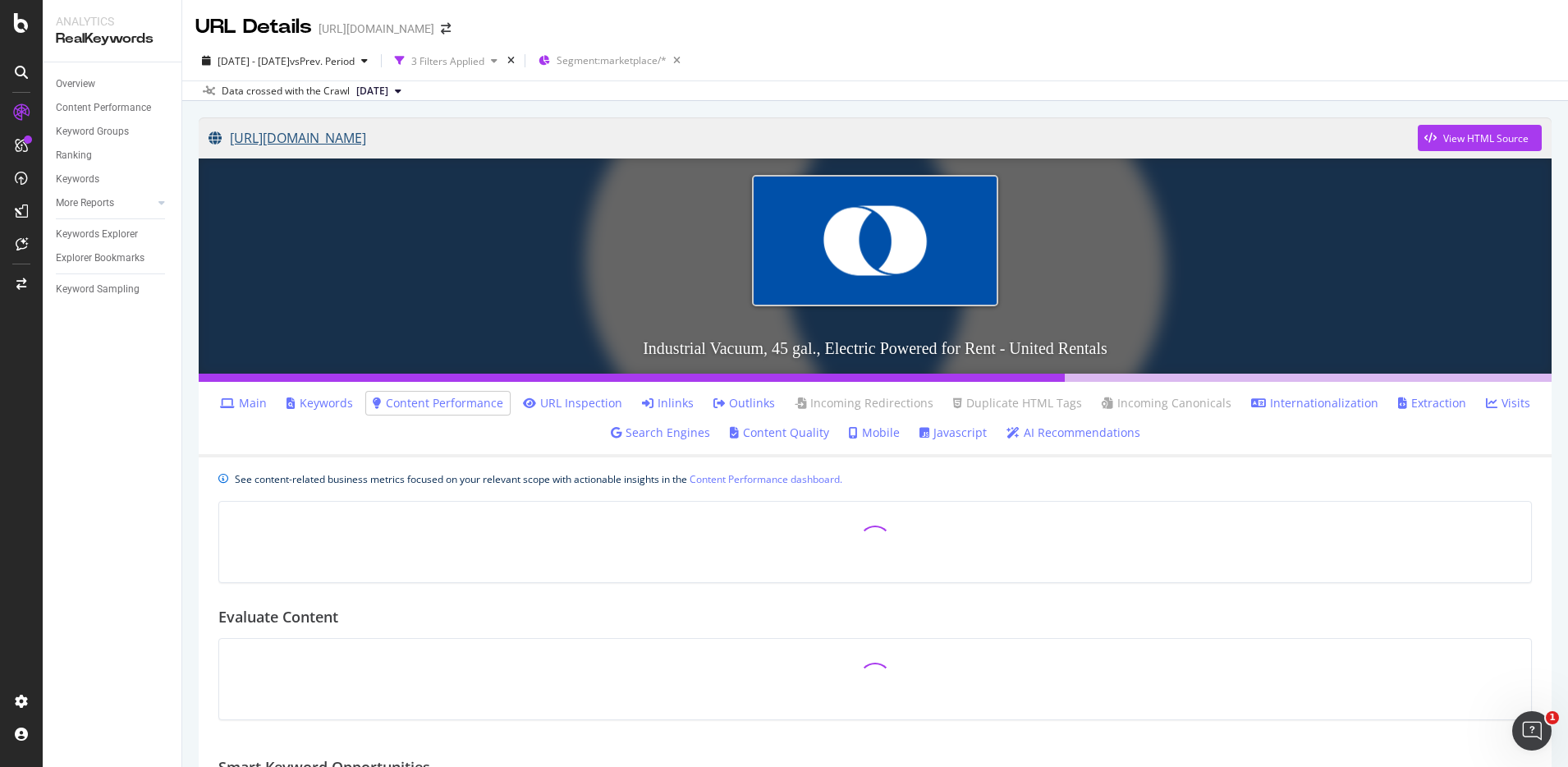
click at [495, 140] on link "[URL][DOMAIN_NAME]" at bounding box center [813, 138] width 1209 height 41
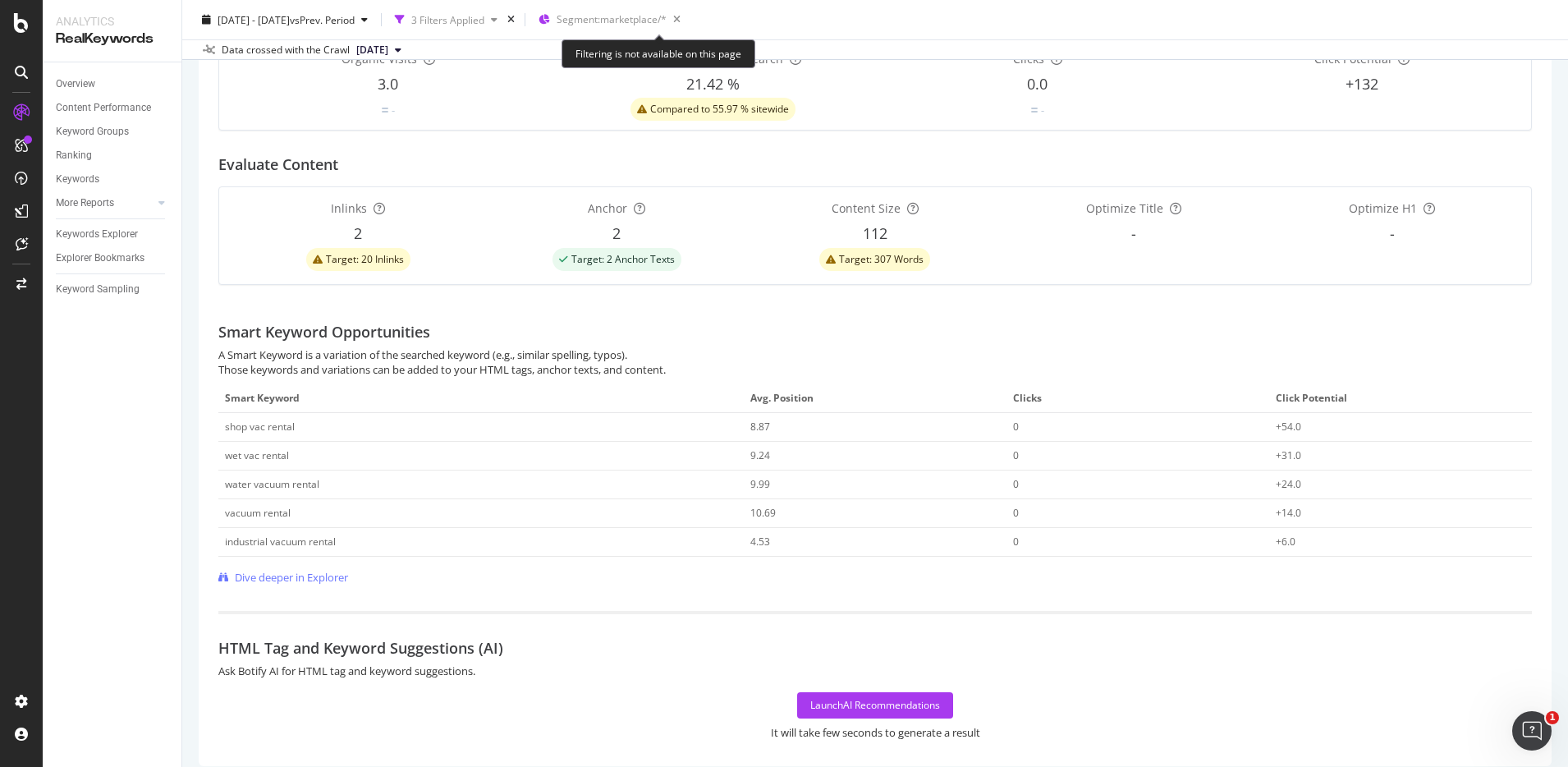
scroll to position [472, 0]
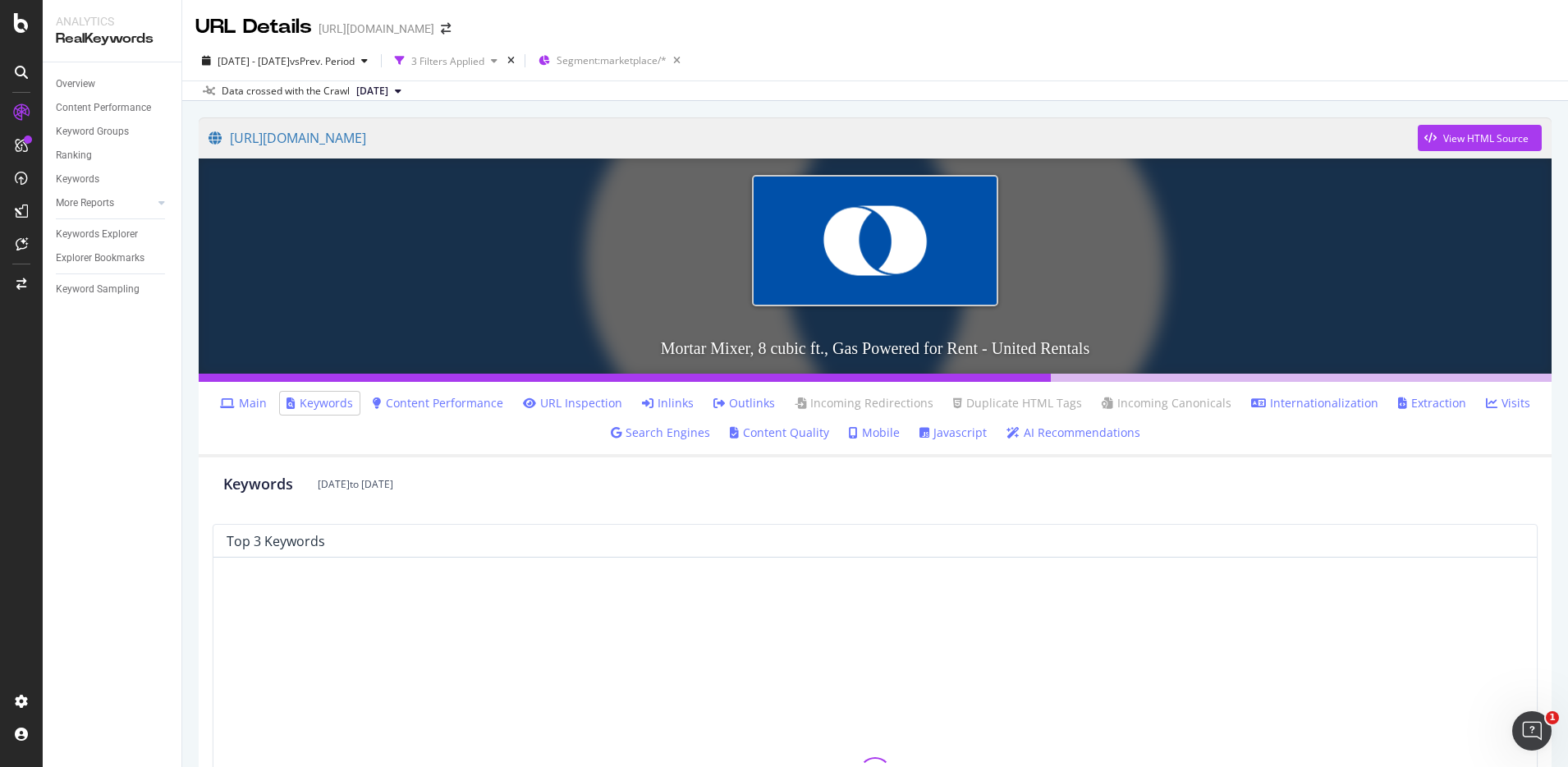
click at [449, 398] on link "Content Performance" at bounding box center [437, 403] width 131 height 16
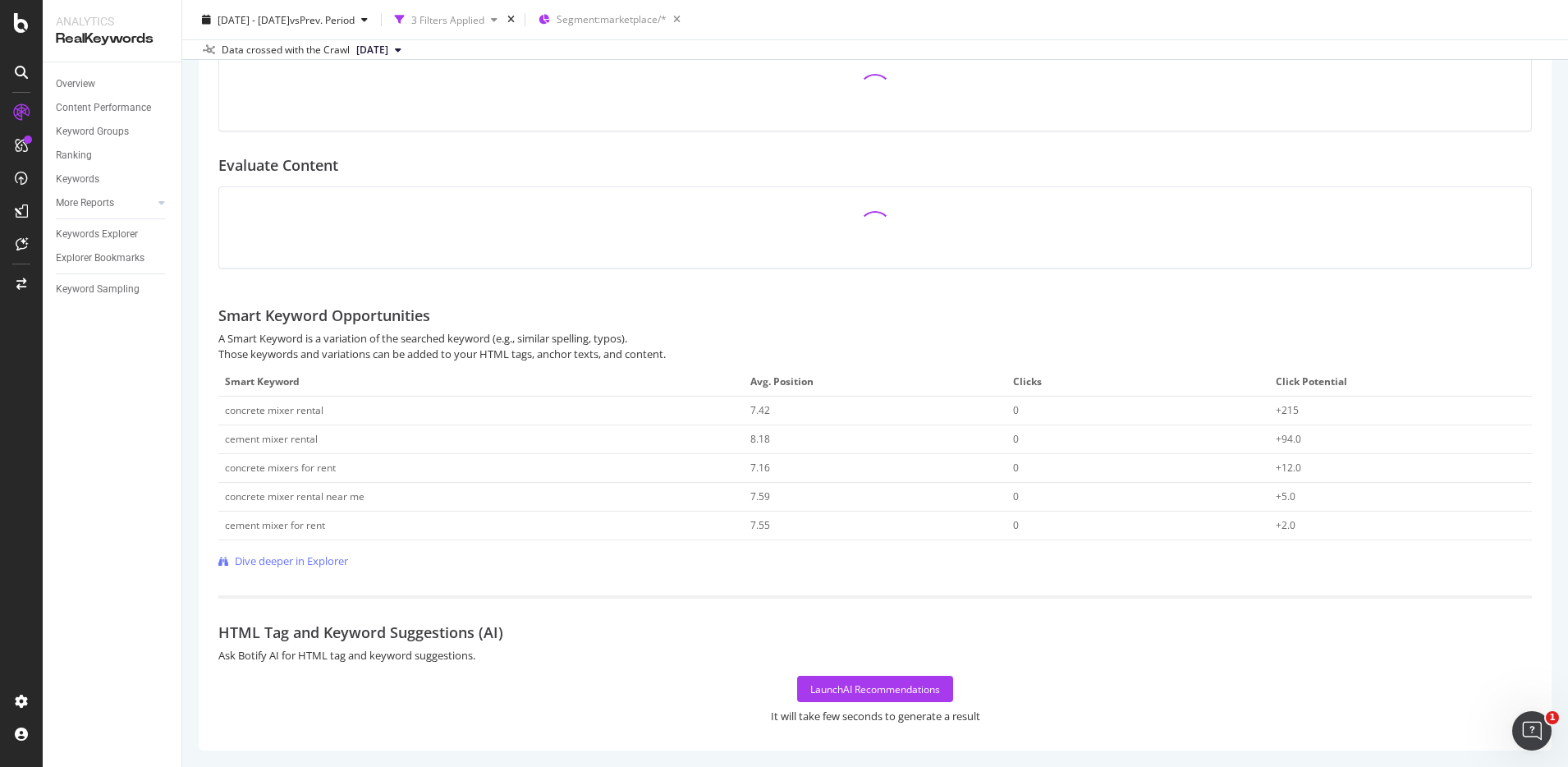
scroll to position [449, 0]
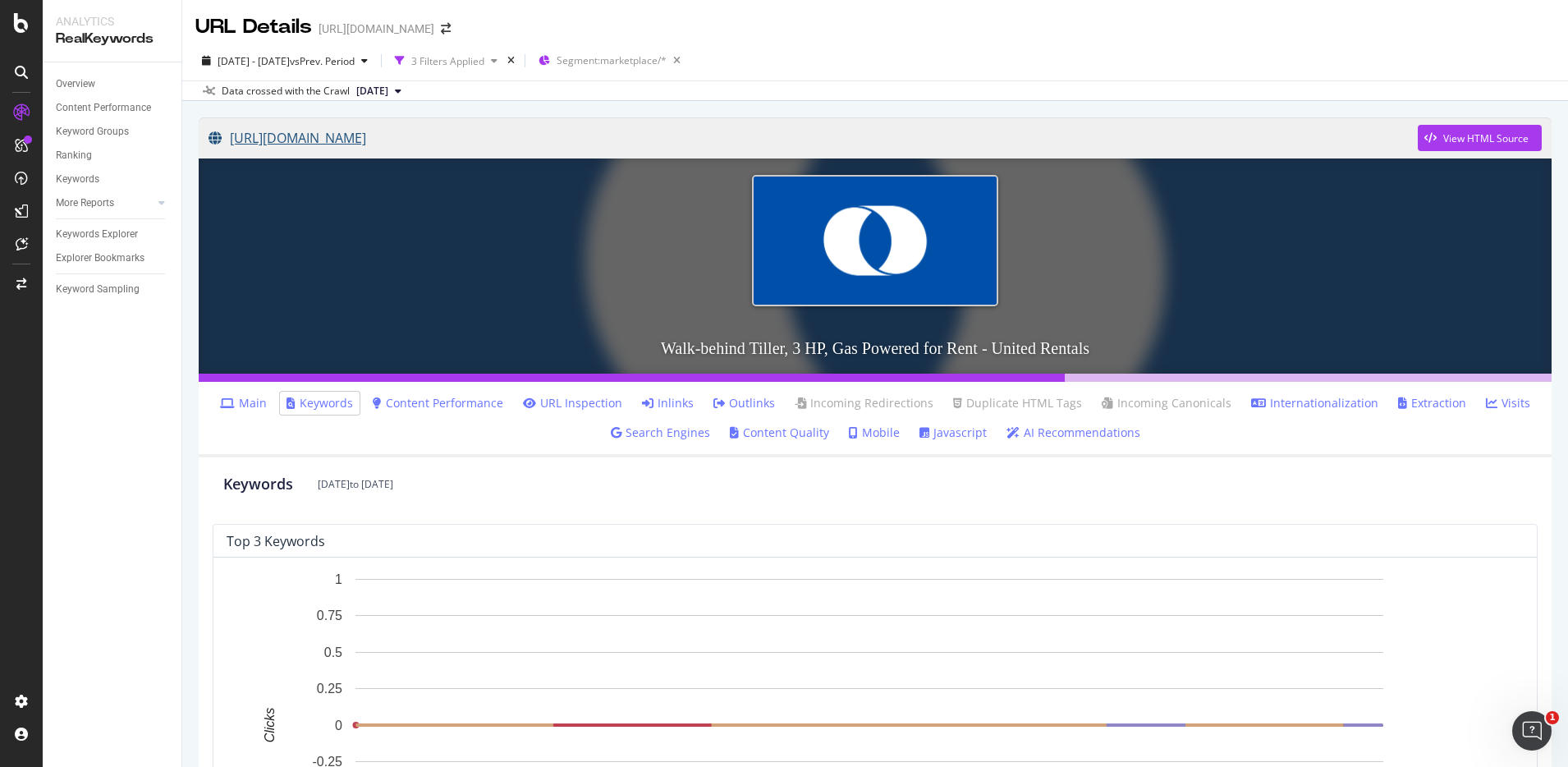
click at [528, 146] on link "[URL][DOMAIN_NAME]" at bounding box center [813, 138] width 1209 height 41
click at [451, 392] on li "Content Performance" at bounding box center [438, 403] width 144 height 23
click at [437, 402] on link "Content Performance" at bounding box center [437, 403] width 131 height 16
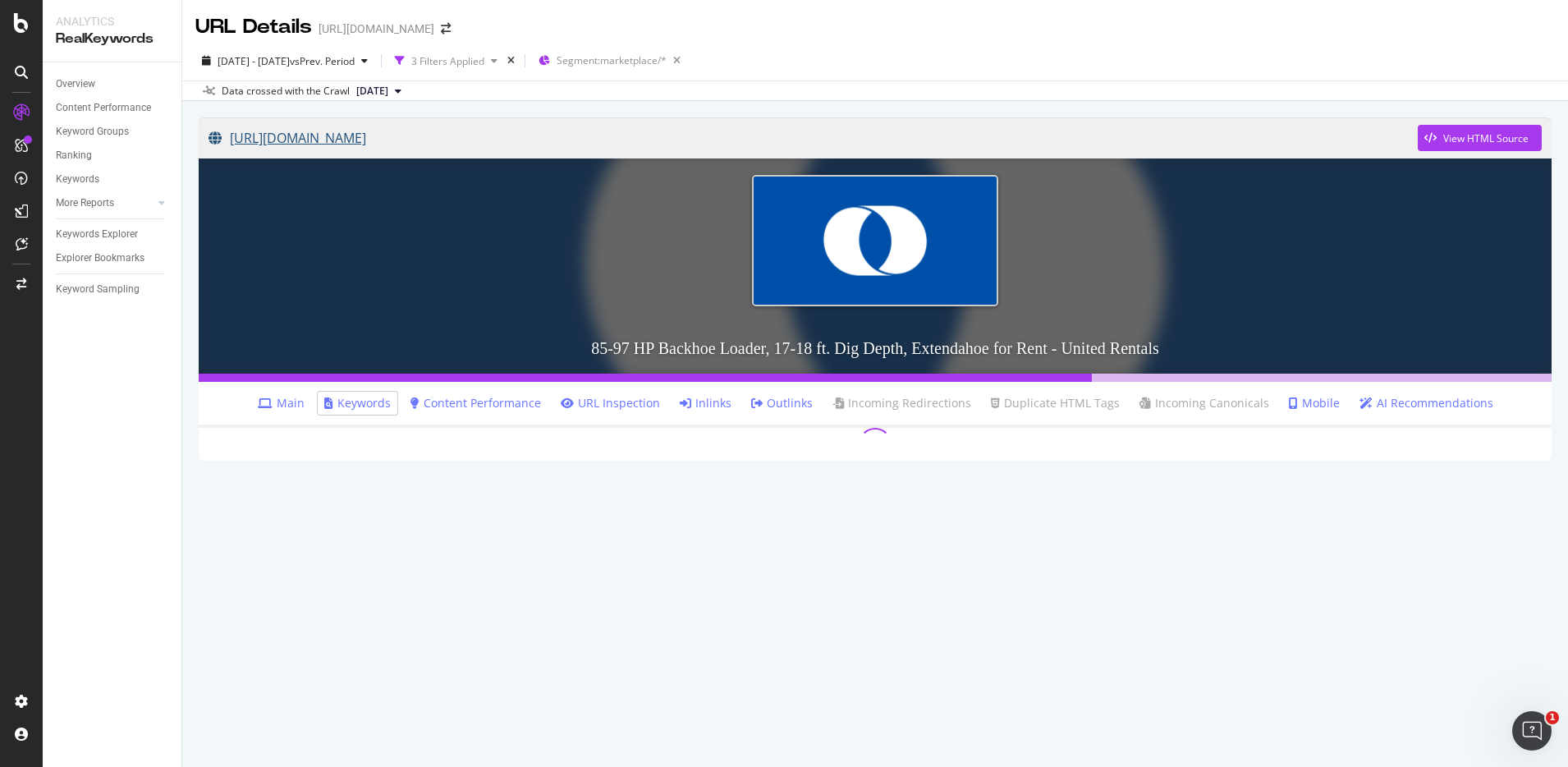
click at [480, 132] on link "[URL][DOMAIN_NAME]" at bounding box center [813, 138] width 1209 height 41
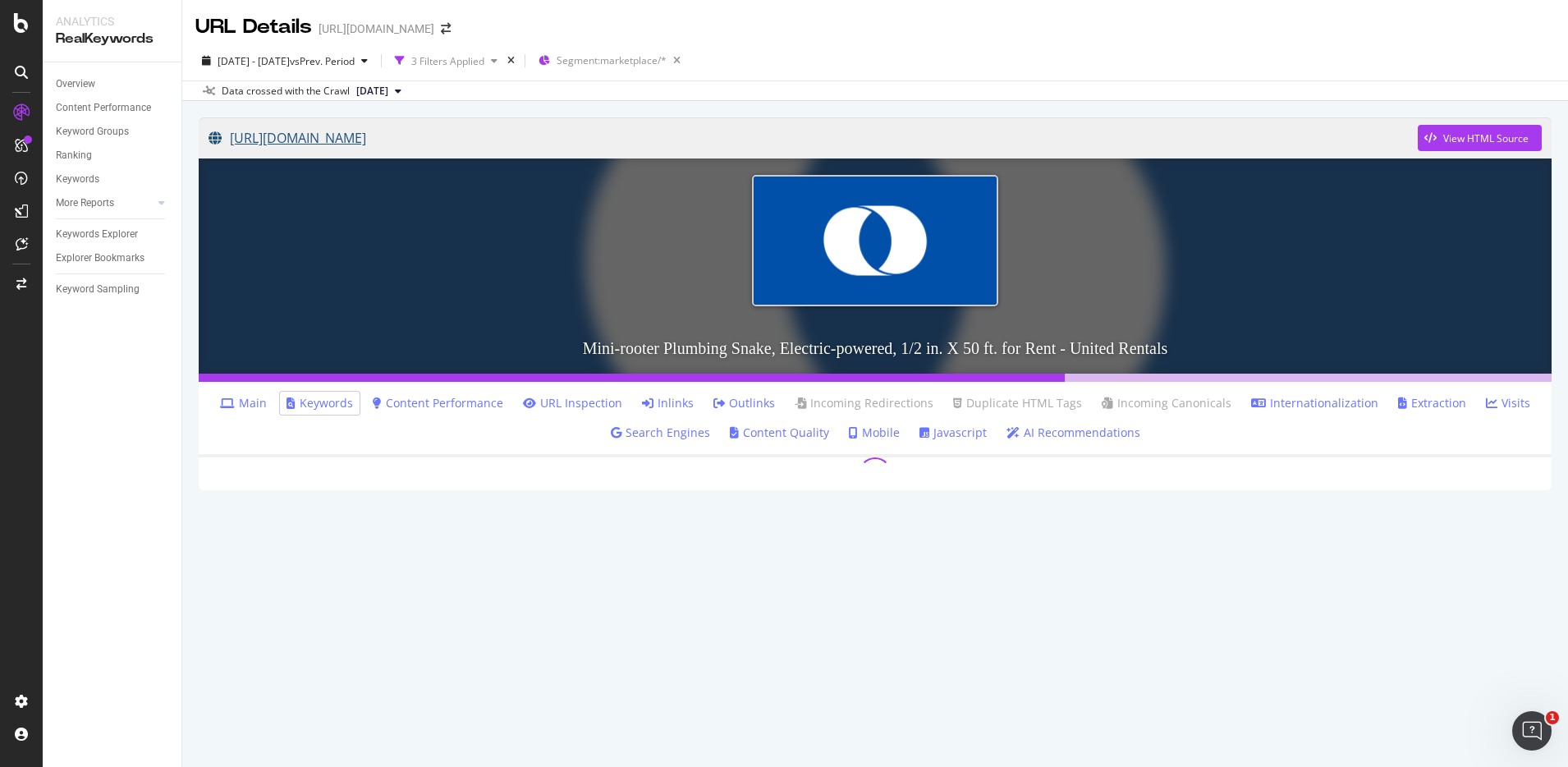
click at [613, 143] on link "https://www.unitedrentals.com/marketplace/equipment/other-equipment/plumbing-sn…" at bounding box center [813, 138] width 1209 height 41
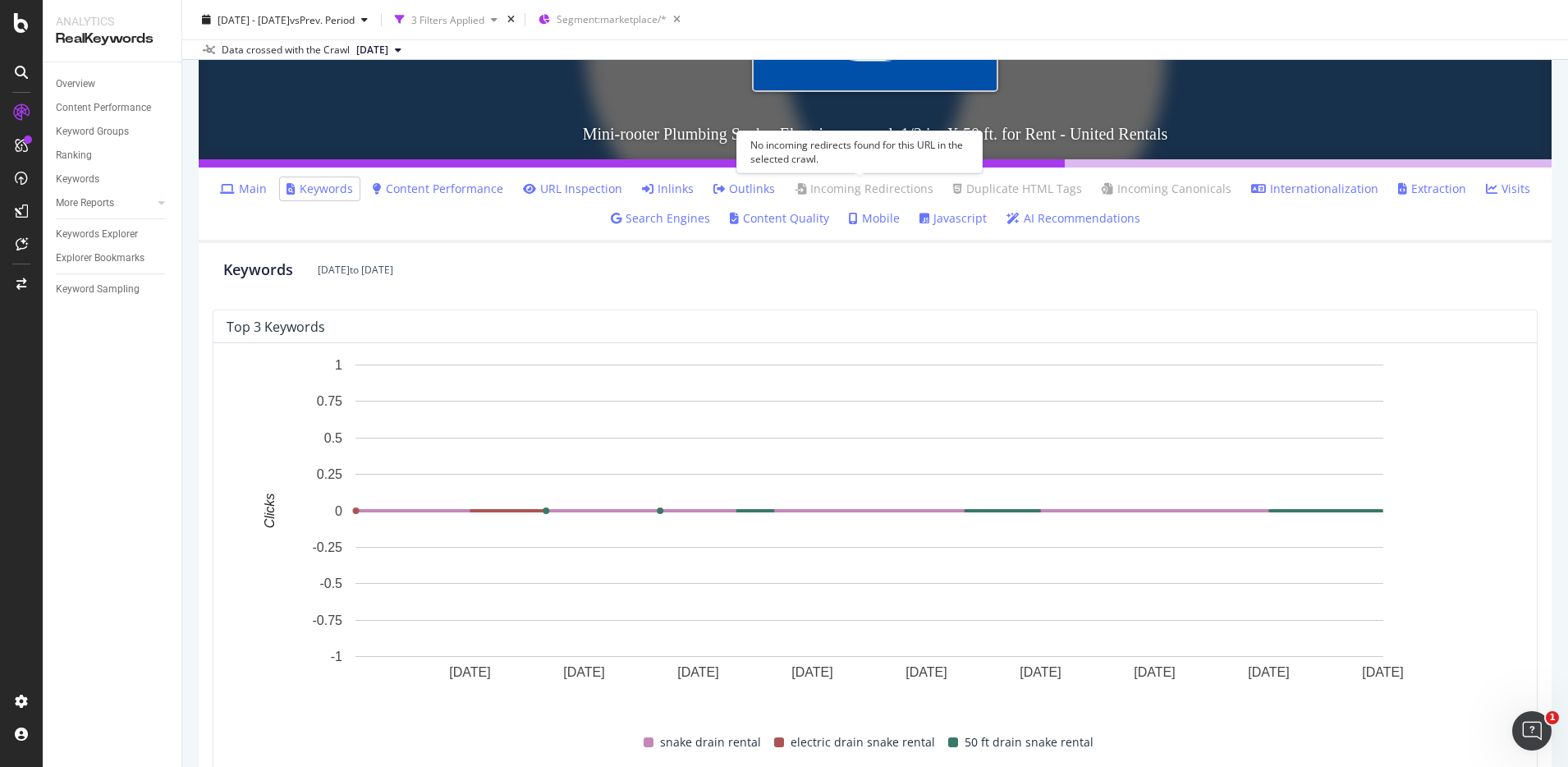
scroll to position [215, 0]
click at [412, 191] on link "Content Performance" at bounding box center [437, 188] width 131 height 16
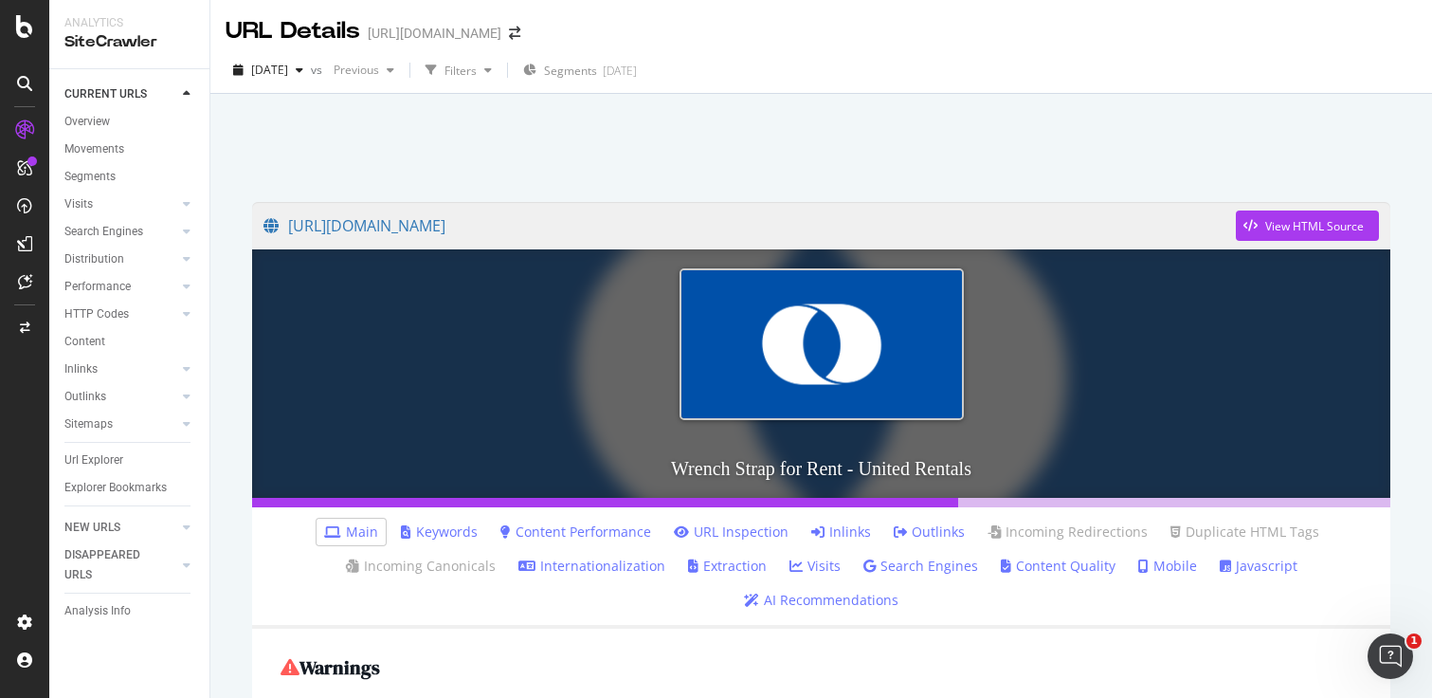
click at [519, 531] on link "Content Performance" at bounding box center [575, 531] width 151 height 19
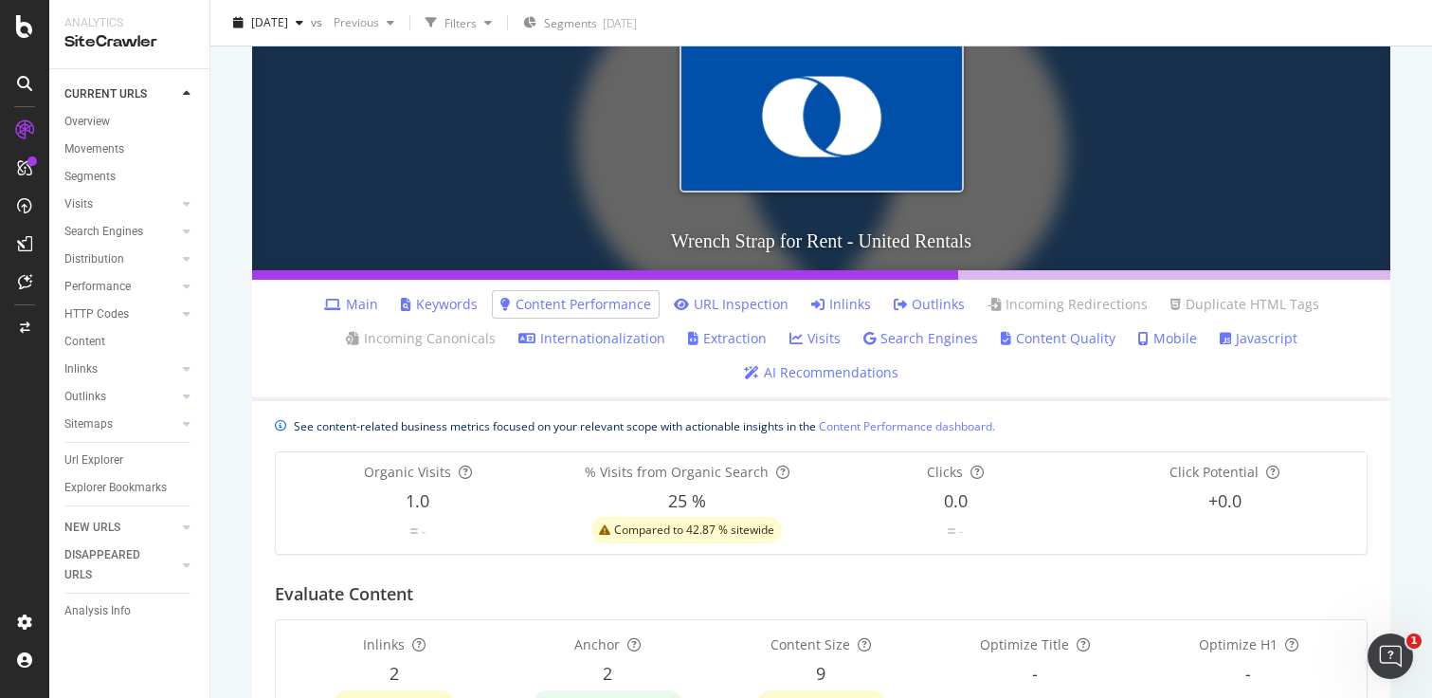
scroll to position [41, 0]
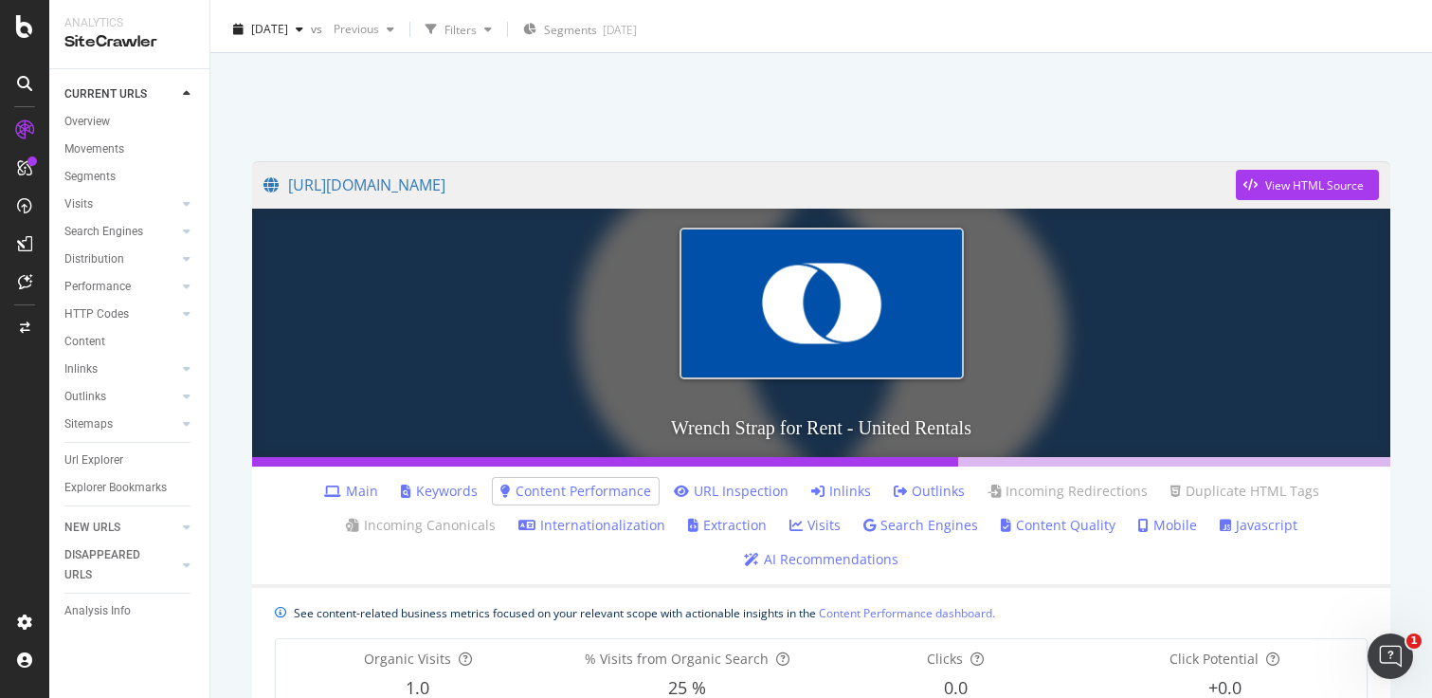
click at [434, 495] on link "Keywords" at bounding box center [439, 491] width 77 height 19
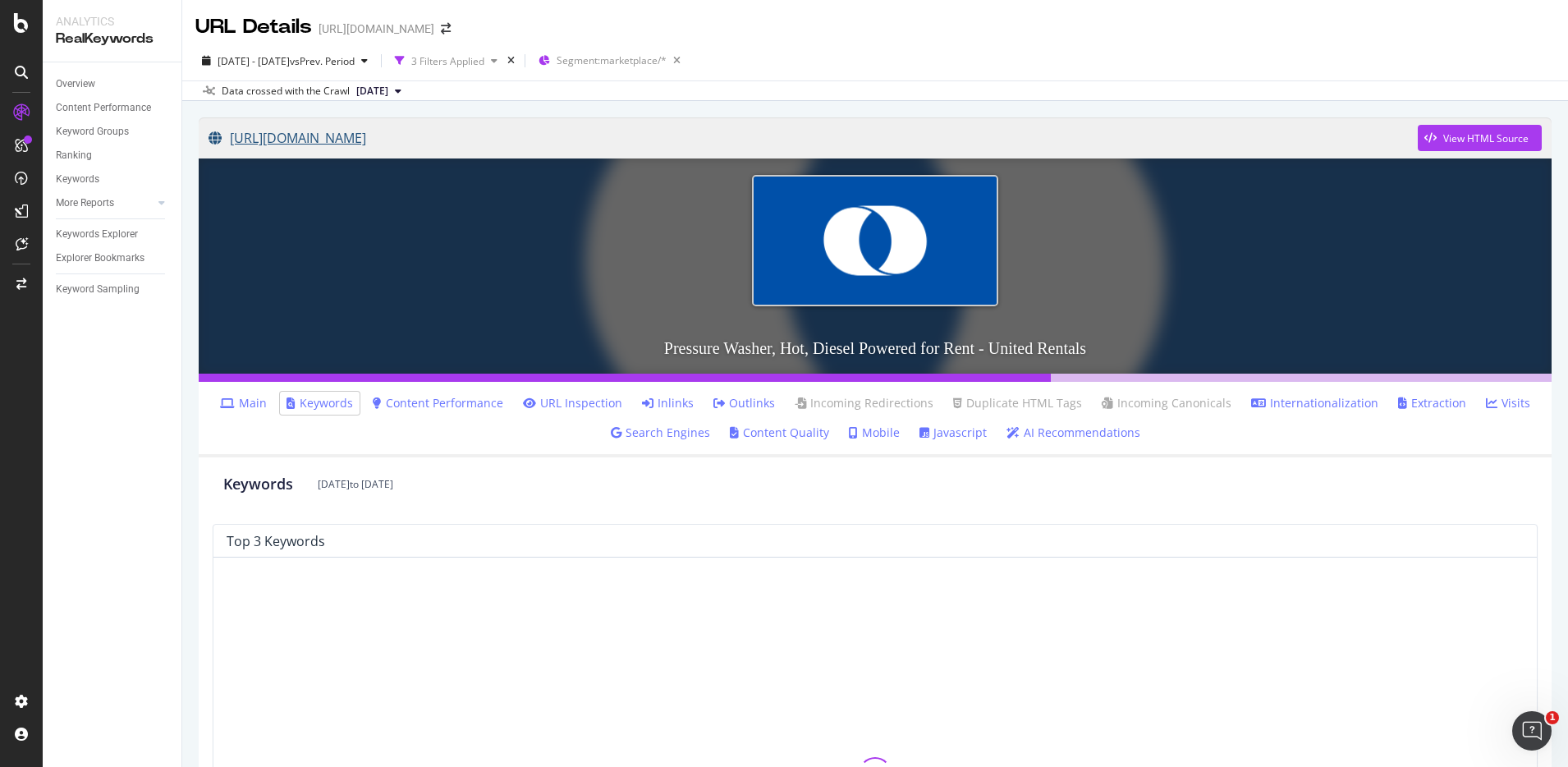
click at [503, 143] on link "https://www.unitedrentals.com/marketplace/equipment/surface-preparation/pressur…" at bounding box center [813, 138] width 1209 height 41
click at [437, 400] on link "Content Performance" at bounding box center [437, 403] width 131 height 16
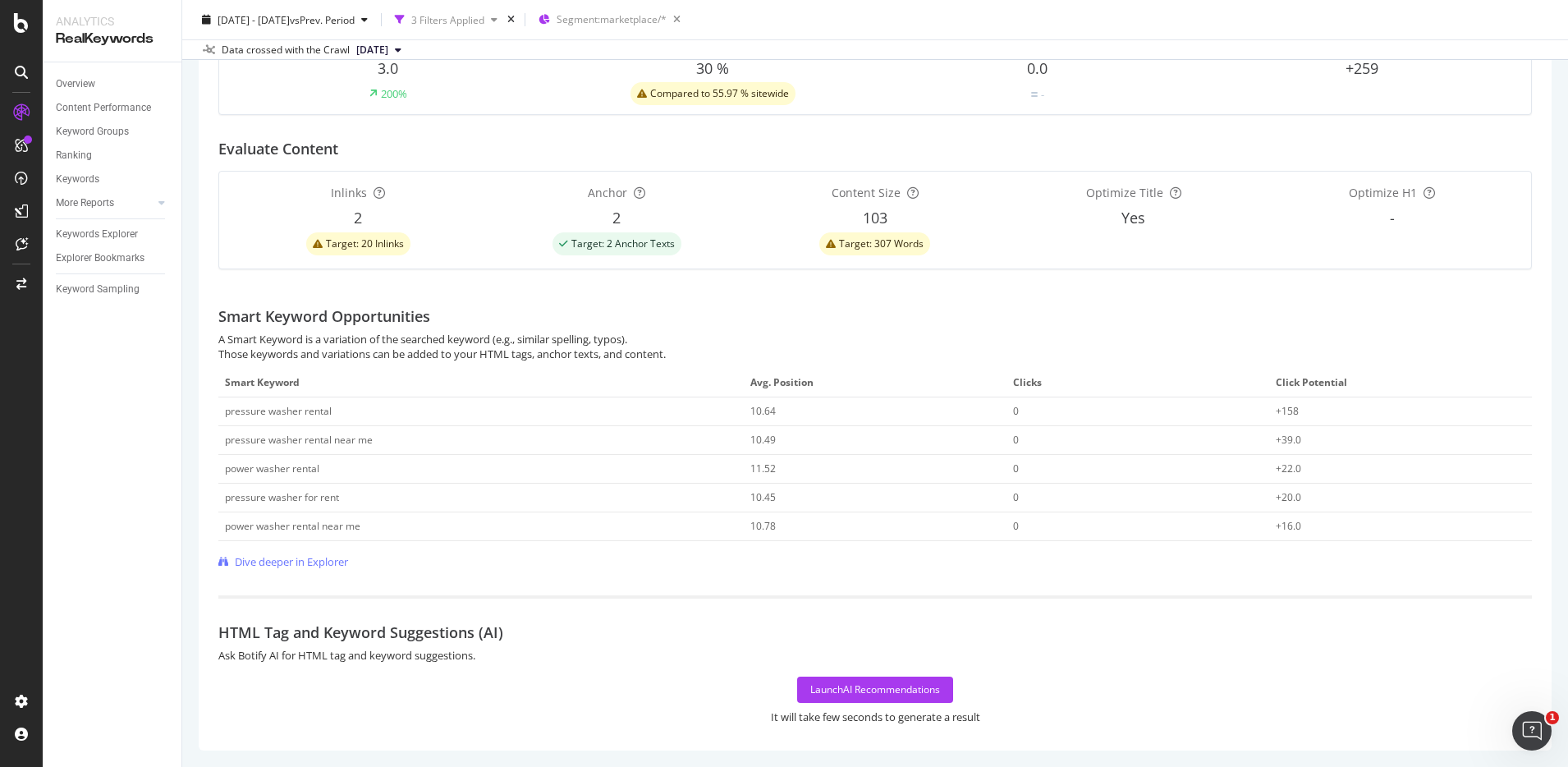
scroll to position [474, 0]
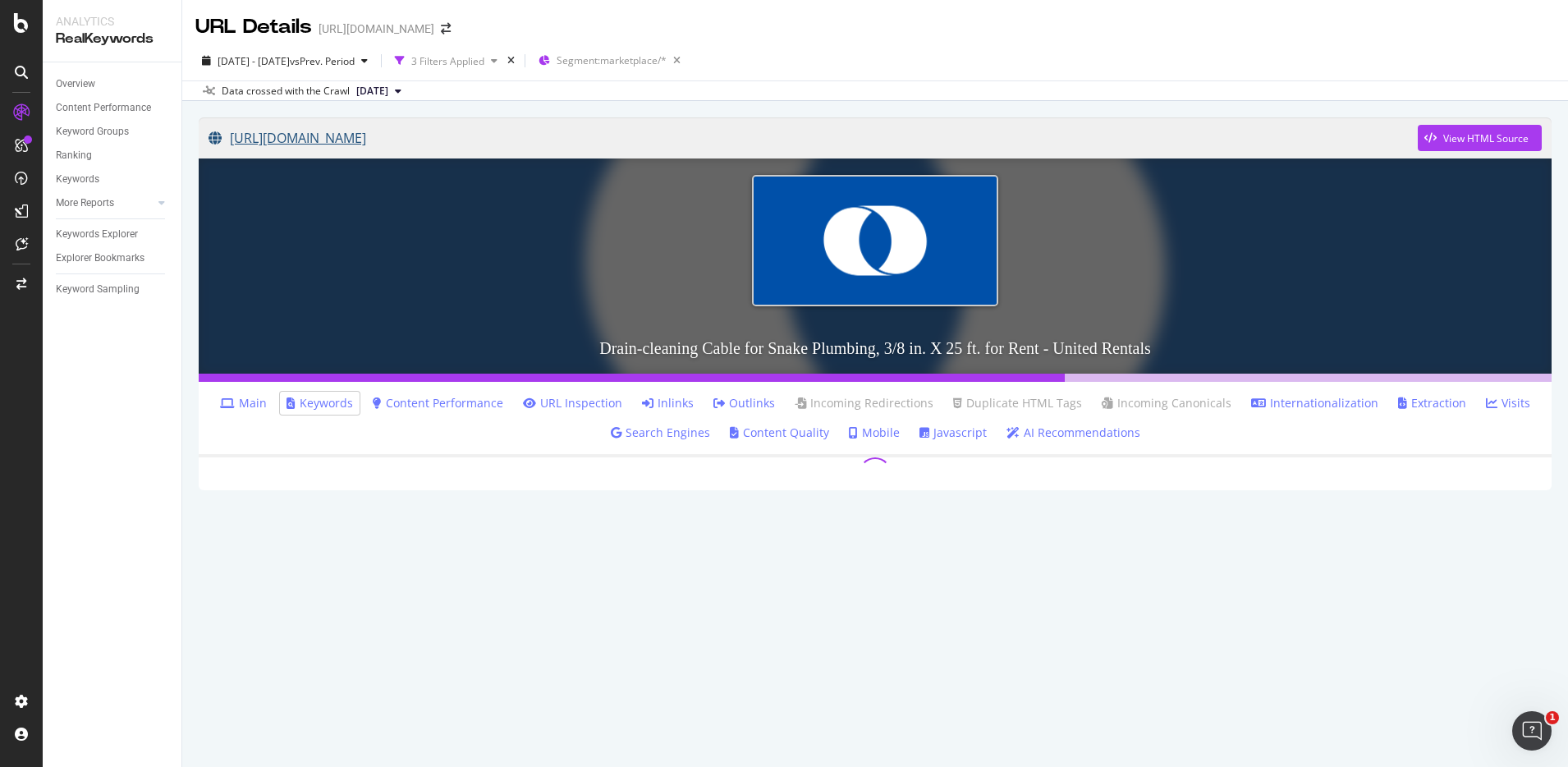
click at [459, 147] on link "[URL][DOMAIN_NAME]" at bounding box center [813, 138] width 1209 height 41
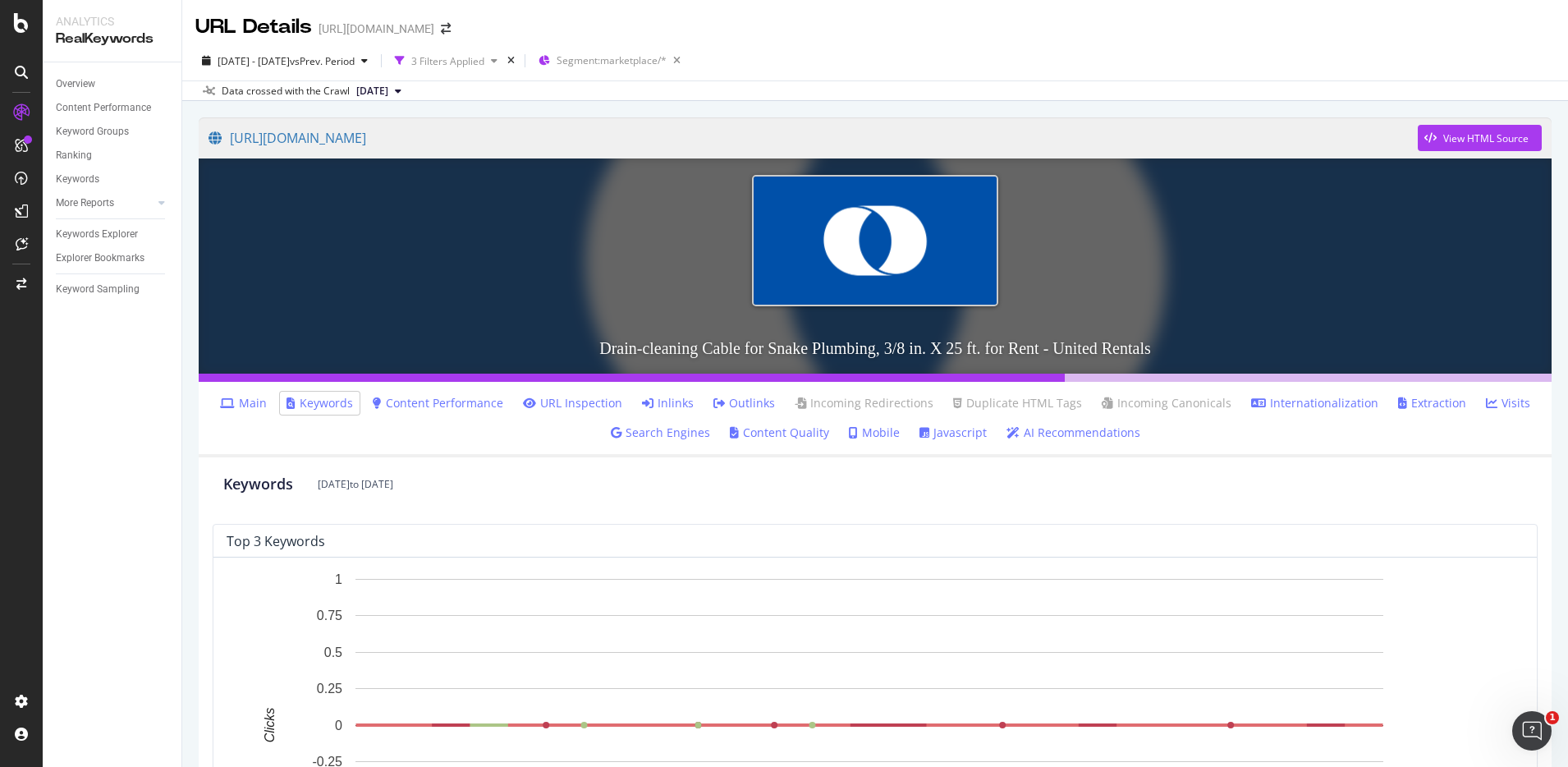
click at [425, 382] on ul "Main Keywords Content Performance URL Inspection Inlinks Outlinks Incoming Redi…" at bounding box center [875, 419] width 1353 height 75
drag, startPoint x: 423, startPoint y: 396, endPoint x: 555, endPoint y: 404, distance: 132.2
click at [423, 396] on link "Content Performance" at bounding box center [437, 403] width 131 height 16
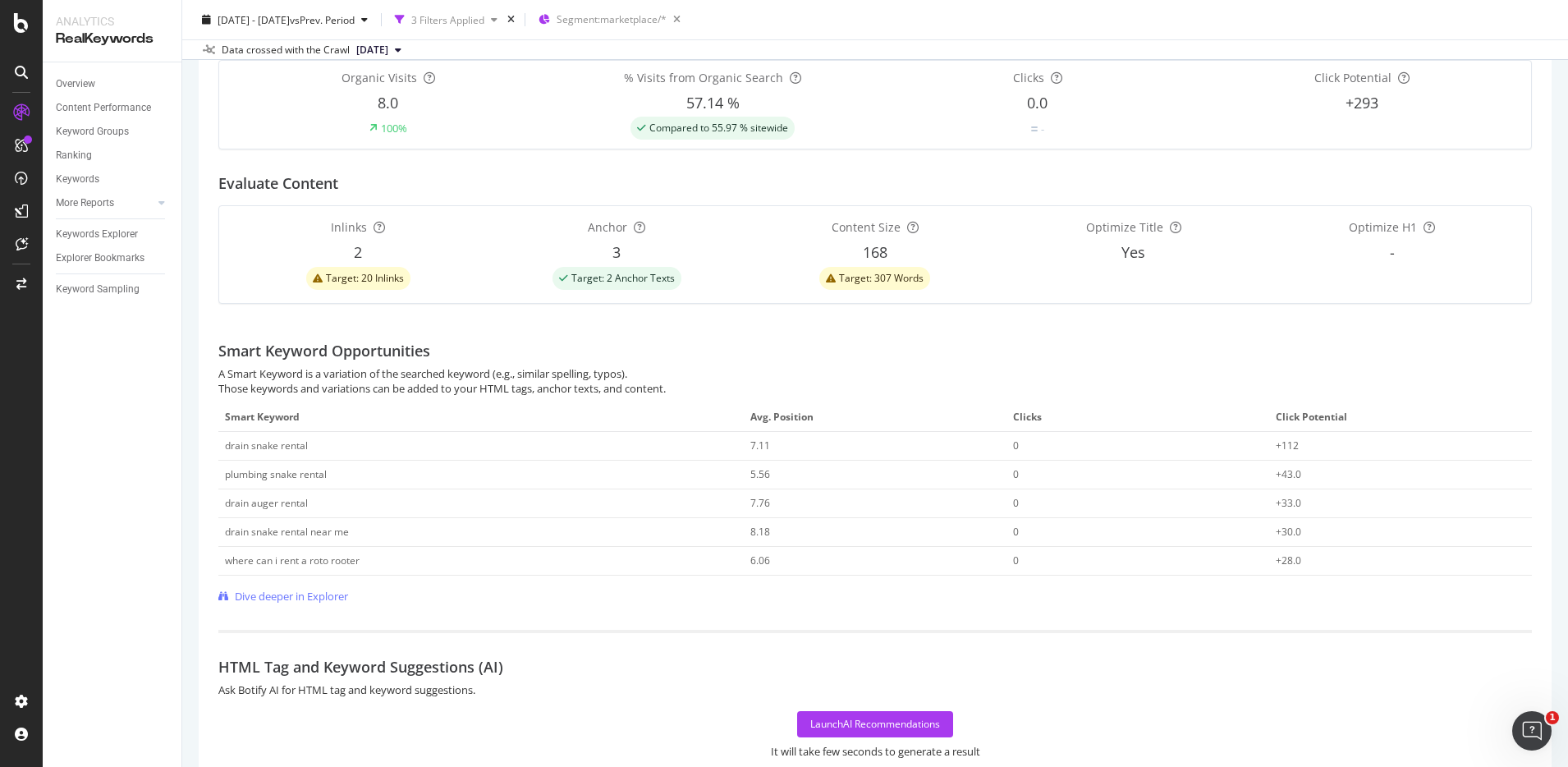
scroll to position [445, 0]
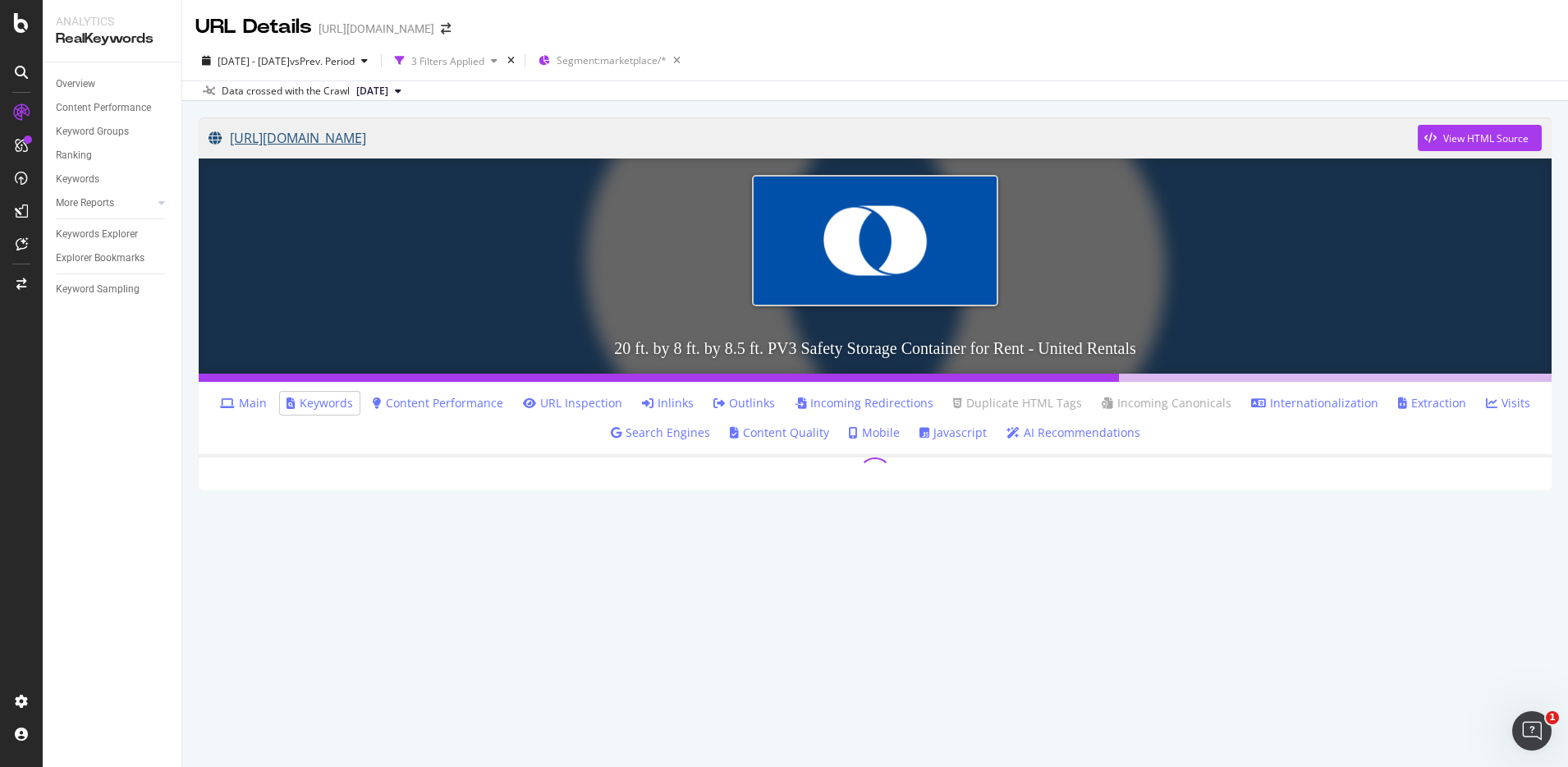
click at [528, 133] on link "[URL][DOMAIN_NAME]" at bounding box center [813, 138] width 1209 height 41
click at [435, 410] on link "Content Performance" at bounding box center [437, 403] width 131 height 16
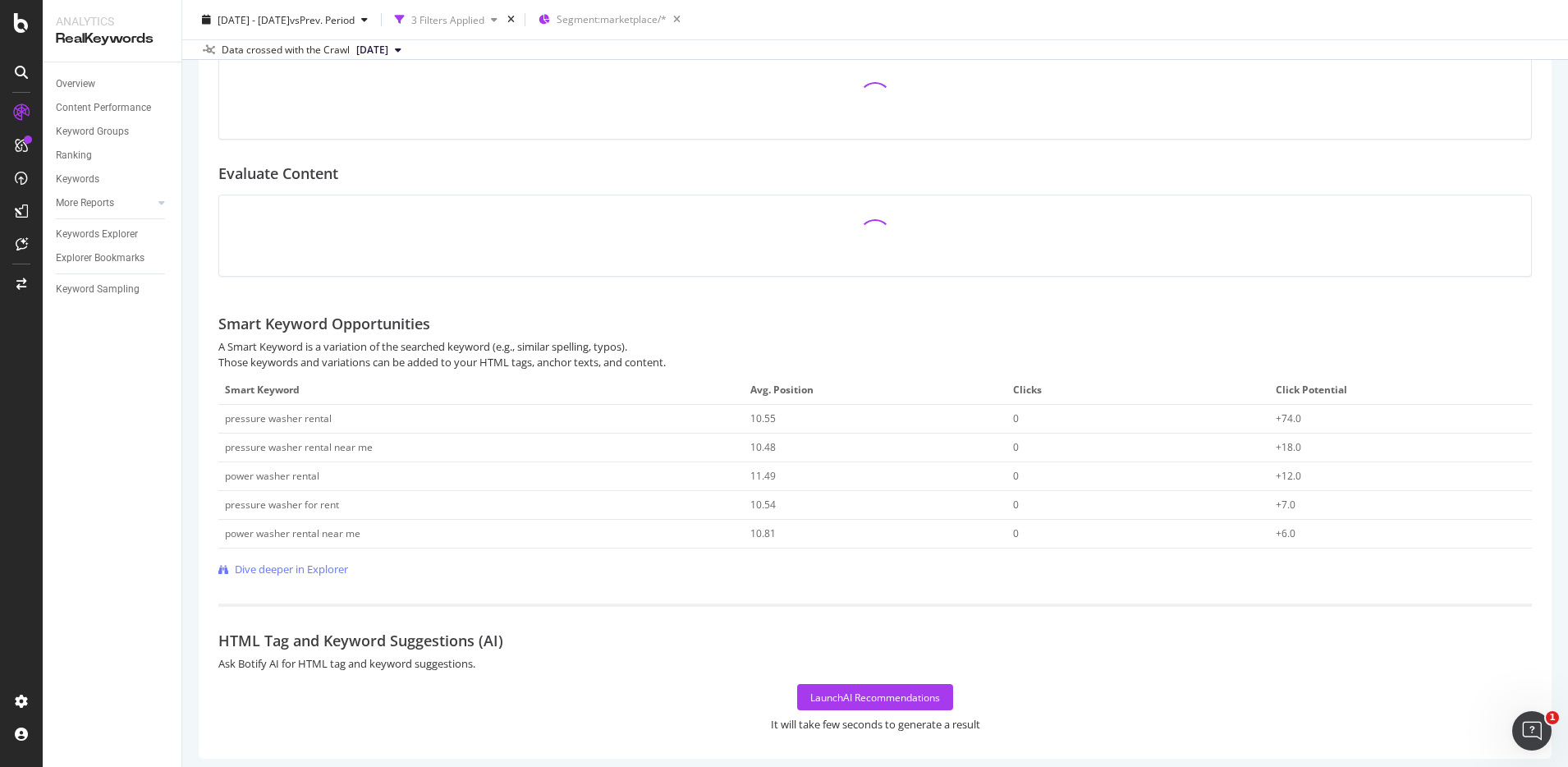
scroll to position [450, 0]
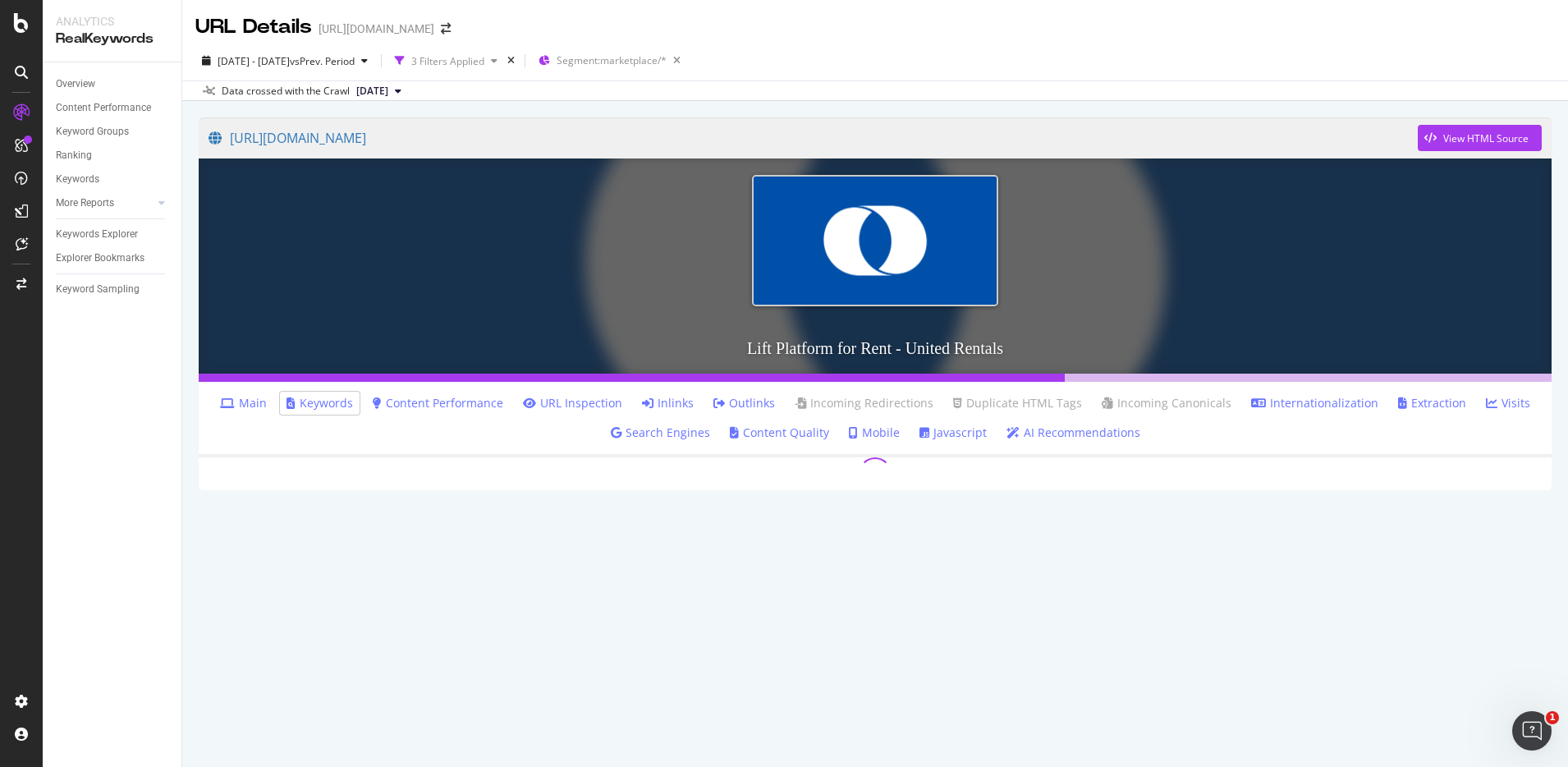
click at [426, 400] on link "Content Performance" at bounding box center [437, 403] width 131 height 16
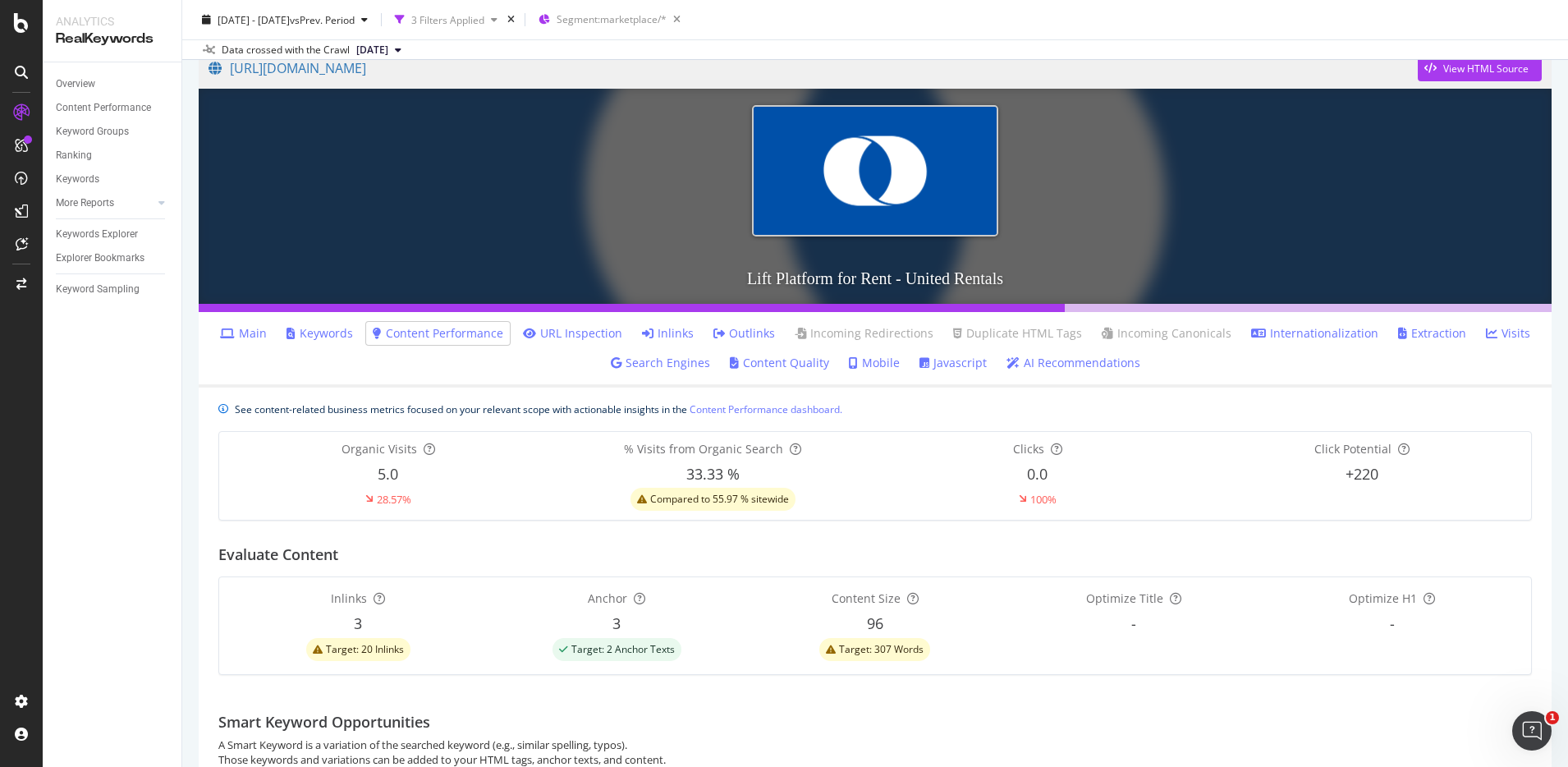
scroll to position [23, 0]
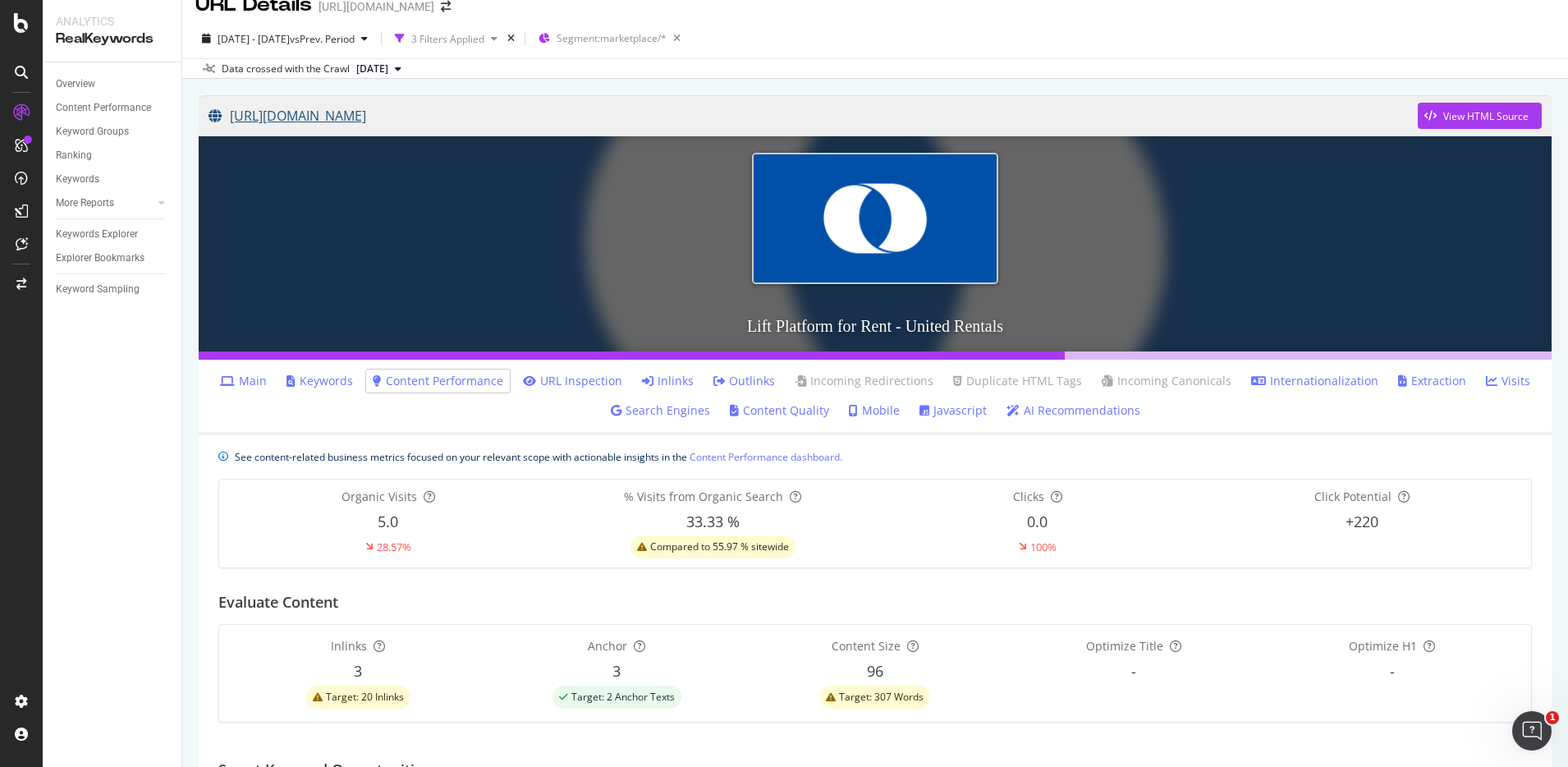
click at [661, 125] on link "https://www.unitedrentals.com/marketplace/equipment/material-handling/material-…" at bounding box center [813, 115] width 1209 height 41
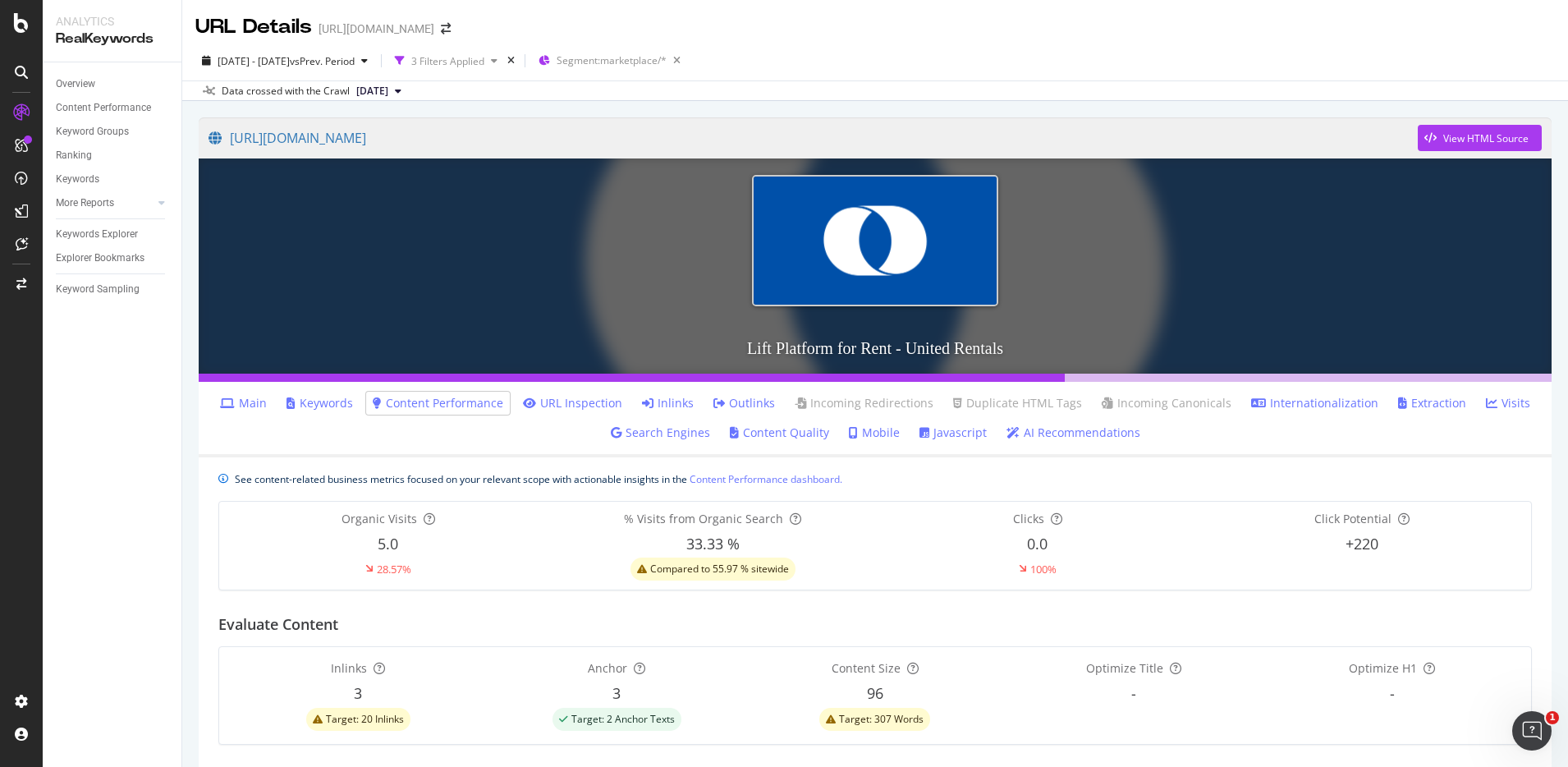
scroll to position [476, 0]
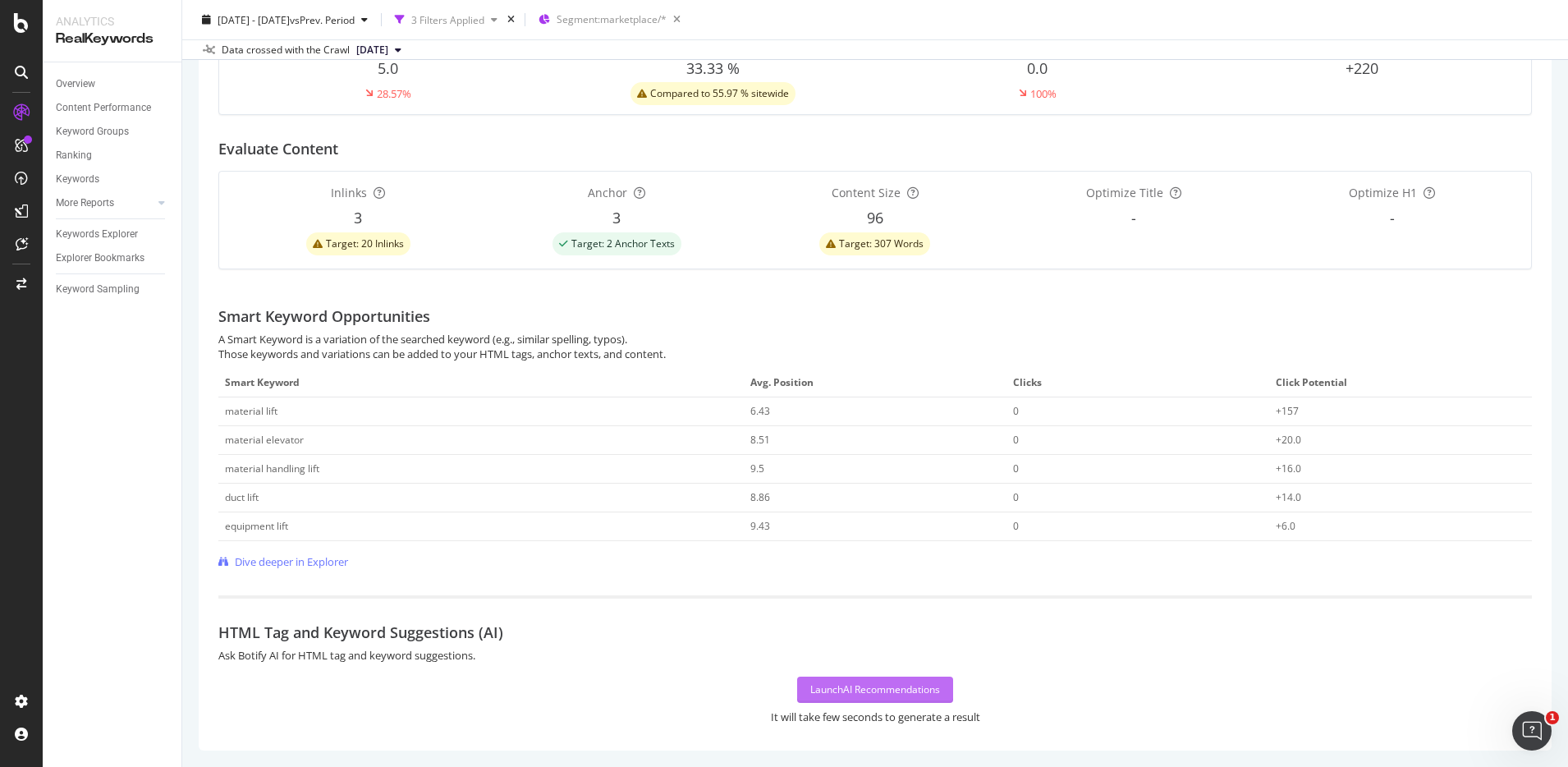
click at [891, 686] on div "Launch AI Recommendations" at bounding box center [876, 690] width 130 height 14
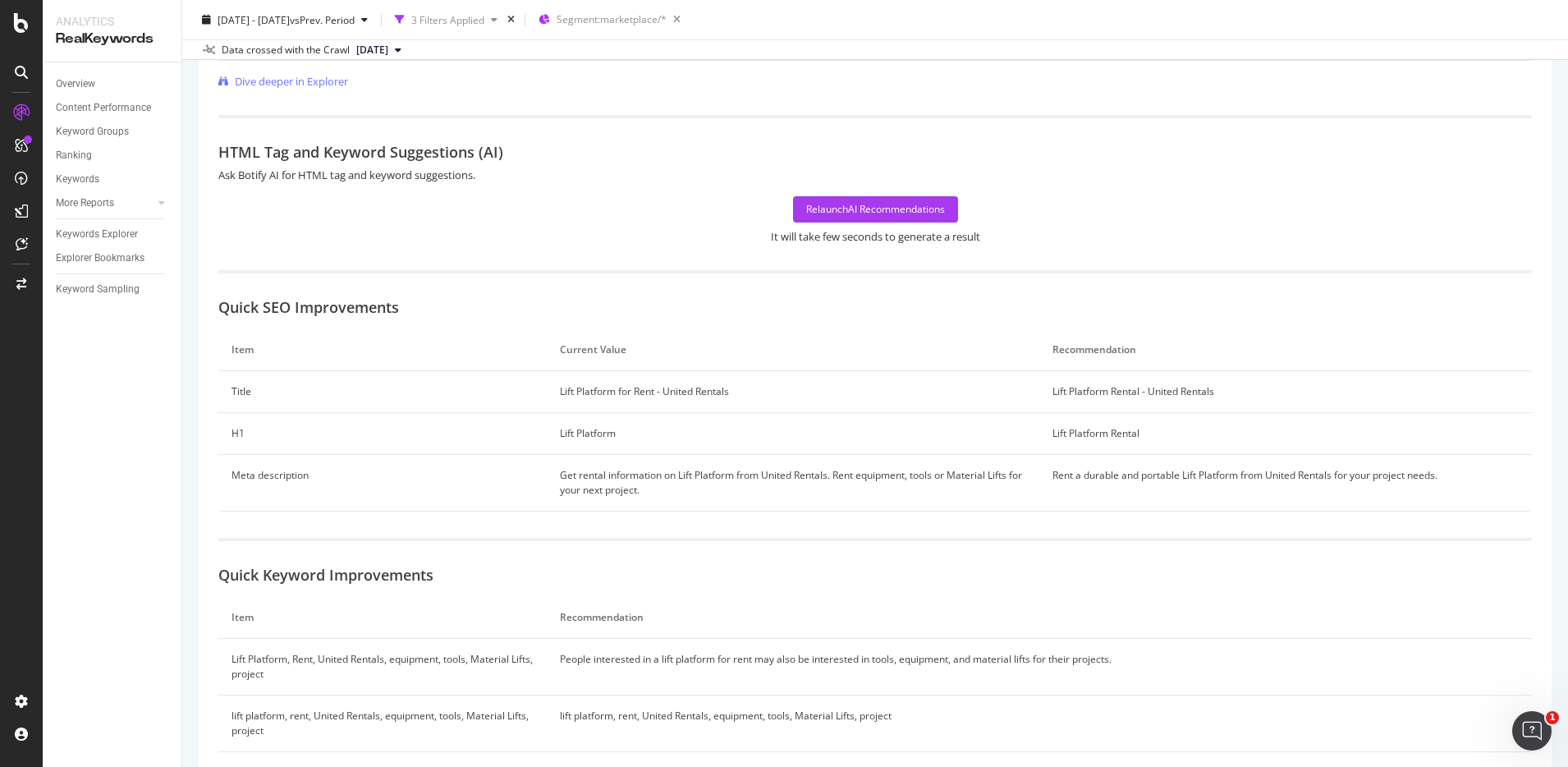
scroll to position [1041, 0]
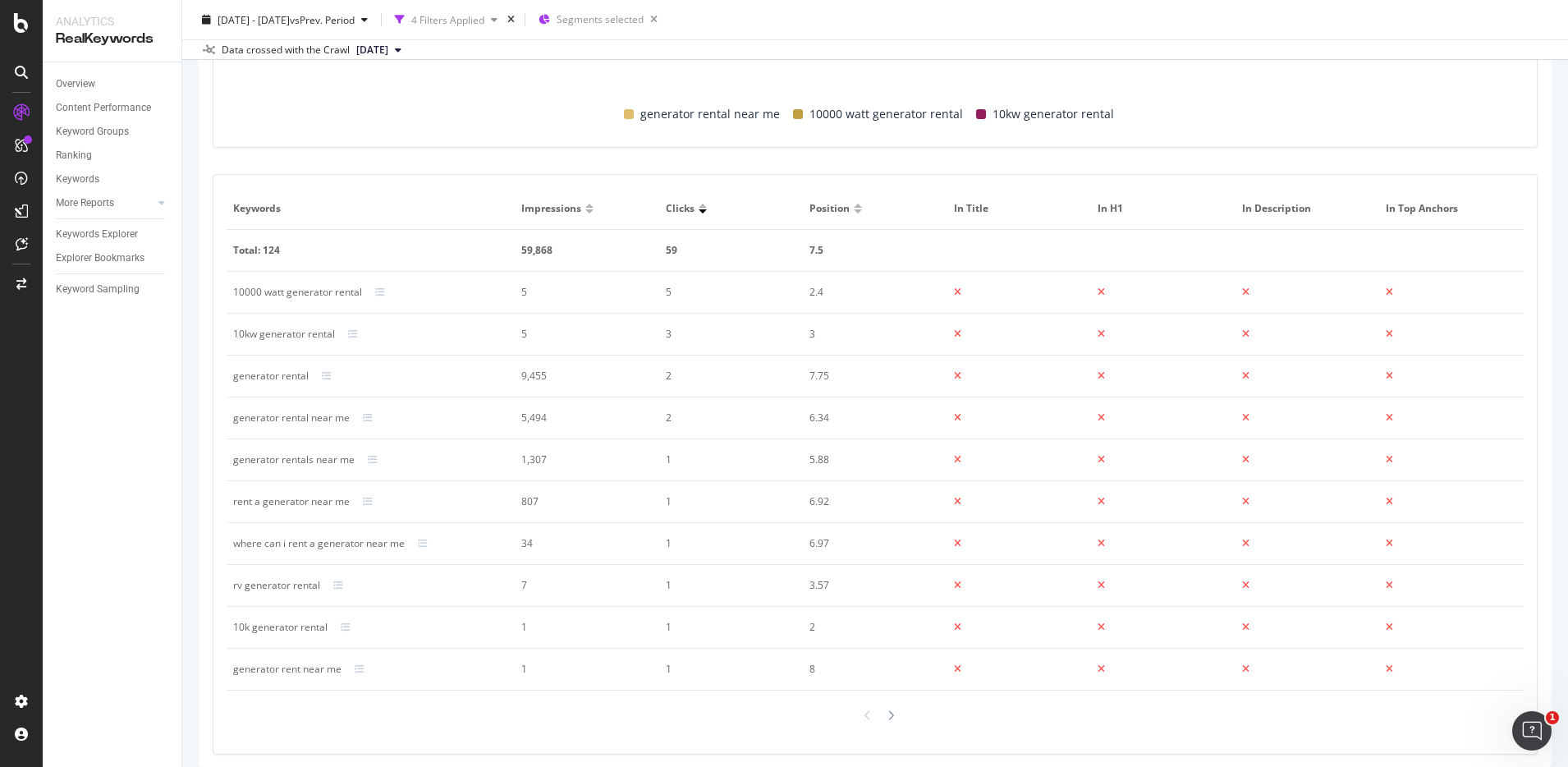
scroll to position [847, 0]
click at [888, 710] on icon at bounding box center [891, 712] width 7 height 10
